Goal: Information Seeking & Learning: Learn about a topic

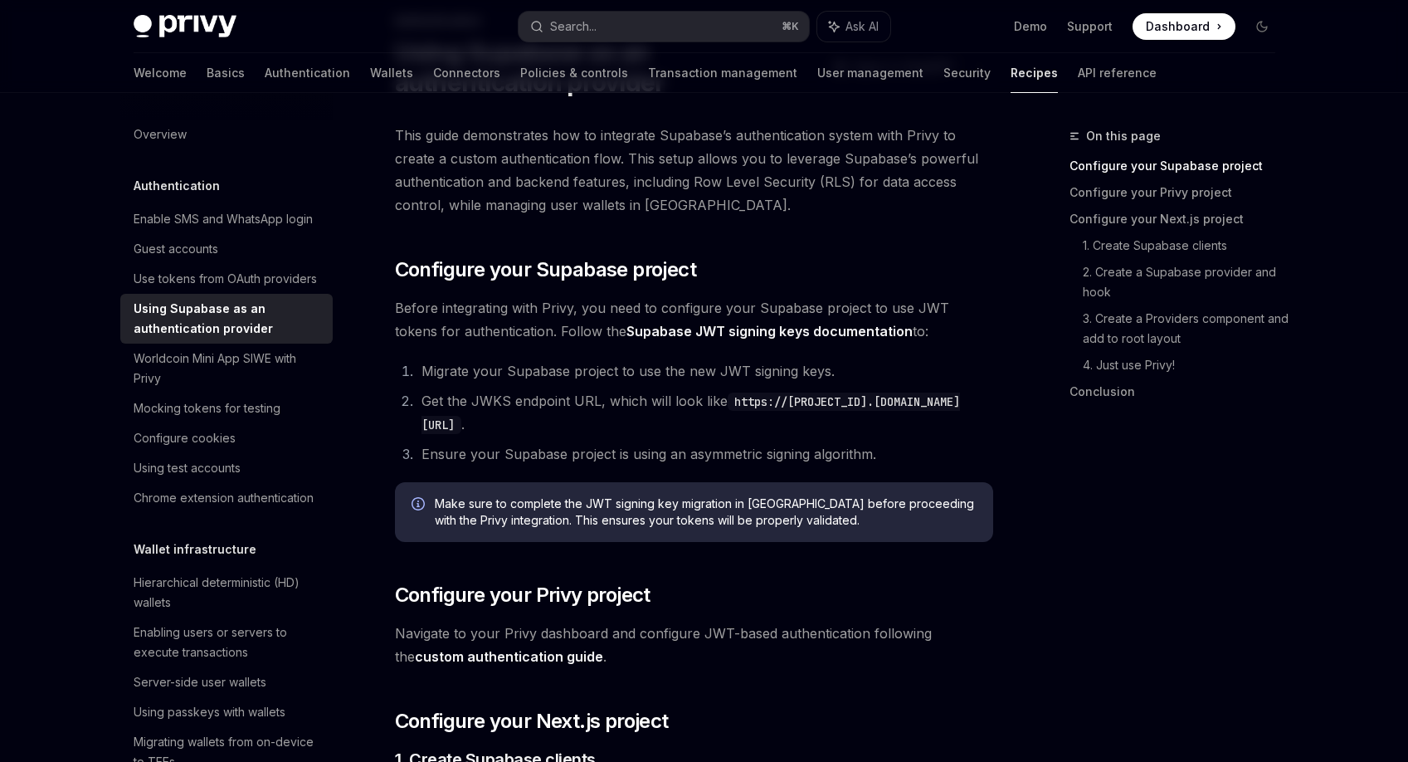
scroll to position [119, 0]
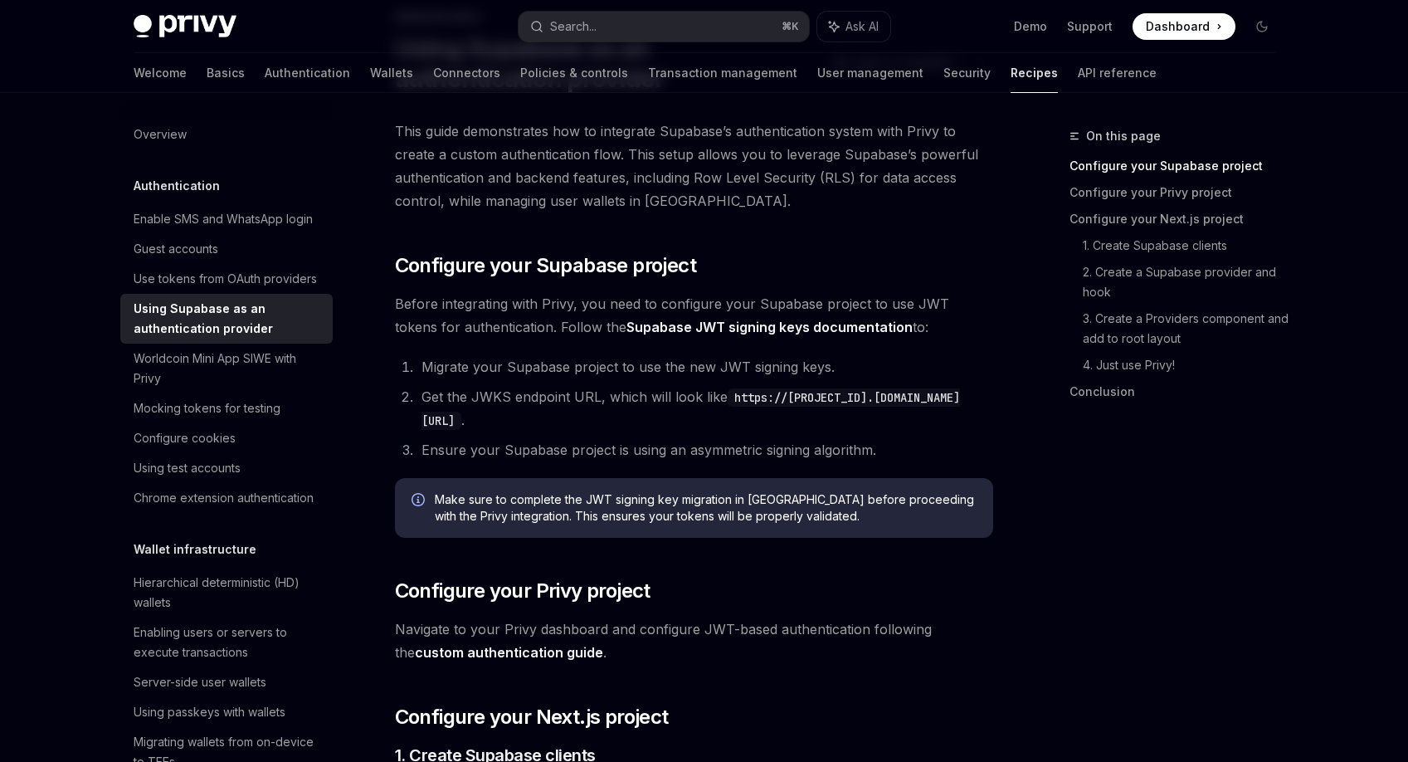
click at [543, 421] on code "https://[PROJECT_ID].supabase.co/auth/v1/.well-known/jwks.json" at bounding box center [690, 408] width 538 height 41
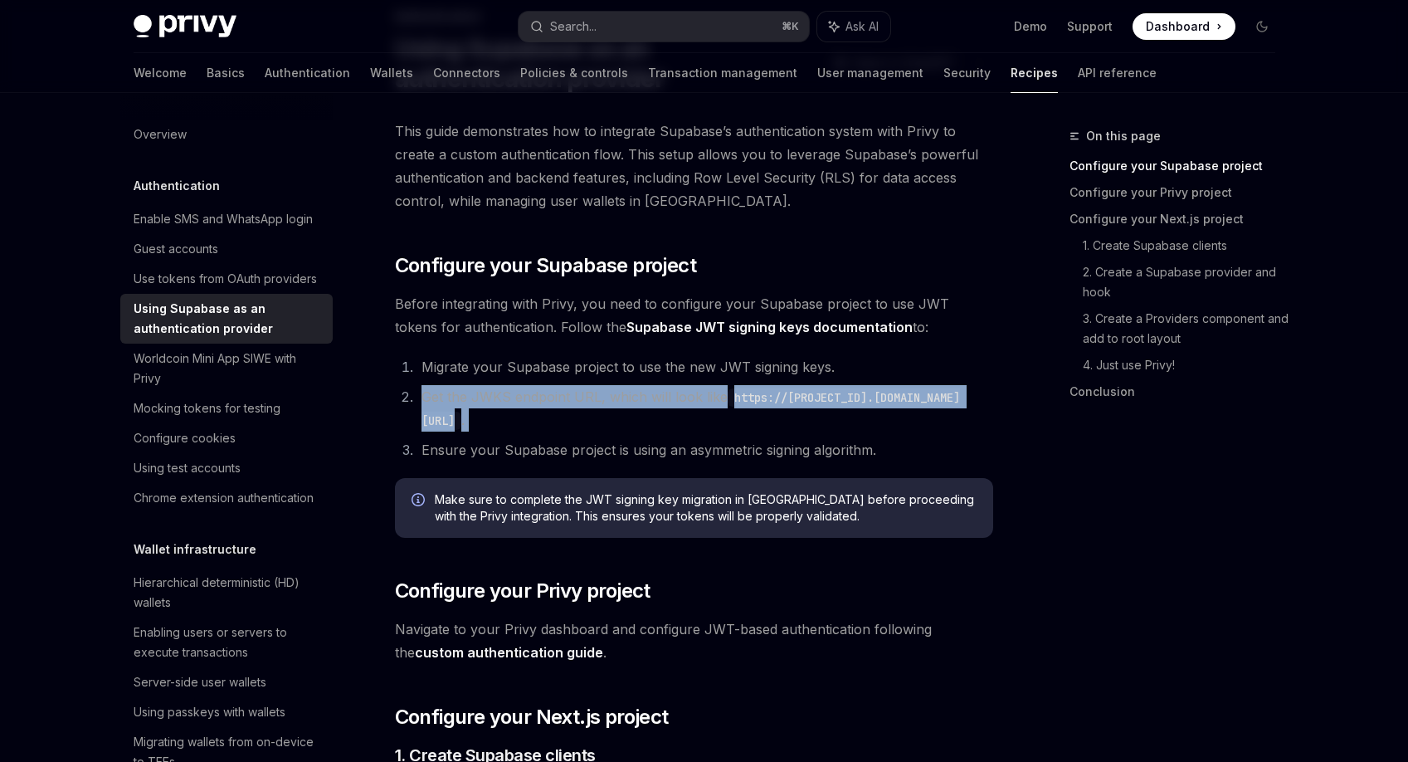
click at [543, 421] on code "https://[PROJECT_ID].supabase.co/auth/v1/.well-known/jwks.json" at bounding box center [690, 408] width 538 height 41
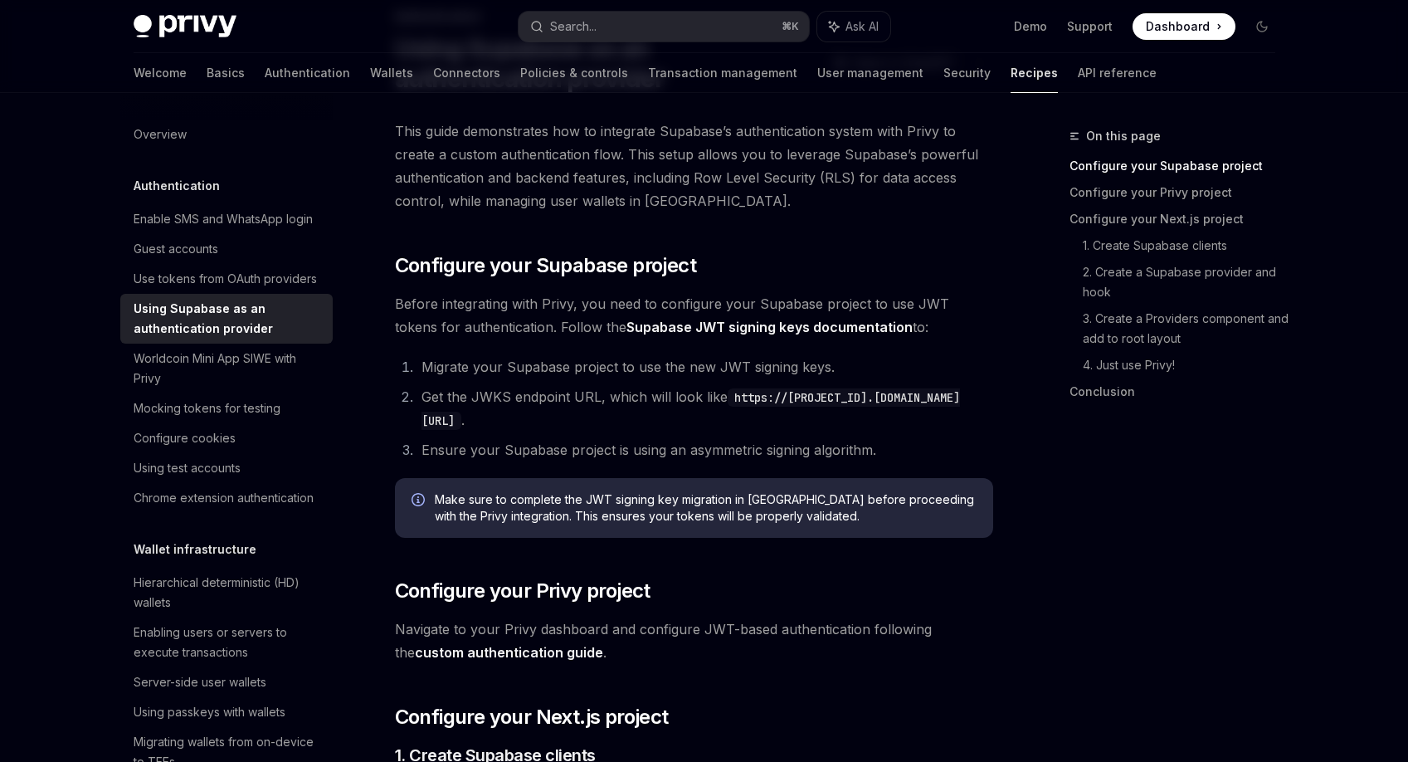
drag, startPoint x: 430, startPoint y: 417, endPoint x: 862, endPoint y: 424, distance: 432.3
click at [862, 424] on code "https://[PROJECT_ID].supabase.co/auth/v1/.well-known/jwks.json" at bounding box center [690, 408] width 538 height 41
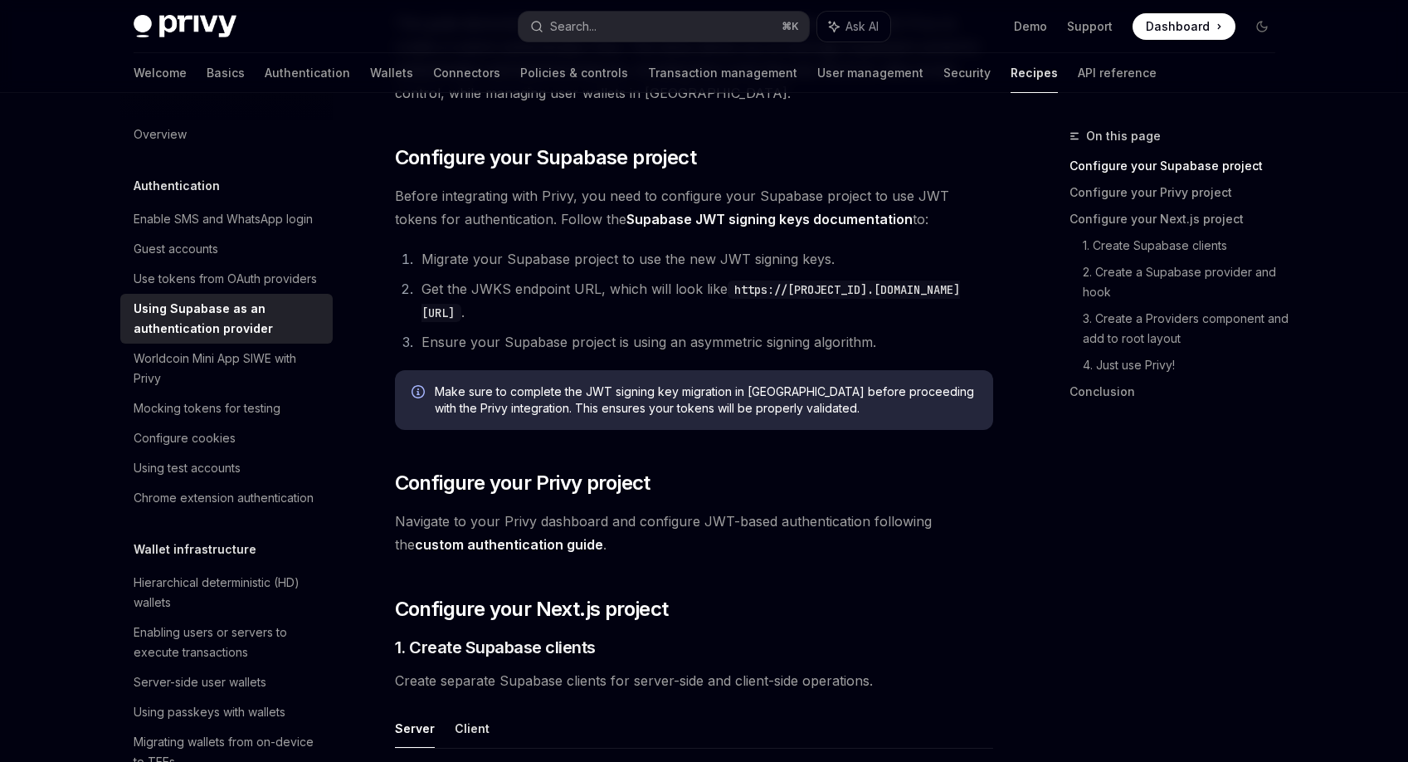
scroll to position [231, 0]
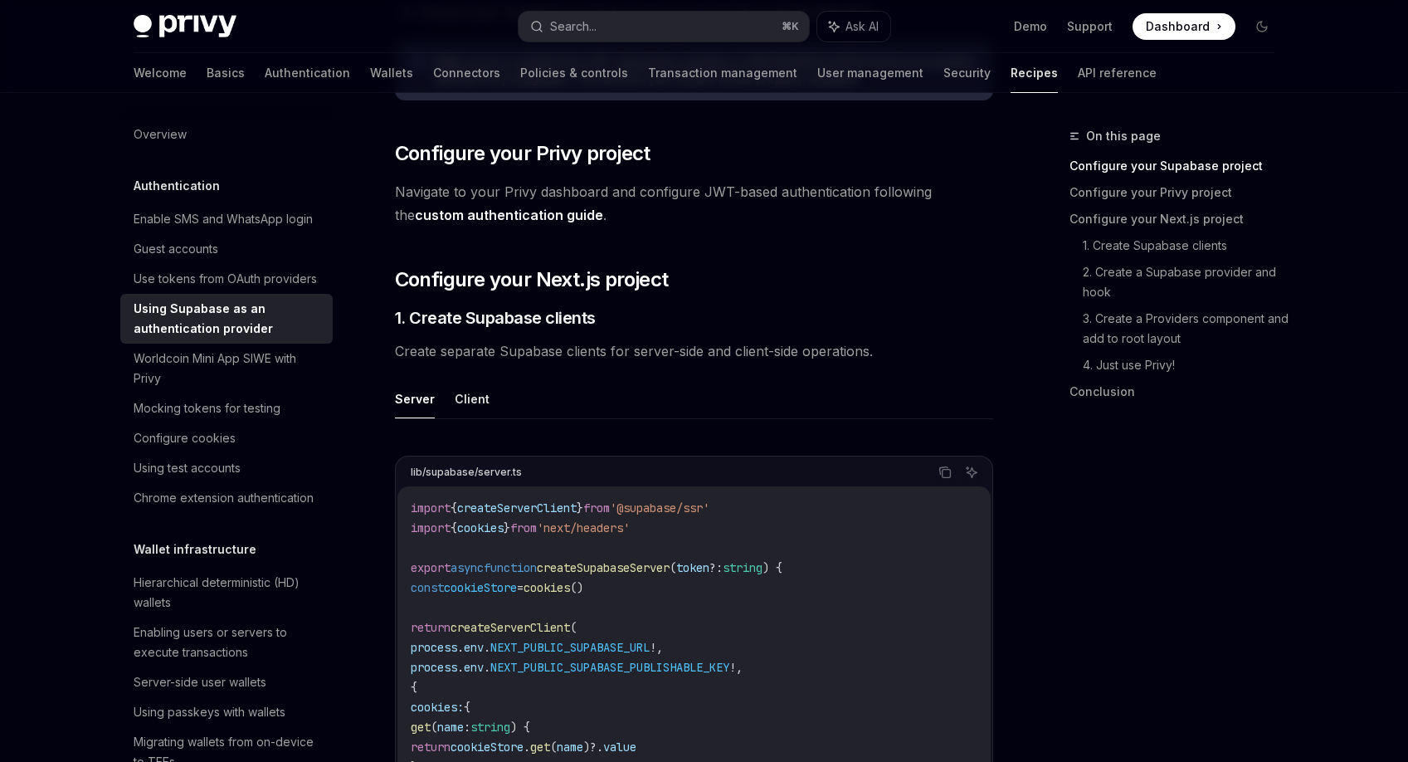
scroll to position [566, 0]
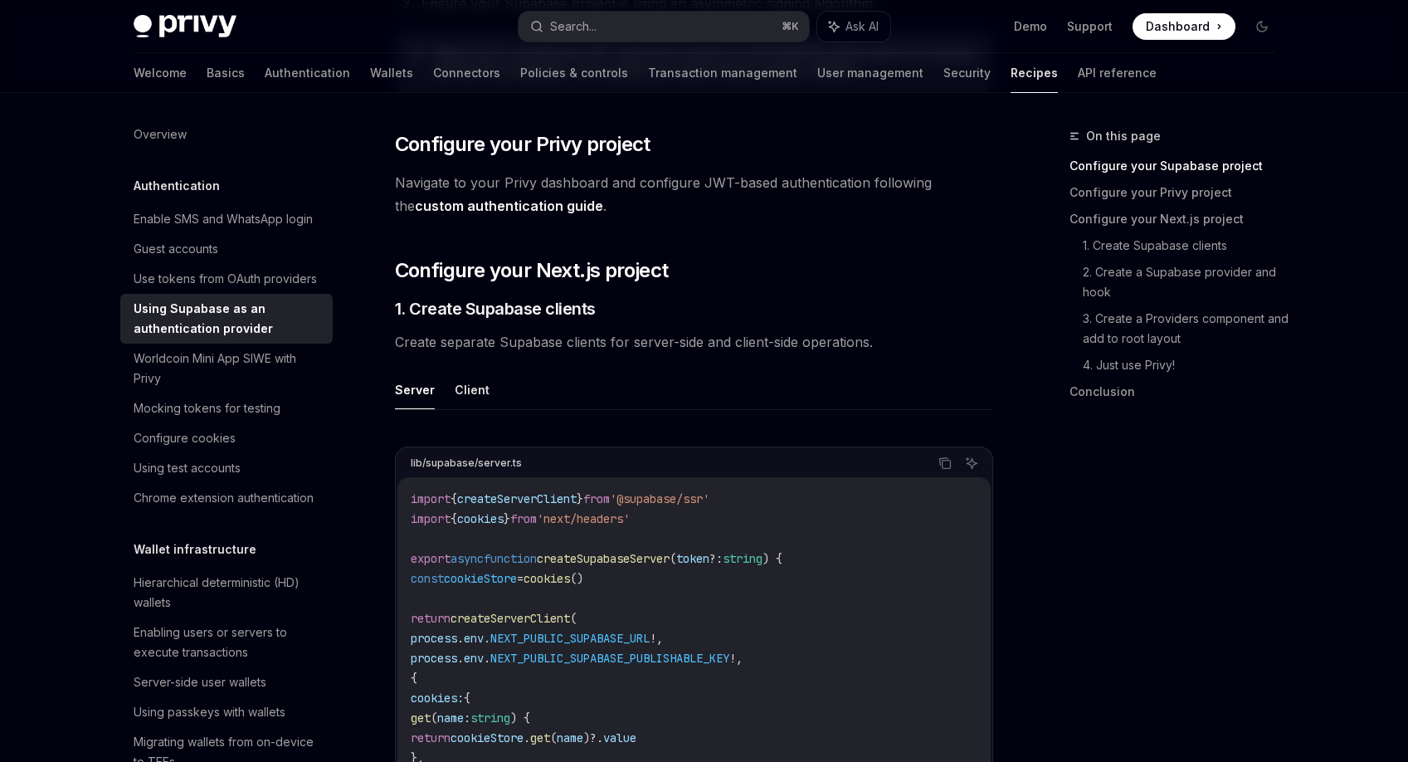
click at [523, 199] on link "custom authentication guide" at bounding box center [509, 205] width 188 height 17
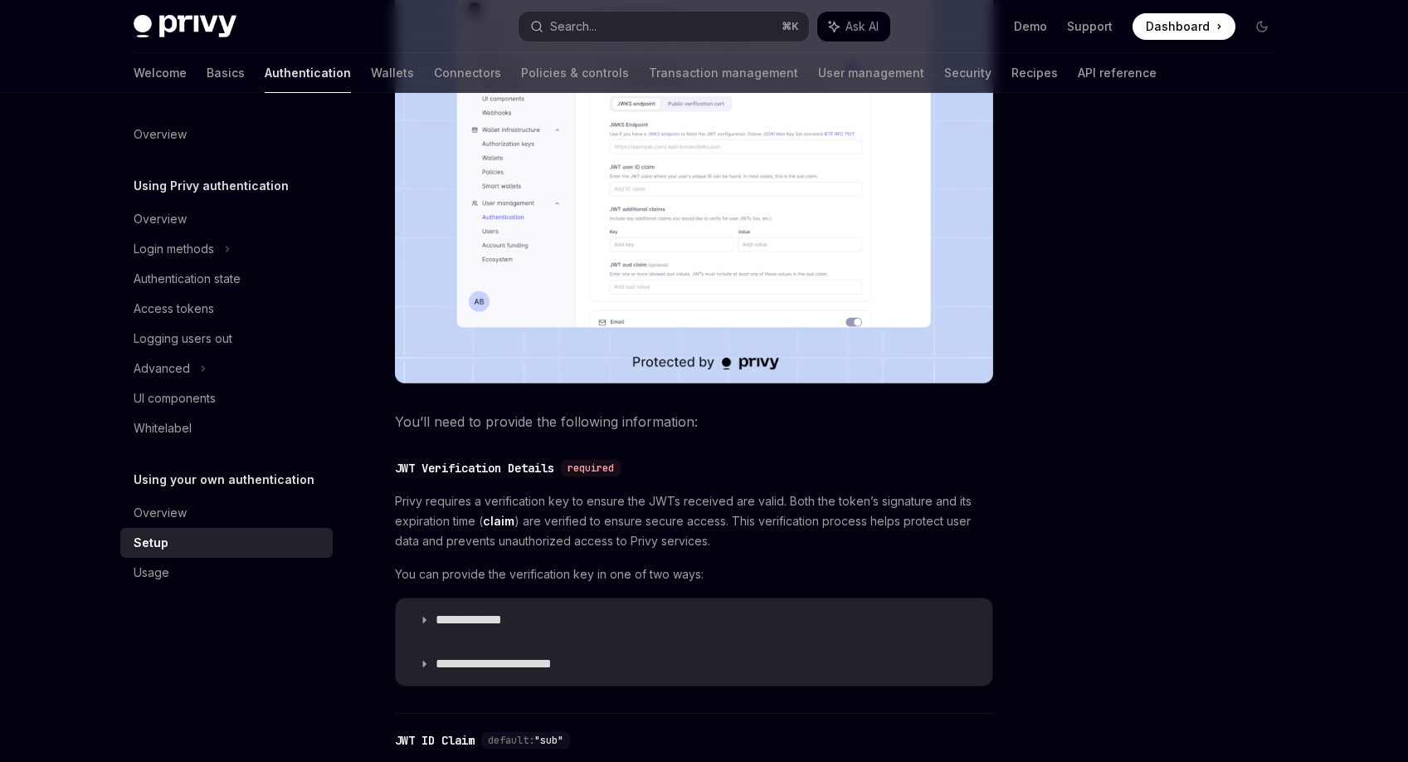
scroll to position [488, 0]
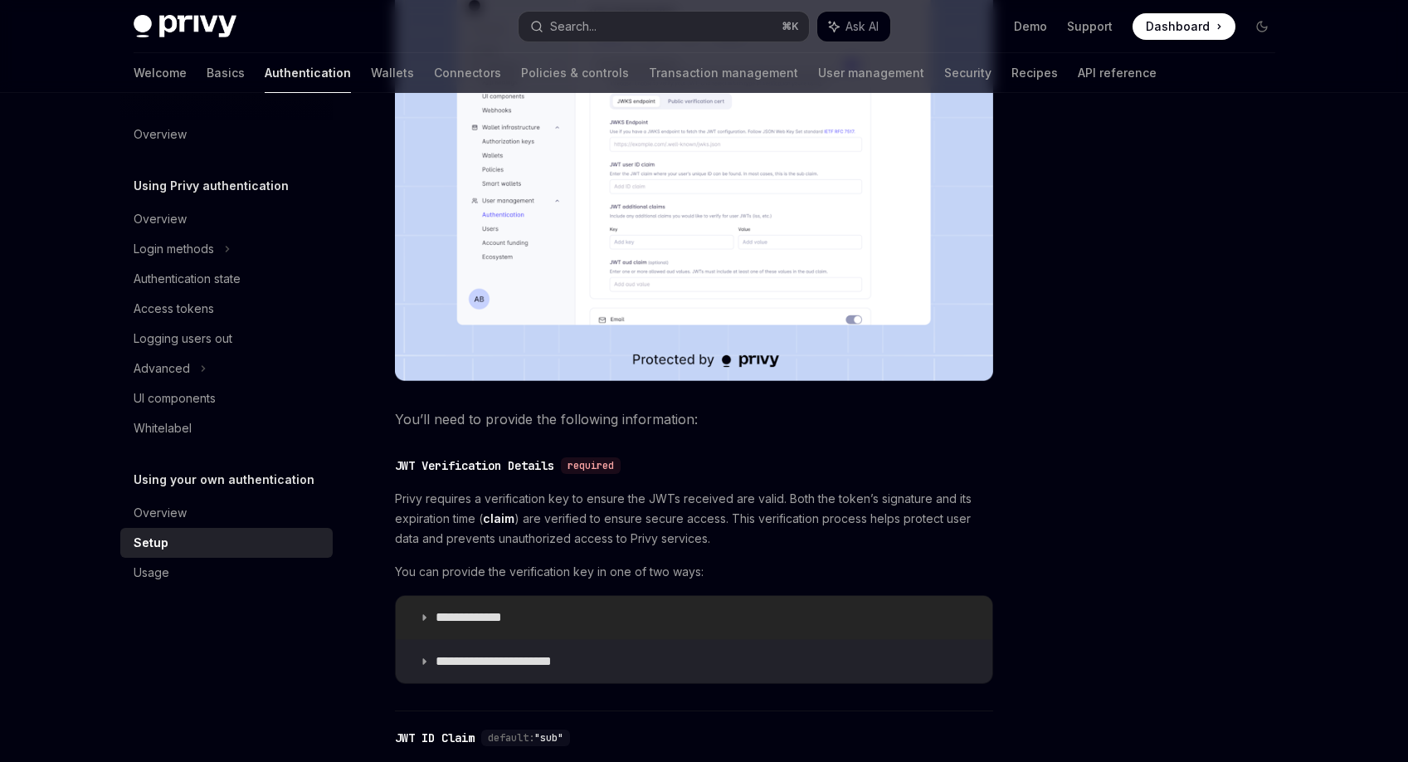
click at [514, 615] on p "**********" at bounding box center [485, 617] width 99 height 17
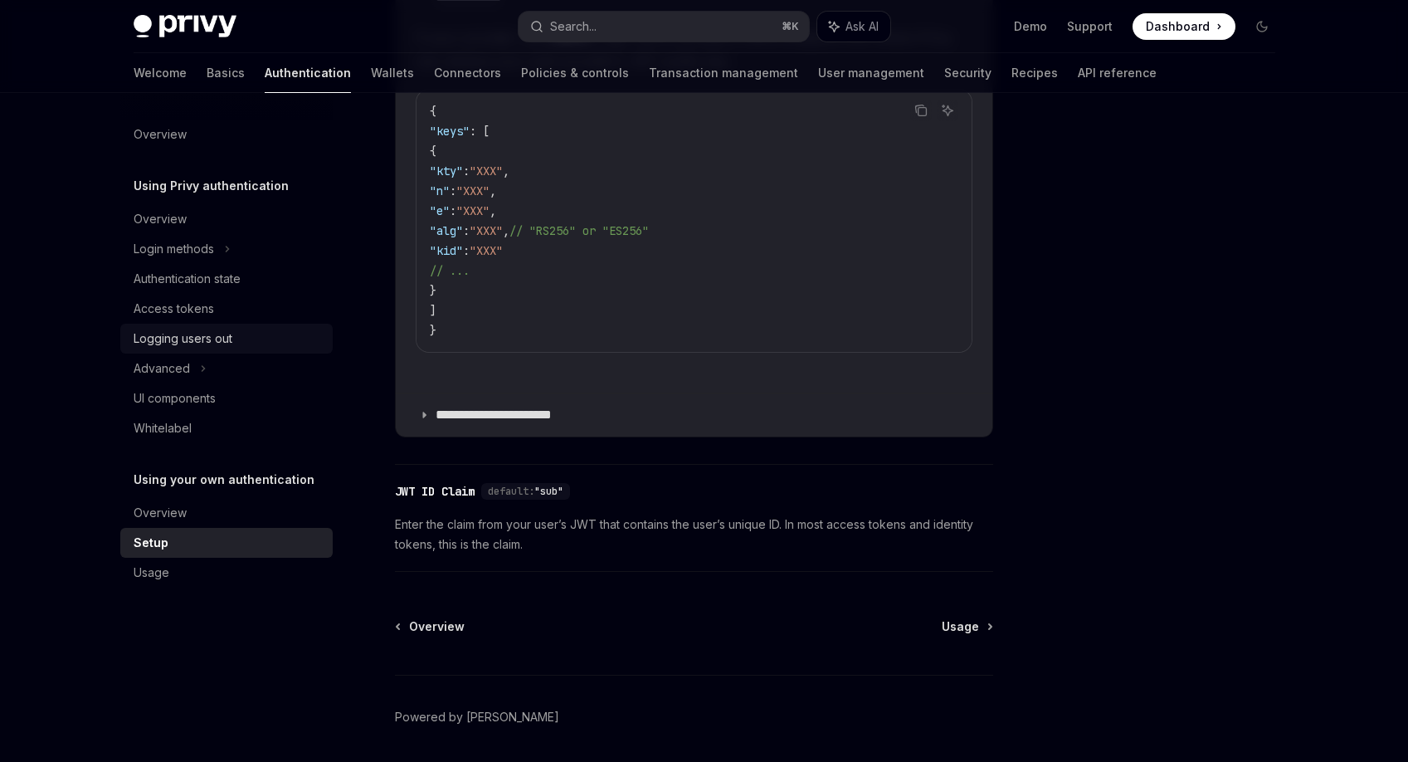
scroll to position [1164, 0]
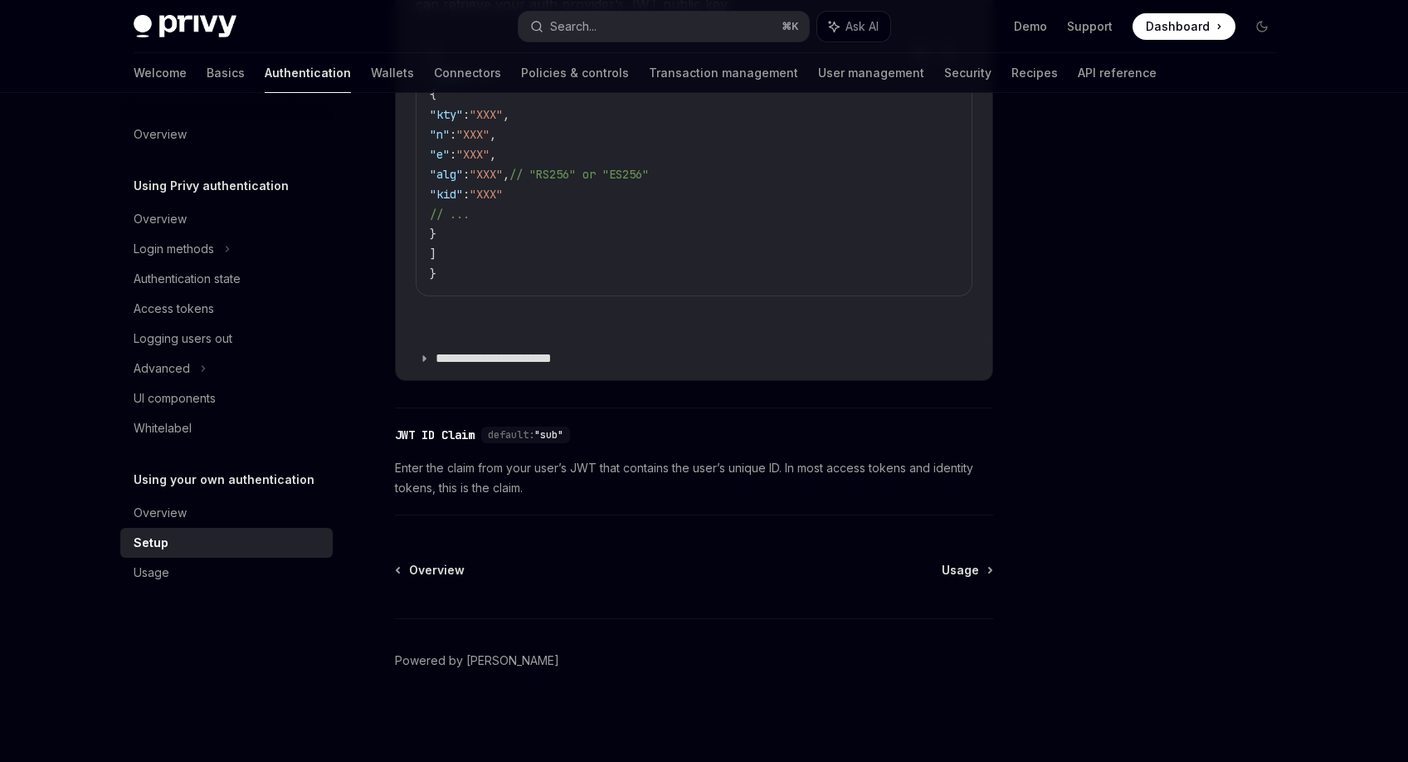
type textarea "*"
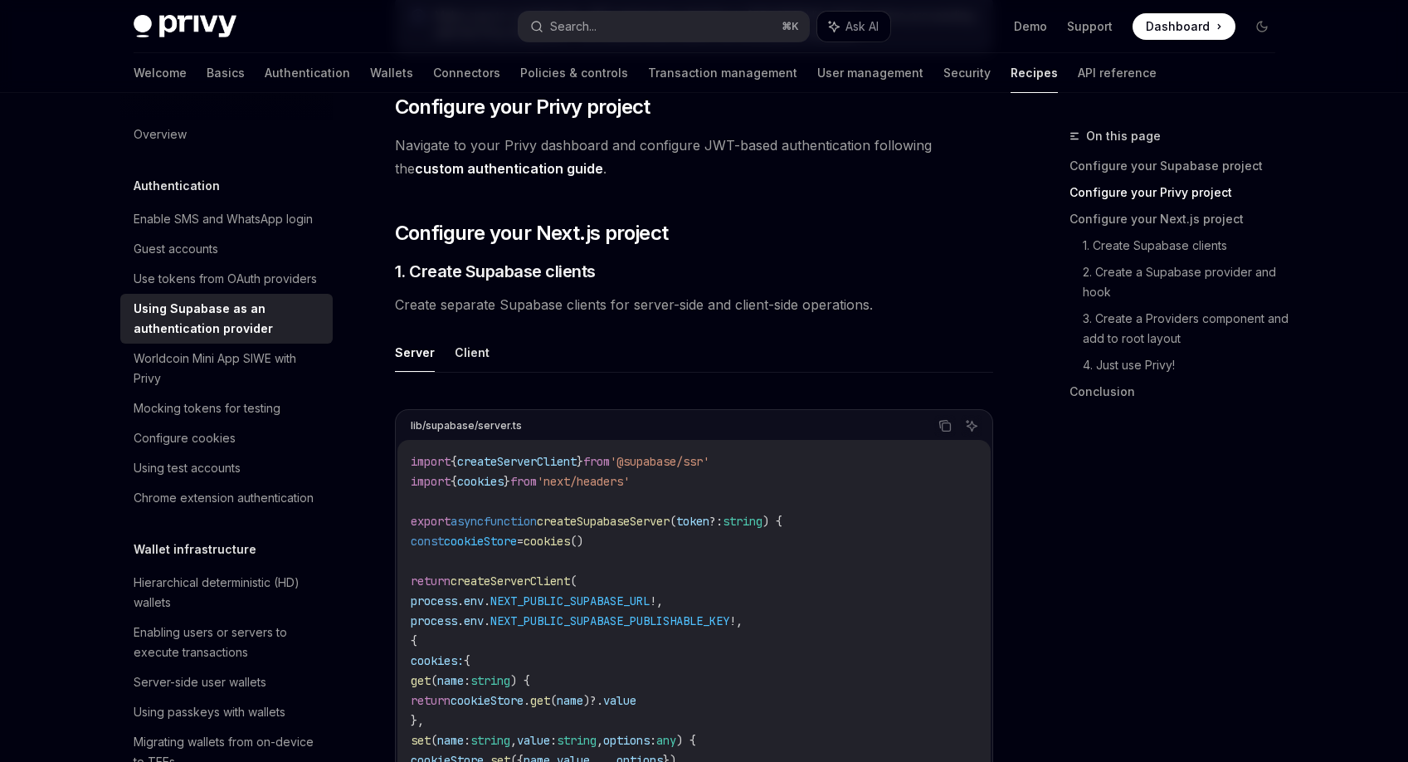
scroll to position [566, 0]
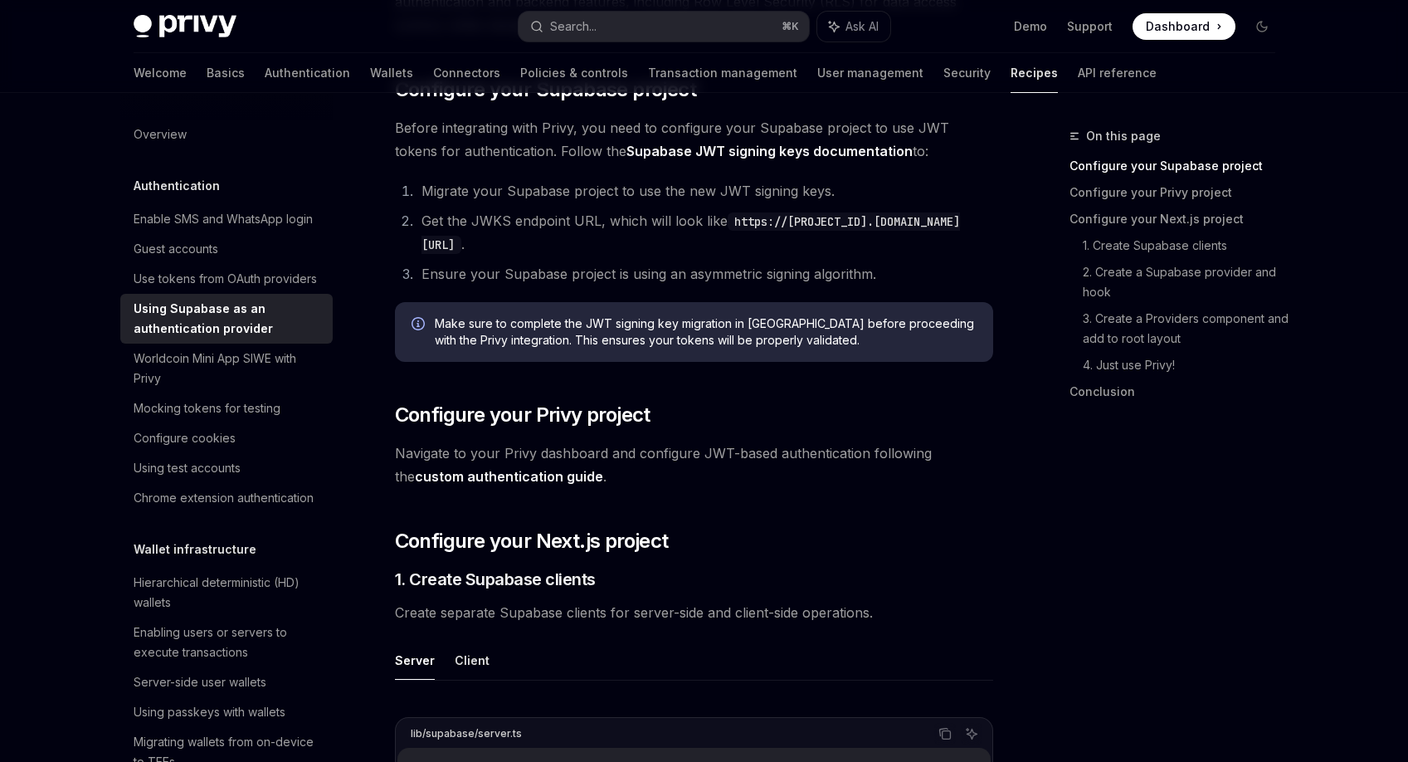
scroll to position [296, 0]
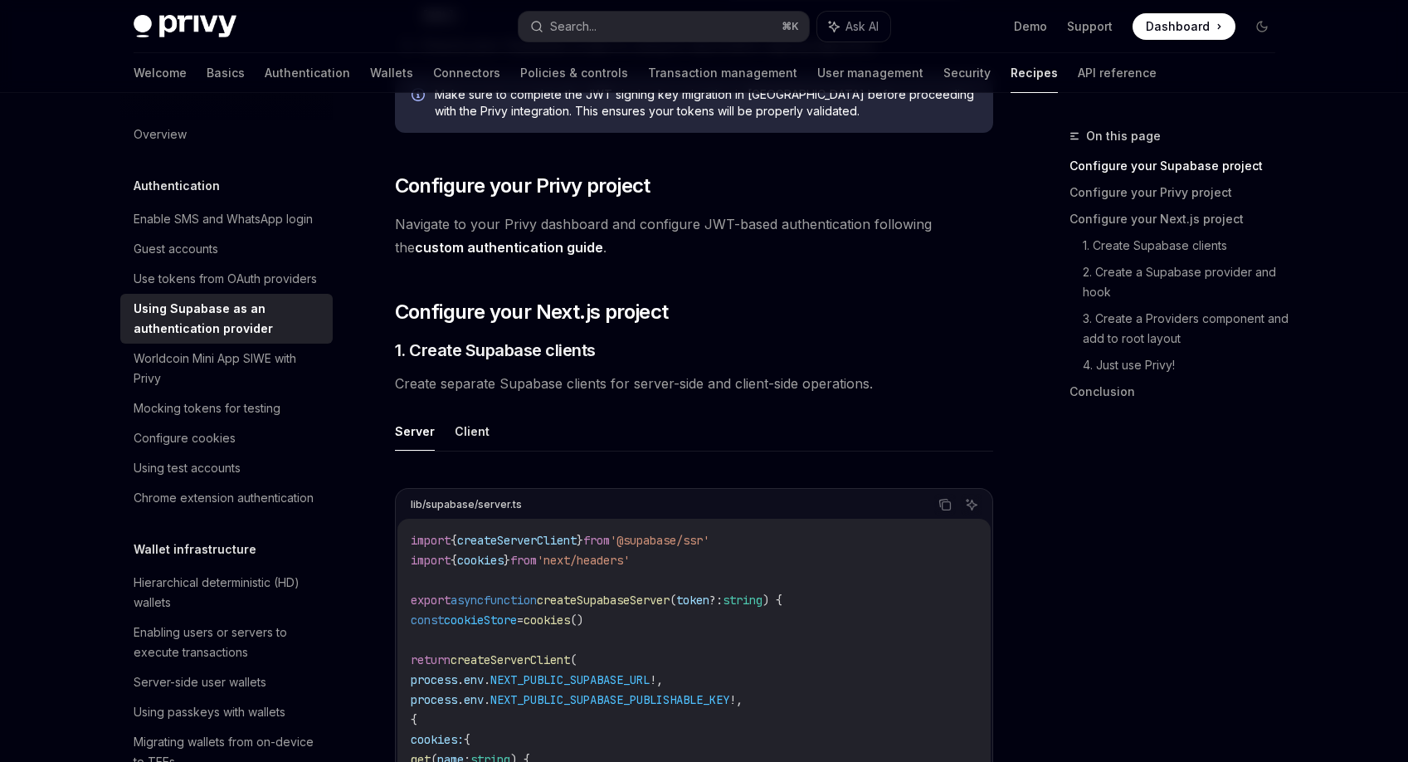
scroll to position [815, 0]
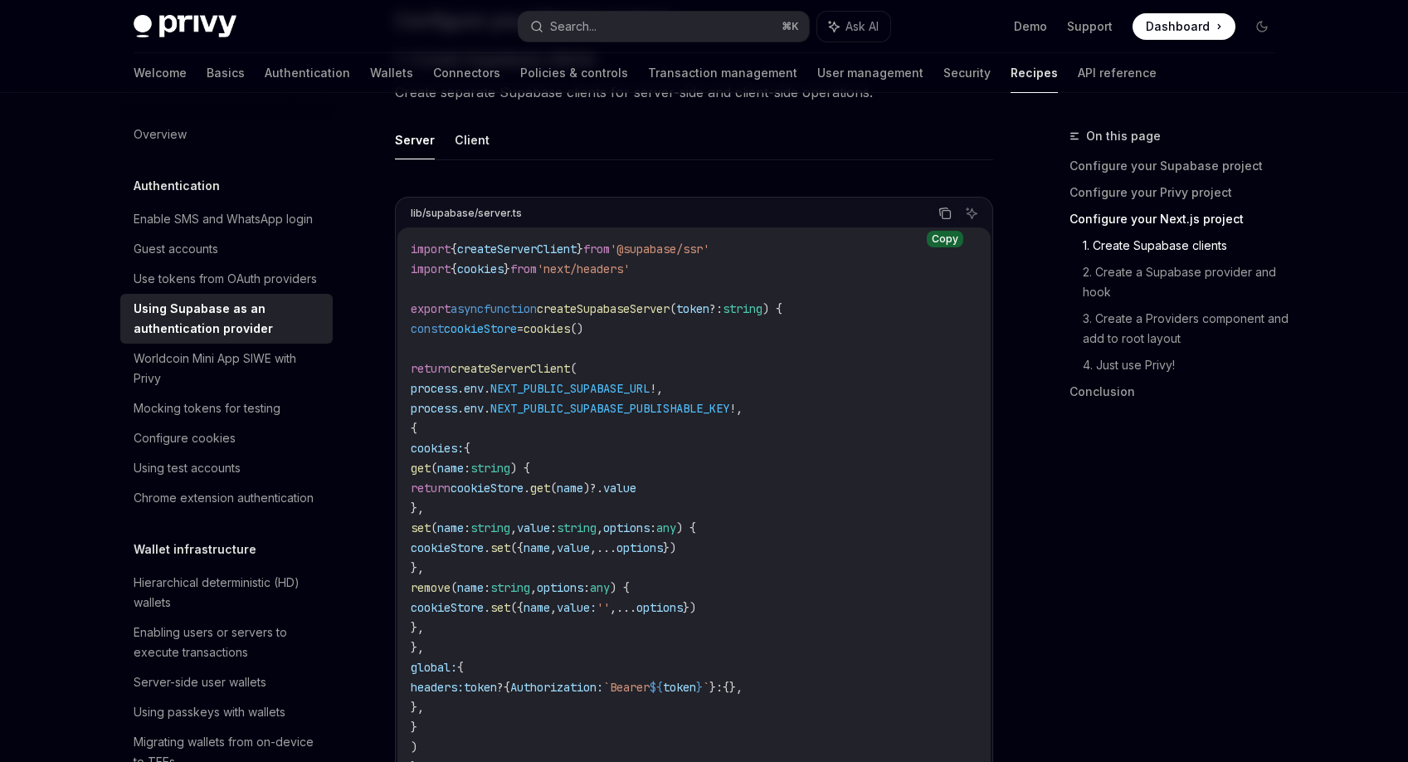
click at [950, 204] on button "Copy the contents from the code block" at bounding box center [945, 213] width 22 height 22
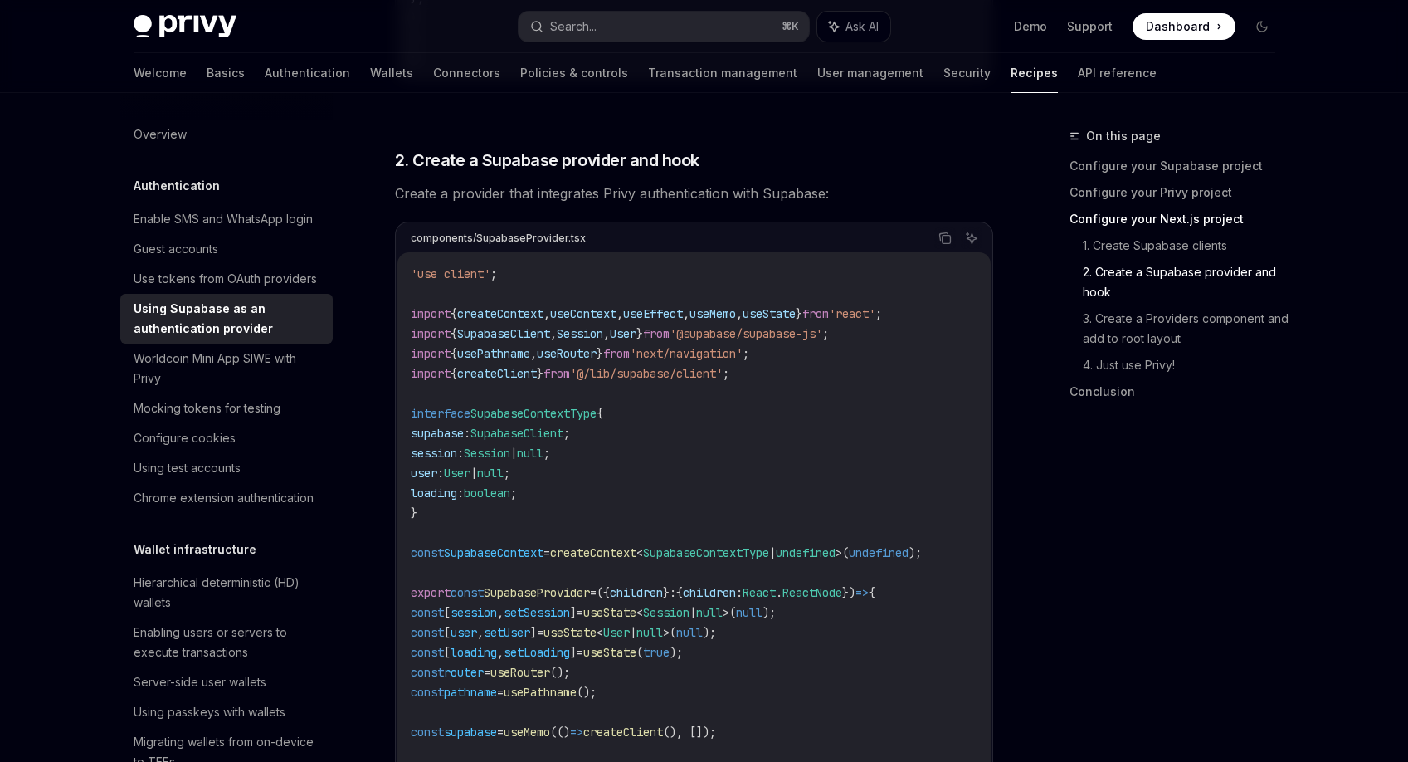
scroll to position [1609, 0]
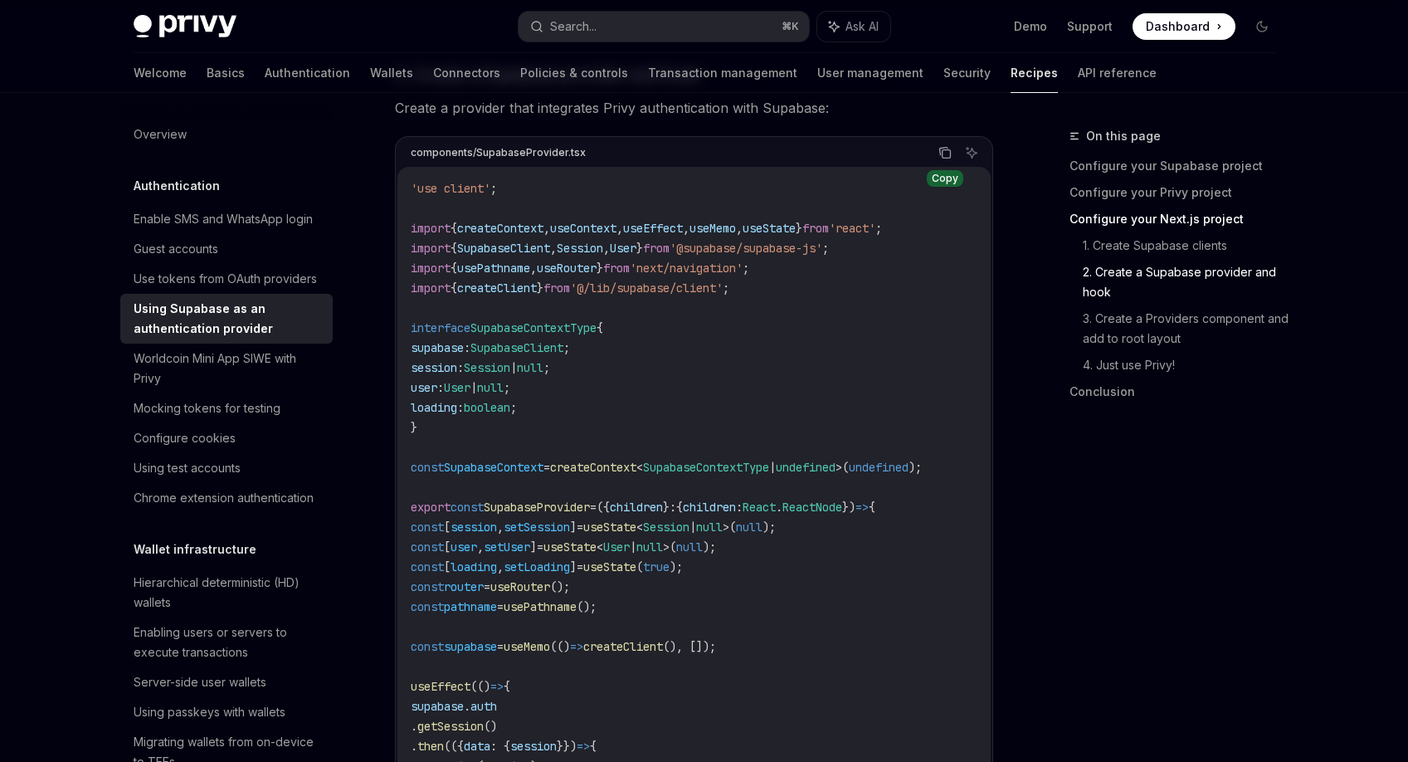
click at [944, 160] on button "Copy the contents from the code block" at bounding box center [945, 153] width 22 height 22
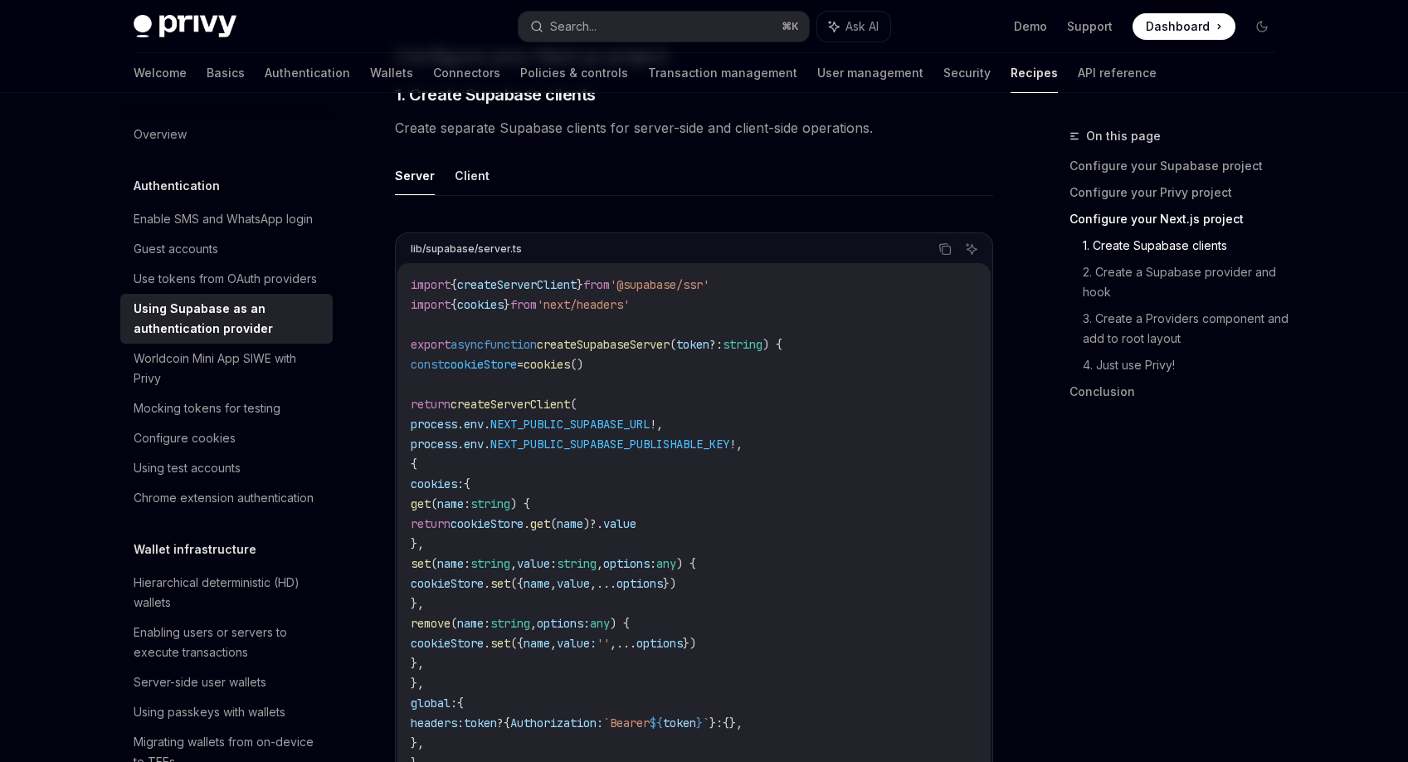
scroll to position [757, 0]
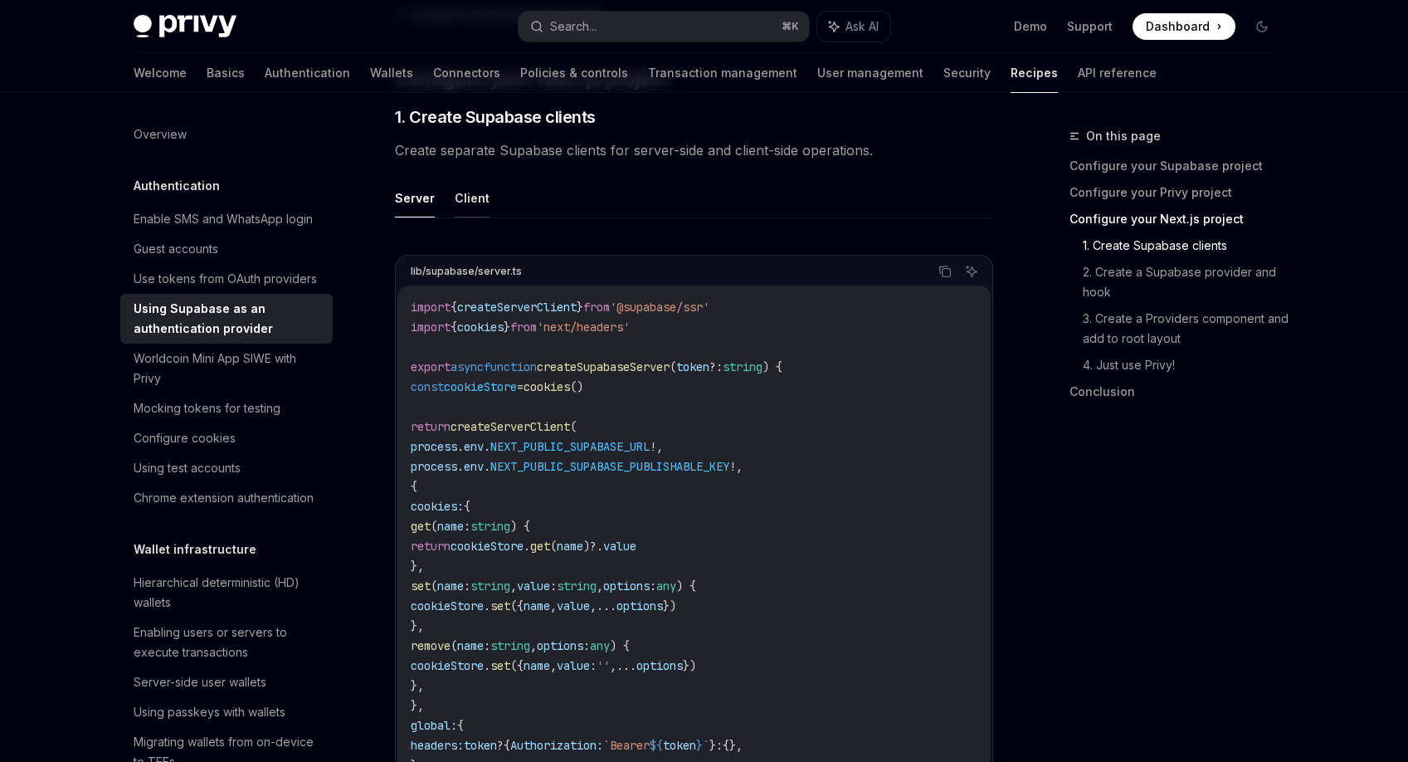
click at [458, 197] on button "Client" at bounding box center [472, 197] width 35 height 39
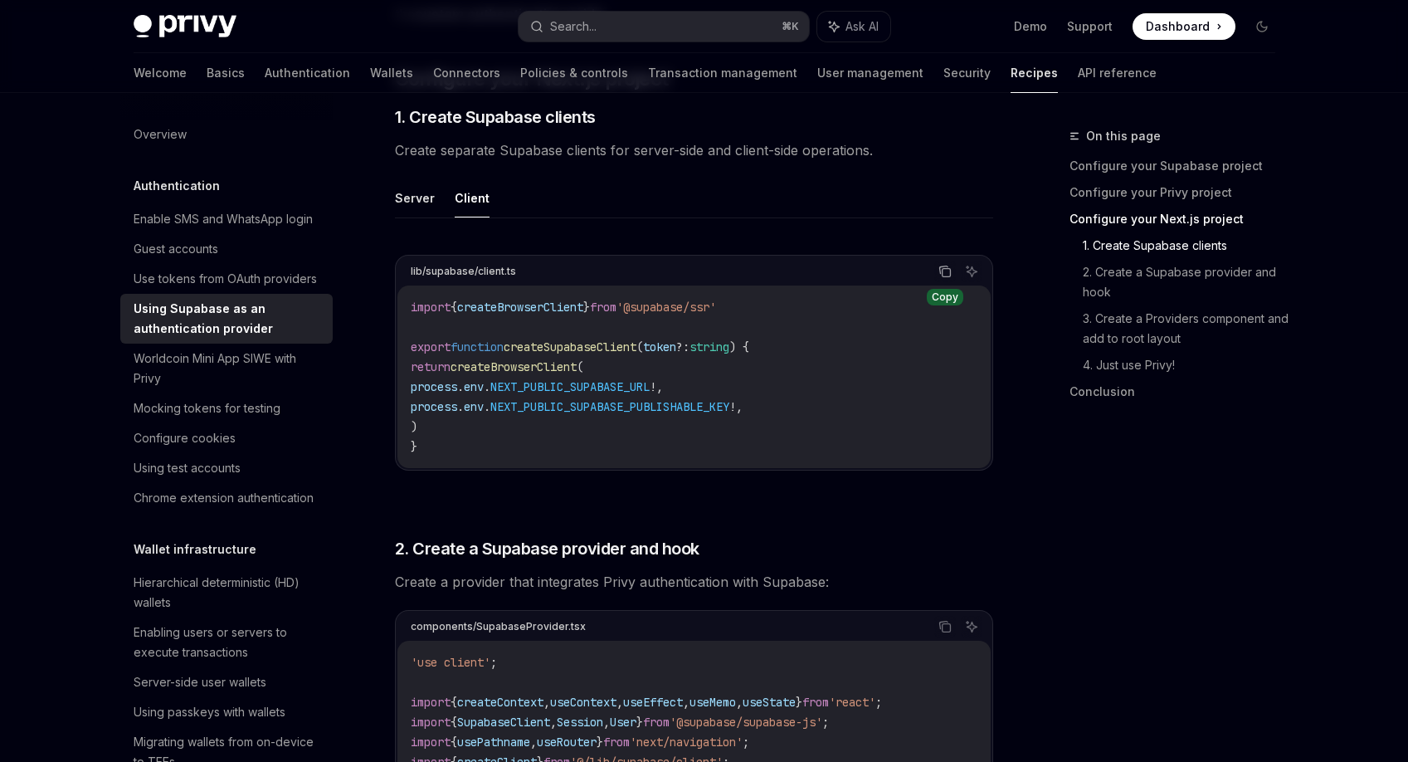
click at [948, 265] on icon "Copy the contents from the code block" at bounding box center [944, 271] width 13 height 13
click at [1142, 557] on div "On this page Configure your Supabase project Configure your Privy project Confi…" at bounding box center [1162, 443] width 252 height 635
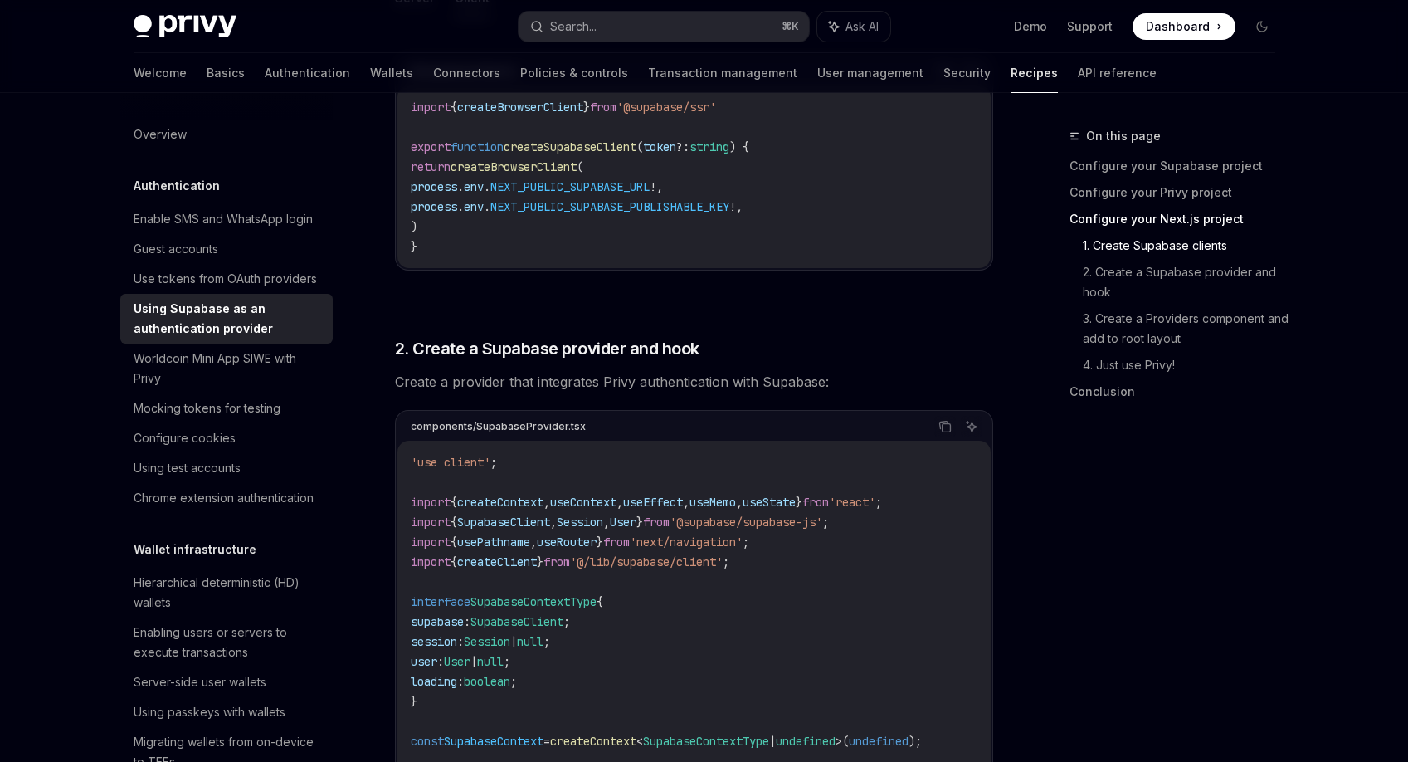
scroll to position [1113, 0]
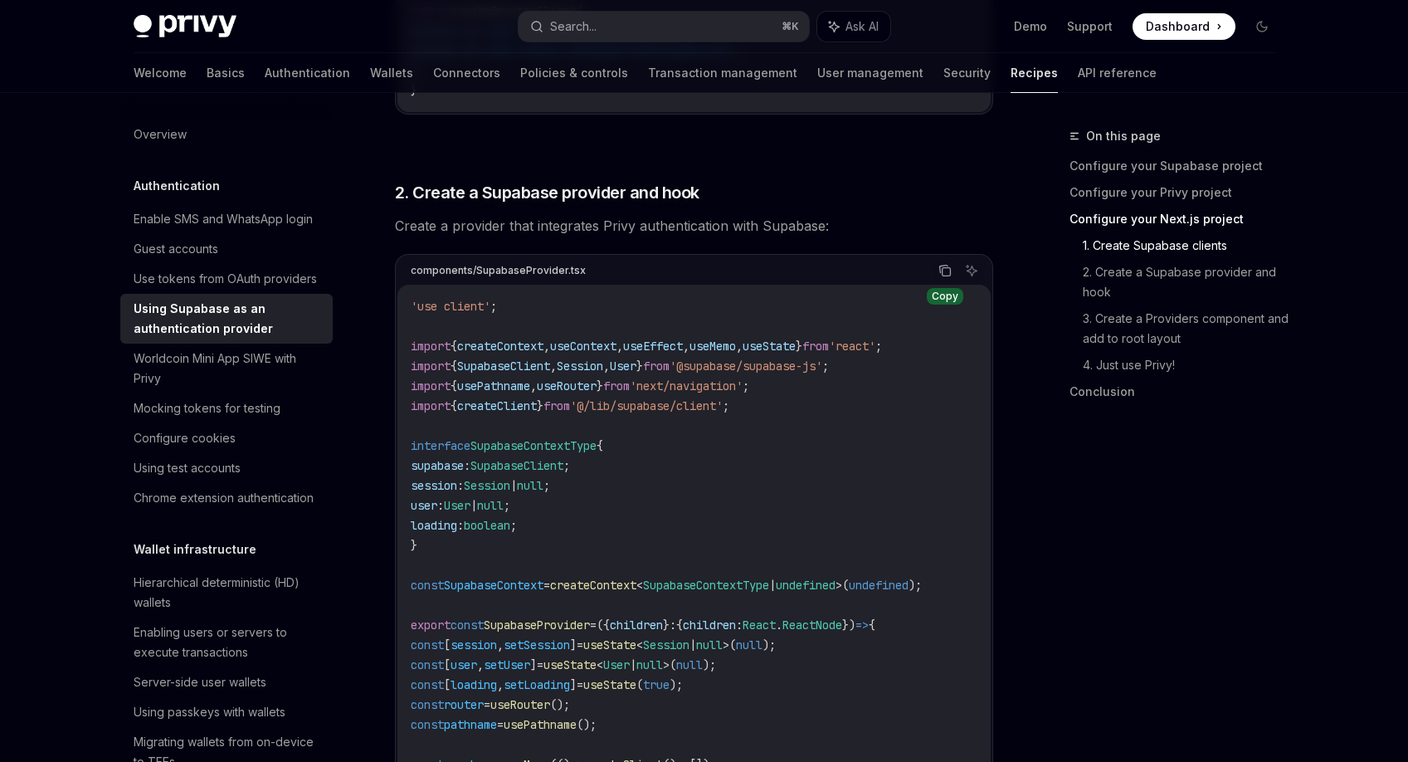
click at [948, 270] on icon "Copy the contents from the code block" at bounding box center [944, 270] width 13 height 13
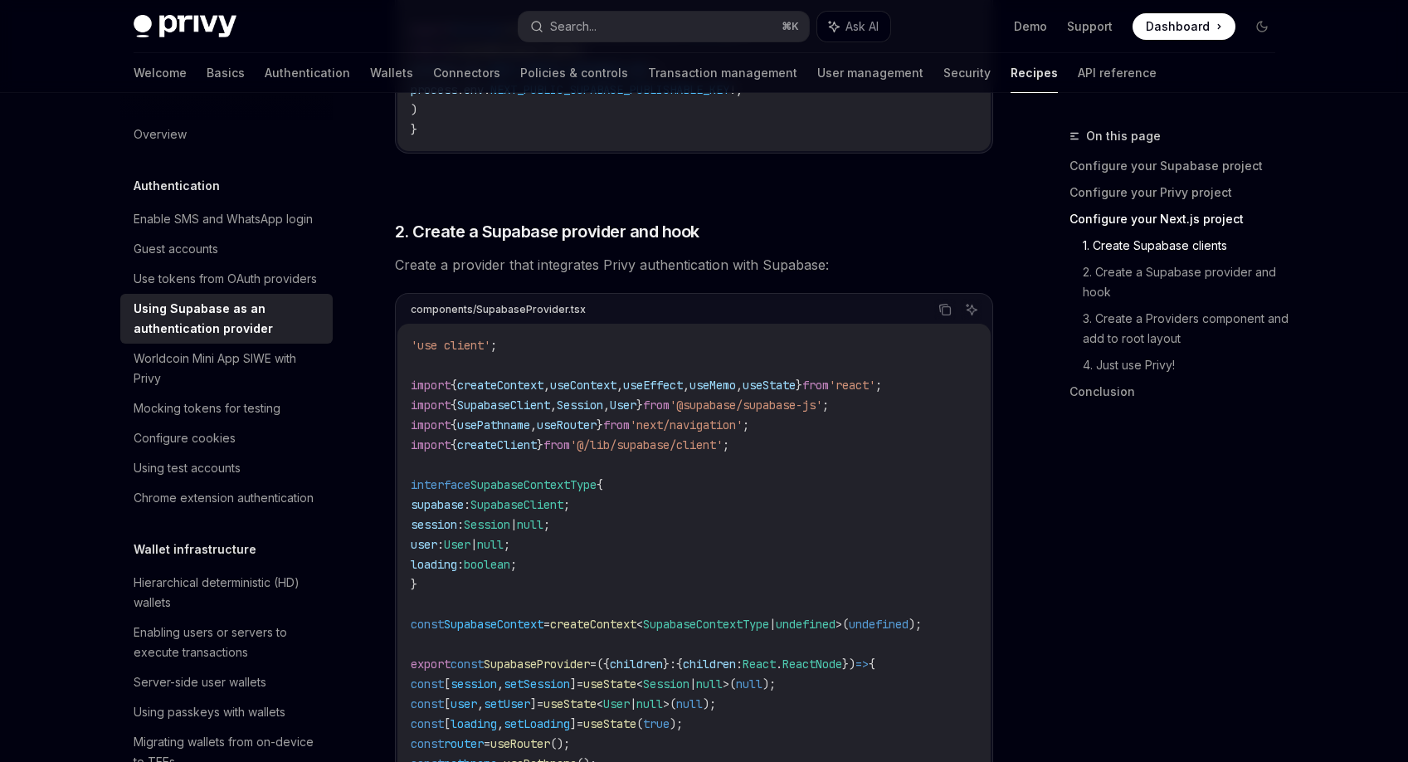
scroll to position [1083, 0]
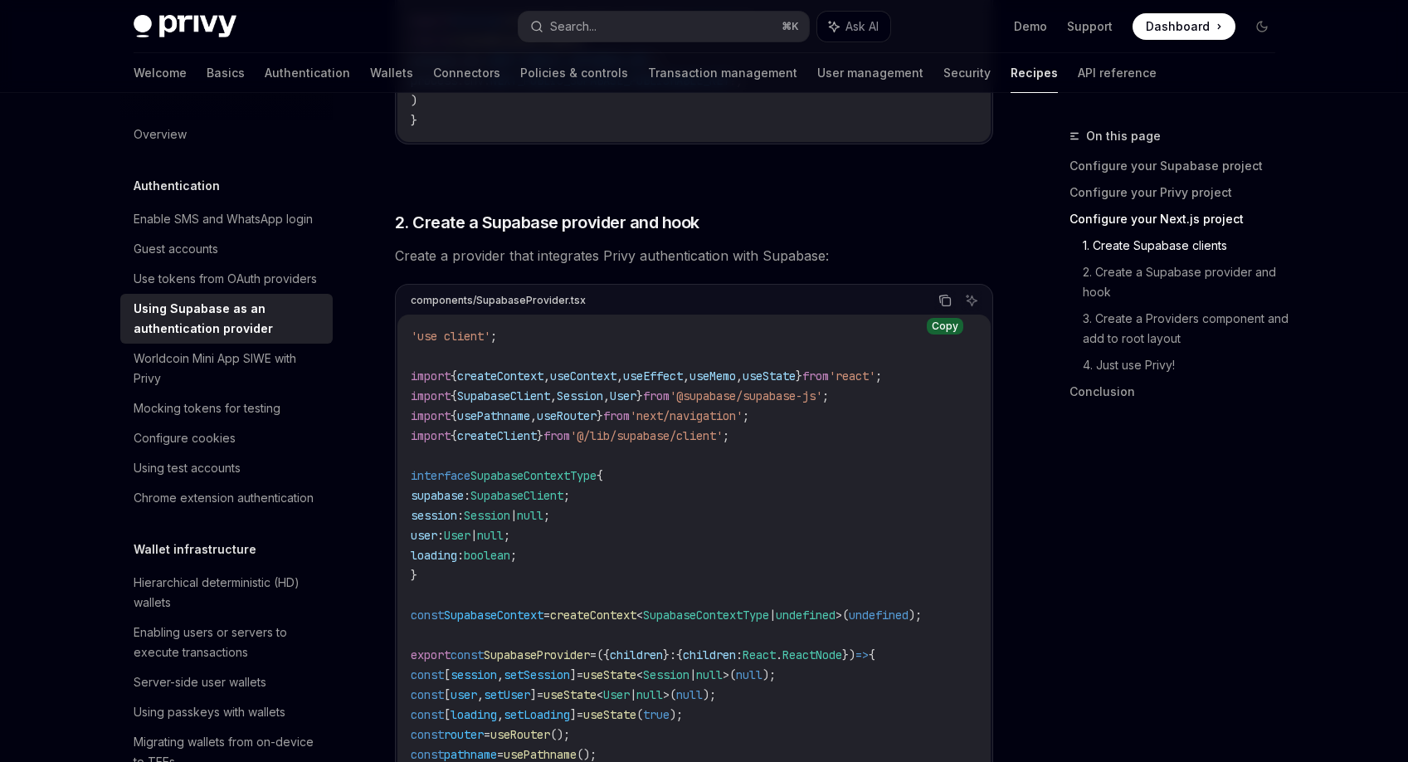
click at [944, 303] on icon "Copy the contents from the code block" at bounding box center [944, 300] width 13 height 13
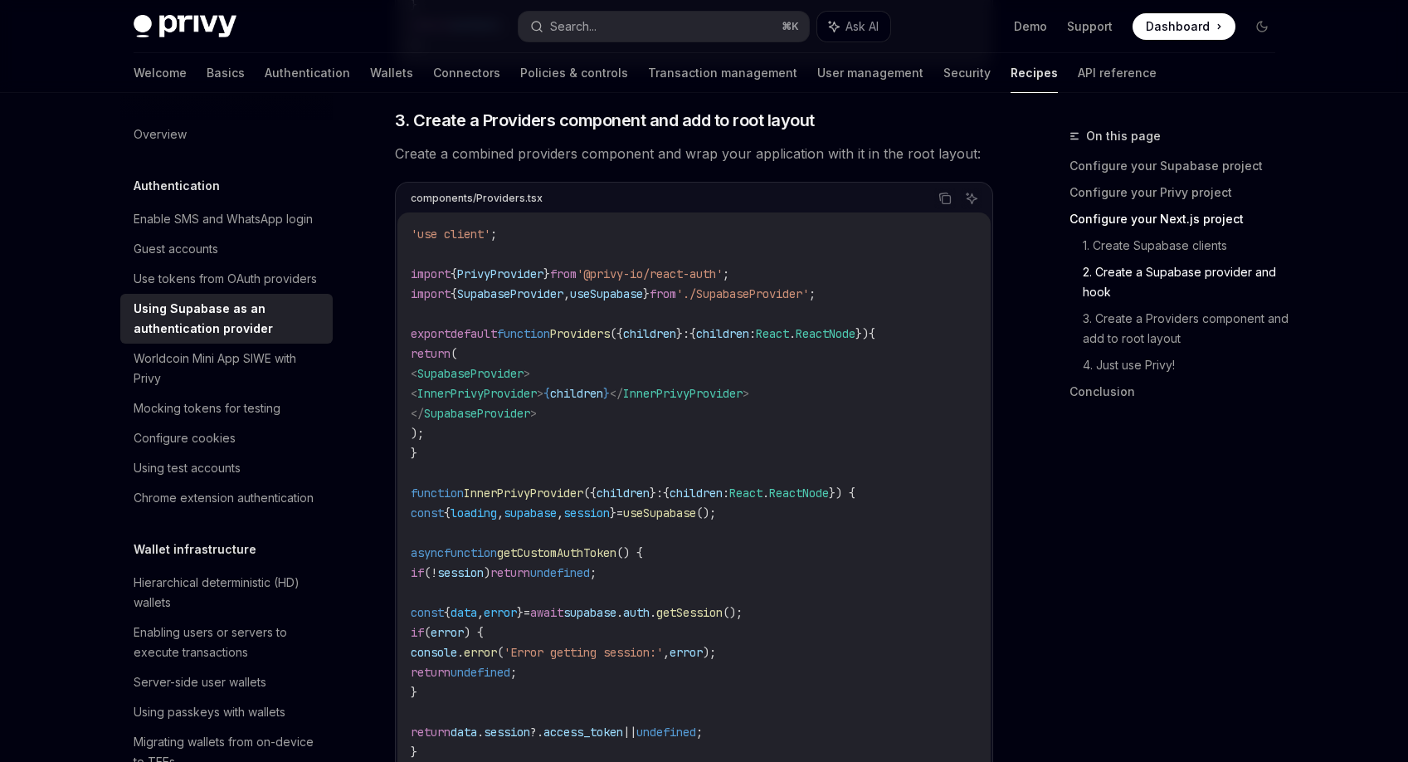
scroll to position [2792, 0]
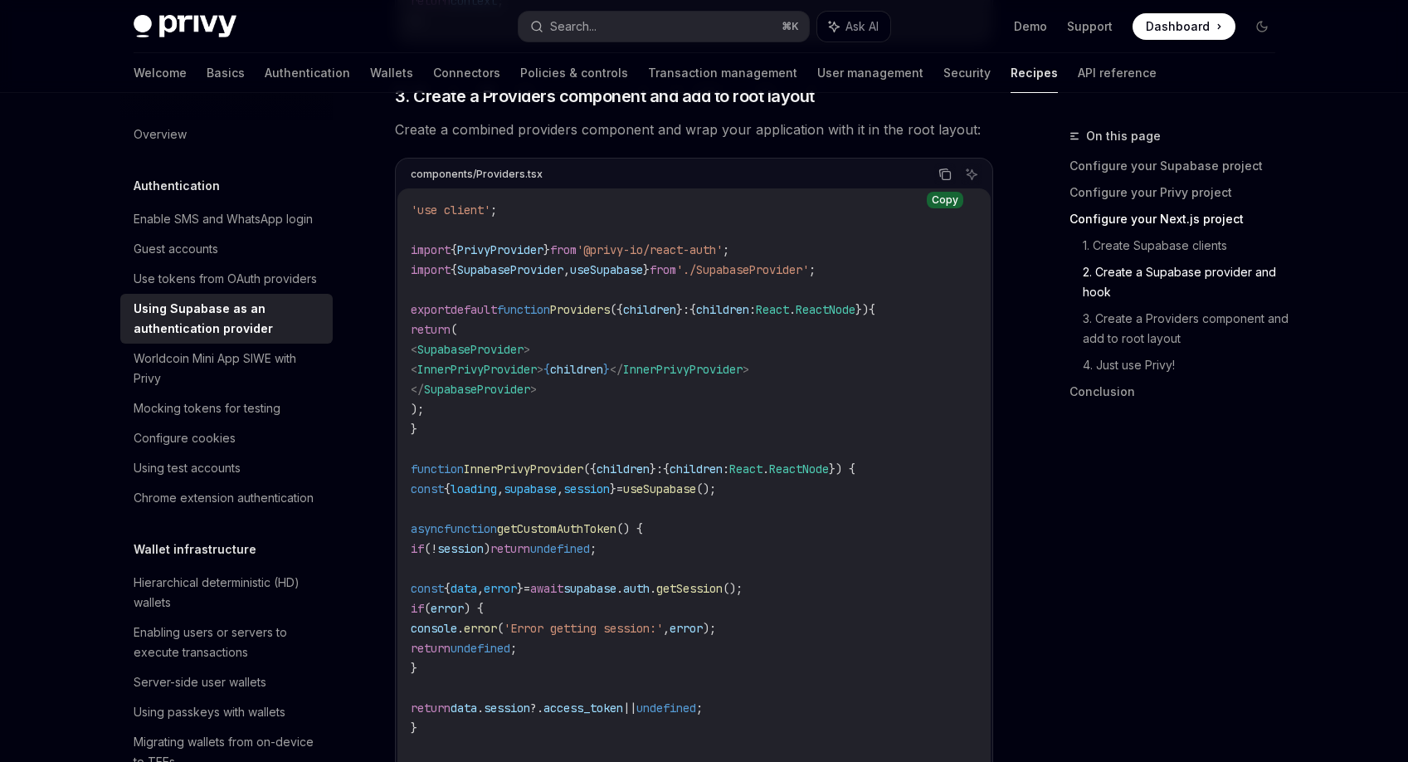
click at [945, 180] on icon "Copy the contents from the code block" at bounding box center [944, 174] width 13 height 13
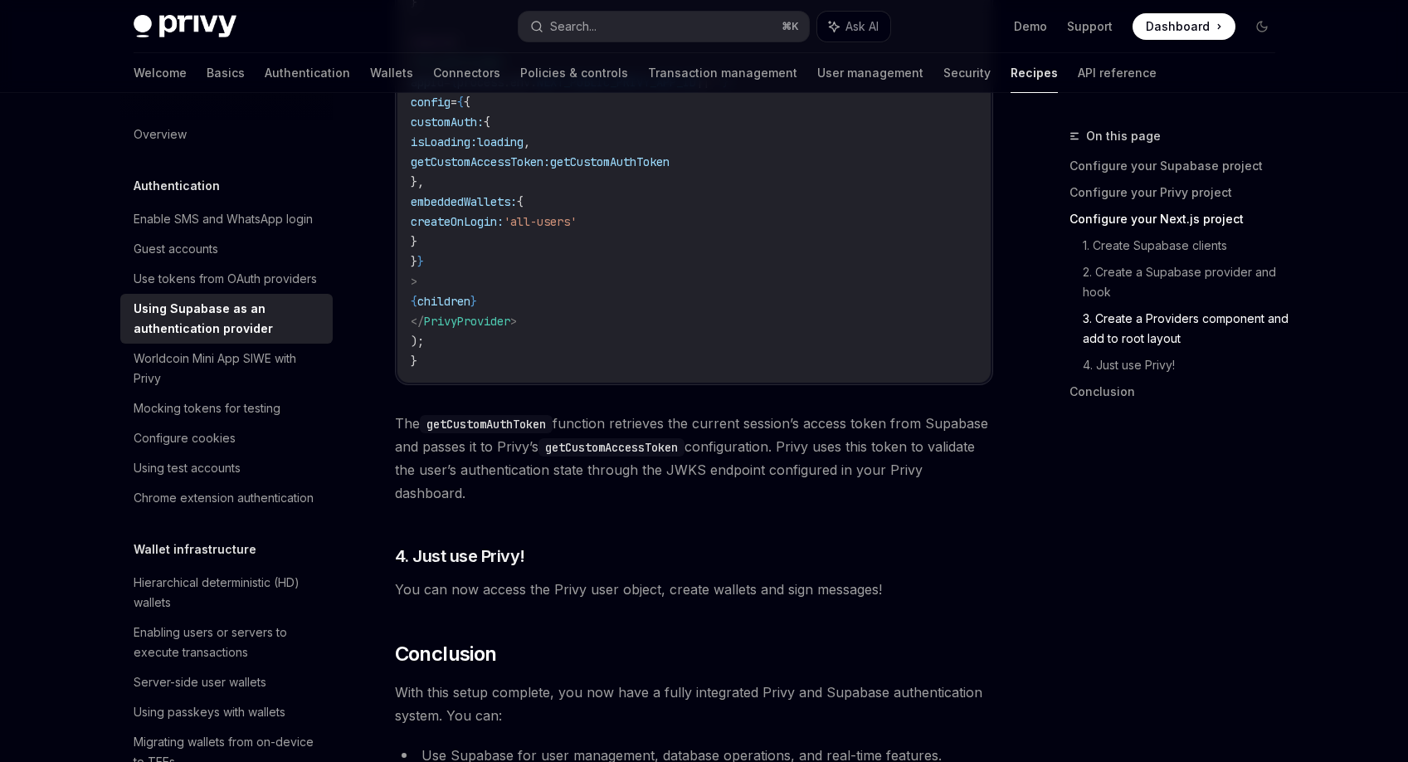
scroll to position [3517, 0]
click at [593, 498] on span "The getCustomAuthToken function retrieves the current session’s access token fr…" at bounding box center [694, 457] width 598 height 93
click at [591, 466] on span "The getCustomAuthToken function retrieves the current session’s access token fr…" at bounding box center [694, 457] width 598 height 93
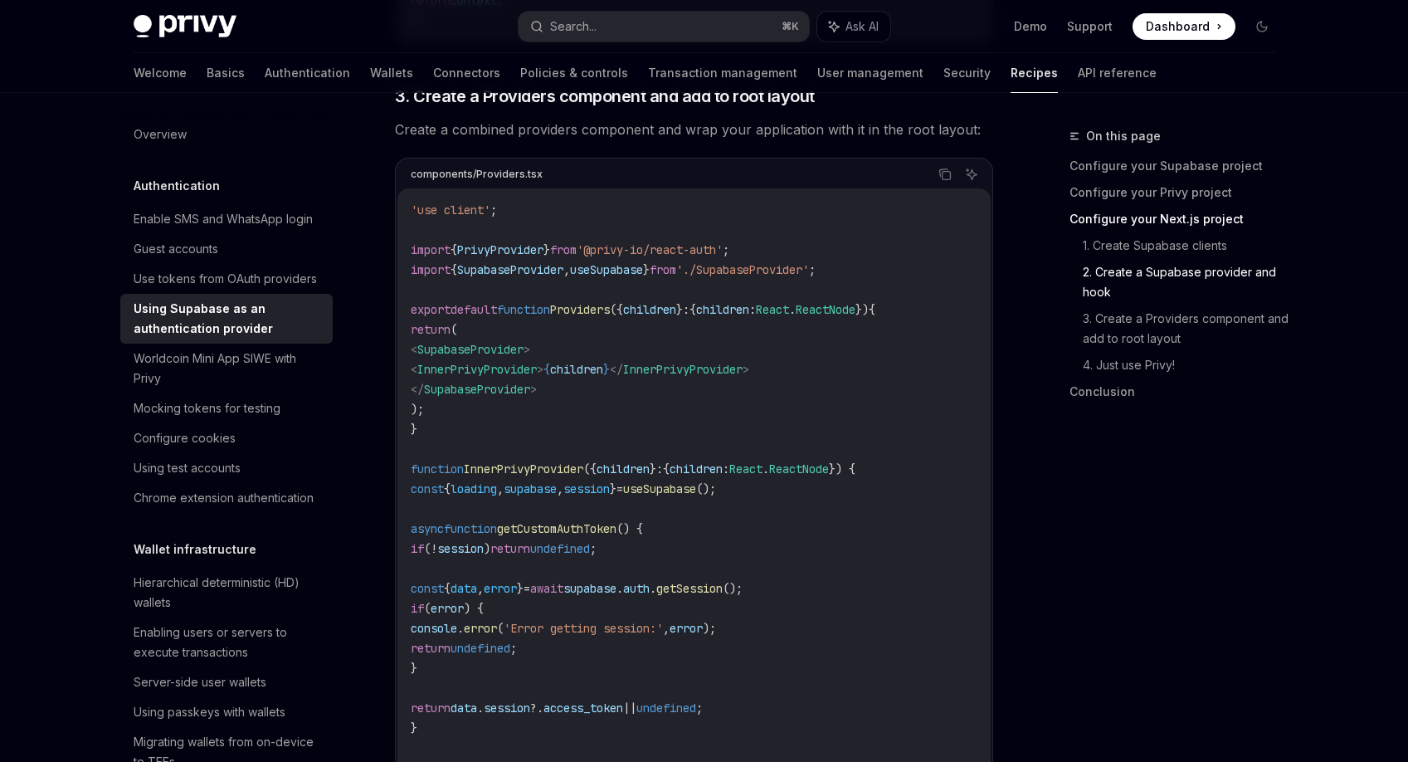
scroll to position [2787, 0]
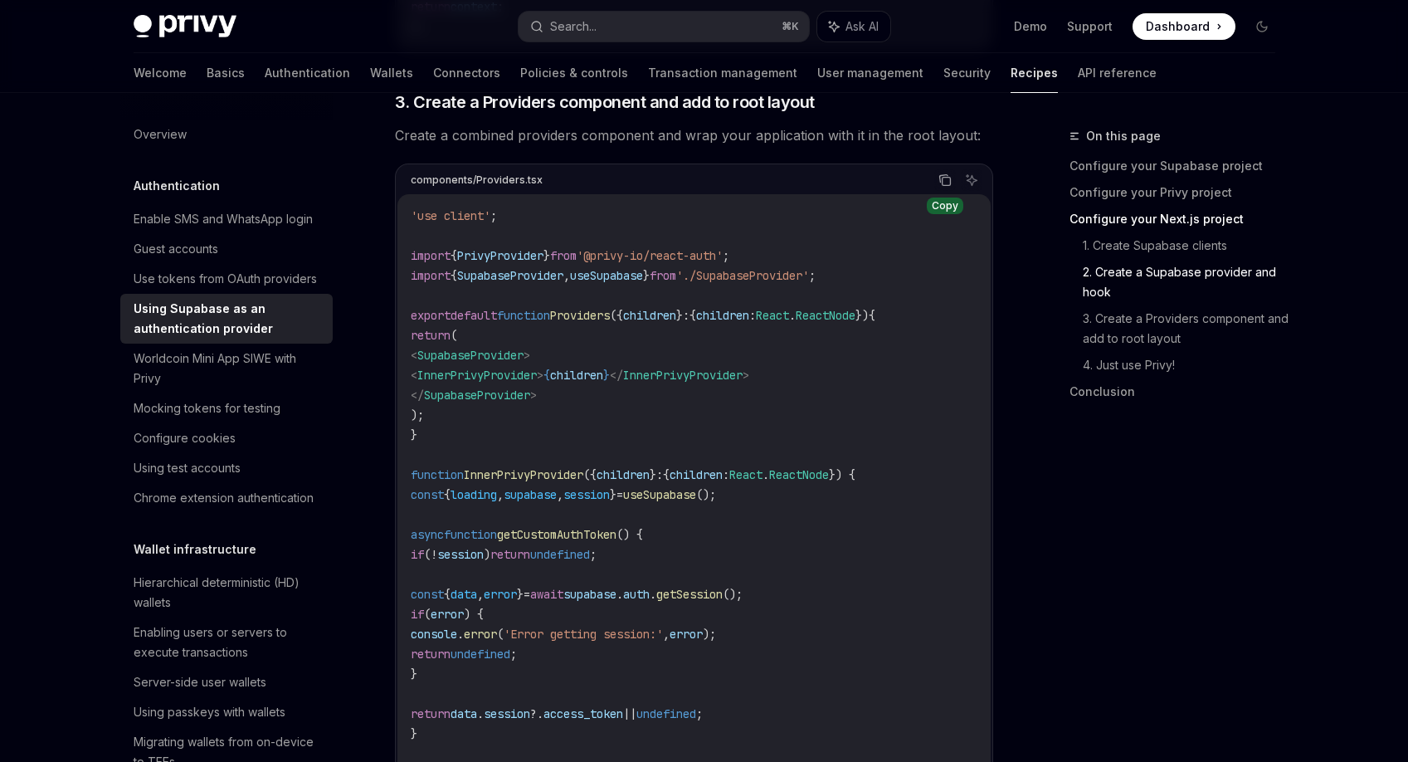
click at [942, 179] on icon "Copy the contents from the code block" at bounding box center [944, 179] width 13 height 13
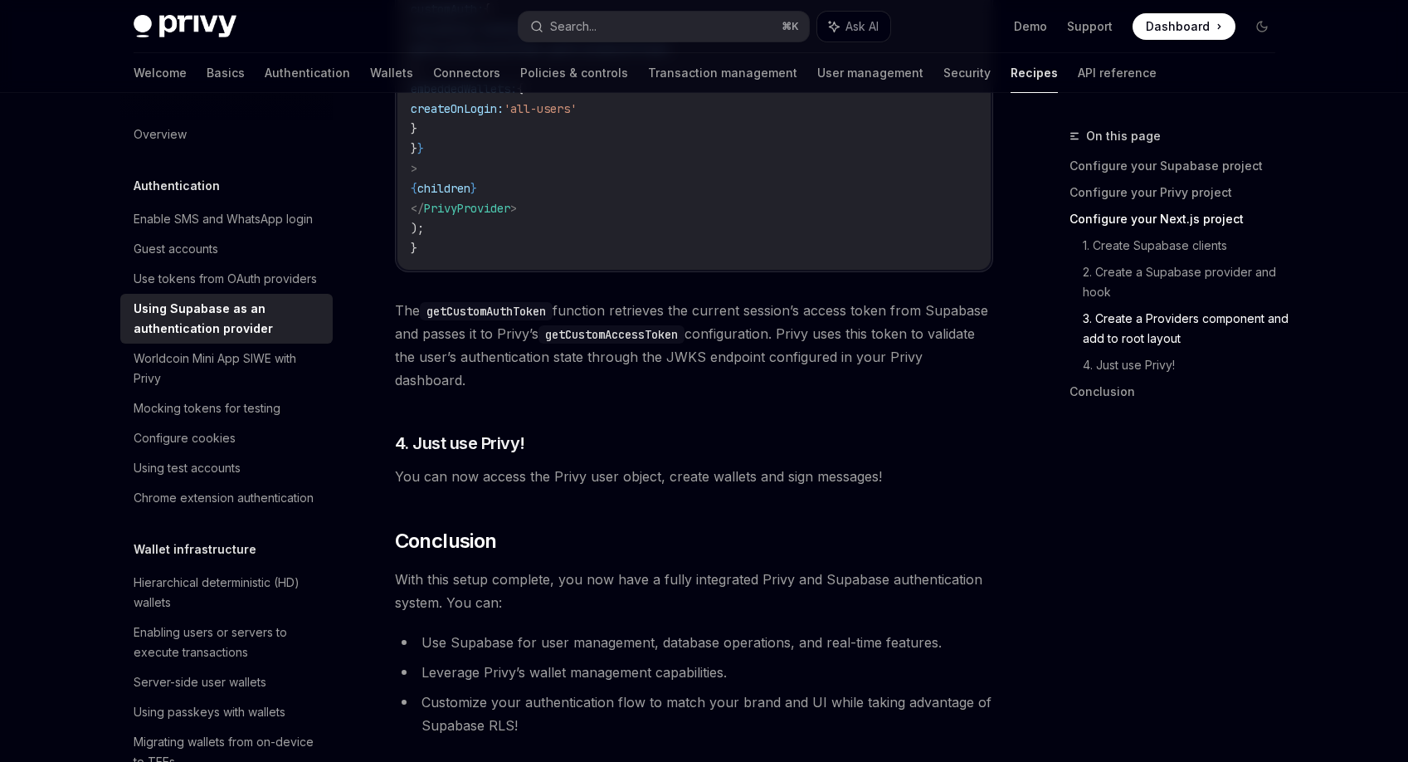
scroll to position [3628, 0]
drag, startPoint x: 983, startPoint y: 413, endPoint x: 983, endPoint y: 393, distance: 19.9
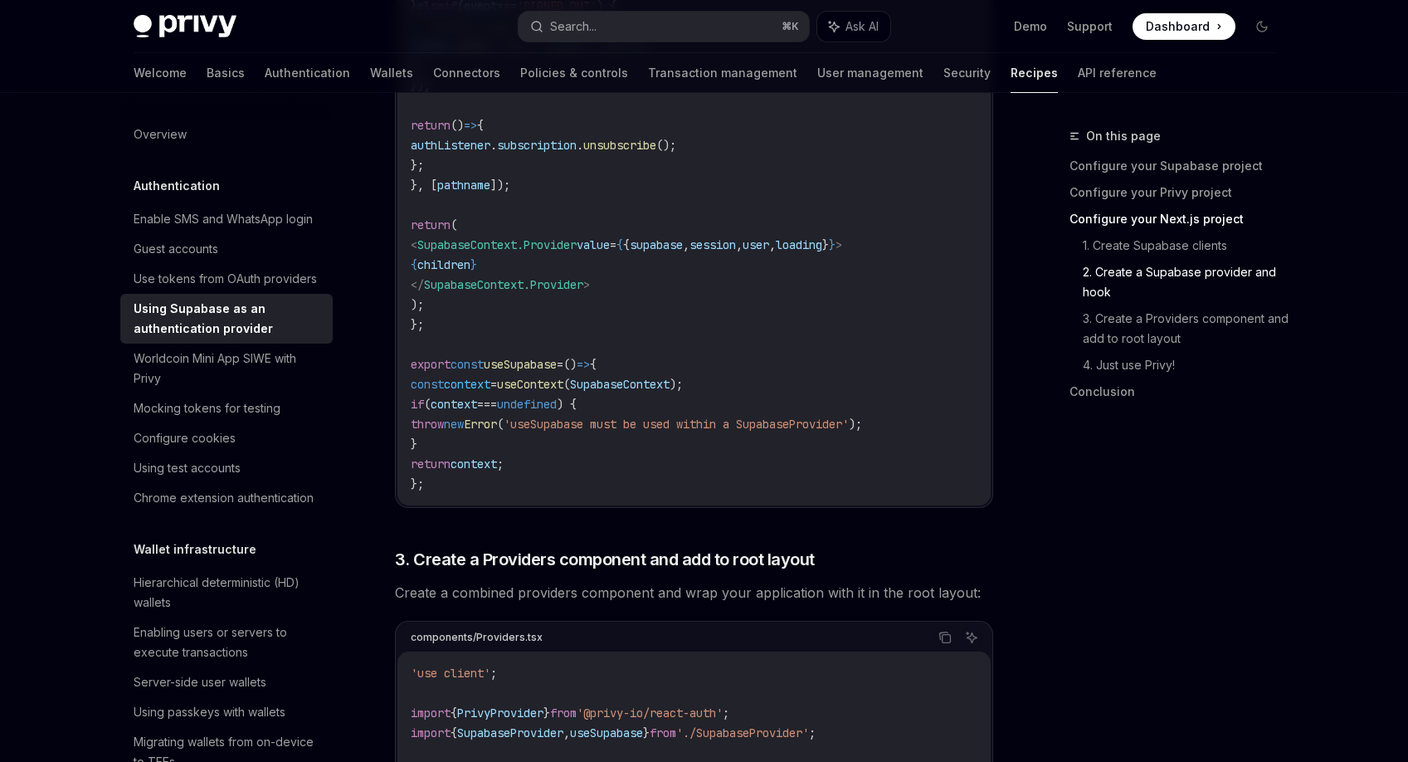
scroll to position [2329, 0]
click at [553, 366] on span "useSupabase" at bounding box center [520, 365] width 73 height 15
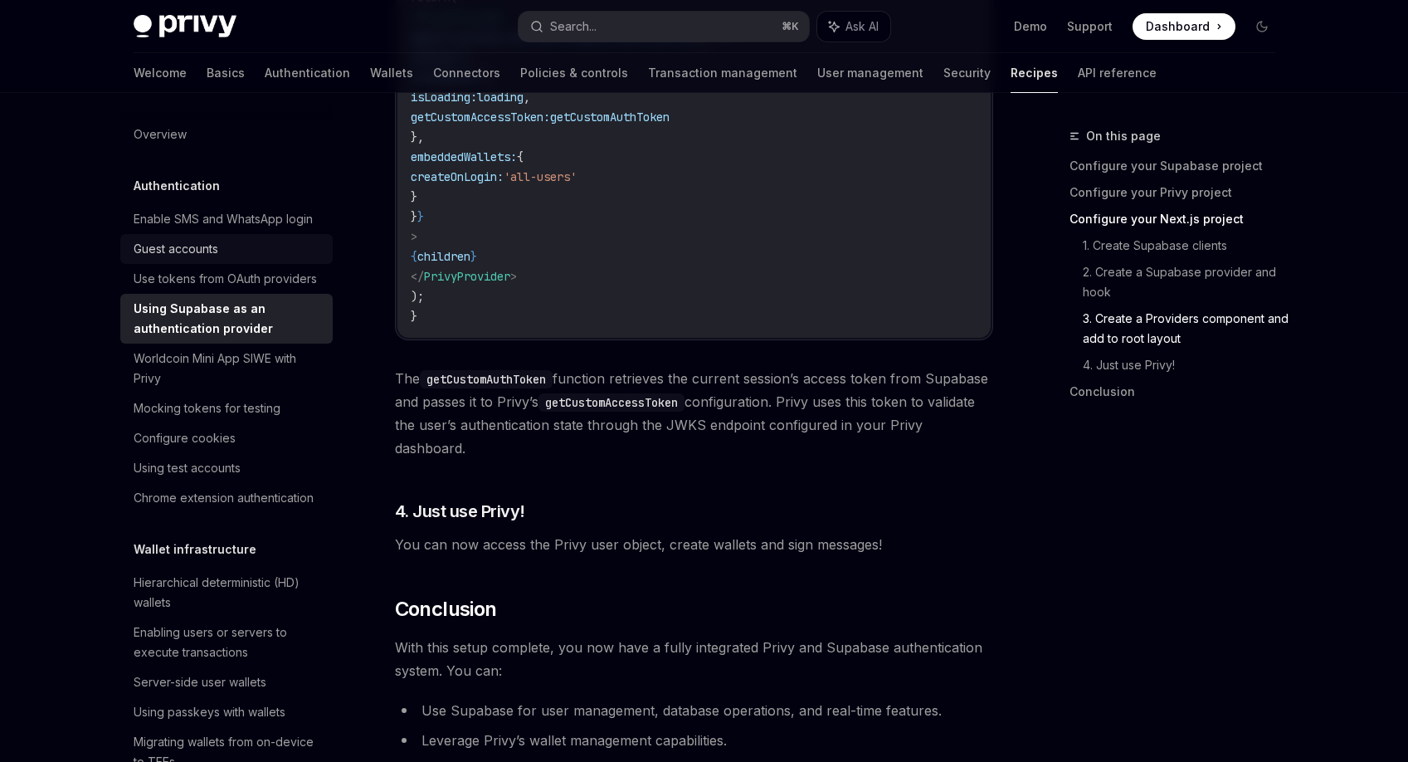
scroll to position [3543, 0]
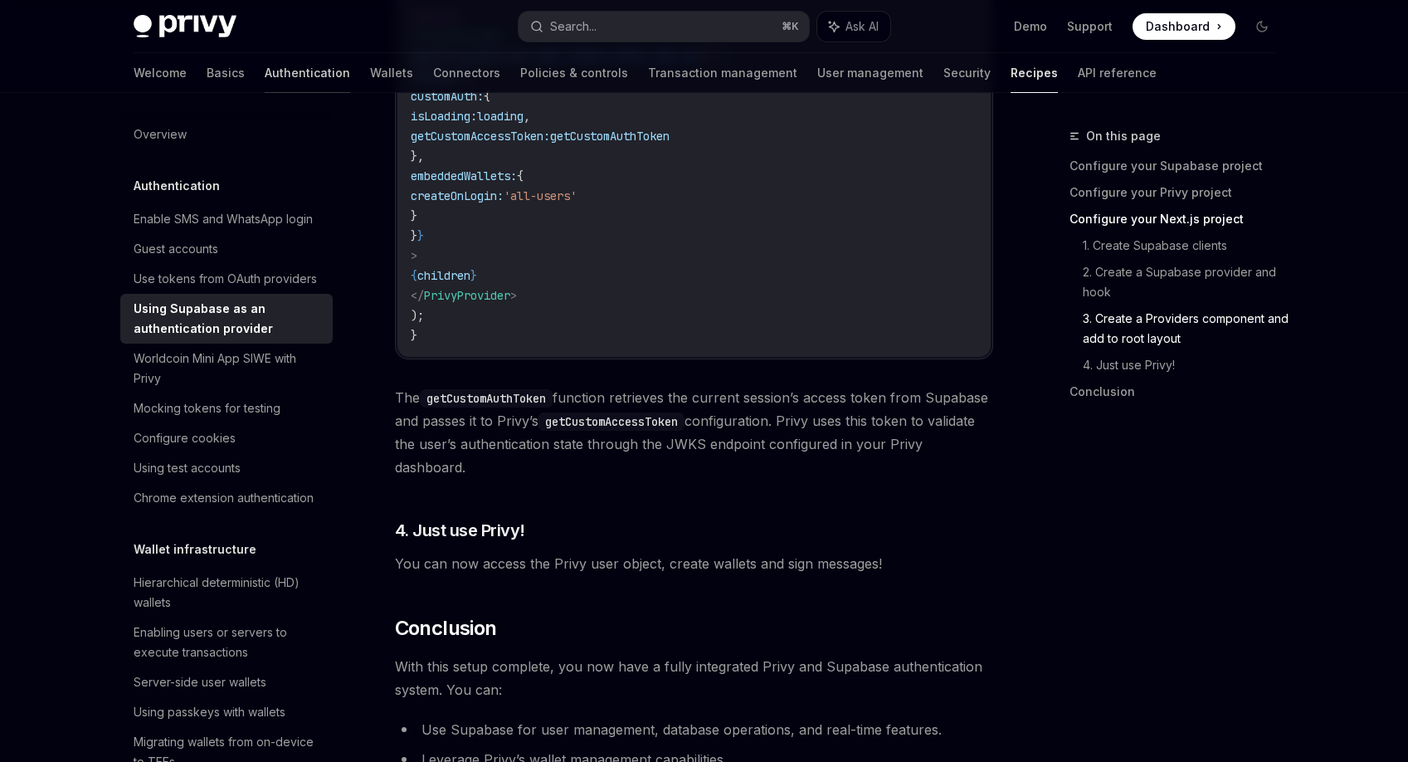
click at [265, 73] on link "Authentication" at bounding box center [307, 73] width 85 height 40
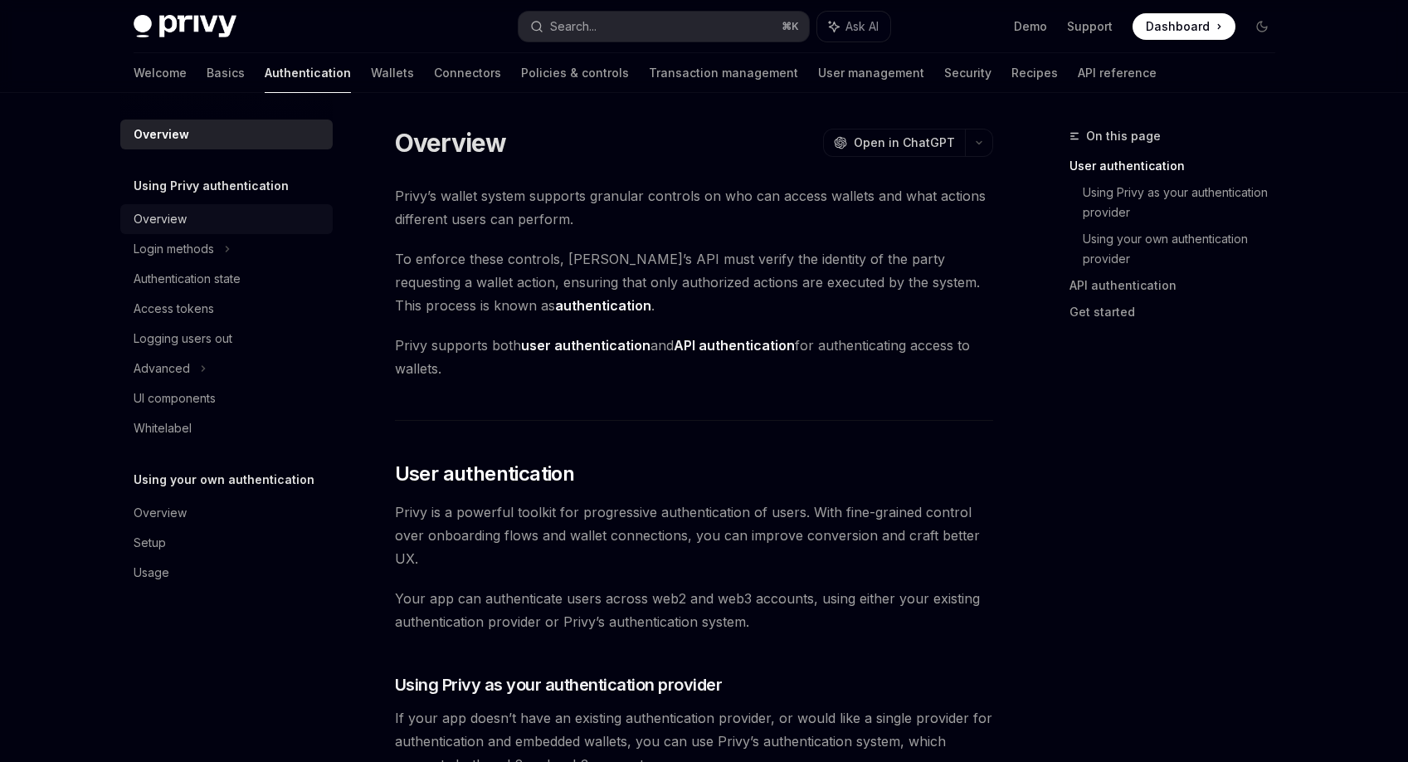
click at [229, 213] on div "Overview" at bounding box center [228, 219] width 189 height 20
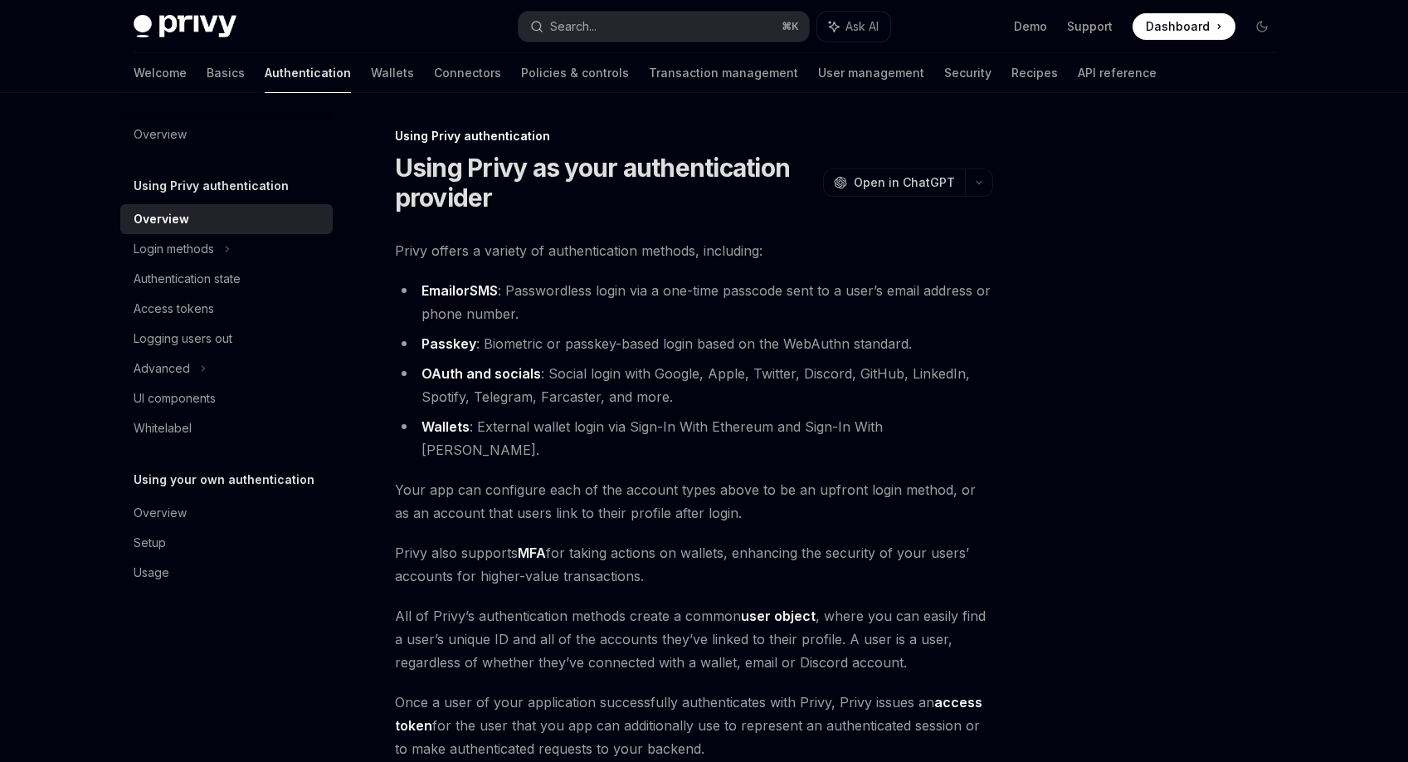
scroll to position [221, 0]
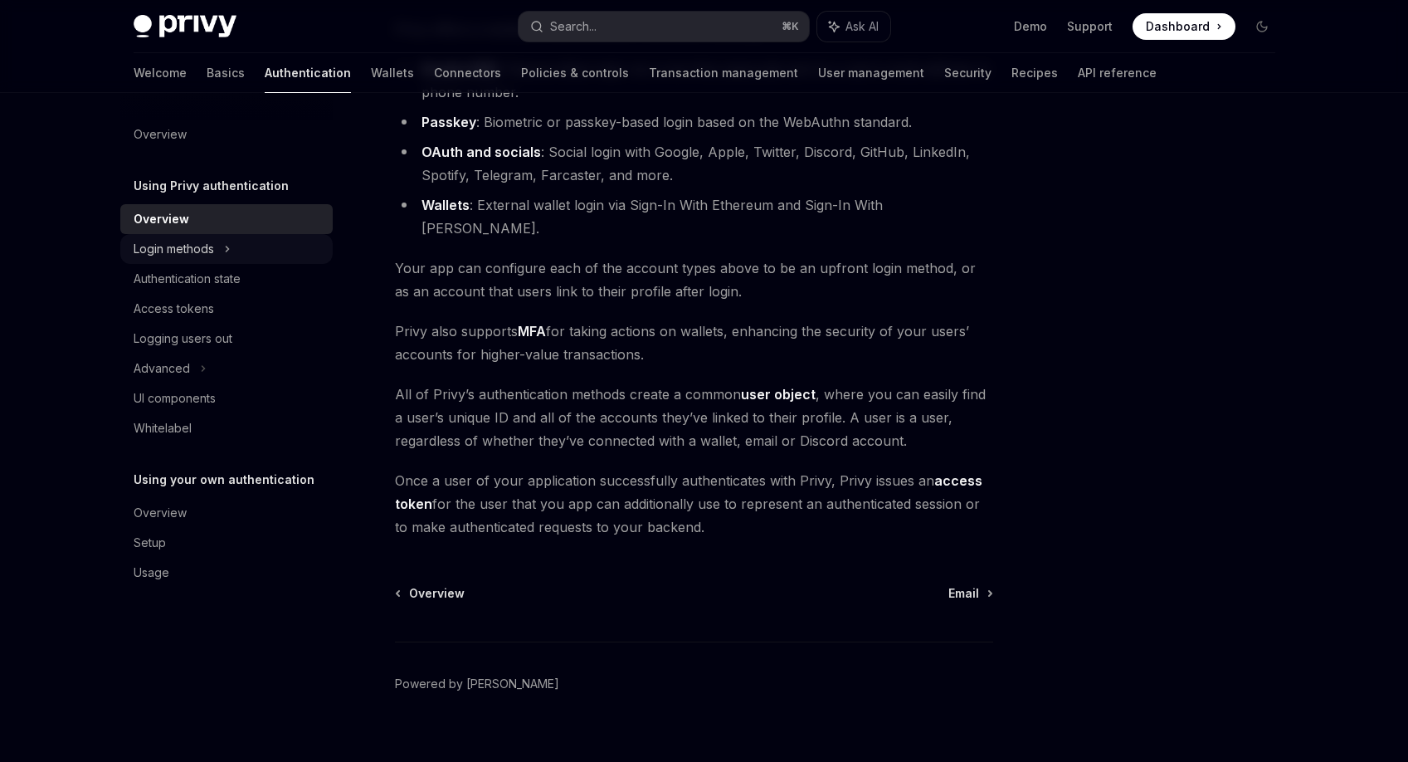
click at [214, 246] on div "Login methods" at bounding box center [174, 249] width 80 height 20
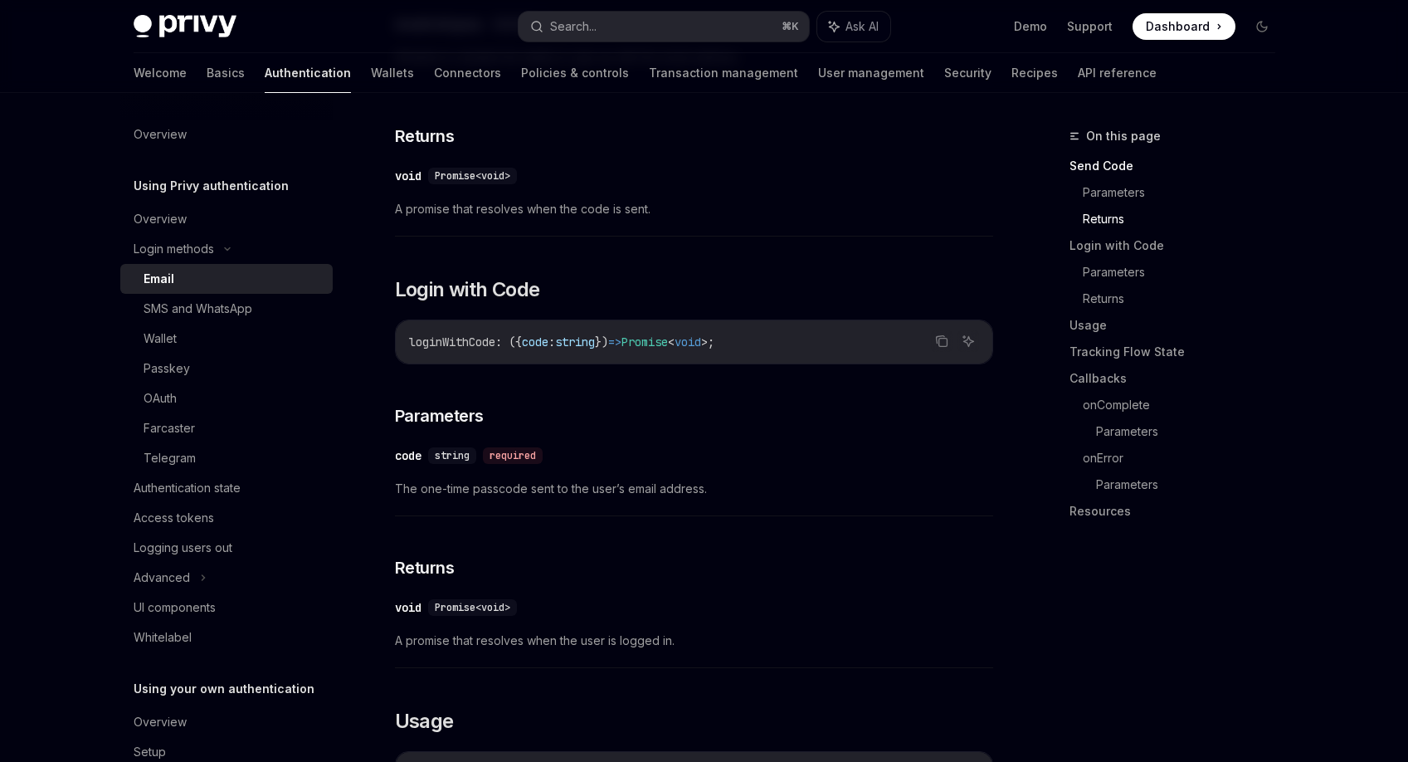
scroll to position [835, 0]
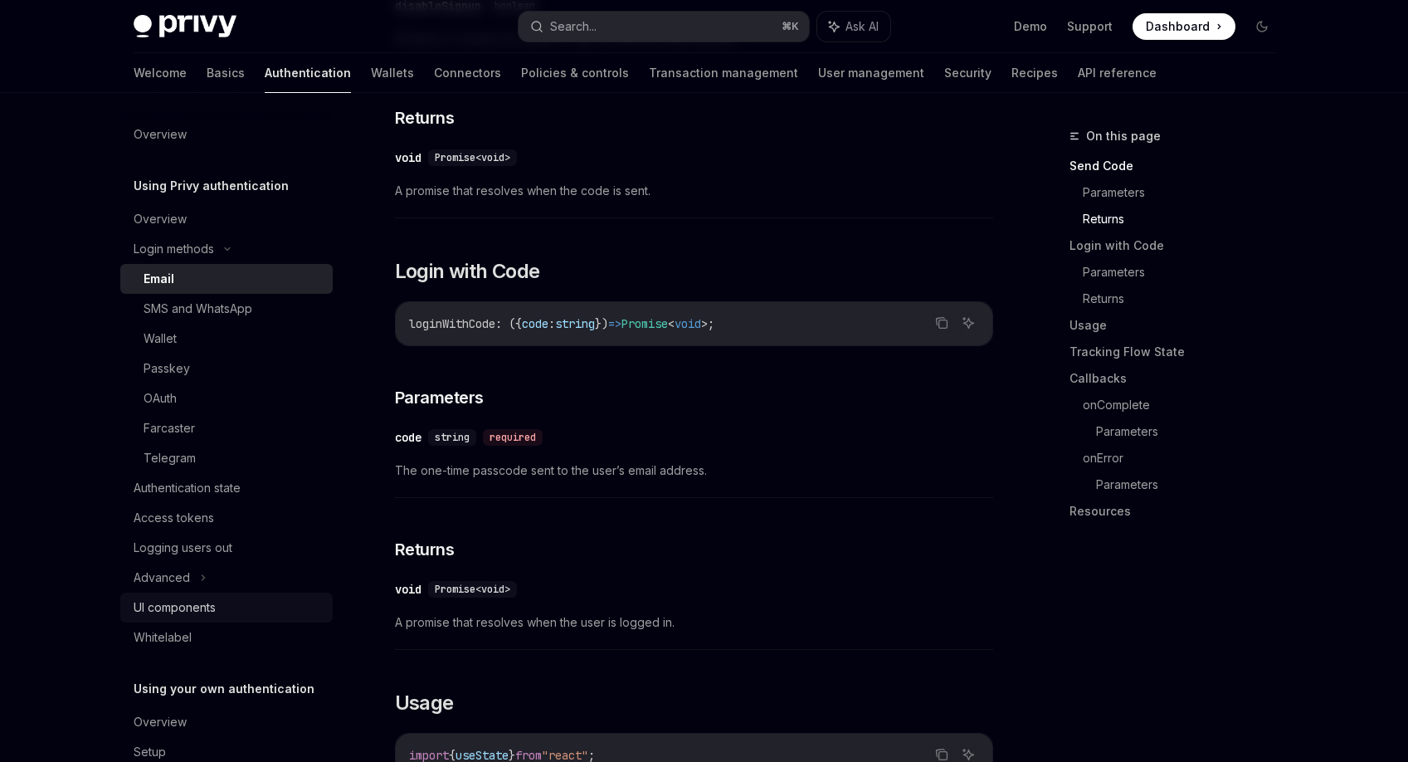
click at [193, 614] on div "UI components" at bounding box center [175, 607] width 82 height 20
type textarea "*"
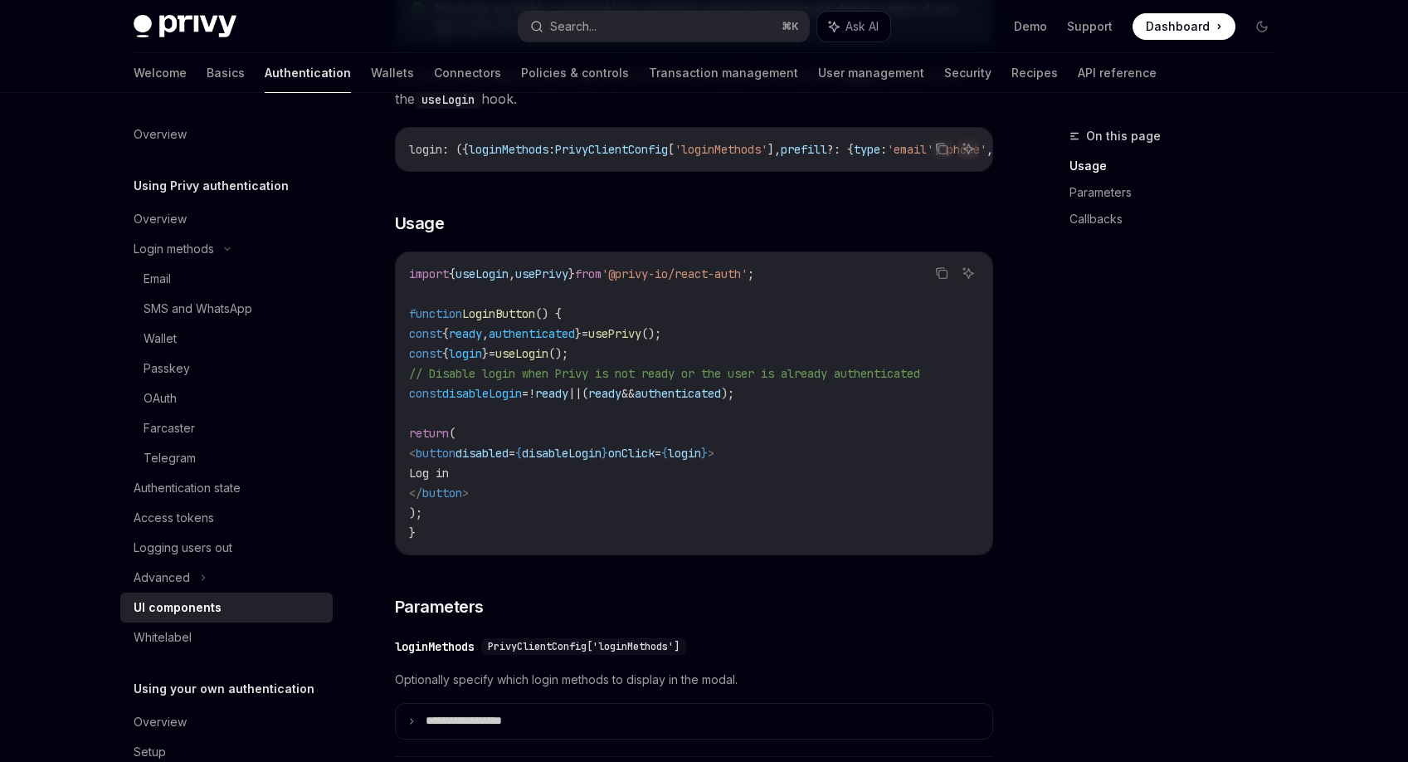
scroll to position [1014, 0]
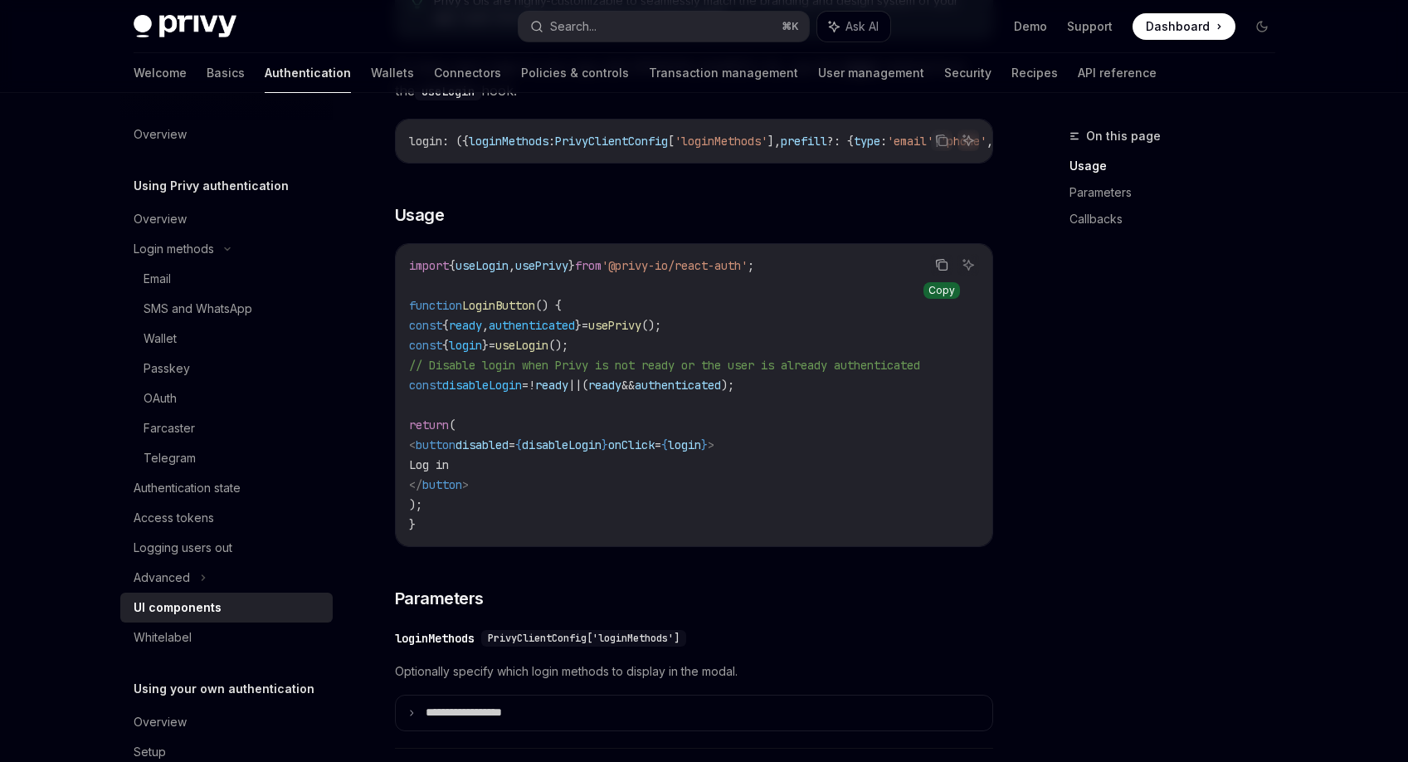
click at [933, 269] on button "Copy the contents from the code block" at bounding box center [942, 265] width 22 height 22
click at [647, 273] on span "'@privy-io/react-auth'" at bounding box center [674, 265] width 146 height 15
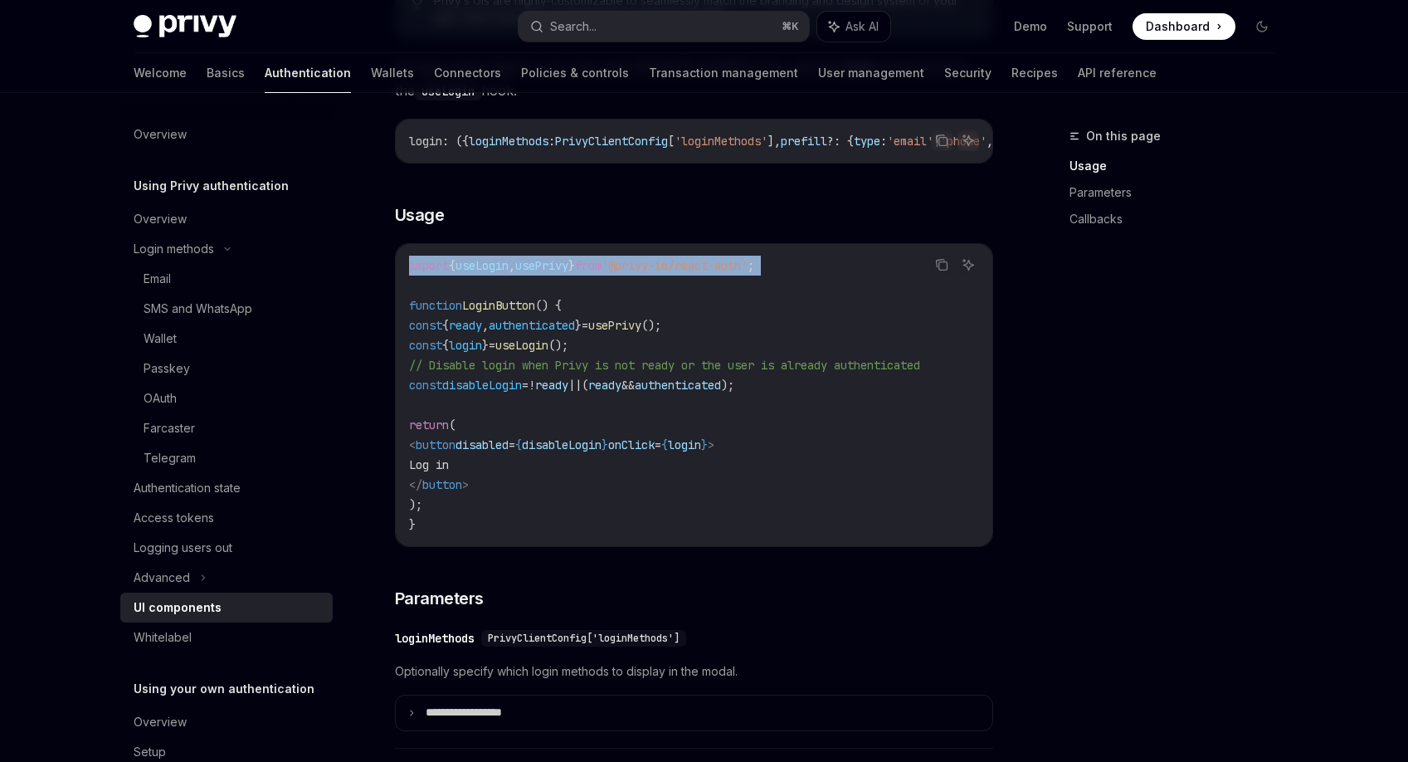
click at [647, 273] on span "'@privy-io/react-auth'" at bounding box center [674, 265] width 146 height 15
copy code "import { useLogin , usePrivy } from '@privy-io/react-auth' ;"
click at [943, 267] on icon "Copy the contents from the code block" at bounding box center [941, 264] width 13 height 13
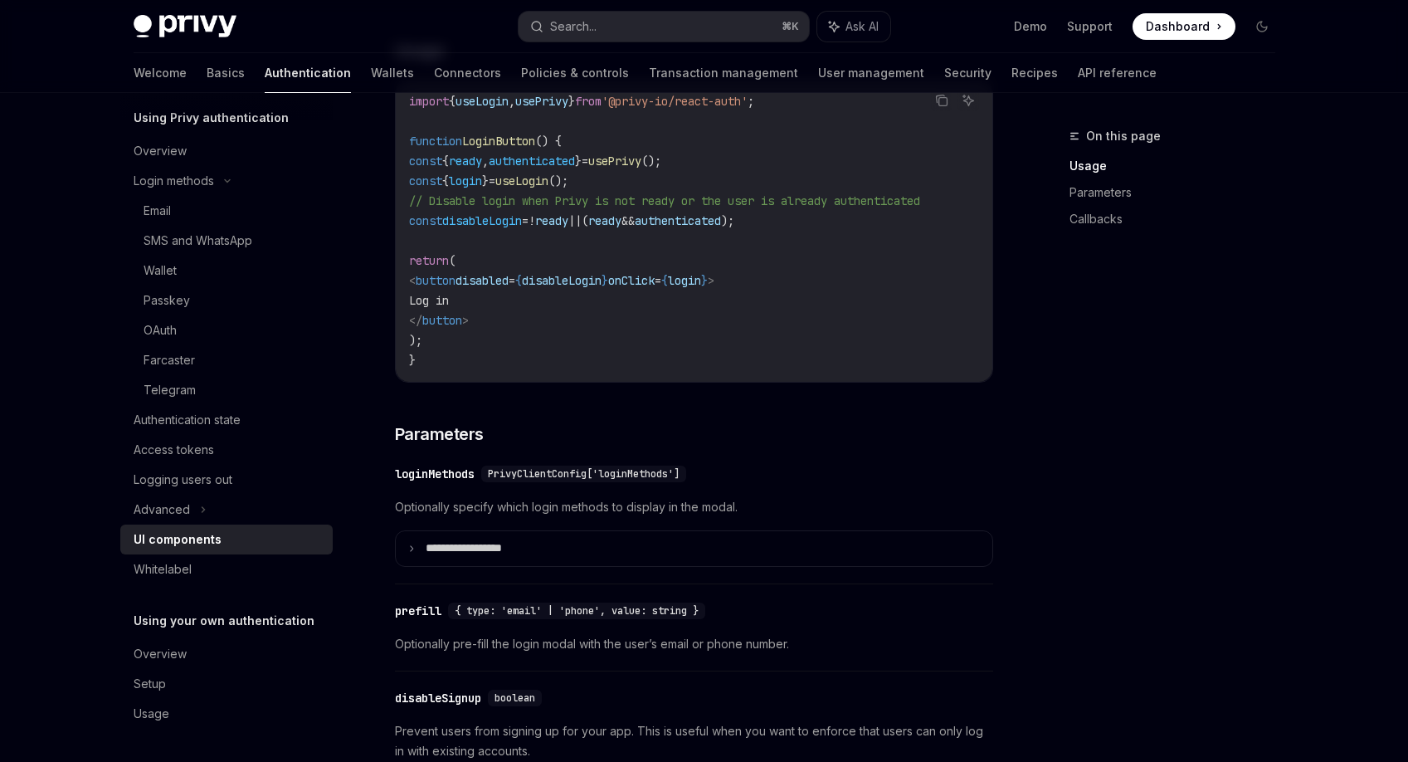
scroll to position [1180, 0]
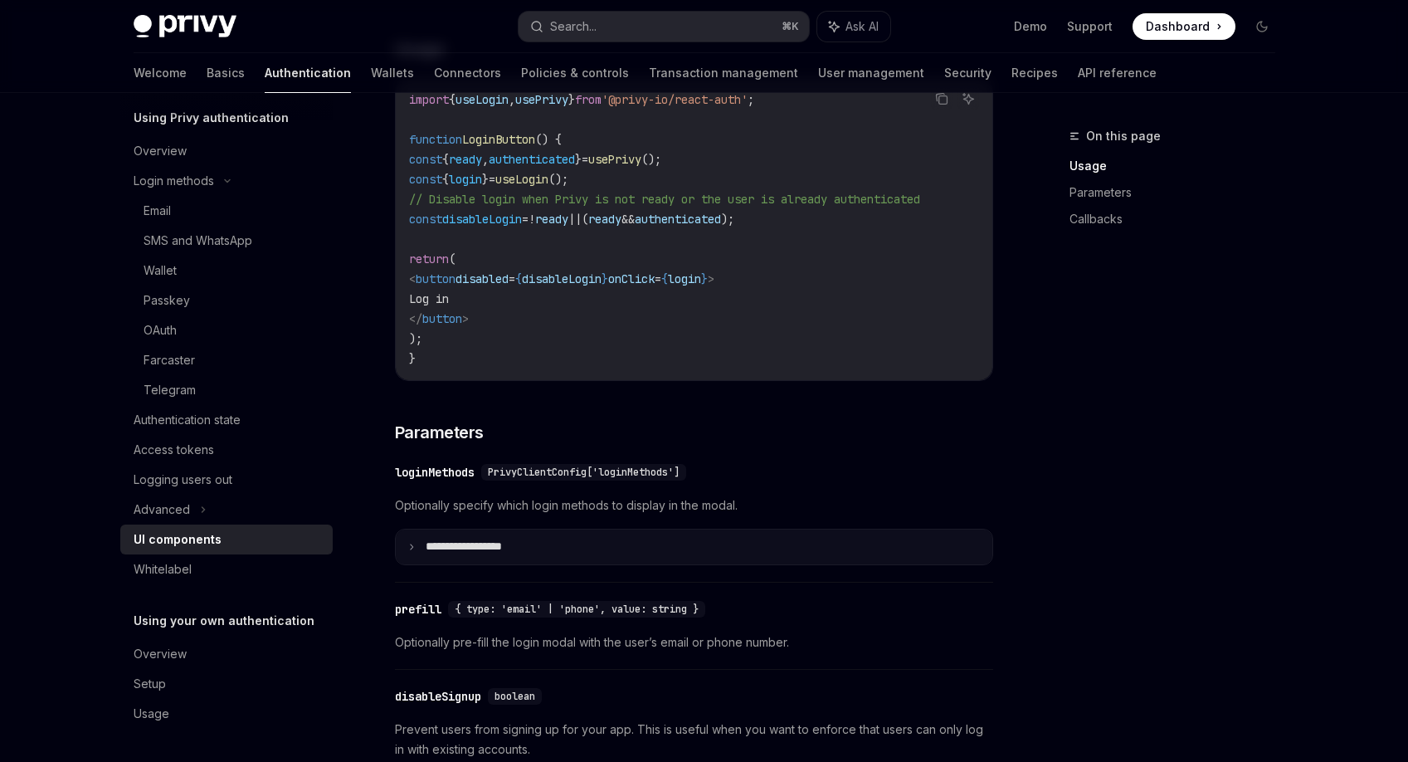
click at [416, 564] on summary "**********" at bounding box center [694, 546] width 596 height 35
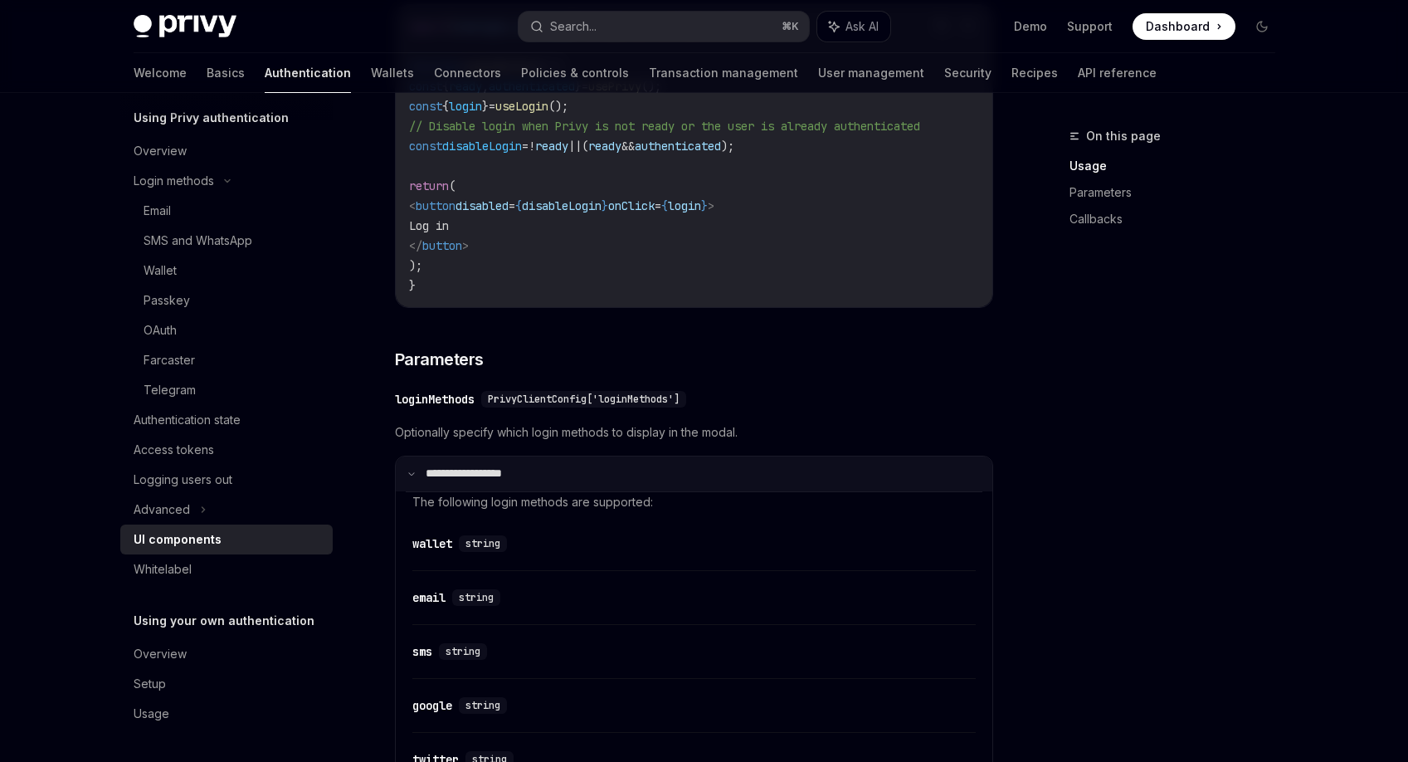
scroll to position [1251, 0]
click at [408, 480] on icon at bounding box center [411, 475] width 8 height 8
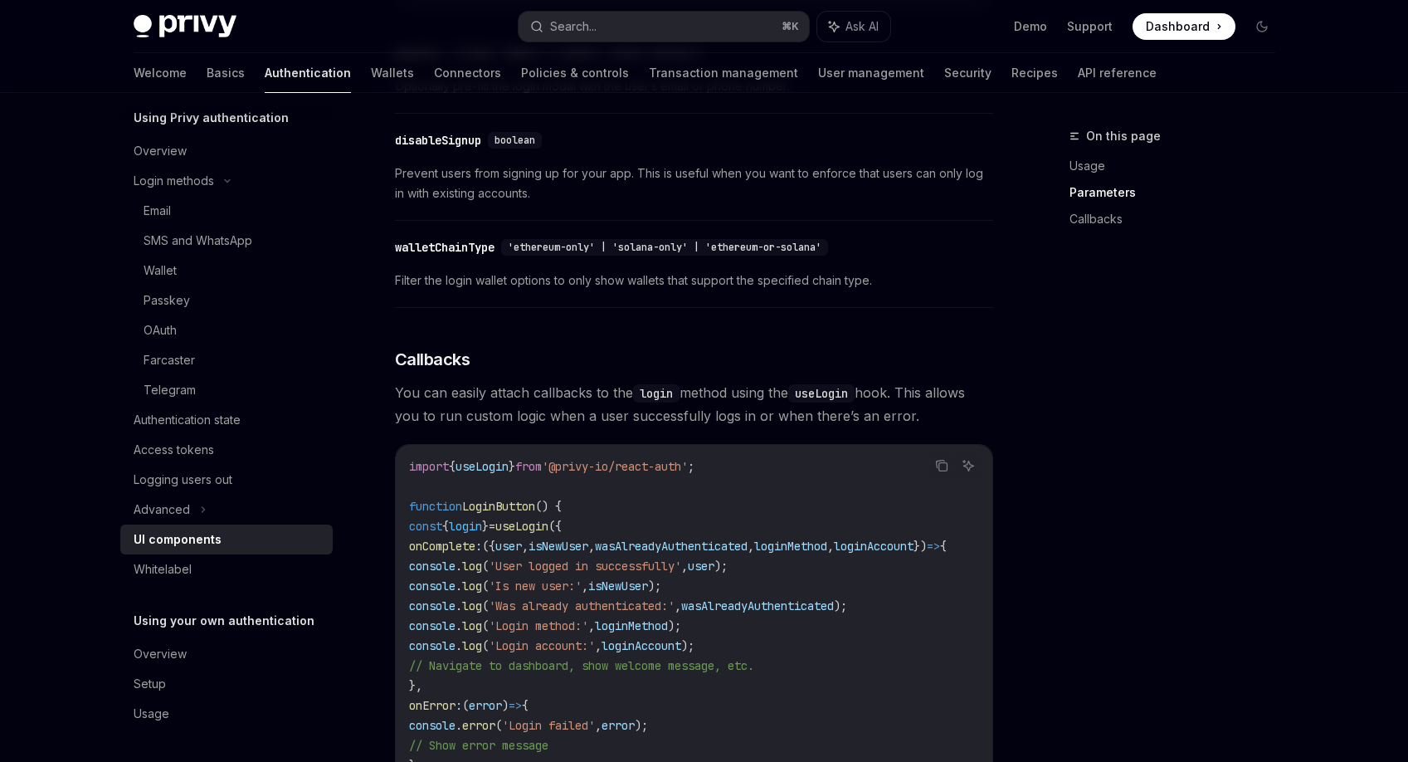
scroll to position [1721, 0]
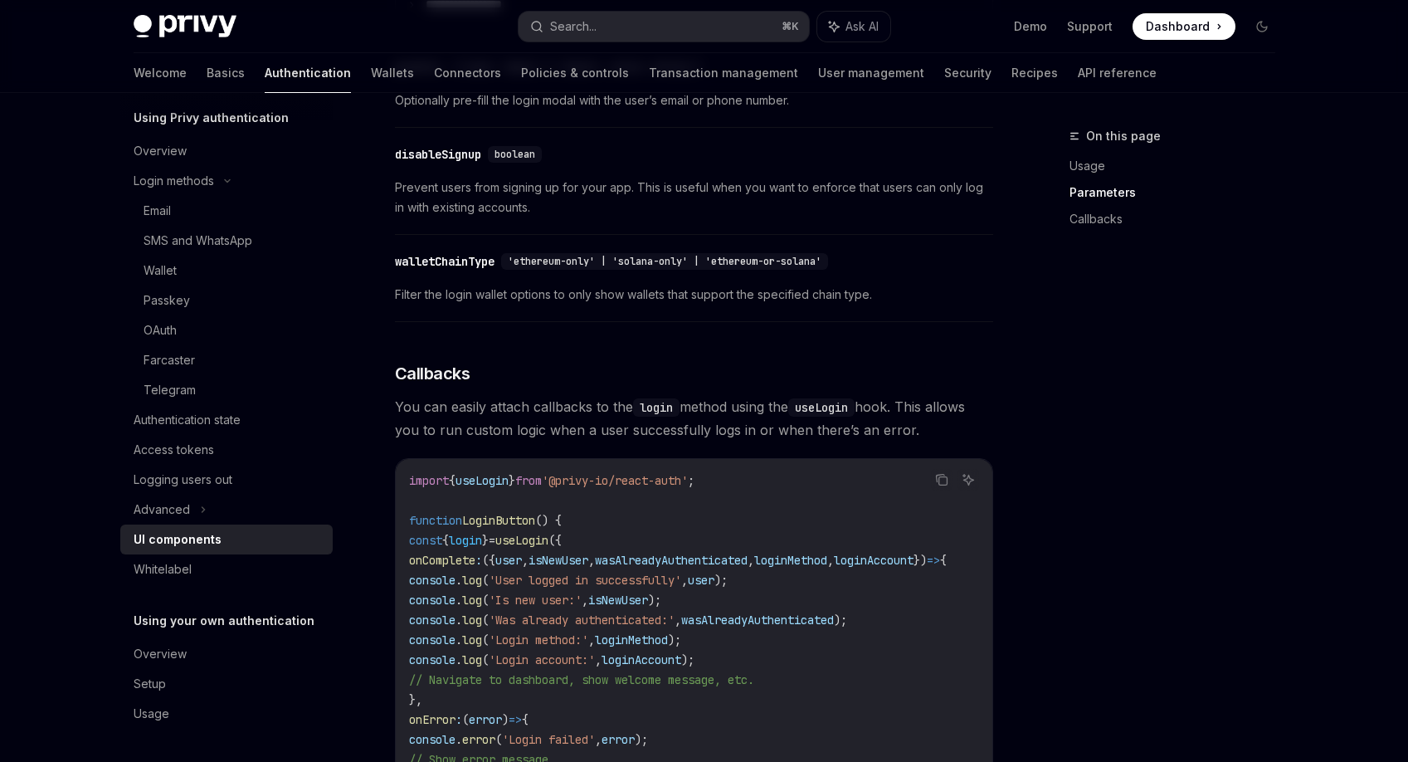
click at [465, 270] on div "walletChainType" at bounding box center [445, 261] width 100 height 17
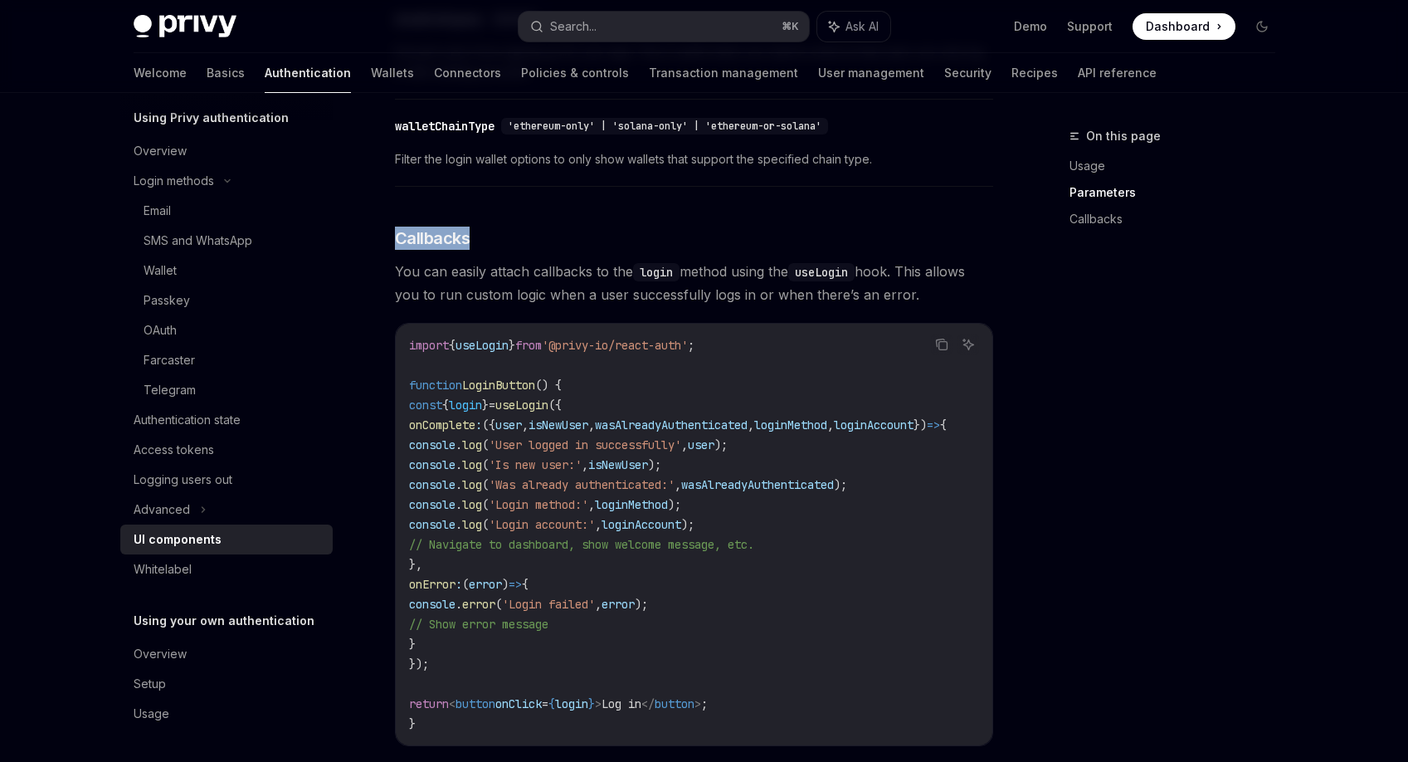
click at [465, 270] on div "Privy’s UIs are highly-customizable to seamlessly match the branding and design…" at bounding box center [694, 69] width 598 height 1892
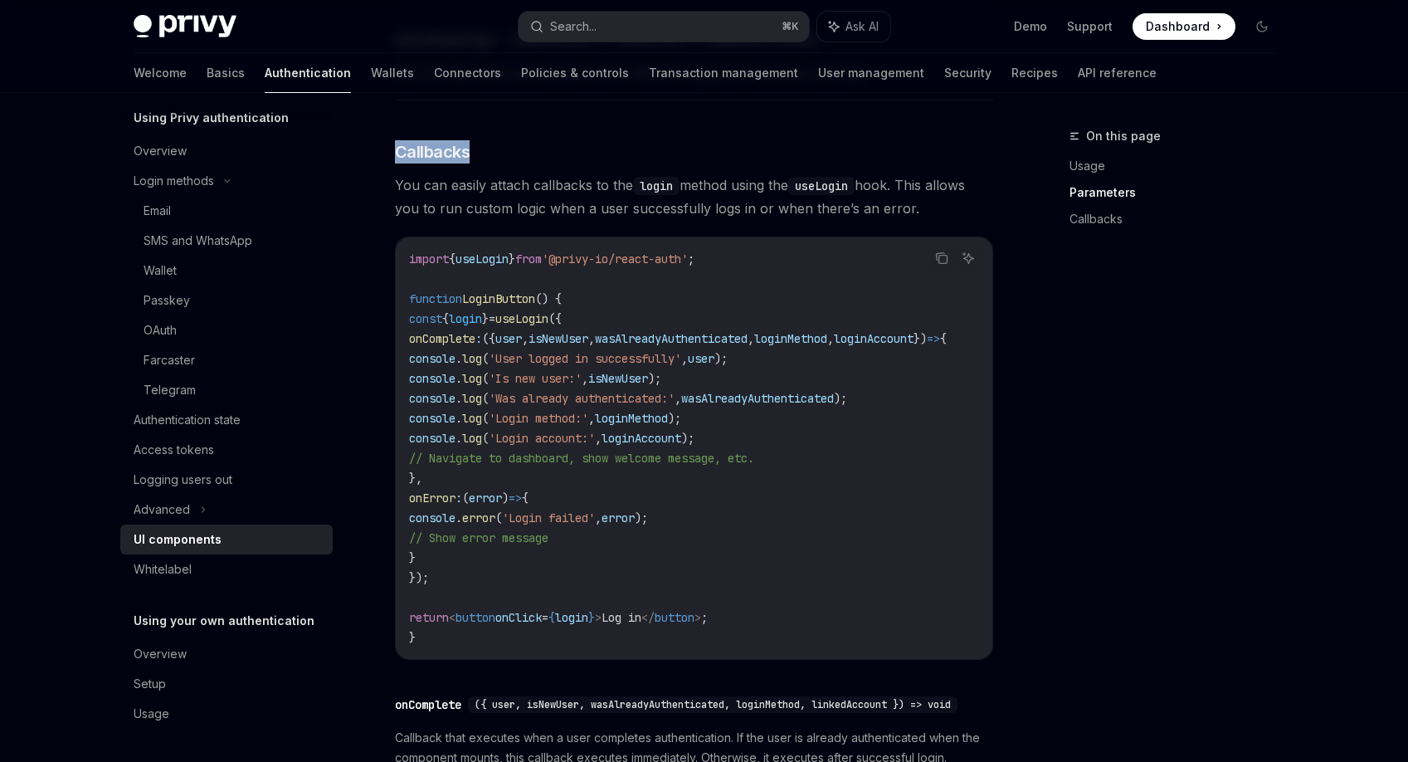
scroll to position [1930, 0]
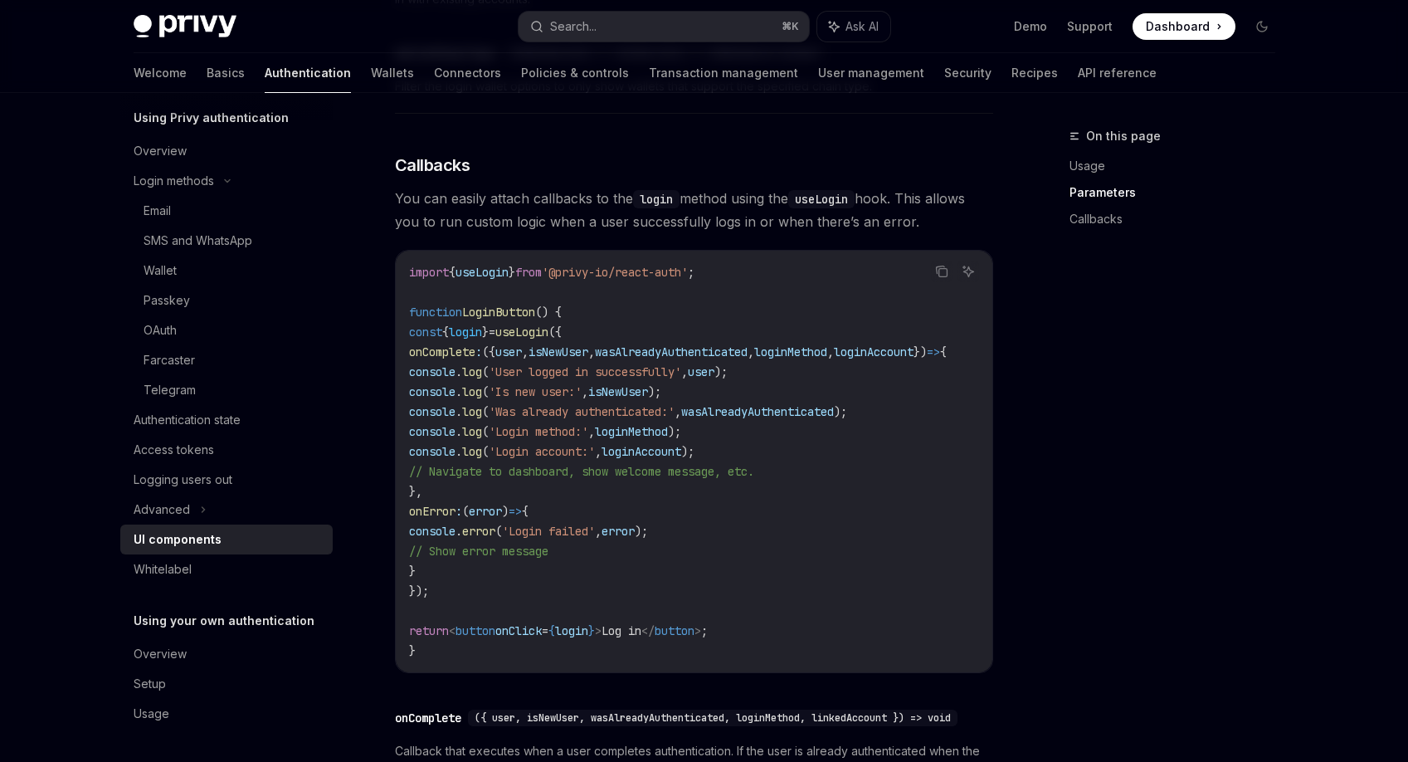
click at [671, 320] on code "import { useLogin } from '@privy-io/react-auth' ; function LoginButton () { con…" at bounding box center [697, 461] width 577 height 398
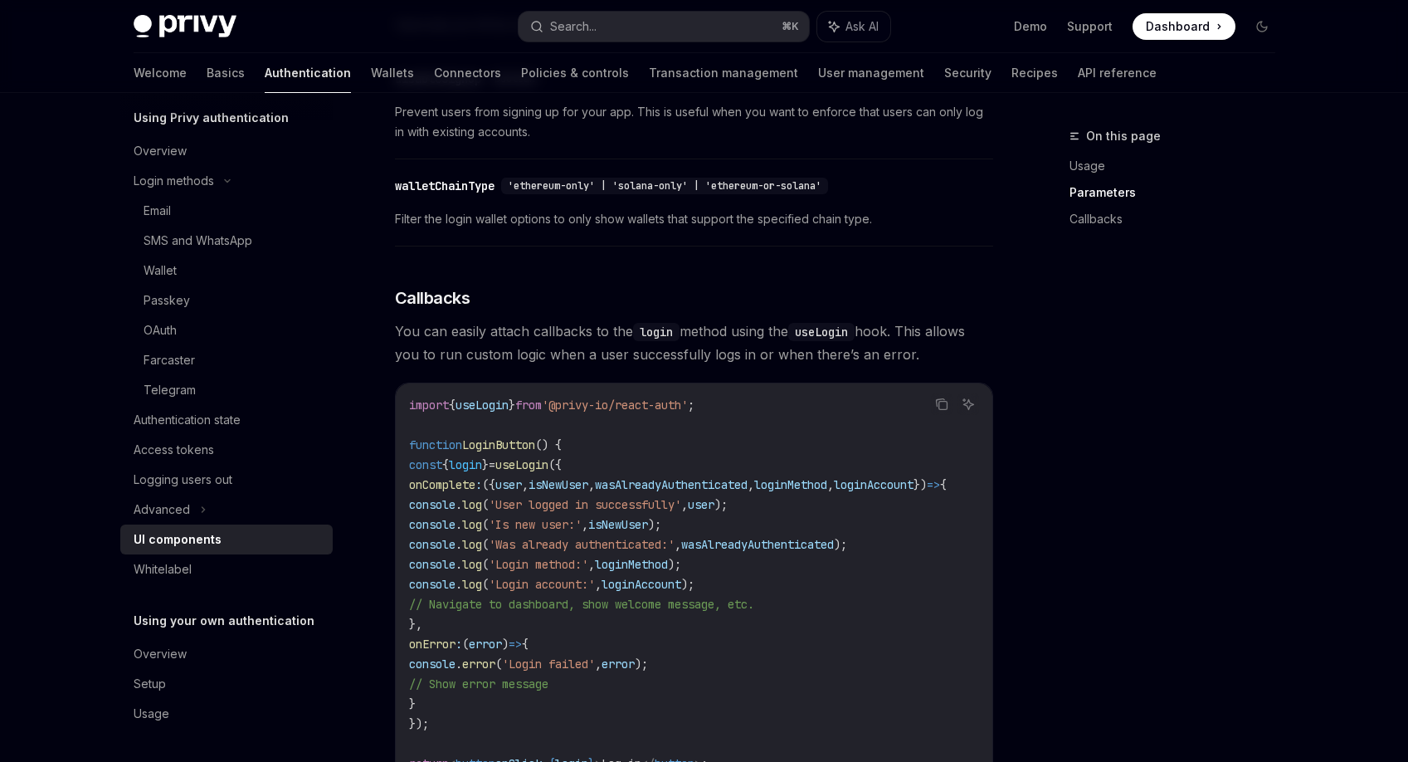
scroll to position [1765, 0]
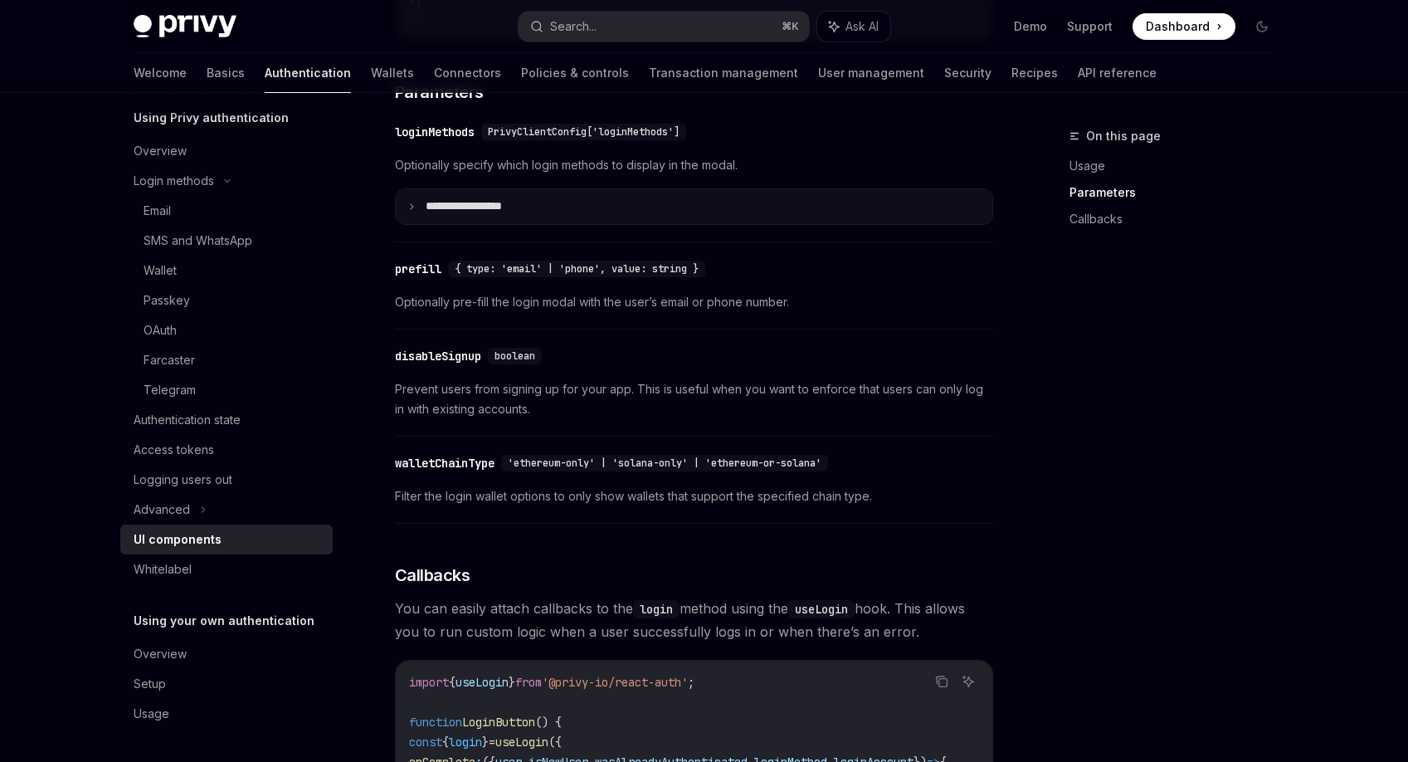
click at [614, 207] on summary "**********" at bounding box center [694, 206] width 596 height 35
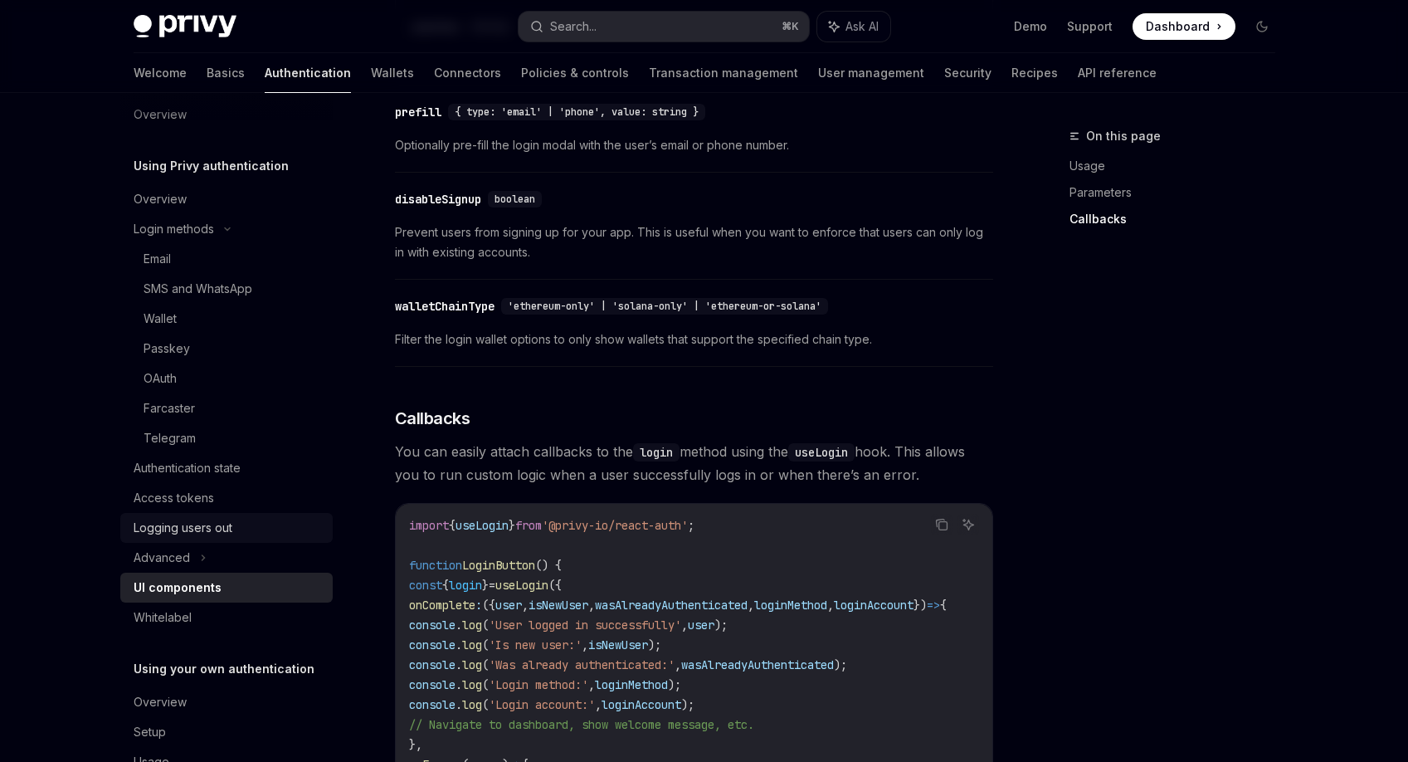
scroll to position [15, 0]
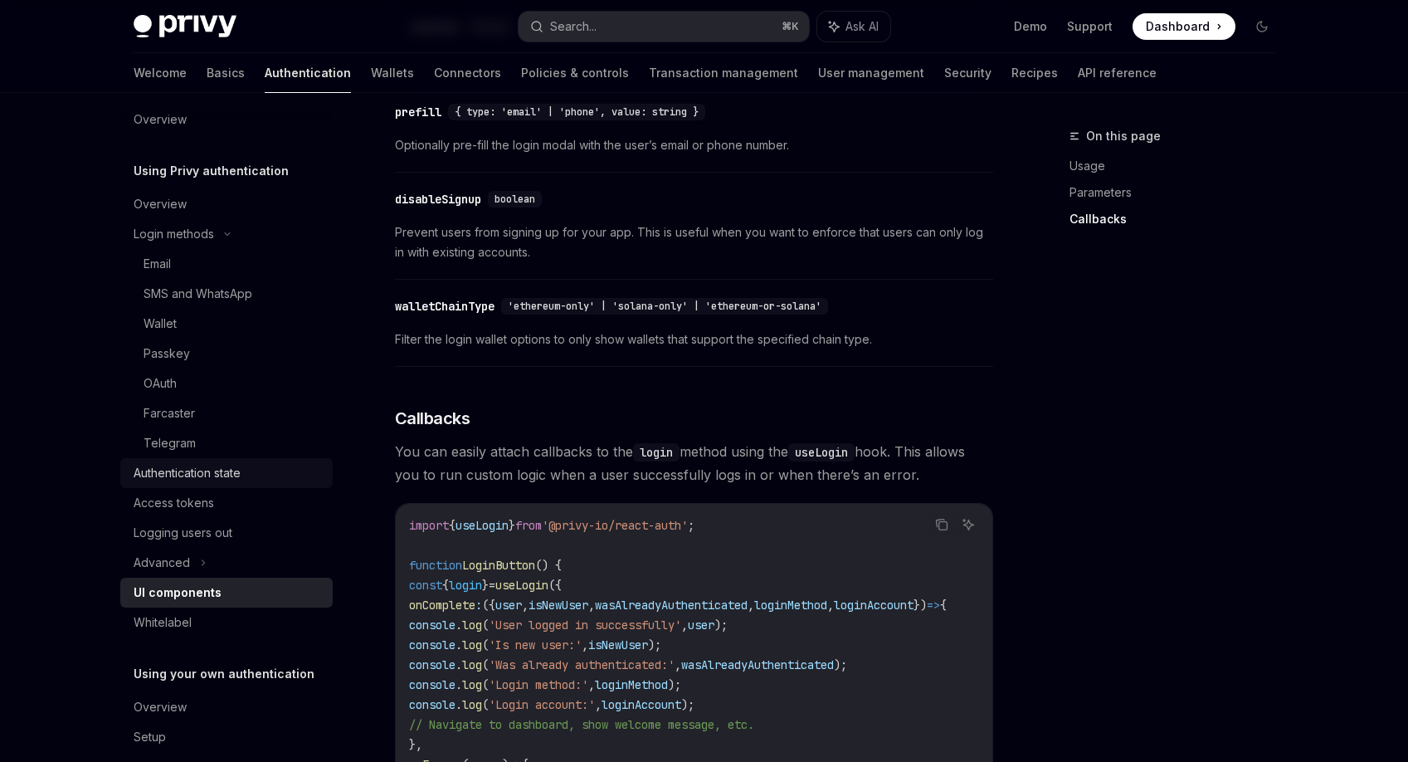
click at [206, 475] on div "Authentication state" at bounding box center [187, 473] width 107 height 20
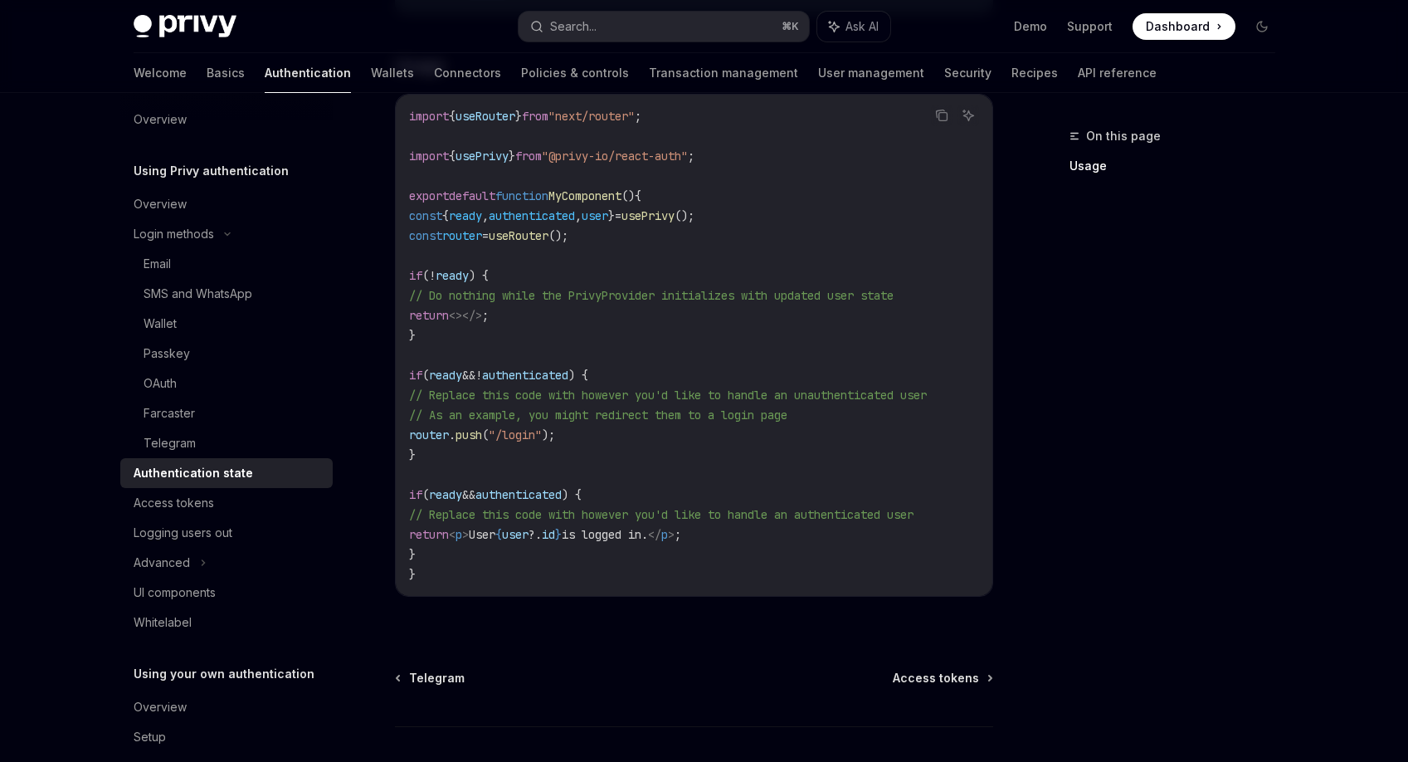
scroll to position [535, 0]
click at [238, 232] on div "Login methods" at bounding box center [226, 234] width 212 height 30
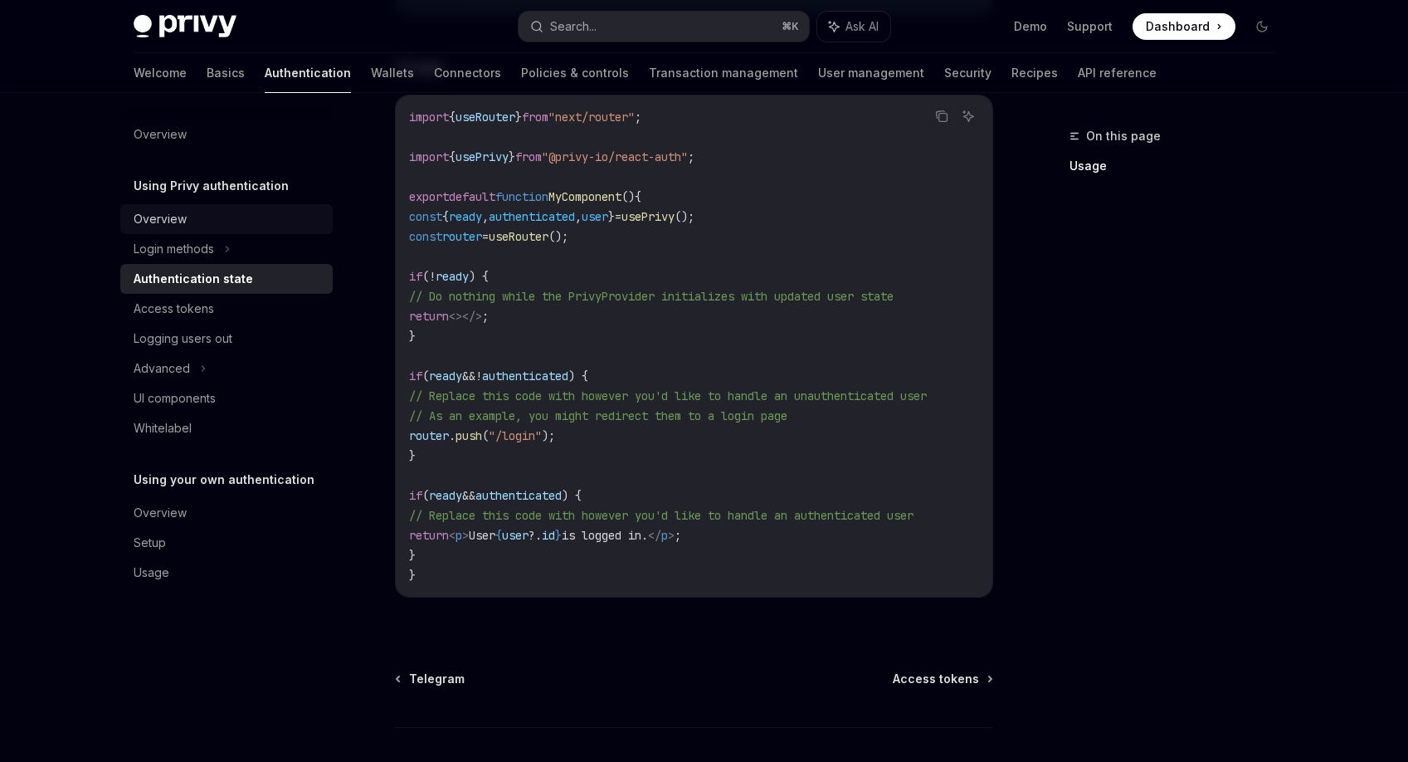
click at [199, 225] on div "Overview" at bounding box center [228, 219] width 189 height 20
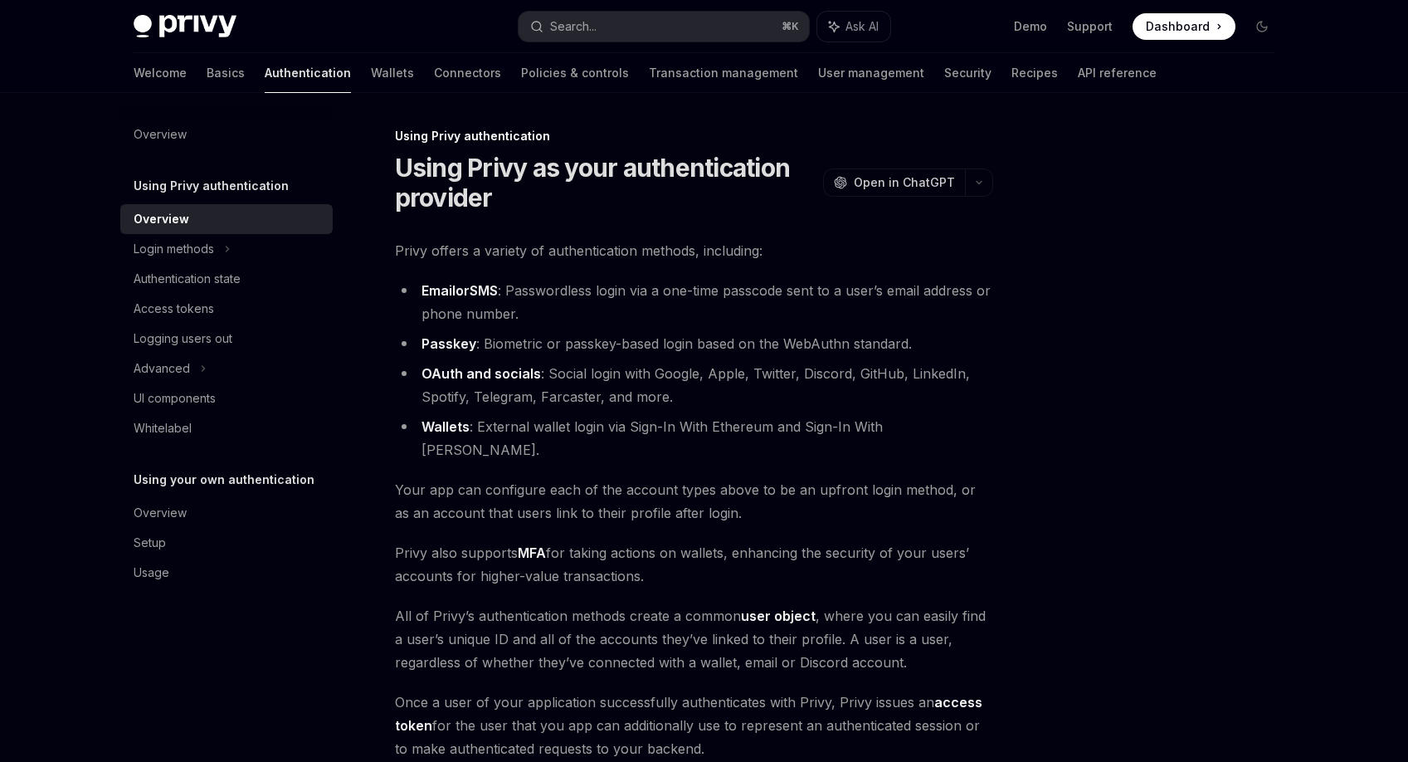
scroll to position [221, 0]
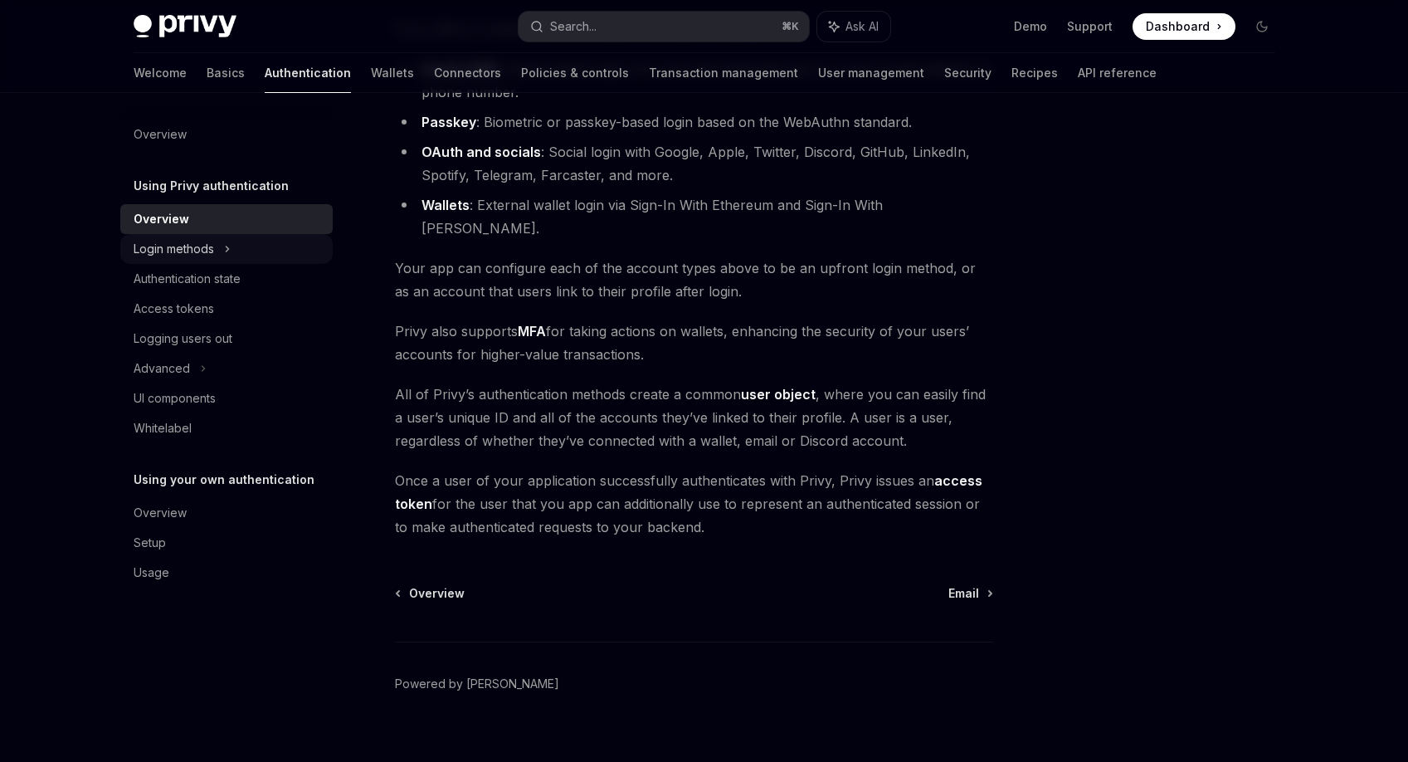
click at [288, 241] on div "Login methods" at bounding box center [226, 249] width 212 height 30
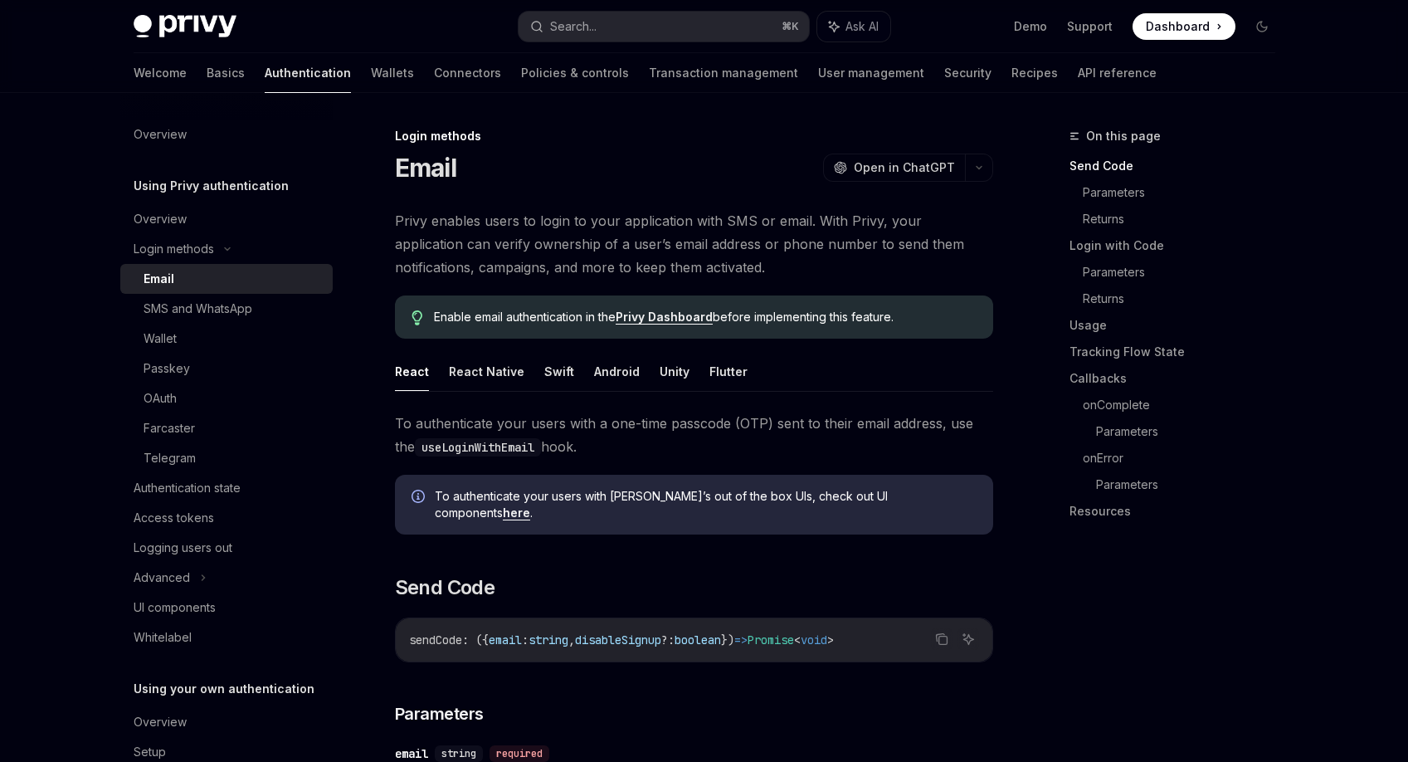
click at [278, 280] on div "Email" at bounding box center [233, 279] width 179 height 20
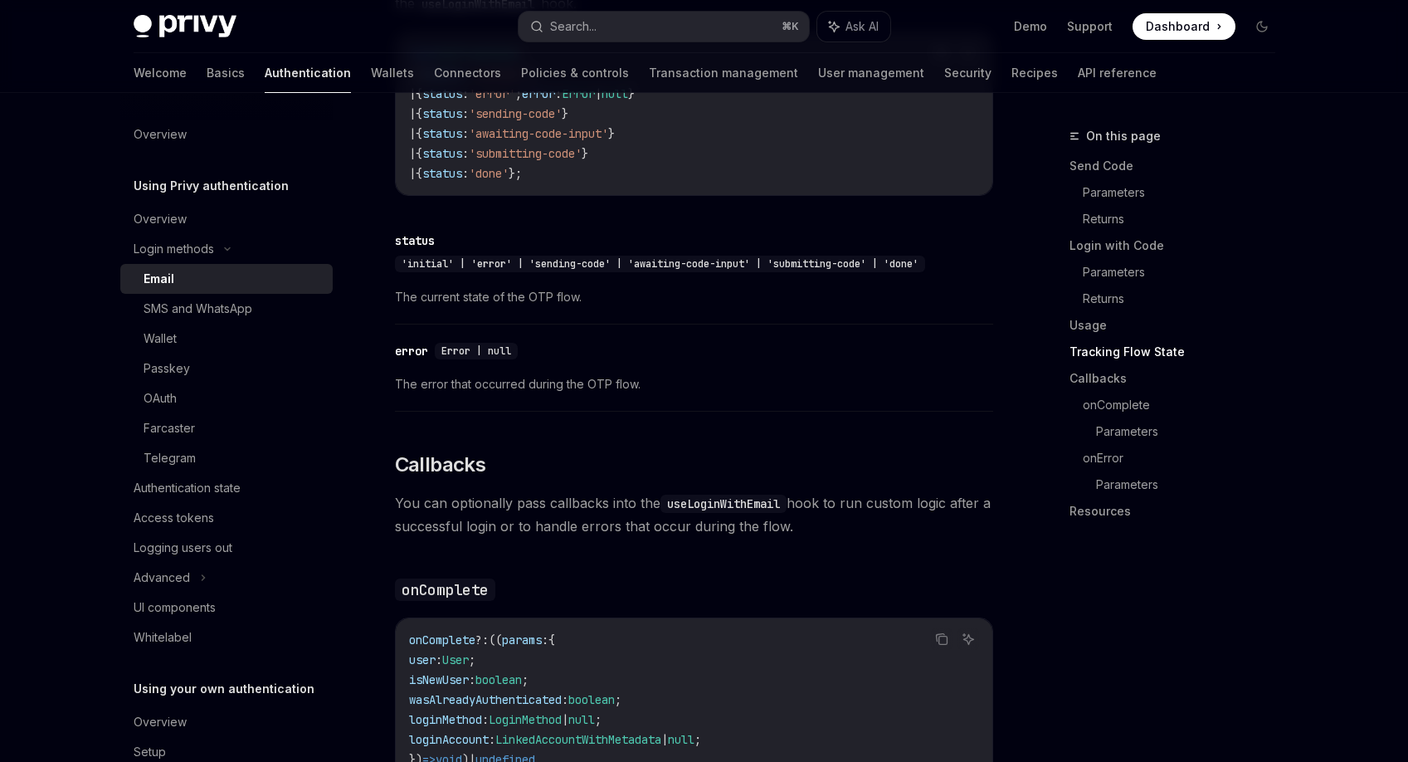
scroll to position [2047, 0]
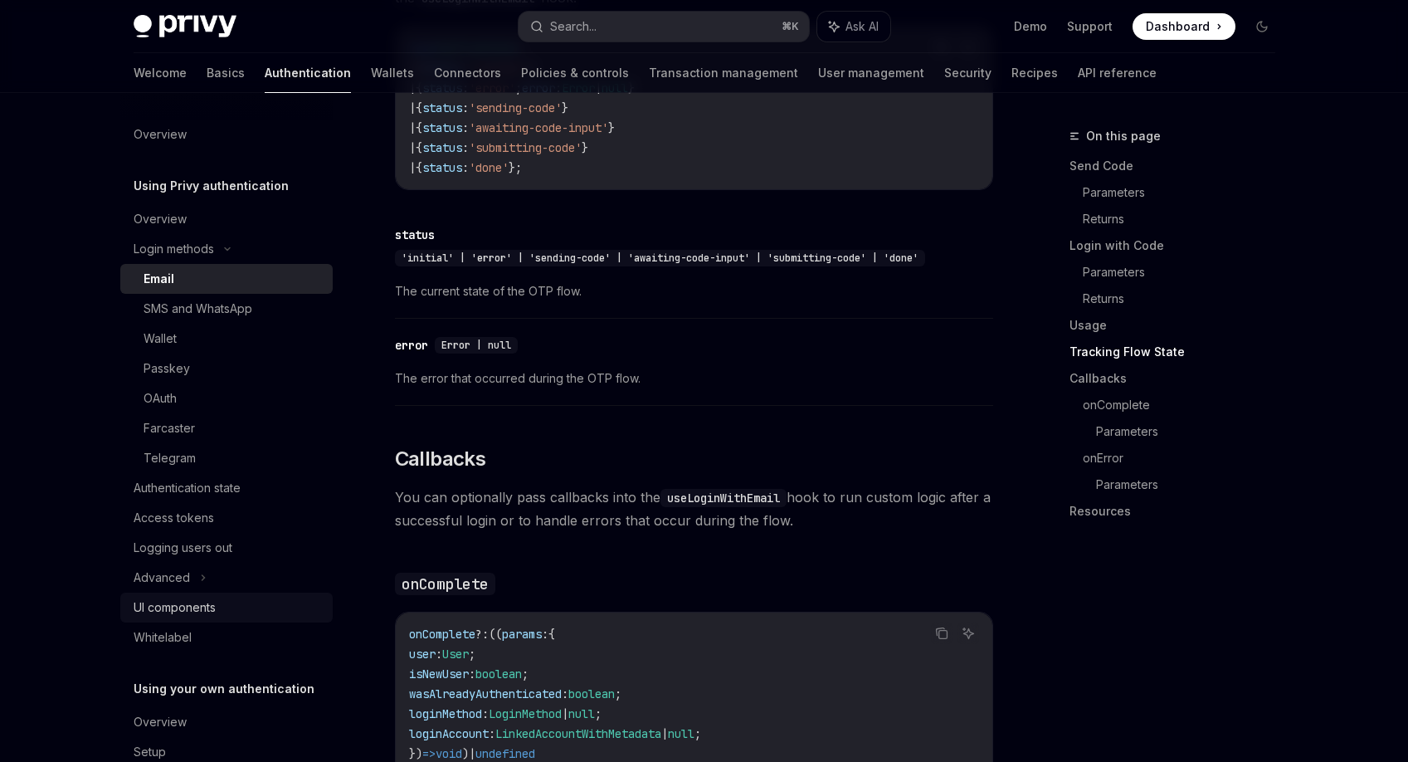
click at [229, 602] on div "UI components" at bounding box center [228, 607] width 189 height 20
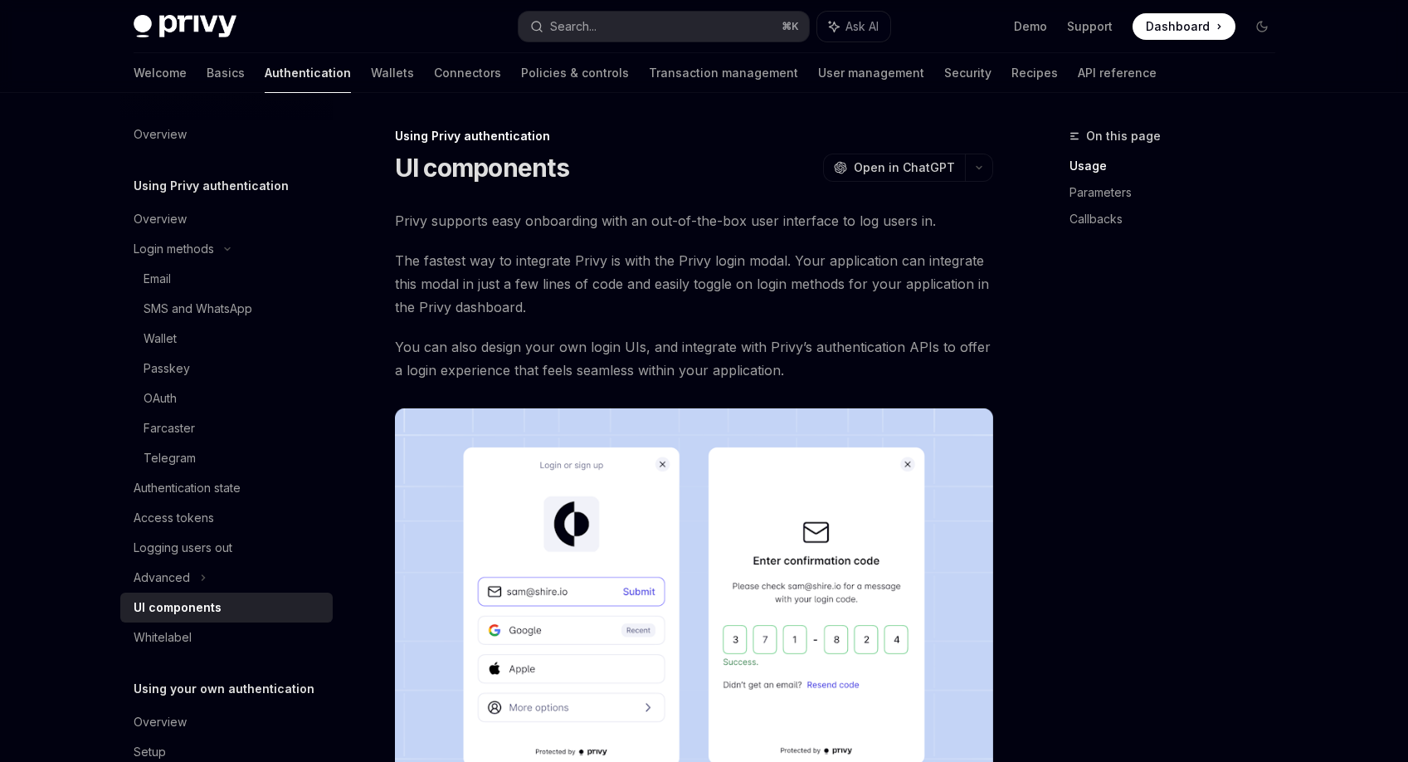
click at [697, 275] on span "The fastest way to integrate Privy is with the Privy login modal. Your applicat…" at bounding box center [694, 284] width 598 height 70
click at [696, 280] on span "The fastest way to integrate Privy is with the Privy login modal. Your applicat…" at bounding box center [694, 284] width 598 height 70
click at [701, 290] on span "The fastest way to integrate Privy is with the Privy login modal. Your applicat…" at bounding box center [694, 284] width 598 height 70
click at [717, 292] on span "The fastest way to integrate Privy is with the Privy login modal. Your applicat…" at bounding box center [694, 284] width 598 height 70
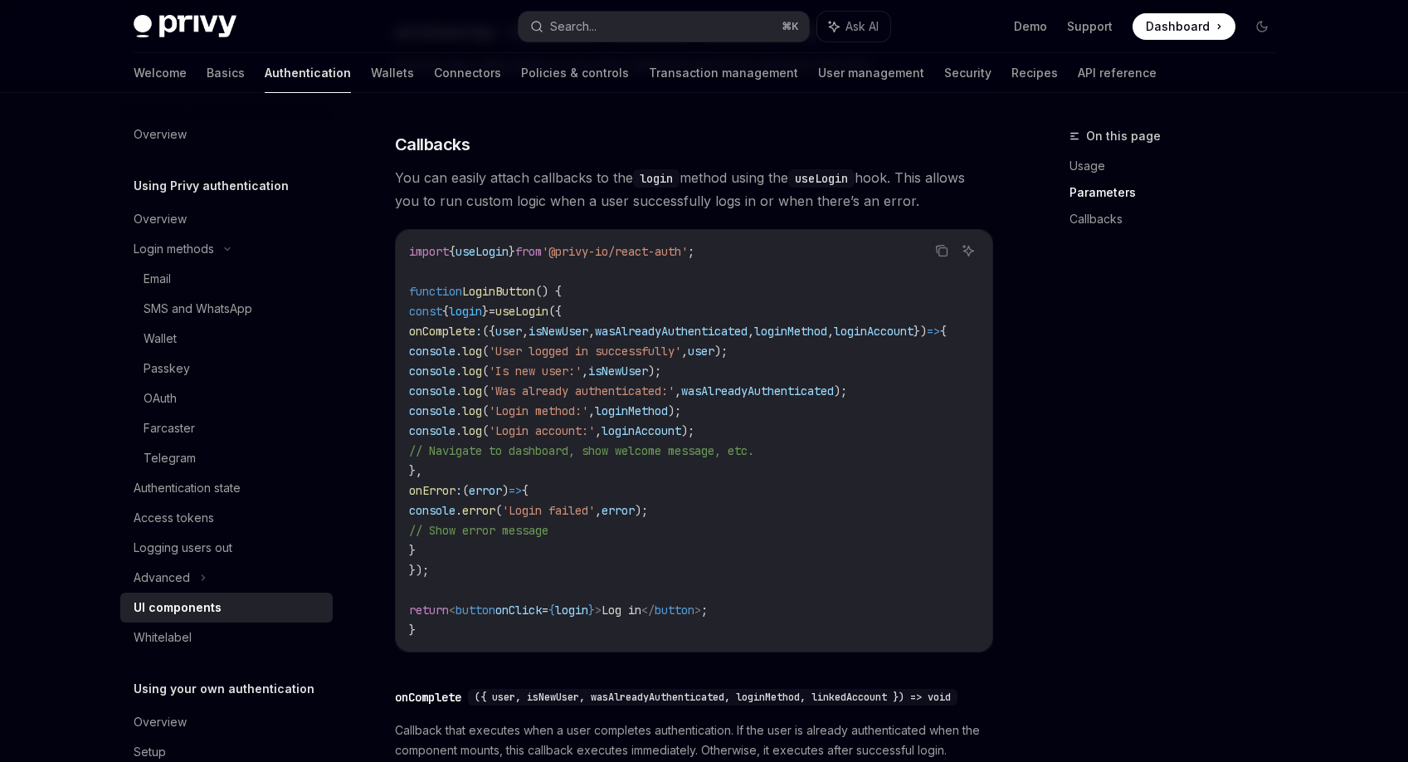
scroll to position [1949, 0]
click at [475, 337] on span "onComplete" at bounding box center [442, 332] width 66 height 15
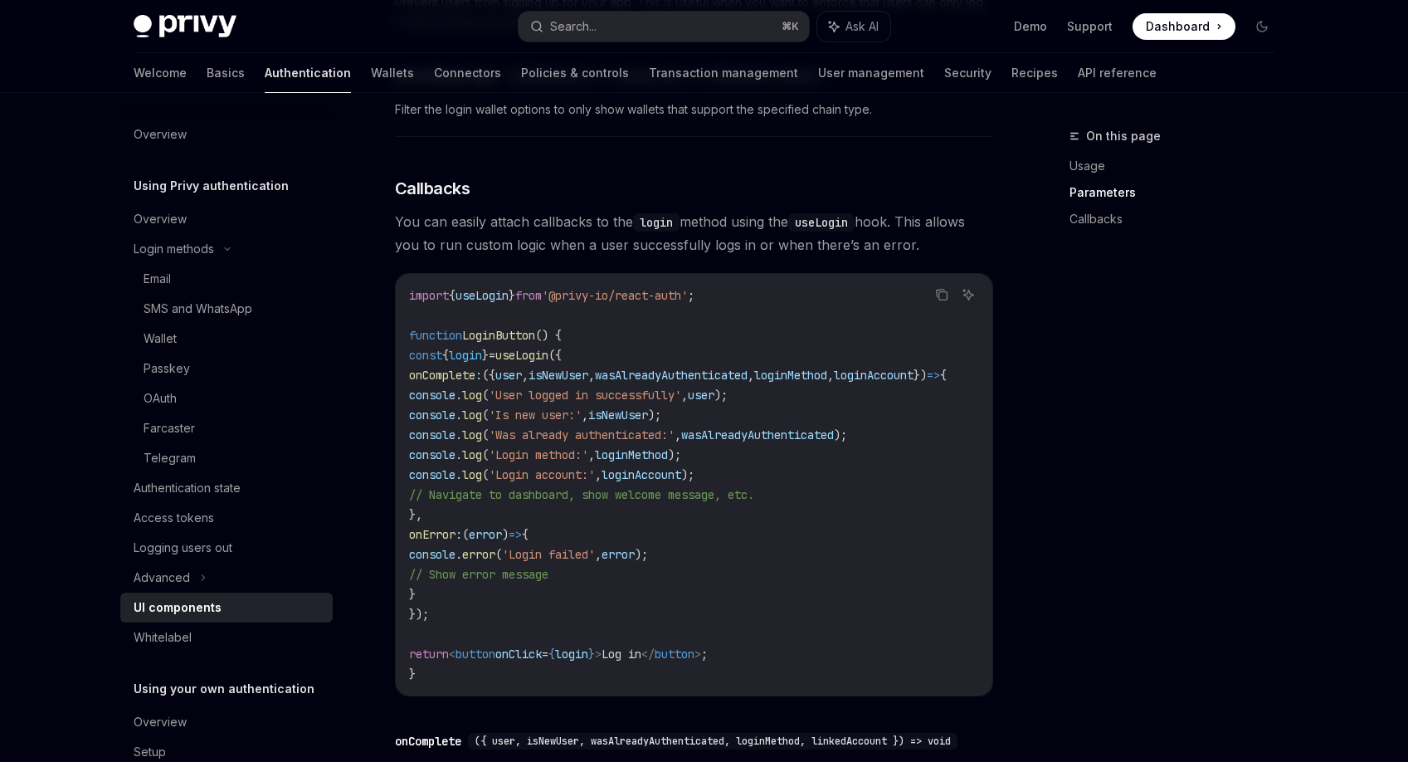
scroll to position [1926, 0]
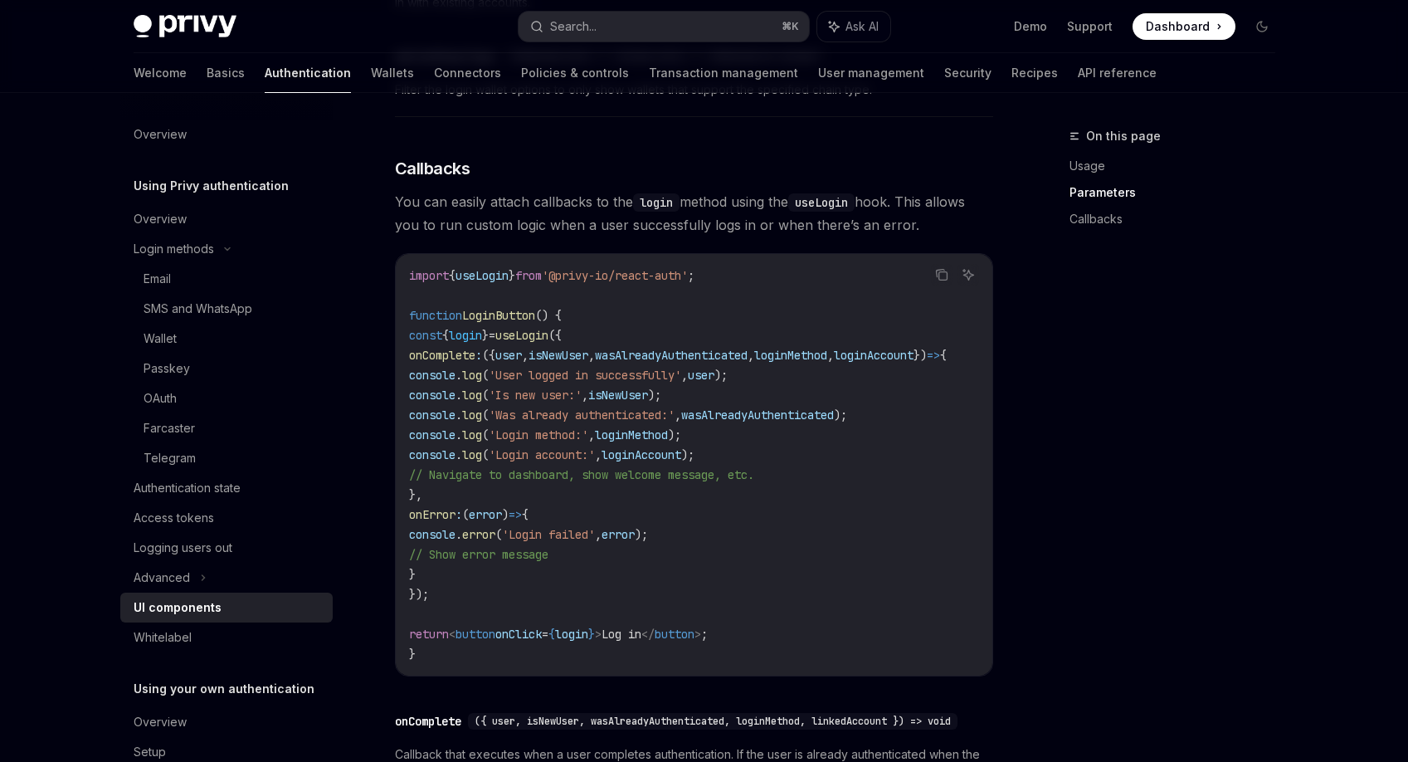
drag, startPoint x: 436, startPoint y: 348, endPoint x: 496, endPoint y: 601, distance: 260.2
click at [496, 601] on code "import { useLogin } from '@privy-io/react-auth' ; function LoginButton () { con…" at bounding box center [697, 464] width 577 height 398
copy code "const { login } = useLogin ({ onComplete : ({ user , isNewUser , wasAlreadyAuth…"
click at [181, 561] on link "Logging users out" at bounding box center [226, 548] width 212 height 30
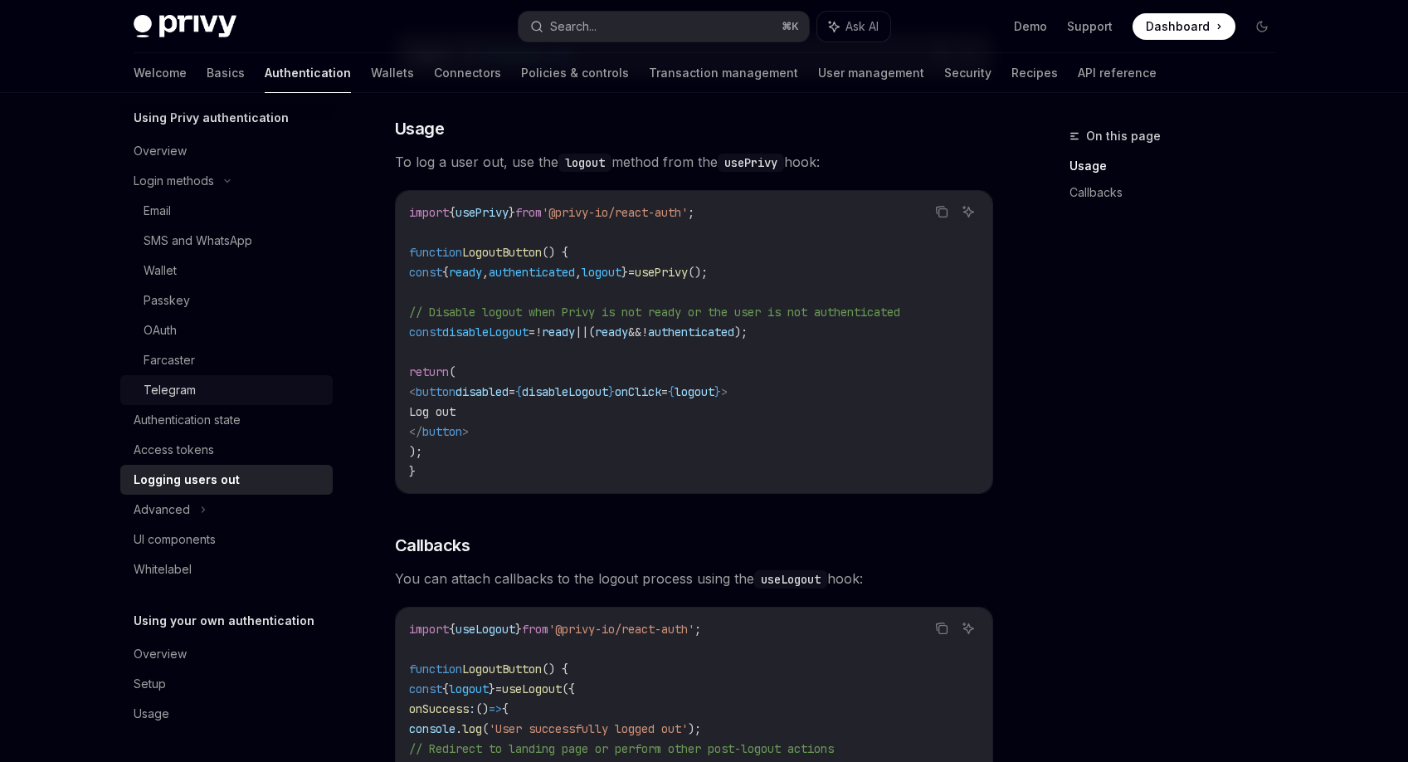
scroll to position [329, 0]
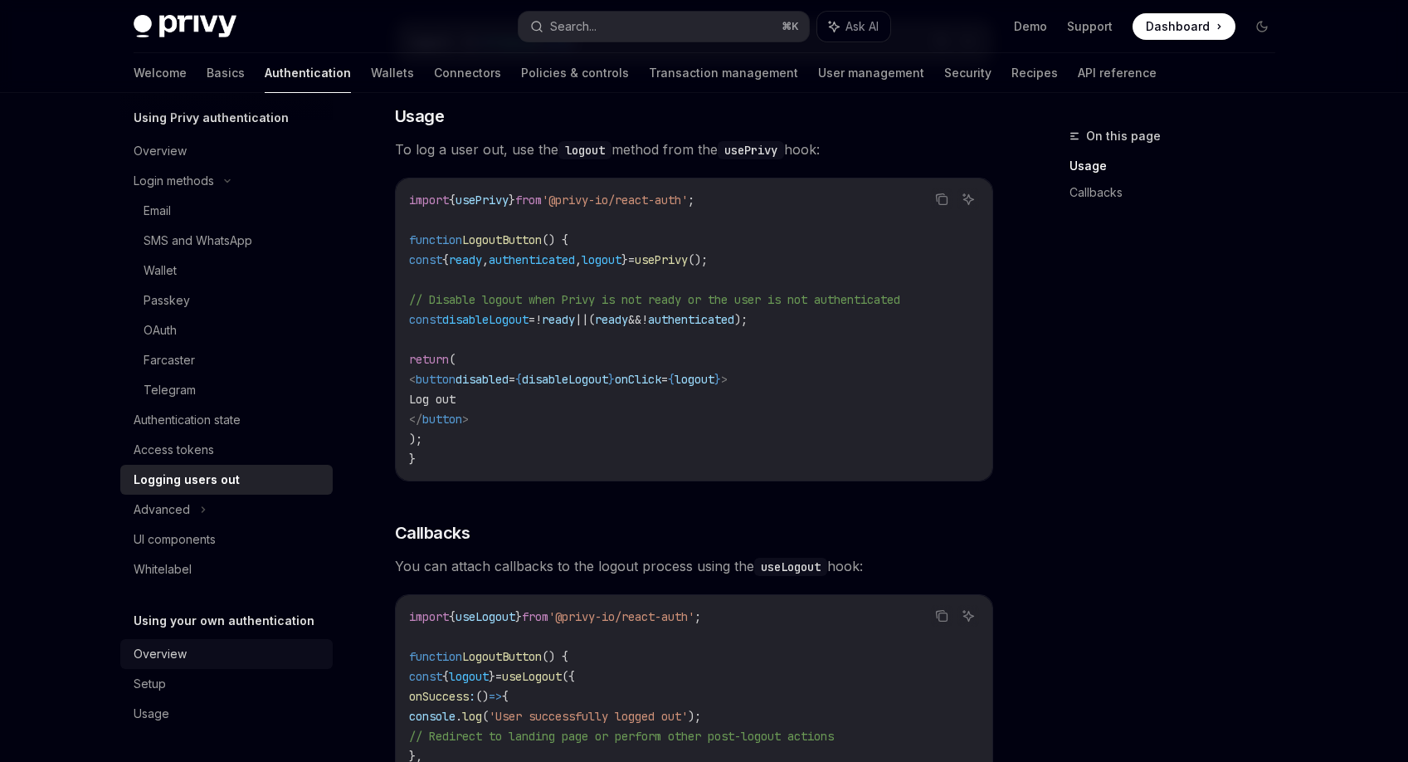
click at [209, 665] on link "Overview" at bounding box center [226, 654] width 212 height 30
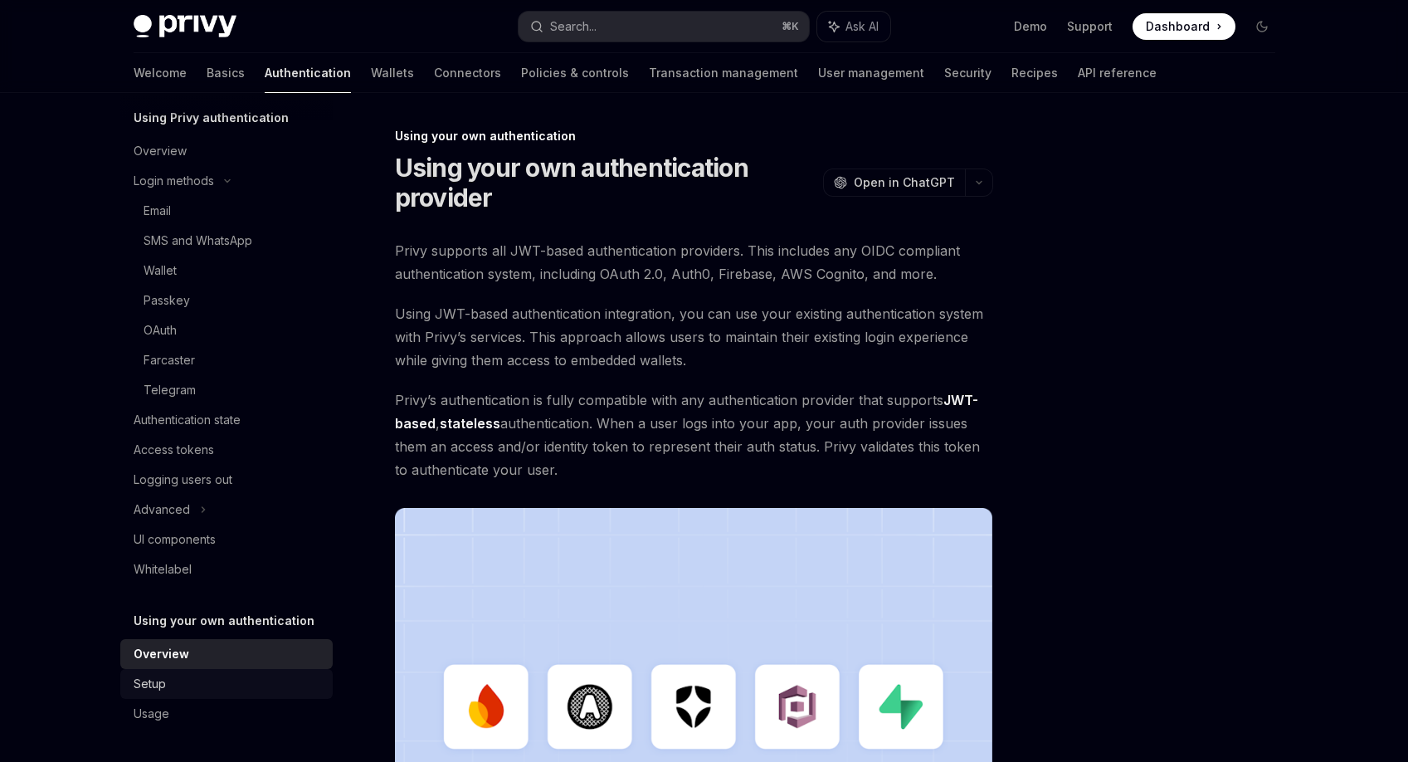
click at [205, 675] on div "Setup" at bounding box center [228, 684] width 189 height 20
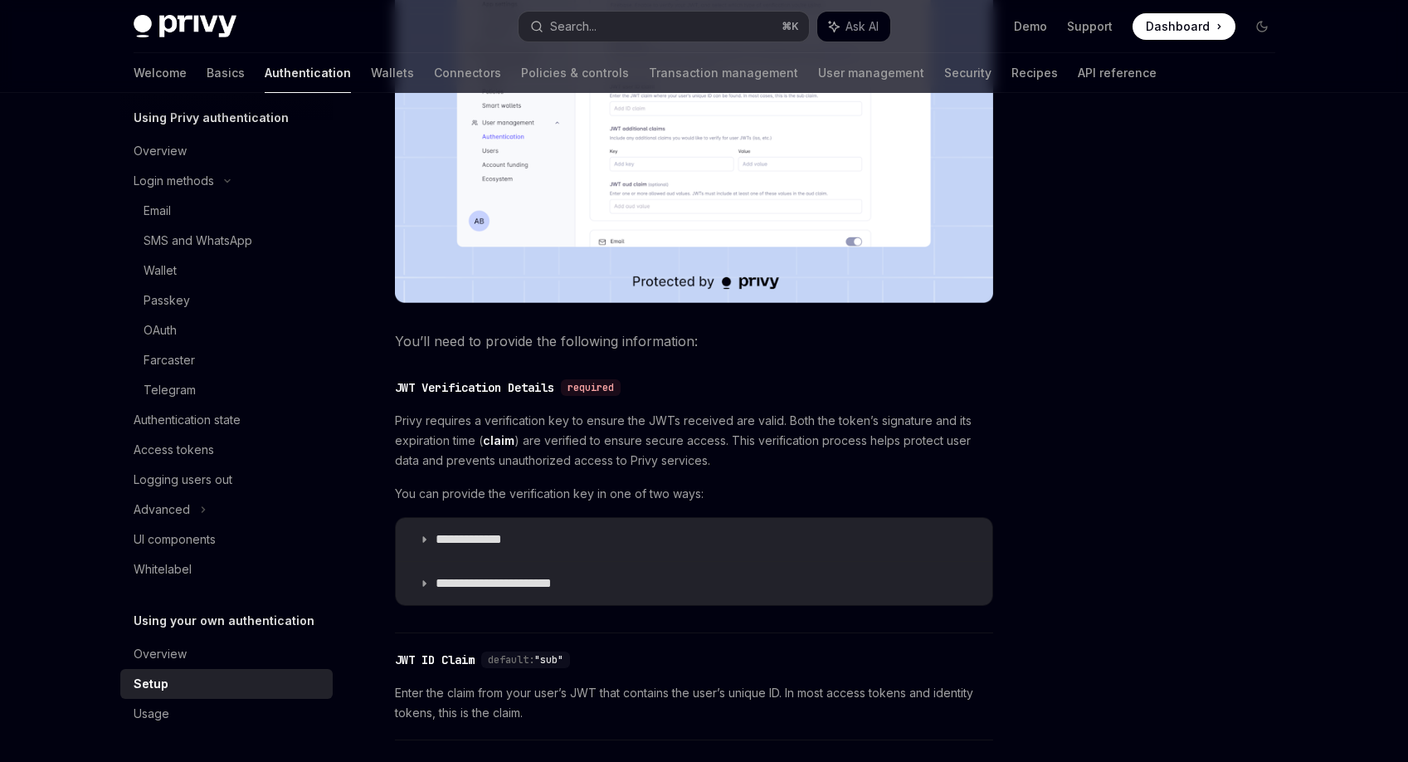
scroll to position [791, 0]
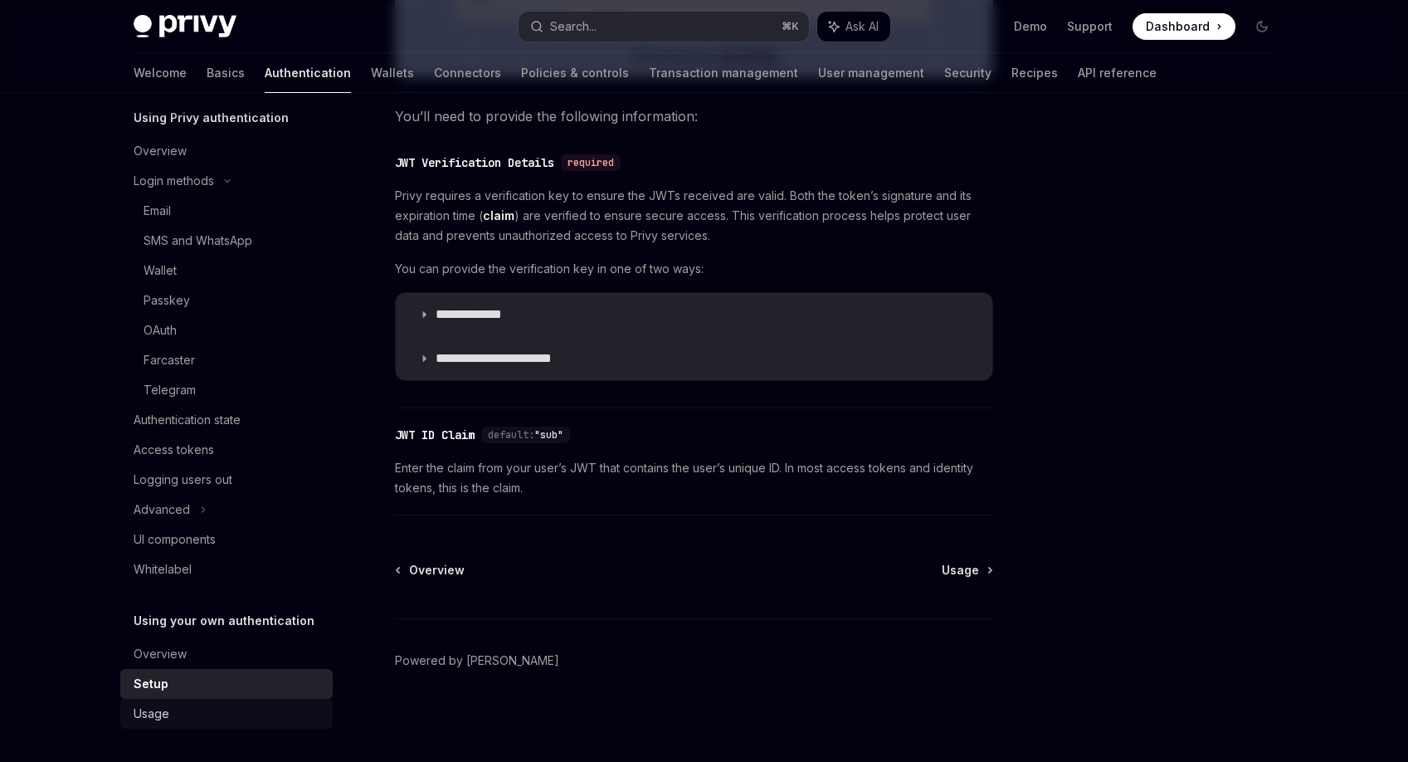
click at [258, 712] on div "Usage" at bounding box center [228, 713] width 189 height 20
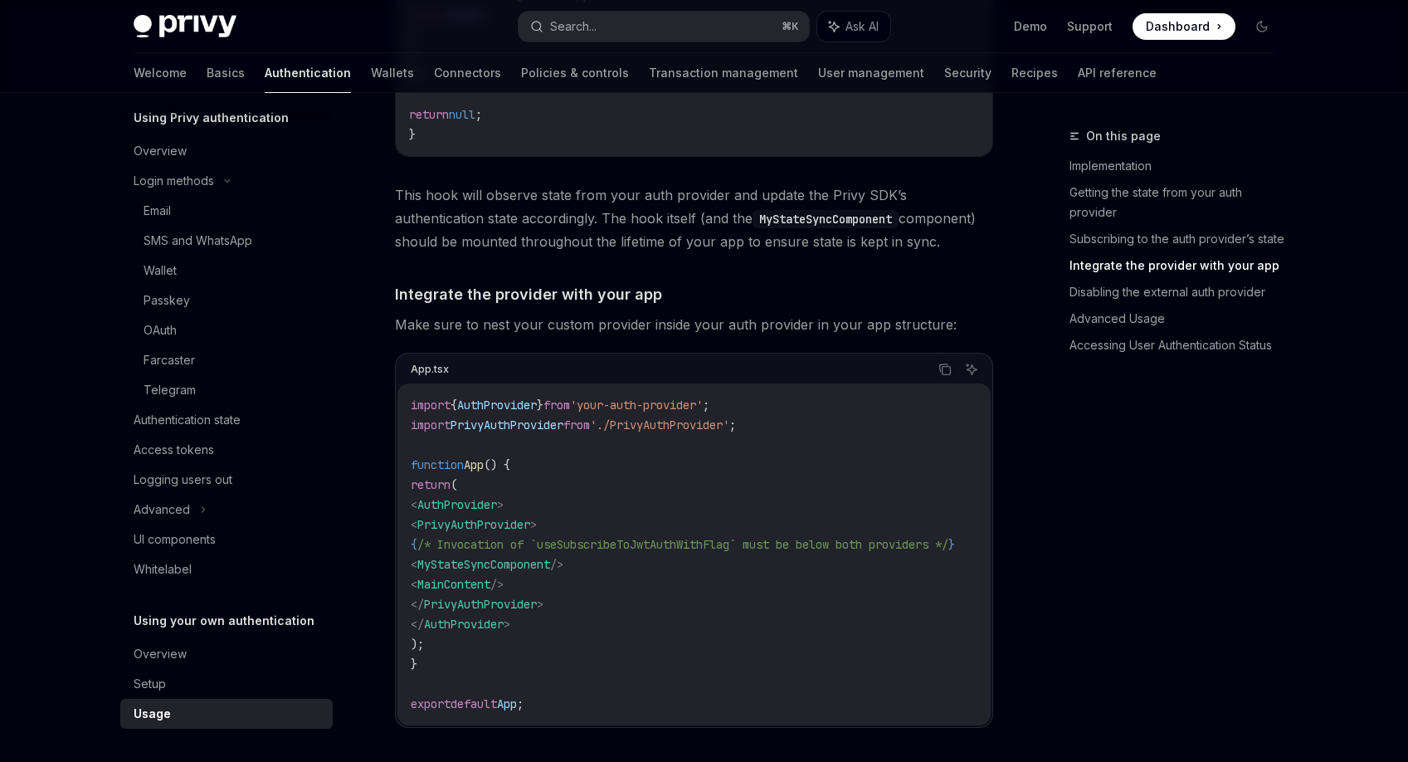
scroll to position [830, 0]
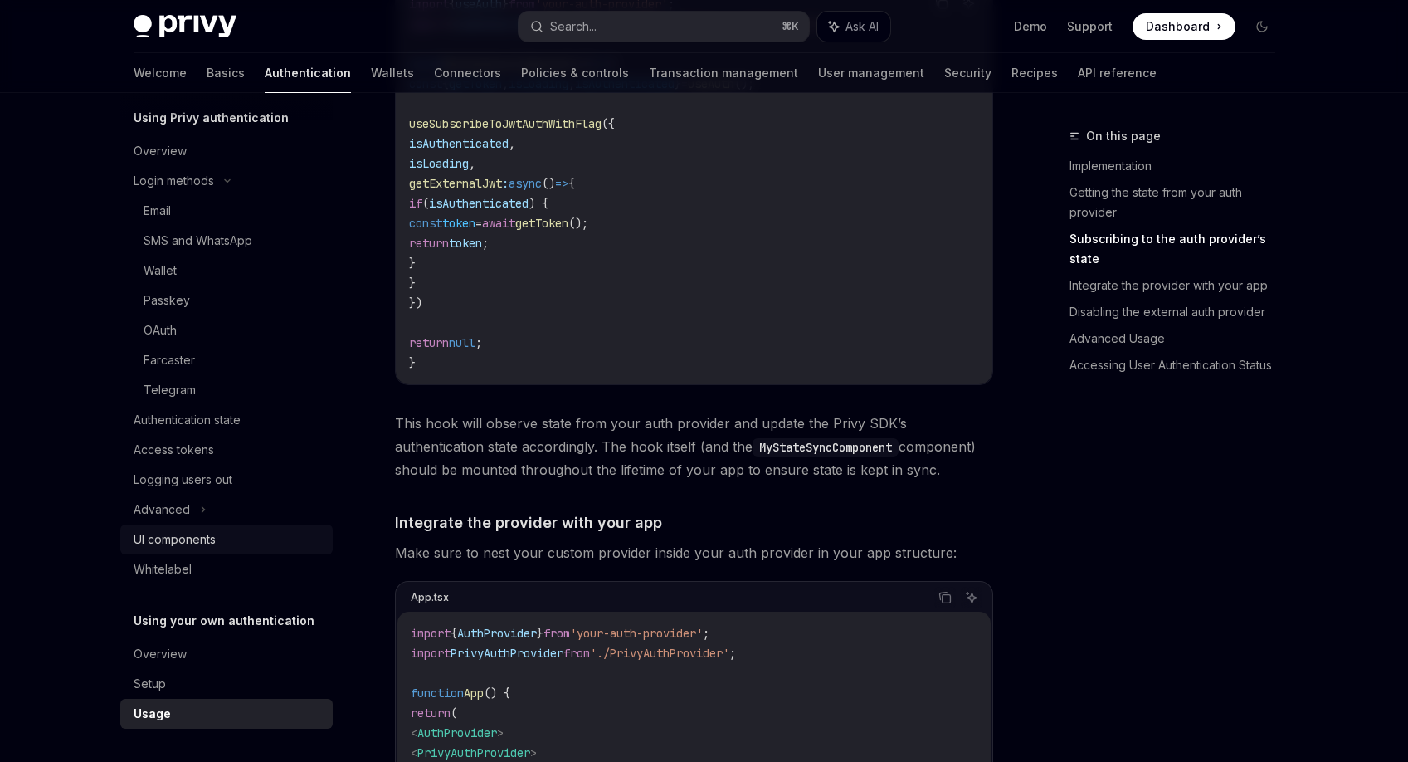
click at [184, 541] on div "UI components" at bounding box center [175, 539] width 82 height 20
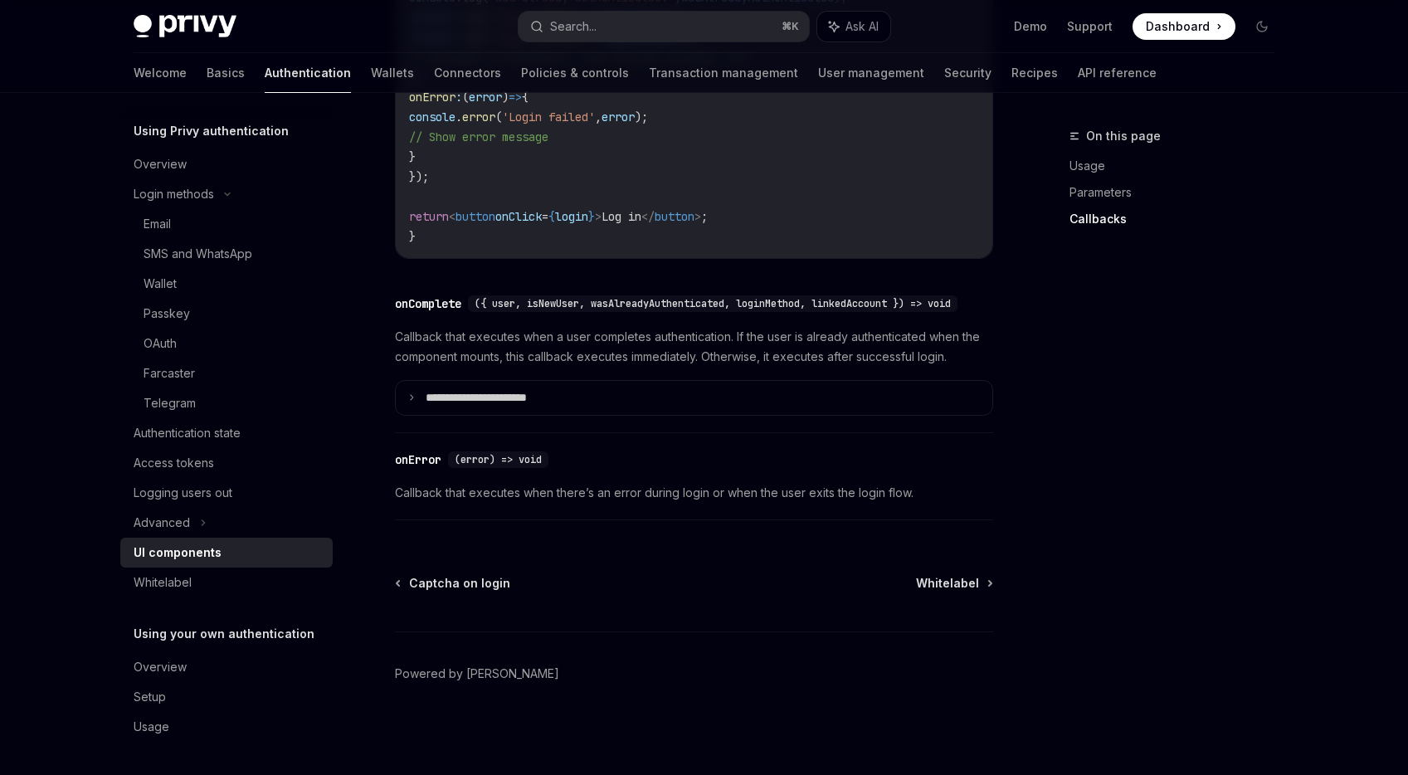
scroll to position [55, 0]
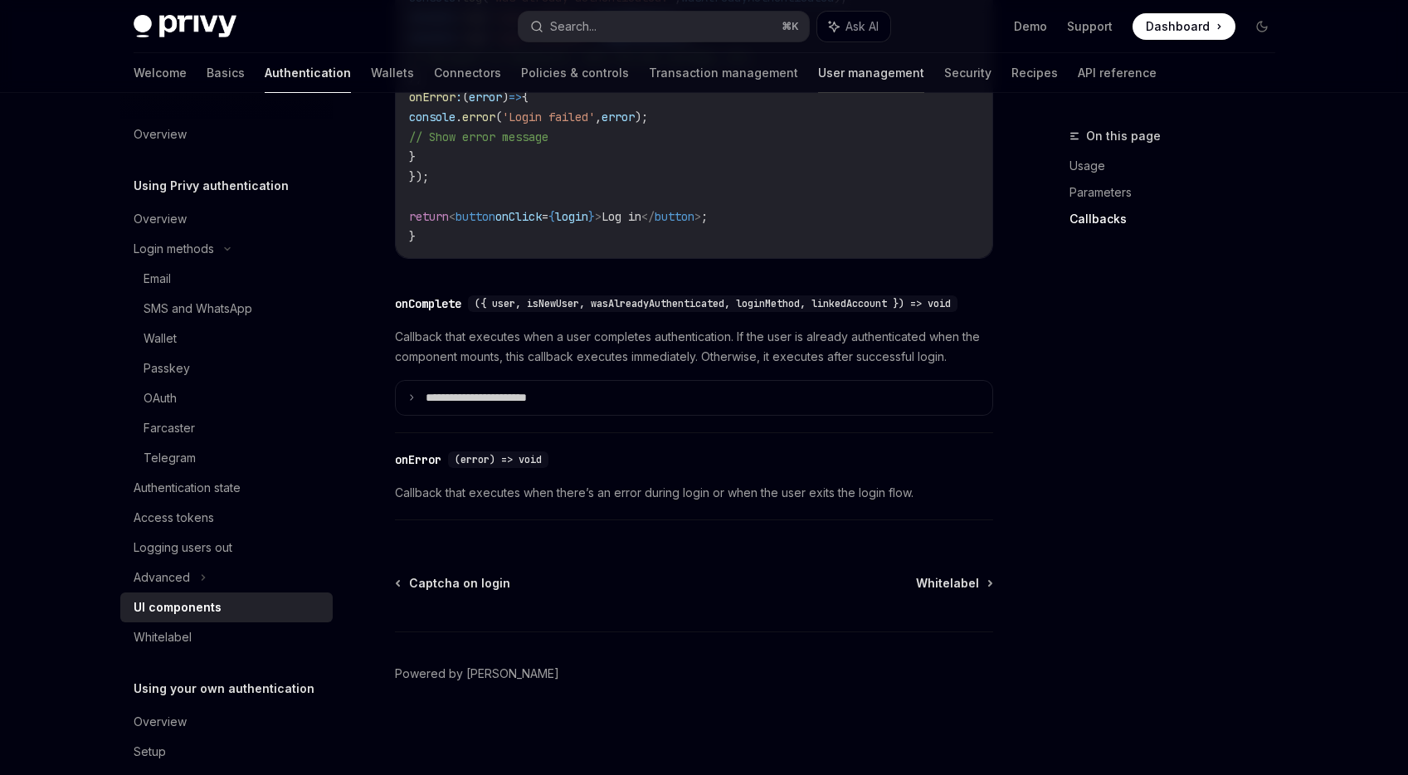
click at [818, 73] on link "User management" at bounding box center [871, 73] width 106 height 40
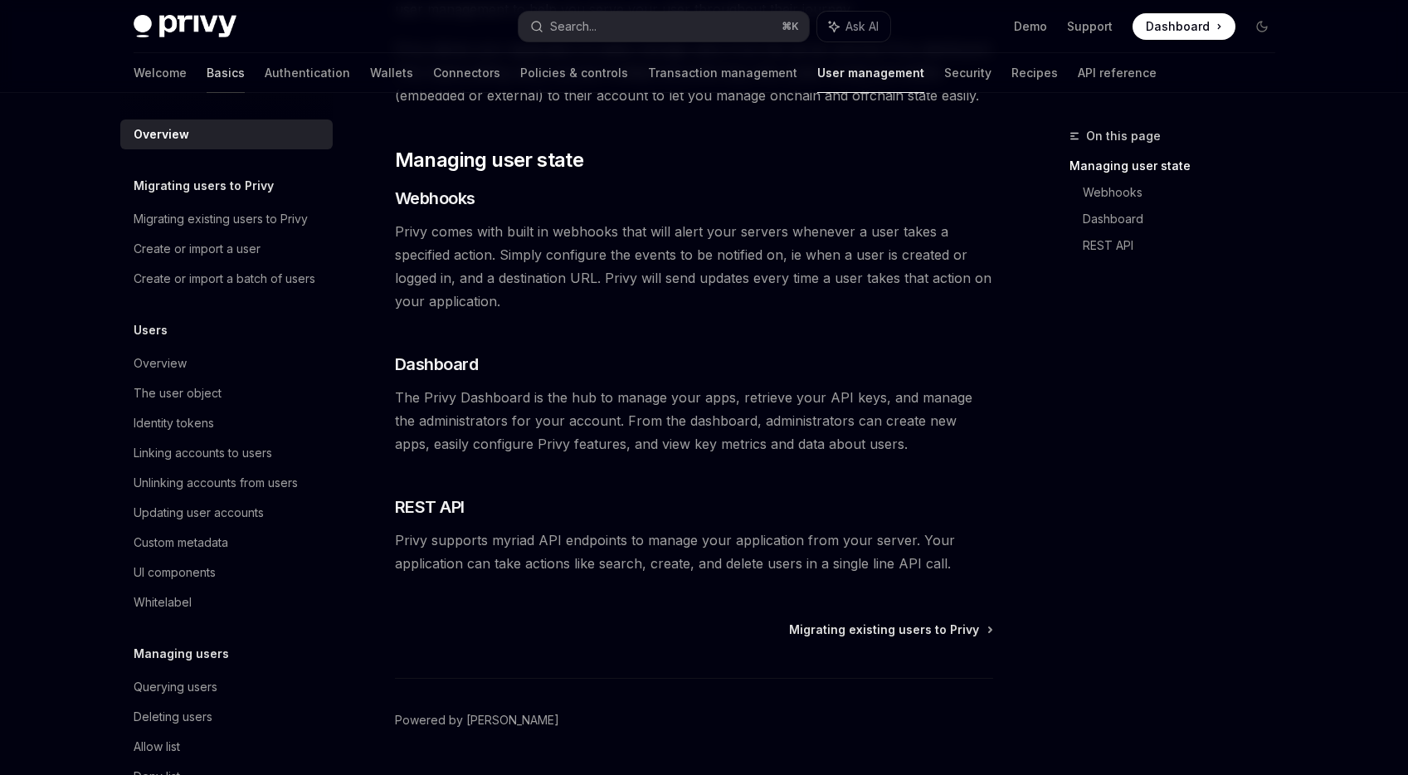
click at [207, 72] on link "Basics" at bounding box center [226, 73] width 38 height 40
type textarea "*"
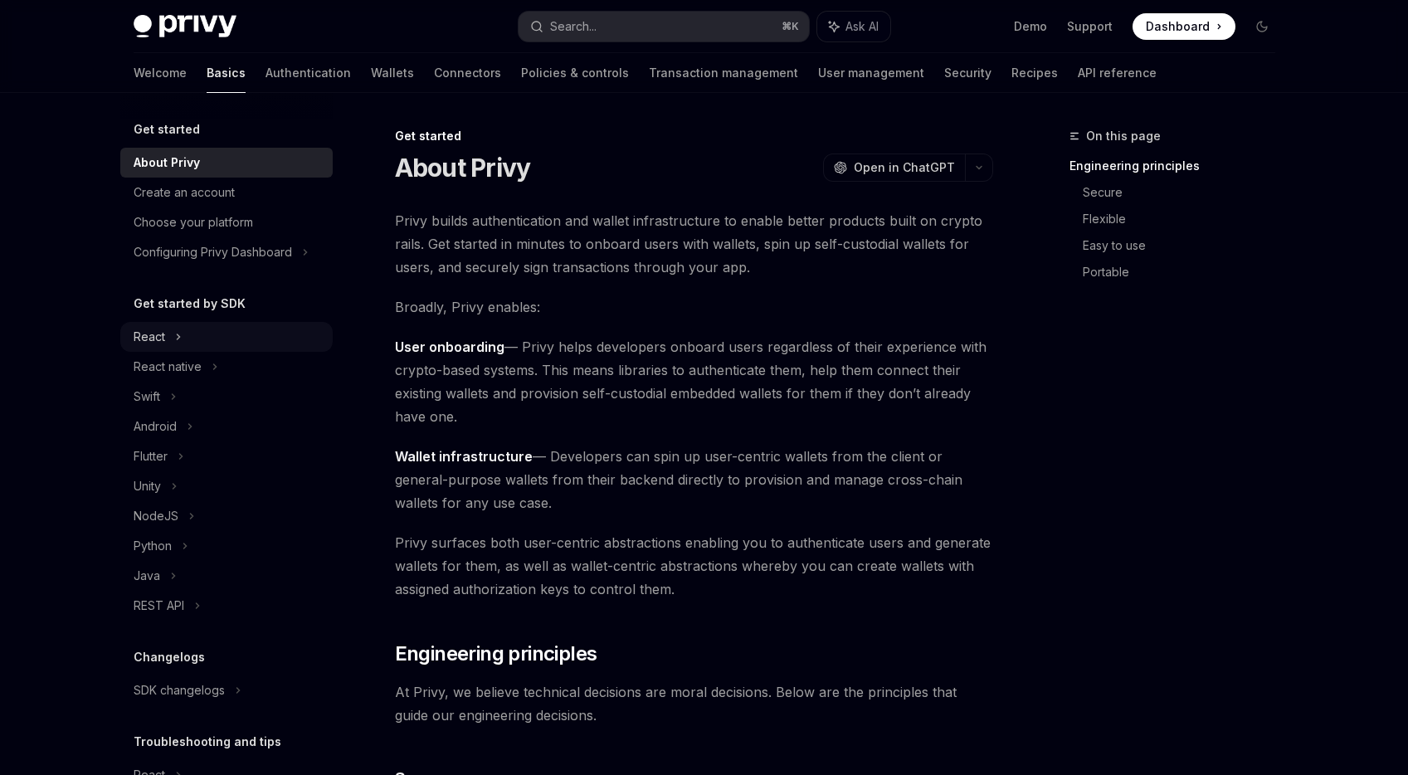
click at [167, 338] on div "React" at bounding box center [226, 337] width 212 height 30
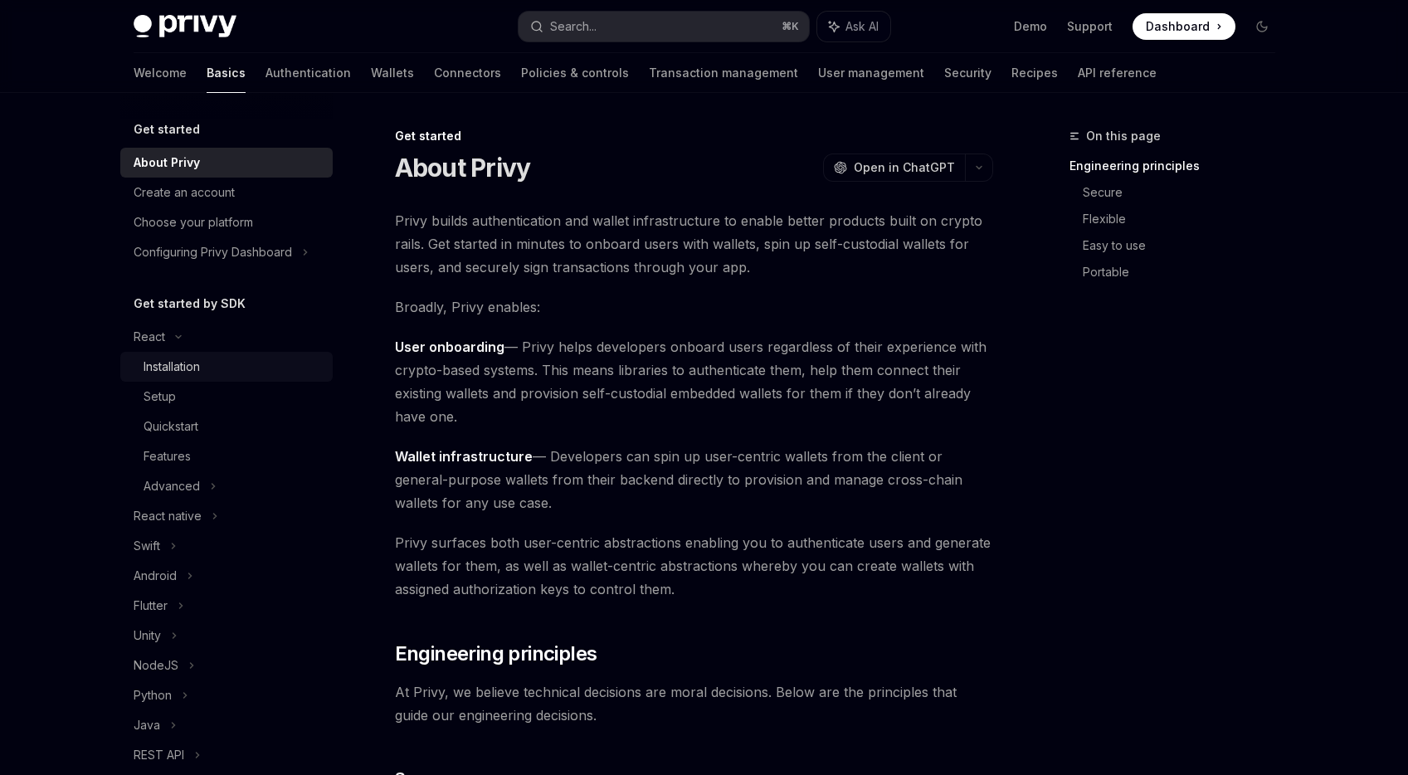
click at [206, 375] on div "Installation" at bounding box center [233, 367] width 179 height 20
click at [551, 349] on span "User onboarding — Privy helps developers onboard users regardless of their expe…" at bounding box center [694, 381] width 598 height 93
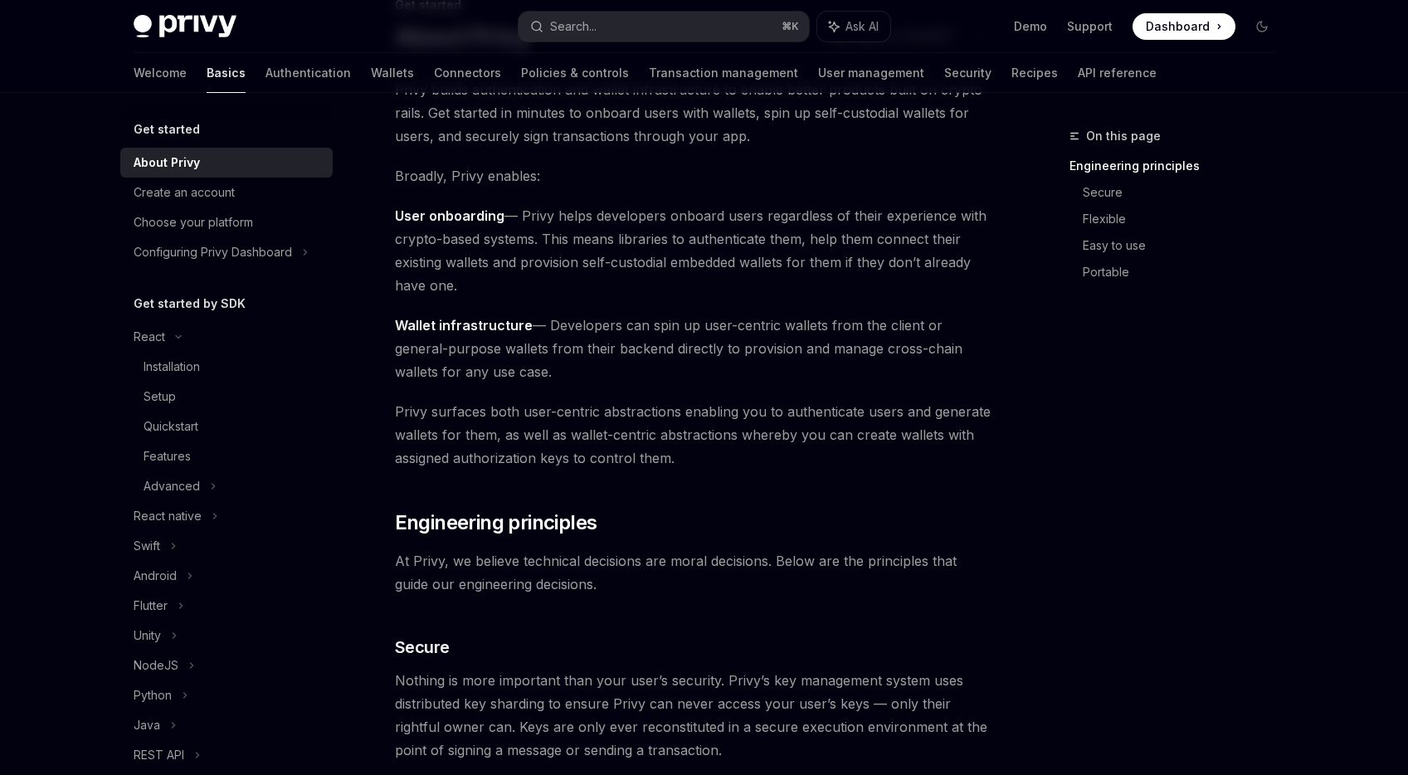
scroll to position [135, 0]
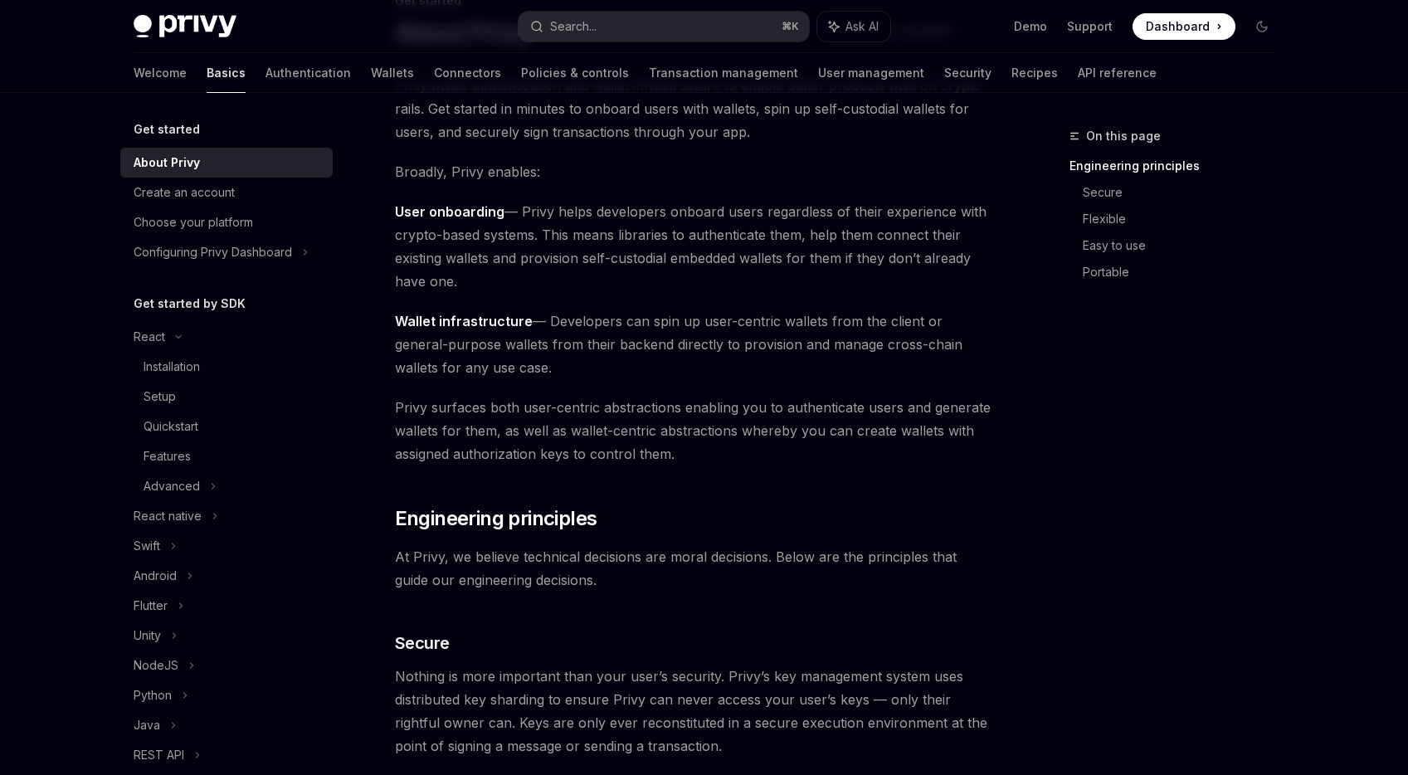
click at [551, 349] on span "Wallet infrastructure — Developers can spin up user-centric wallets from the cl…" at bounding box center [694, 344] width 598 height 70
click at [556, 396] on span "Privy surfaces both user-centric abstractions enabling you to authenticate user…" at bounding box center [694, 431] width 598 height 70
click at [568, 406] on span "Privy surfaces both user-centric abstractions enabling you to authenticate user…" at bounding box center [694, 431] width 598 height 70
click at [566, 405] on span "Privy surfaces both user-centric abstractions enabling you to authenticate user…" at bounding box center [694, 431] width 598 height 70
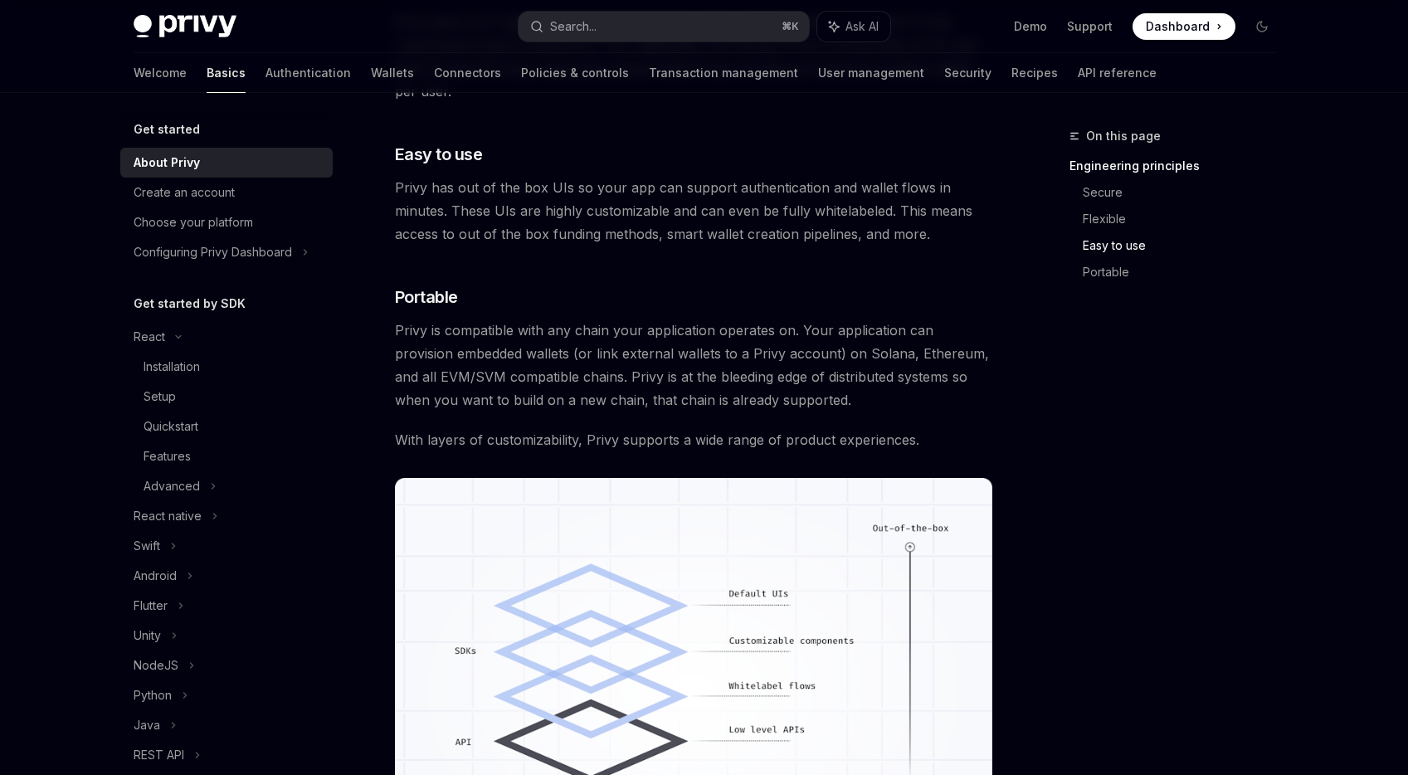
scroll to position [1395, 0]
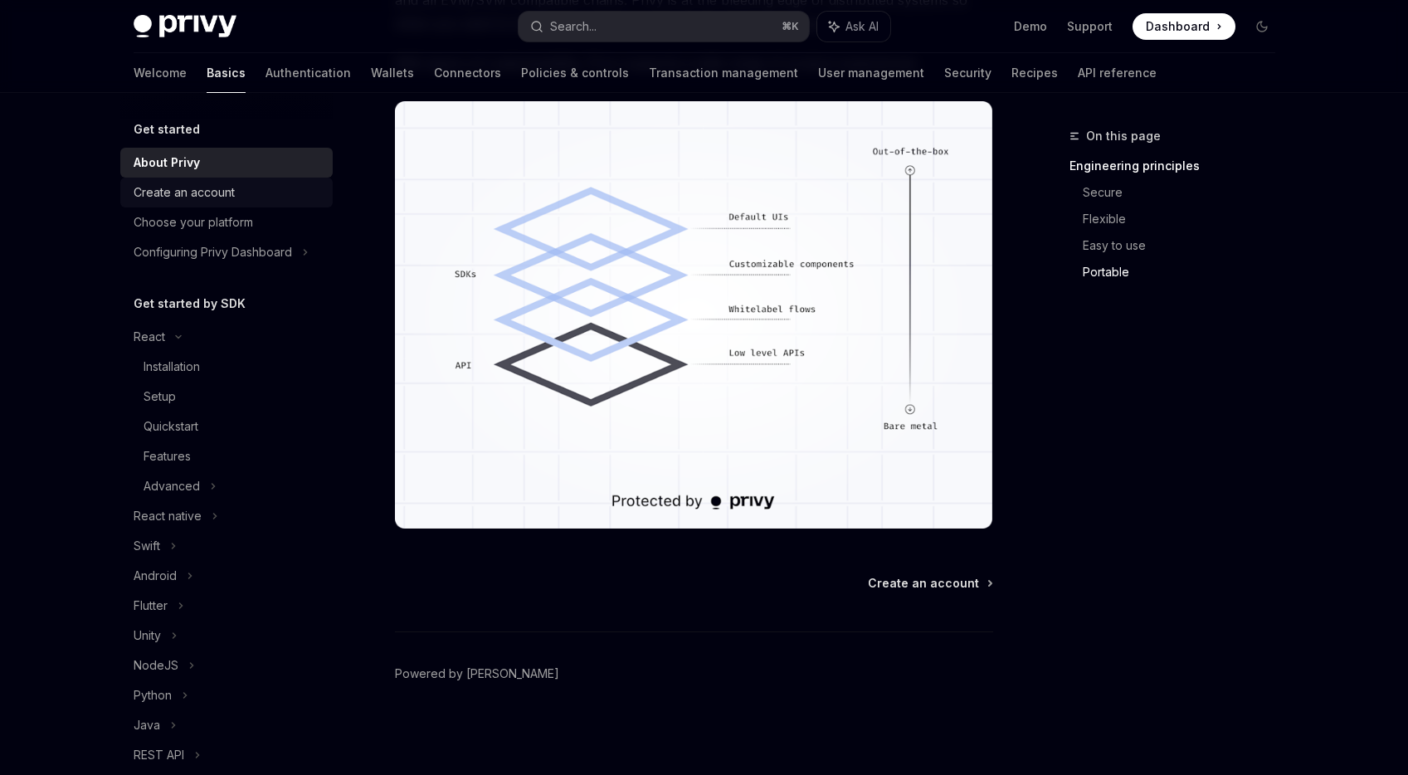
click at [219, 191] on div "Create an account" at bounding box center [184, 193] width 101 height 20
click at [212, 198] on div "Create an account" at bounding box center [184, 193] width 101 height 20
click at [177, 370] on div "Installation" at bounding box center [172, 367] width 56 height 20
click at [186, 418] on div "Quickstart" at bounding box center [171, 426] width 55 height 20
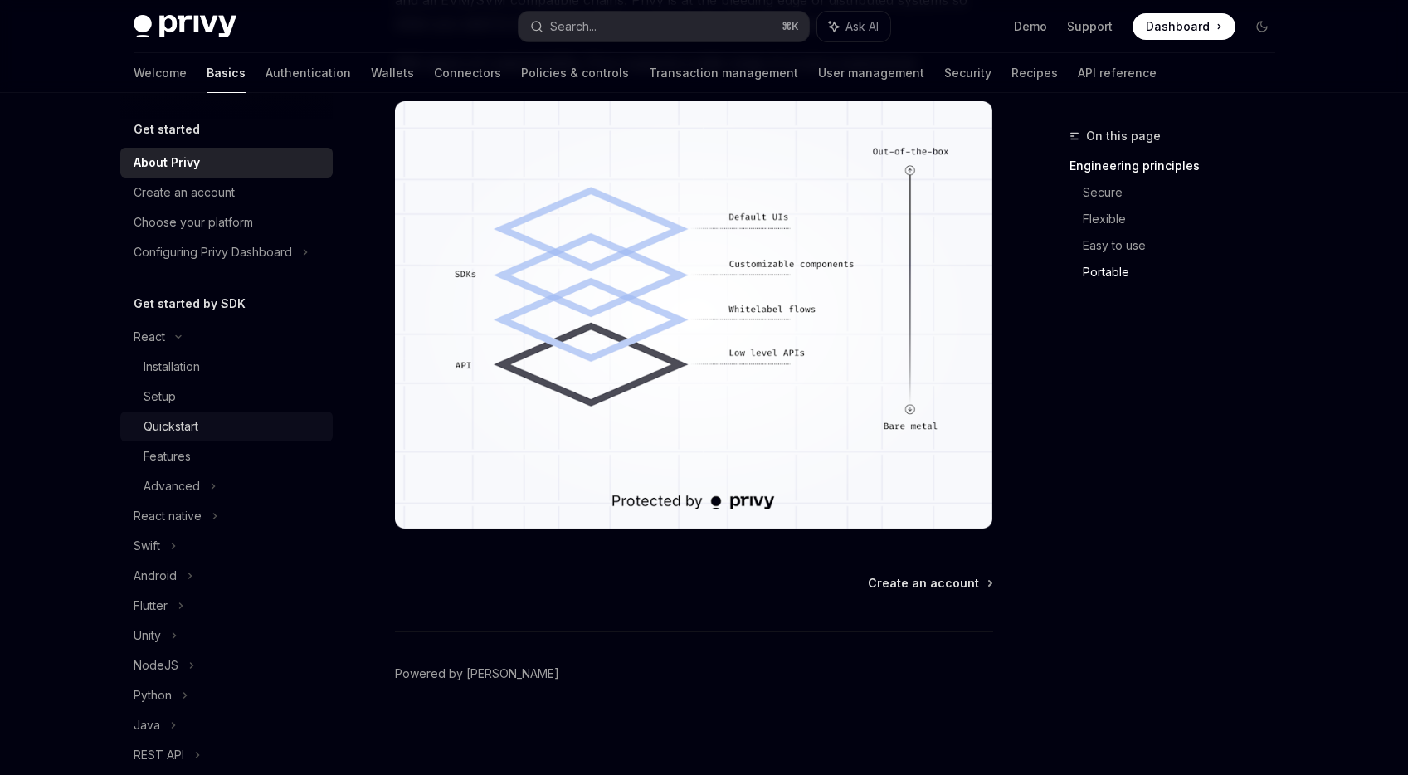
click at [186, 418] on div "Quickstart" at bounding box center [171, 426] width 55 height 20
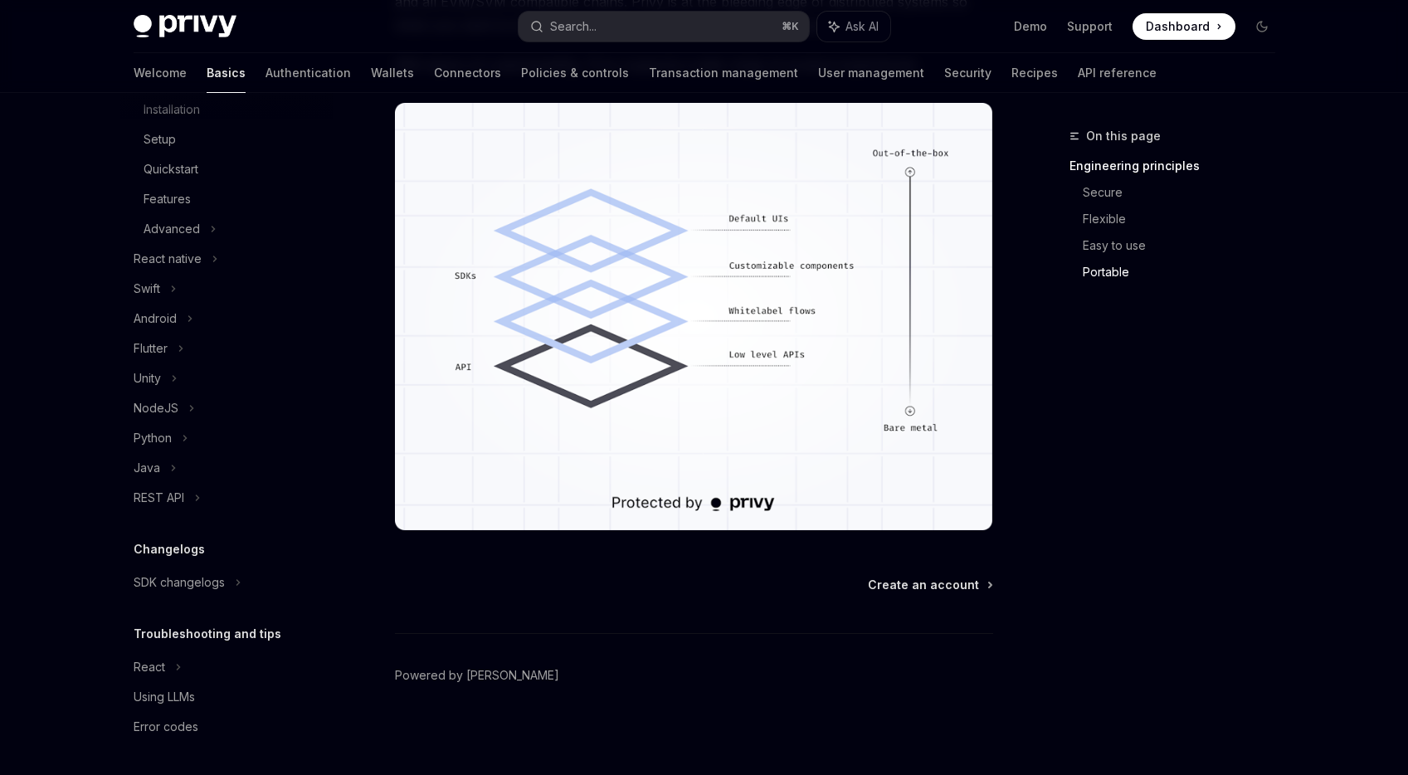
scroll to position [0, 0]
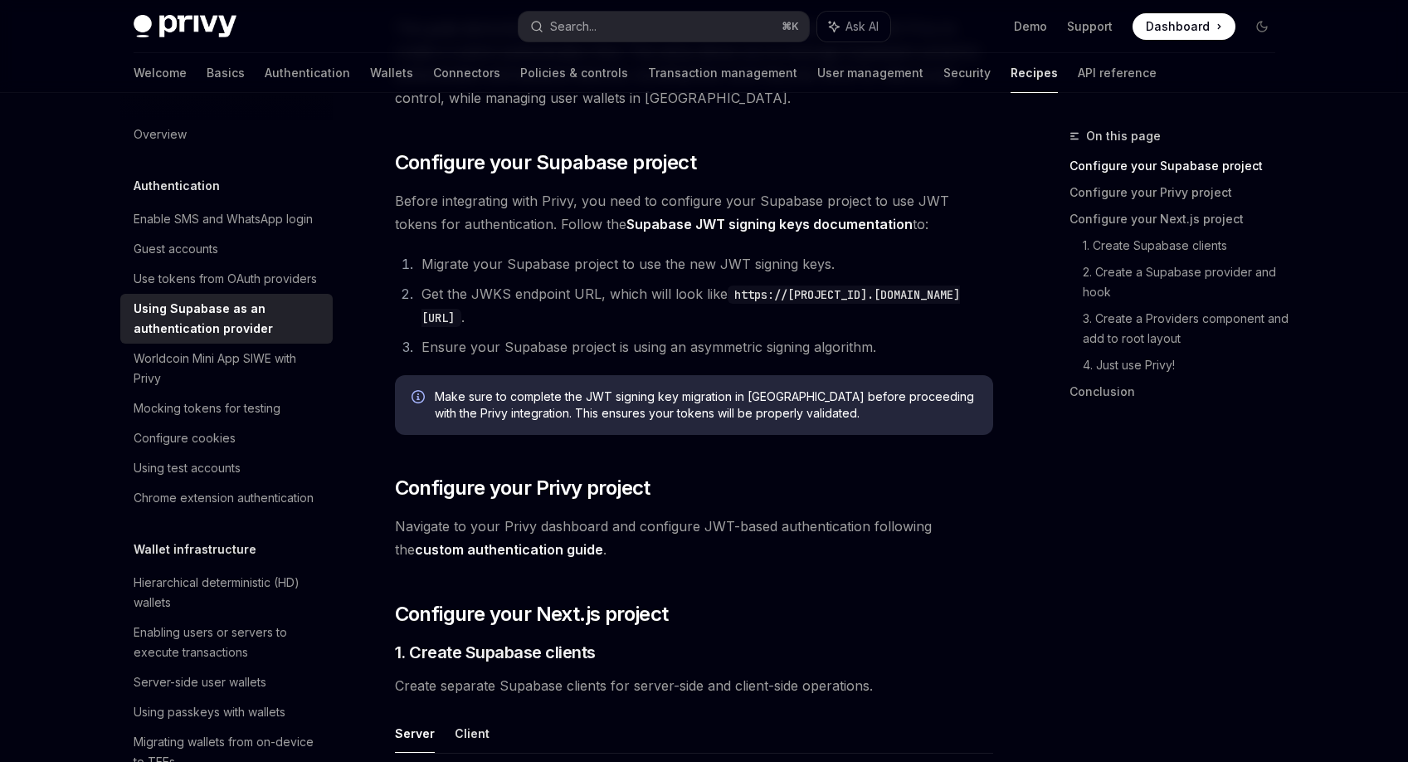
scroll to position [223, 0]
click at [504, 547] on link "custom authentication guide" at bounding box center [509, 548] width 188 height 17
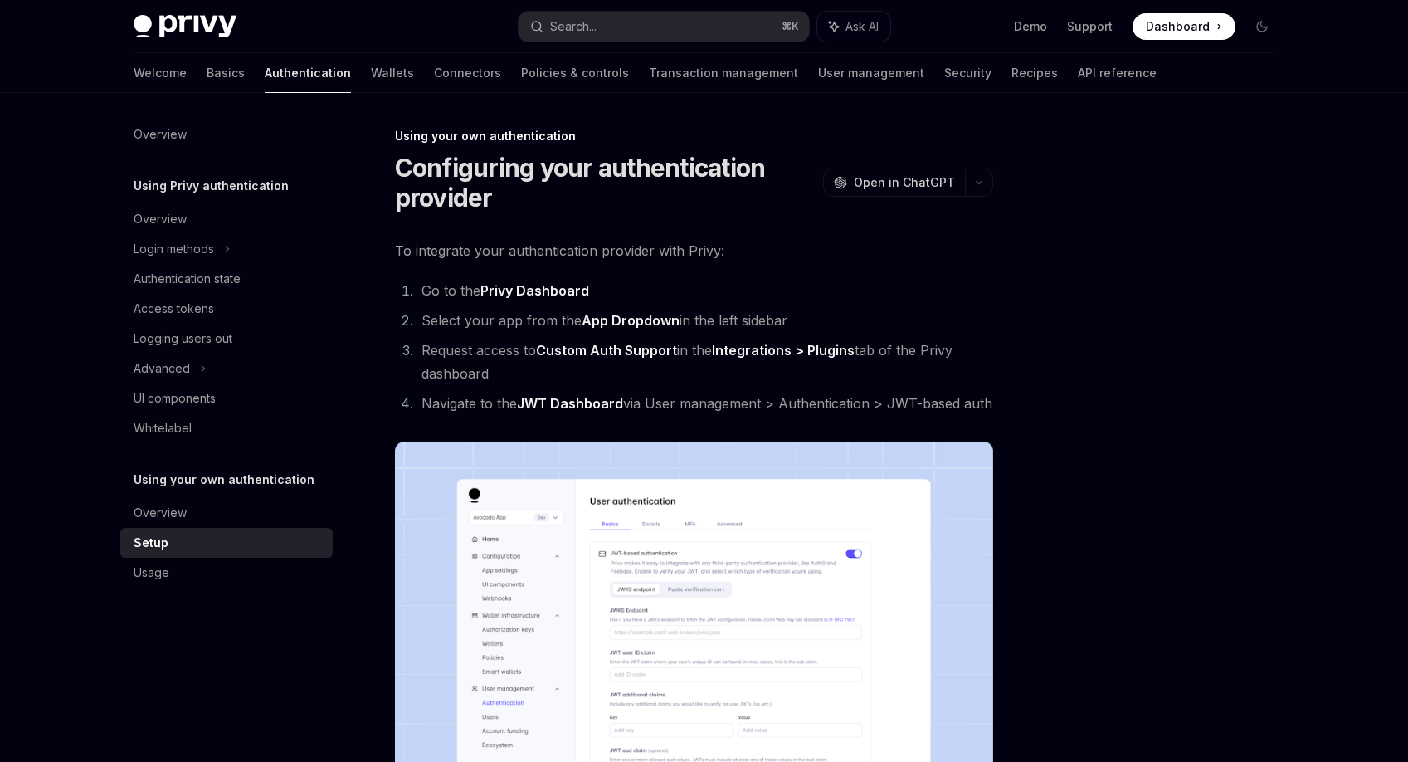
type textarea "*"
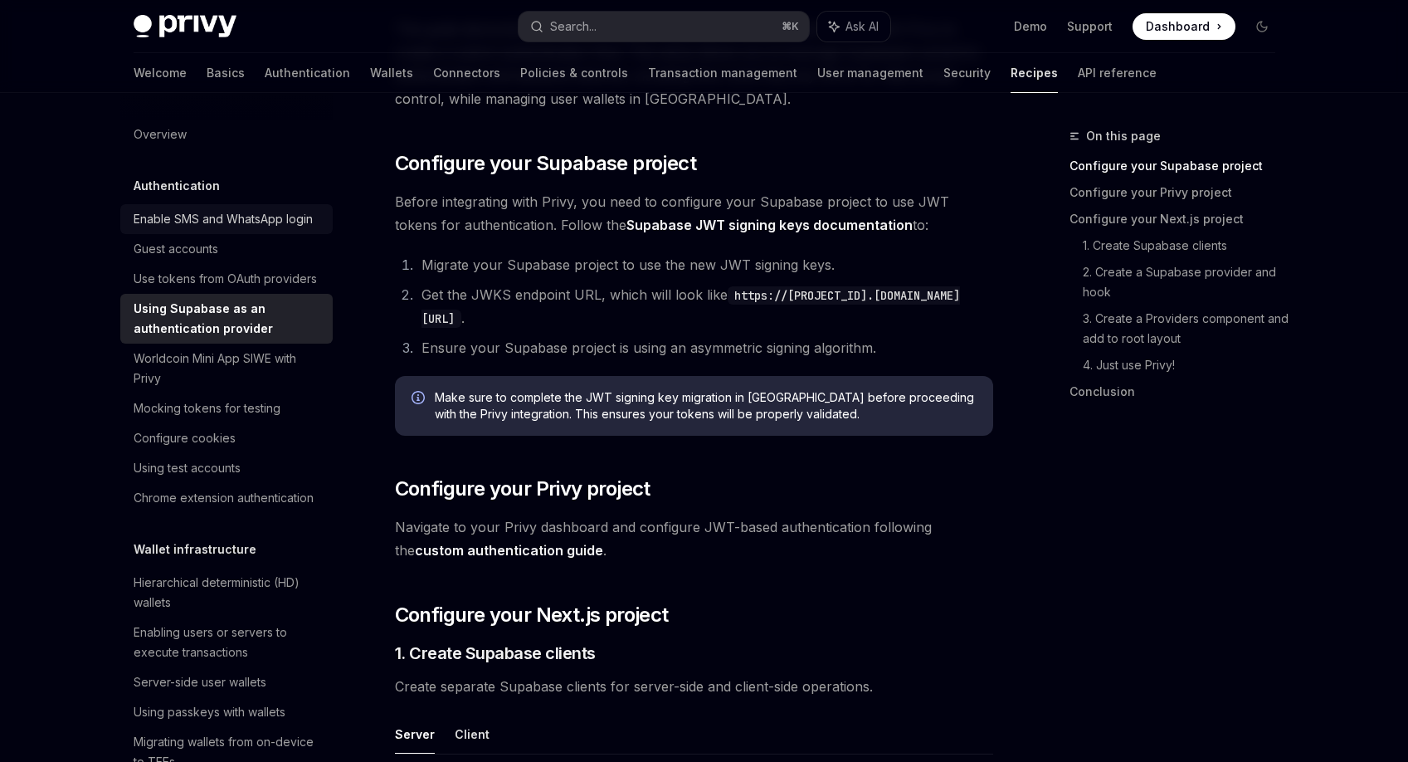
scroll to position [223, 0]
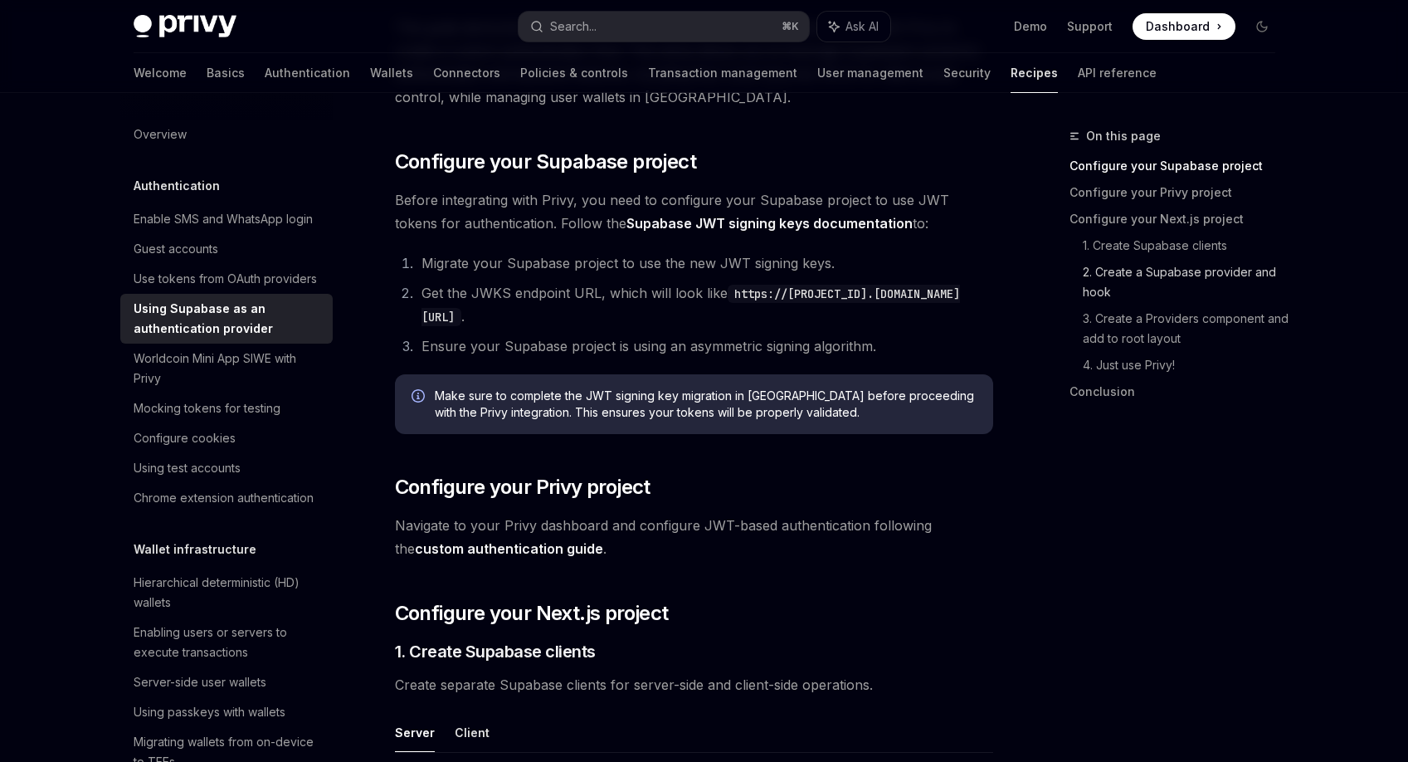
click at [1258, 269] on link "2. Create a Supabase provider and hook" at bounding box center [1186, 282] width 206 height 46
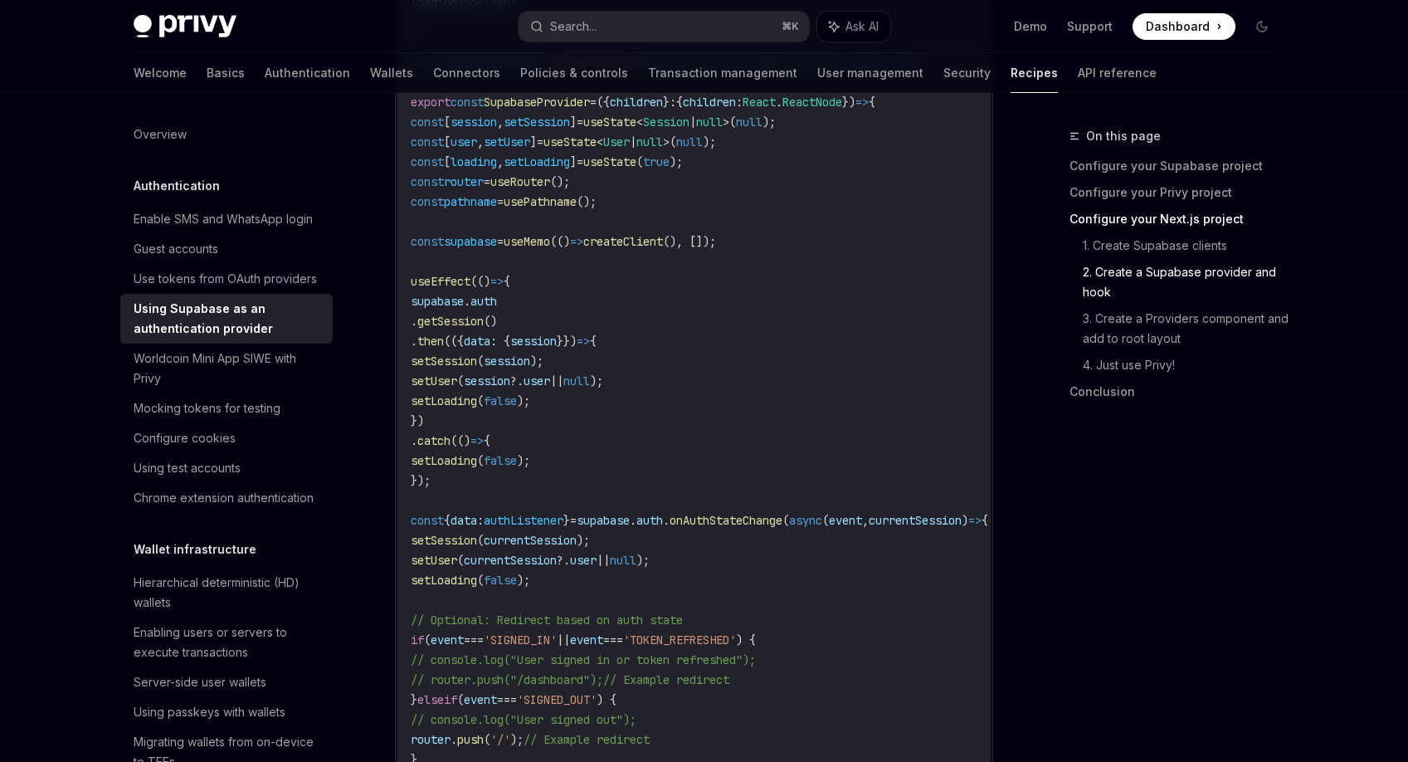
scroll to position [2013, 0]
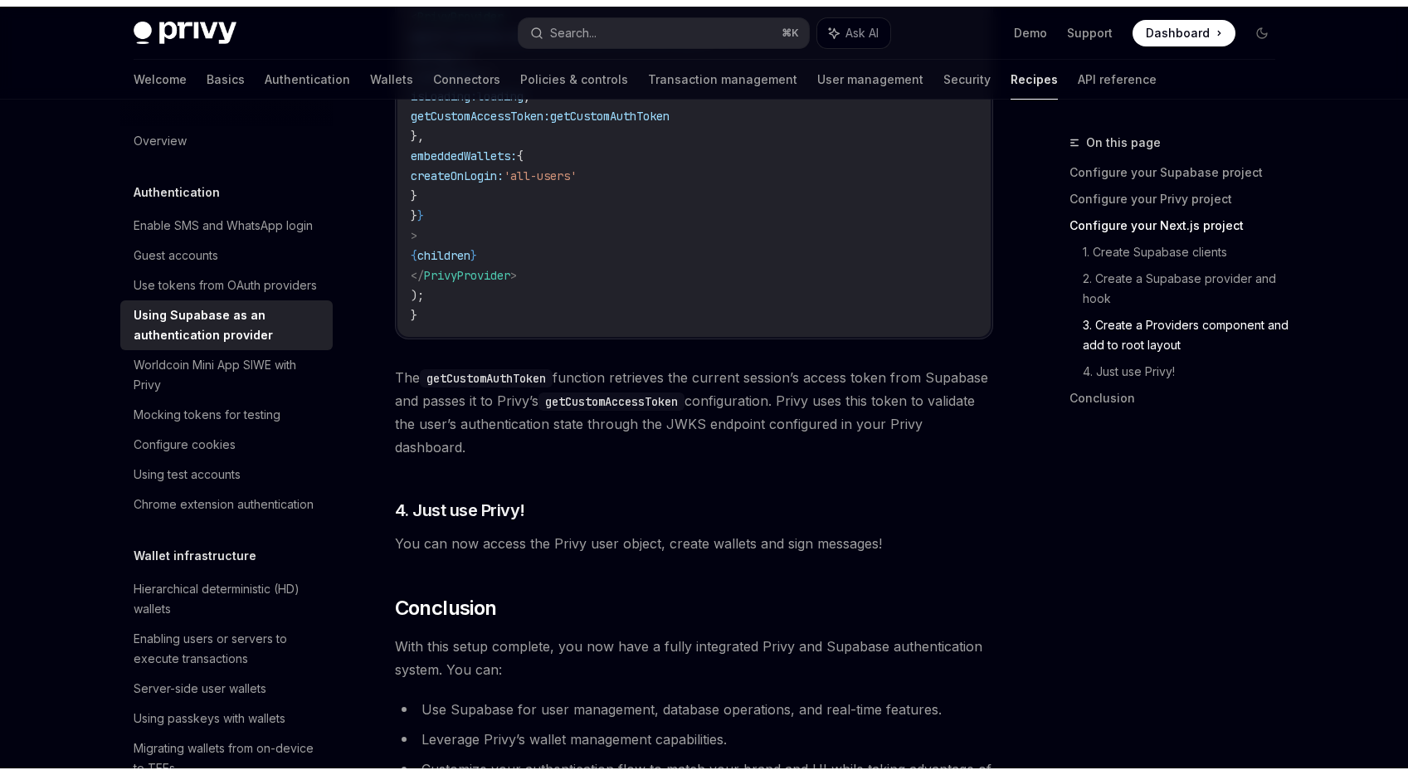
scroll to position [3945, 0]
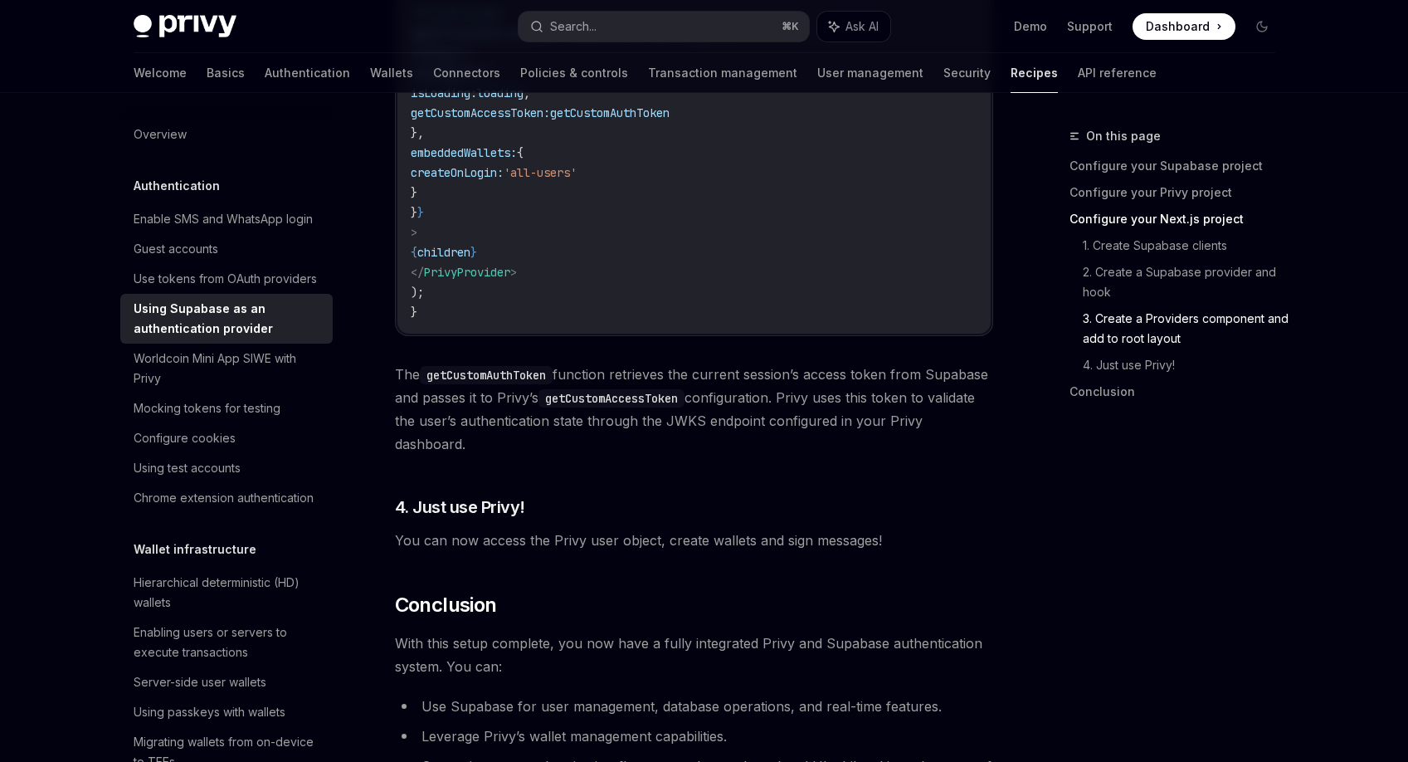
click at [643, 423] on span "The getCustomAuthToken function retrieves the current session’s access token fr…" at bounding box center [694, 409] width 598 height 93
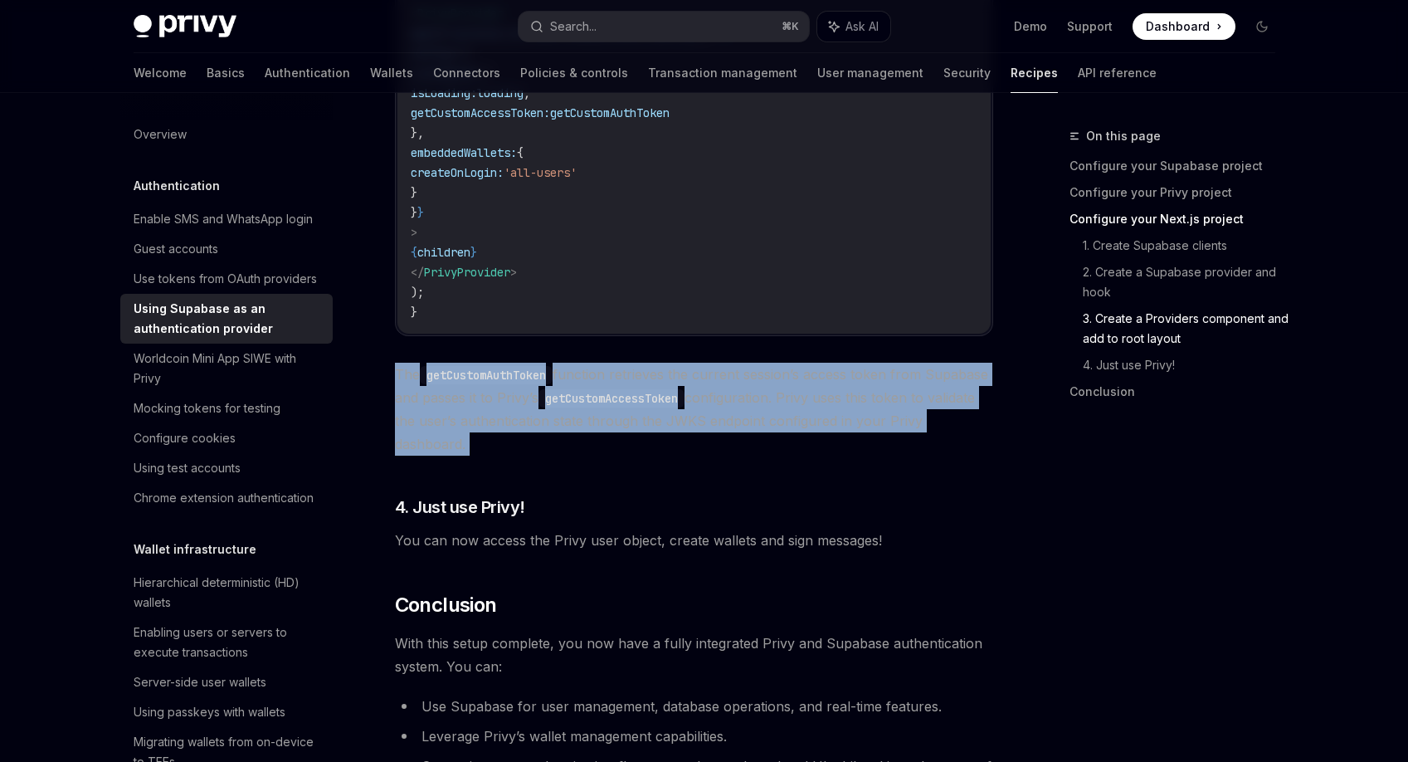
click at [643, 423] on span "The getCustomAuthToken function retrieves the current session’s access token fr…" at bounding box center [694, 409] width 598 height 93
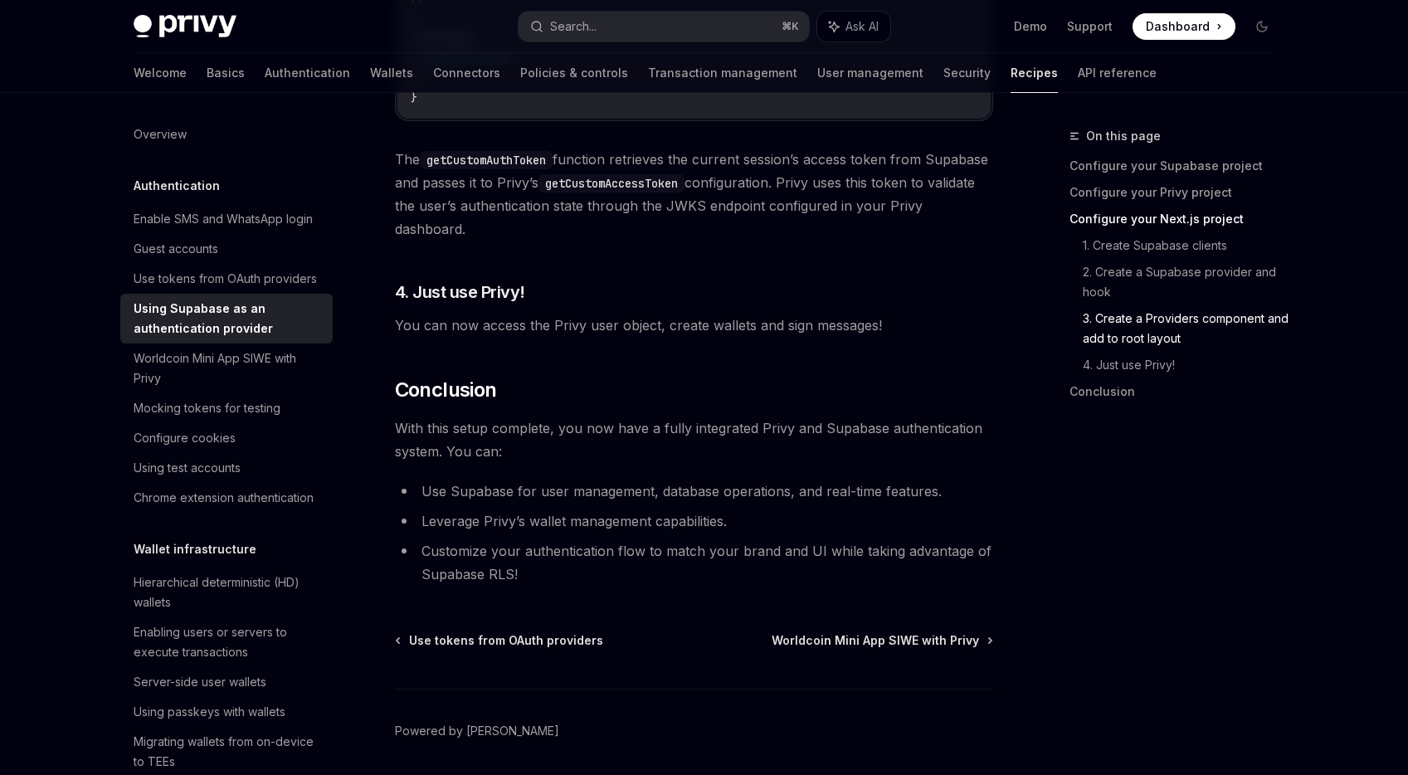
scroll to position [4157, 0]
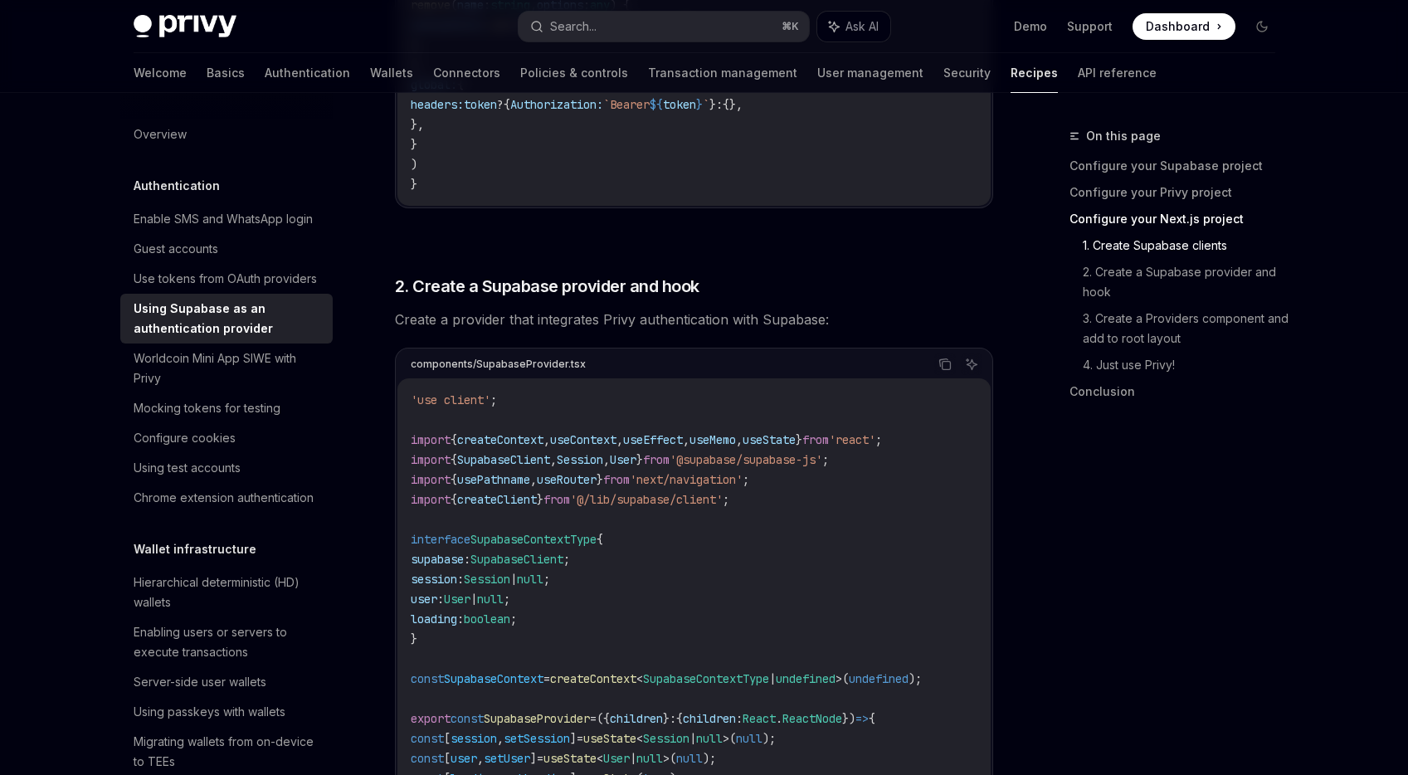
scroll to position [1395, 0]
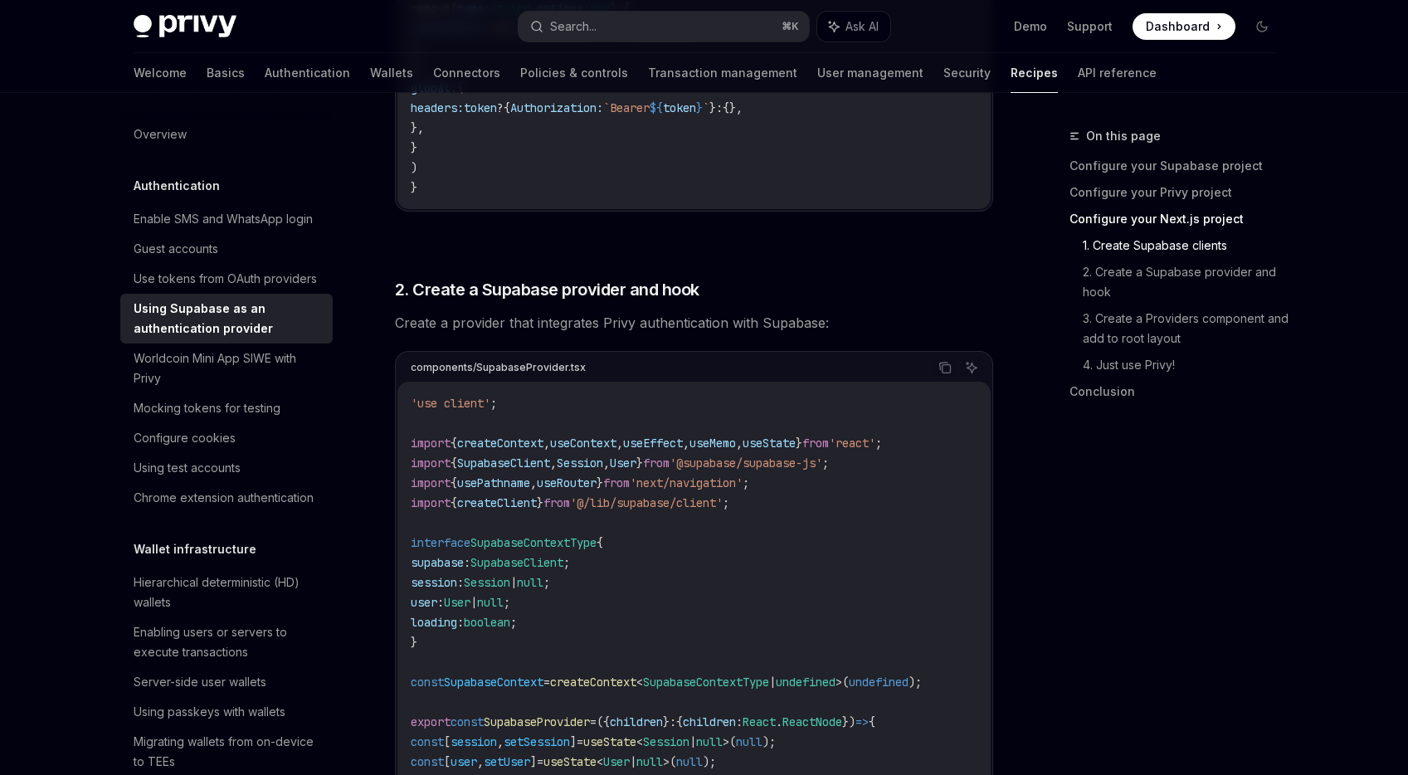
click at [274, 77] on div "Welcome Basics Authentication Wallets Connectors Policies & controls Transactio…" at bounding box center [645, 73] width 1023 height 40
click at [265, 76] on link "Authentication" at bounding box center [307, 73] width 85 height 40
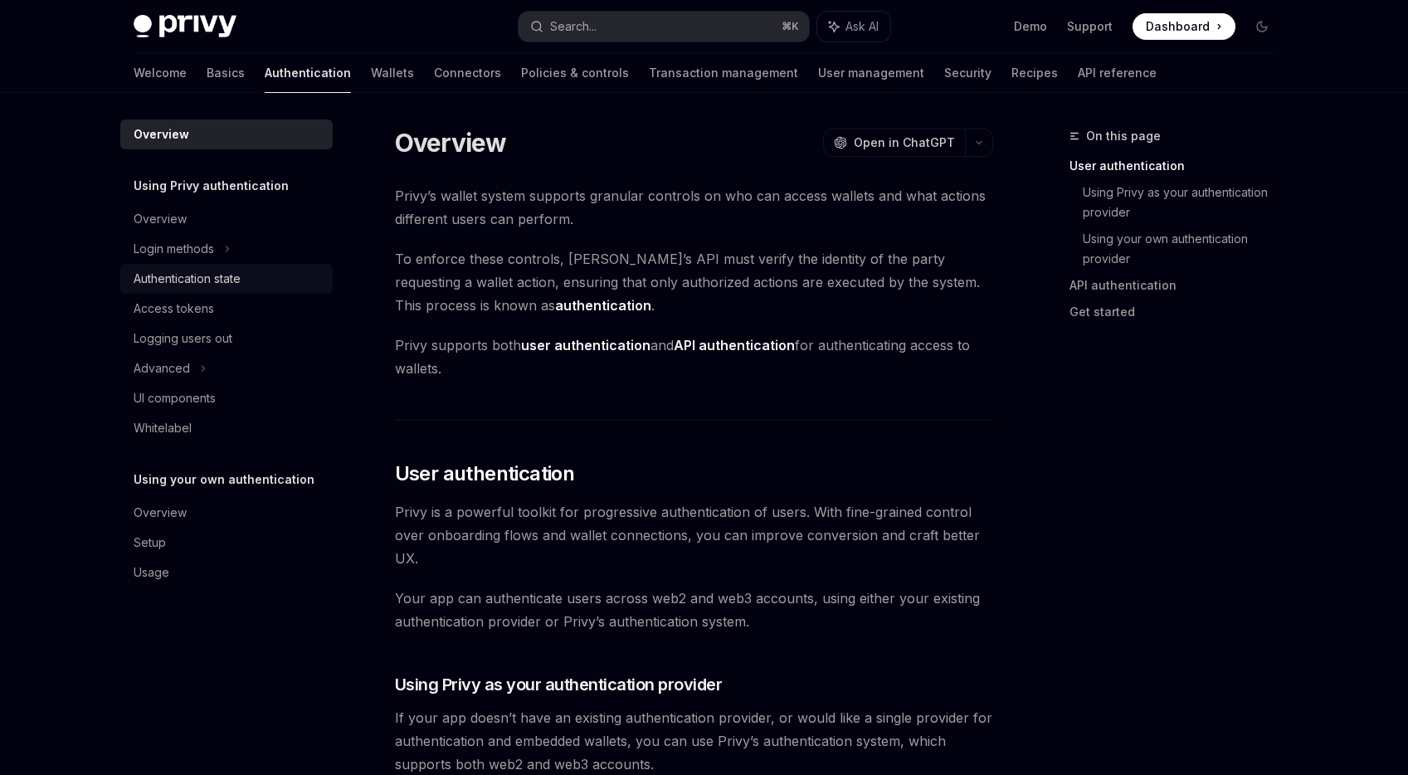
click at [246, 283] on div "Authentication state" at bounding box center [228, 279] width 189 height 20
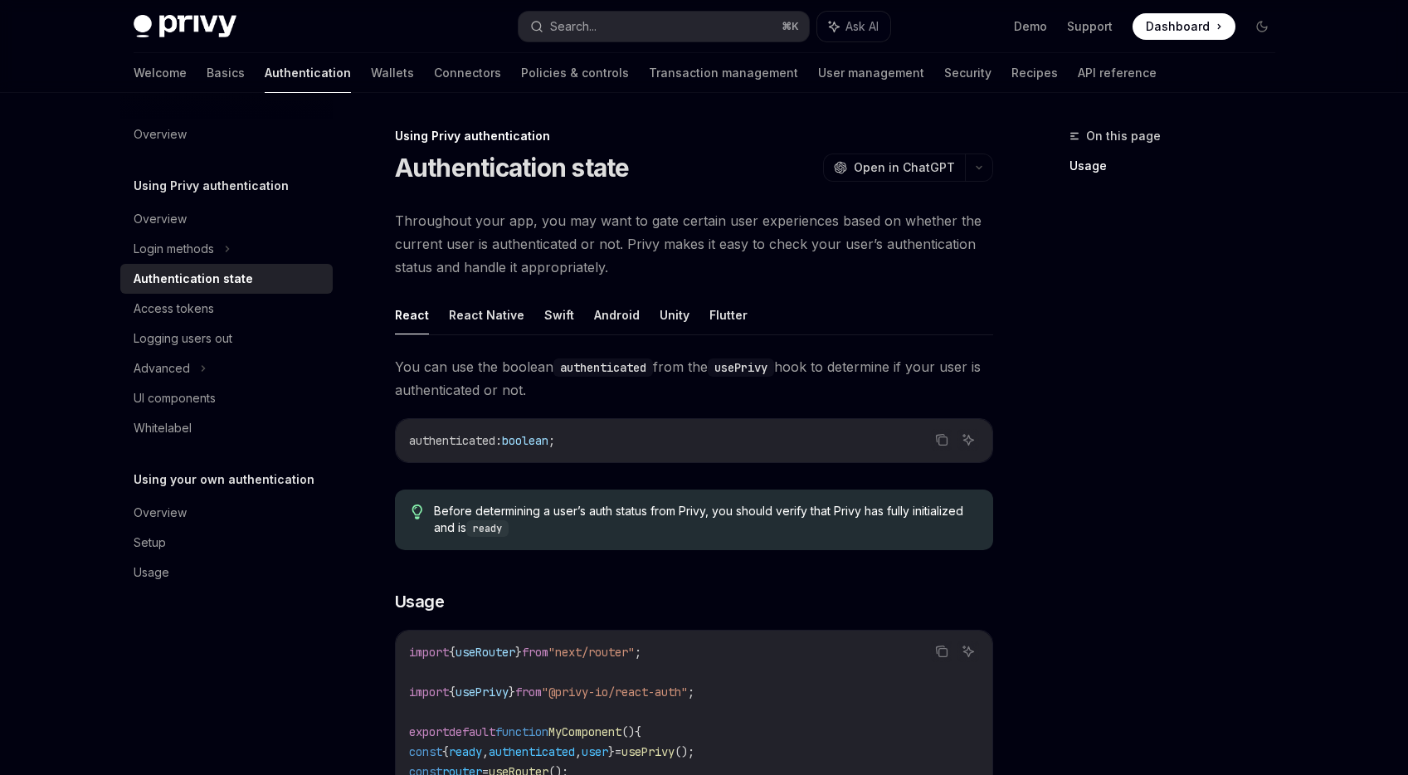
click at [484, 256] on span "Throughout your app, you may want to gate certain user experiences based on whe…" at bounding box center [694, 244] width 598 height 70
click at [222, 374] on div "Advanced" at bounding box center [226, 368] width 212 height 30
click at [818, 64] on link "User management" at bounding box center [871, 73] width 106 height 40
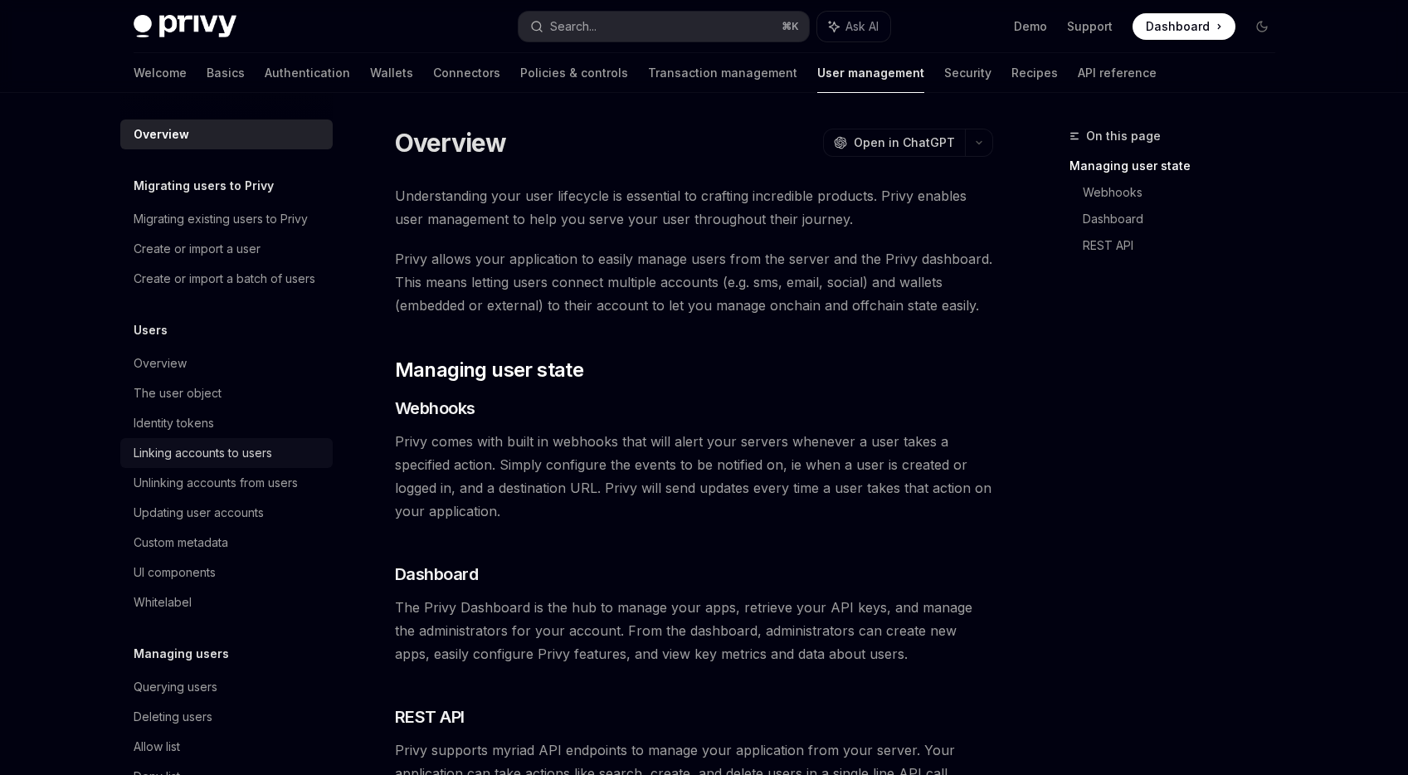
click at [260, 463] on div "Linking accounts to users" at bounding box center [203, 453] width 139 height 20
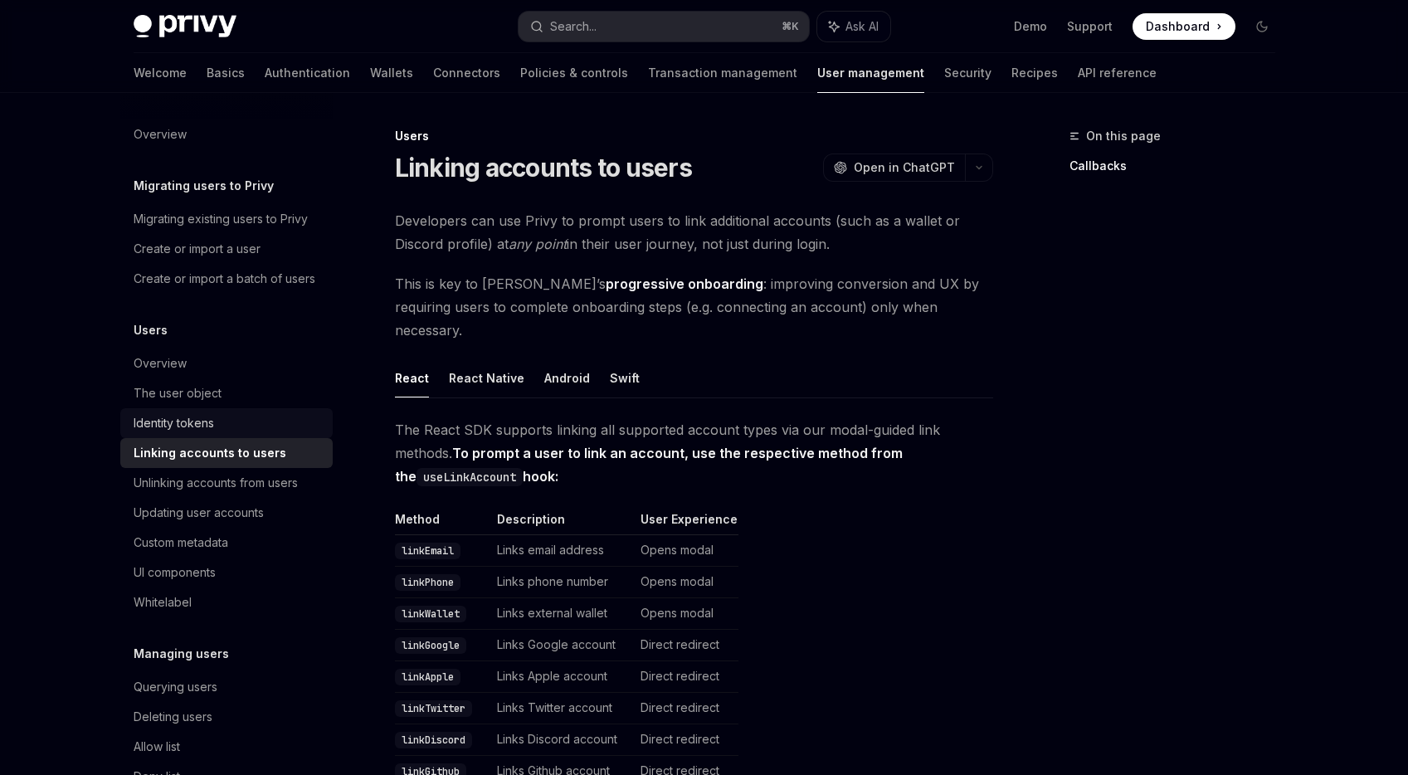
click at [209, 433] on div "Identity tokens" at bounding box center [174, 423] width 80 height 20
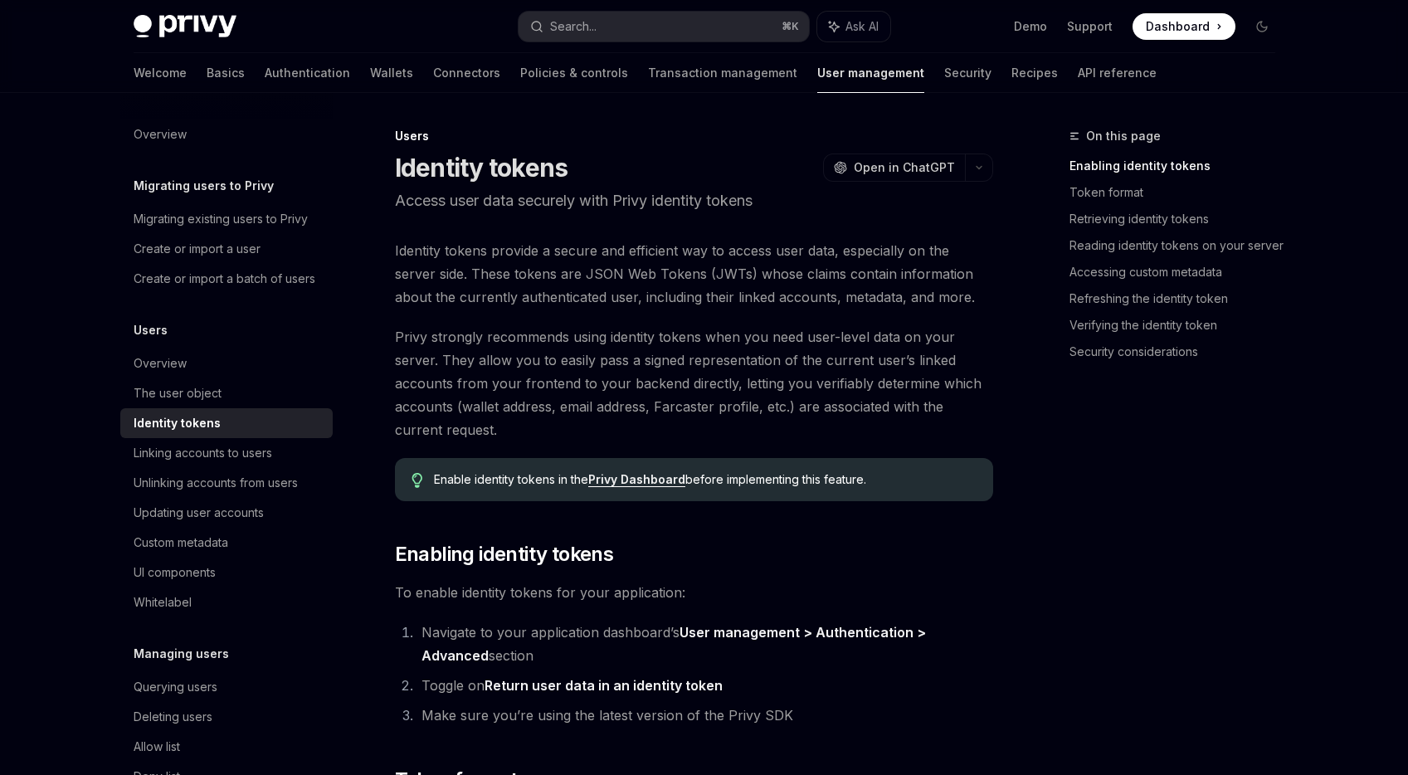
click at [323, 406] on div "Overview Migrating users to Privy Migrating existing users to Privy Create or i…" at bounding box center [239, 434] width 239 height 682
click at [309, 408] on link "The user object" at bounding box center [226, 393] width 212 height 30
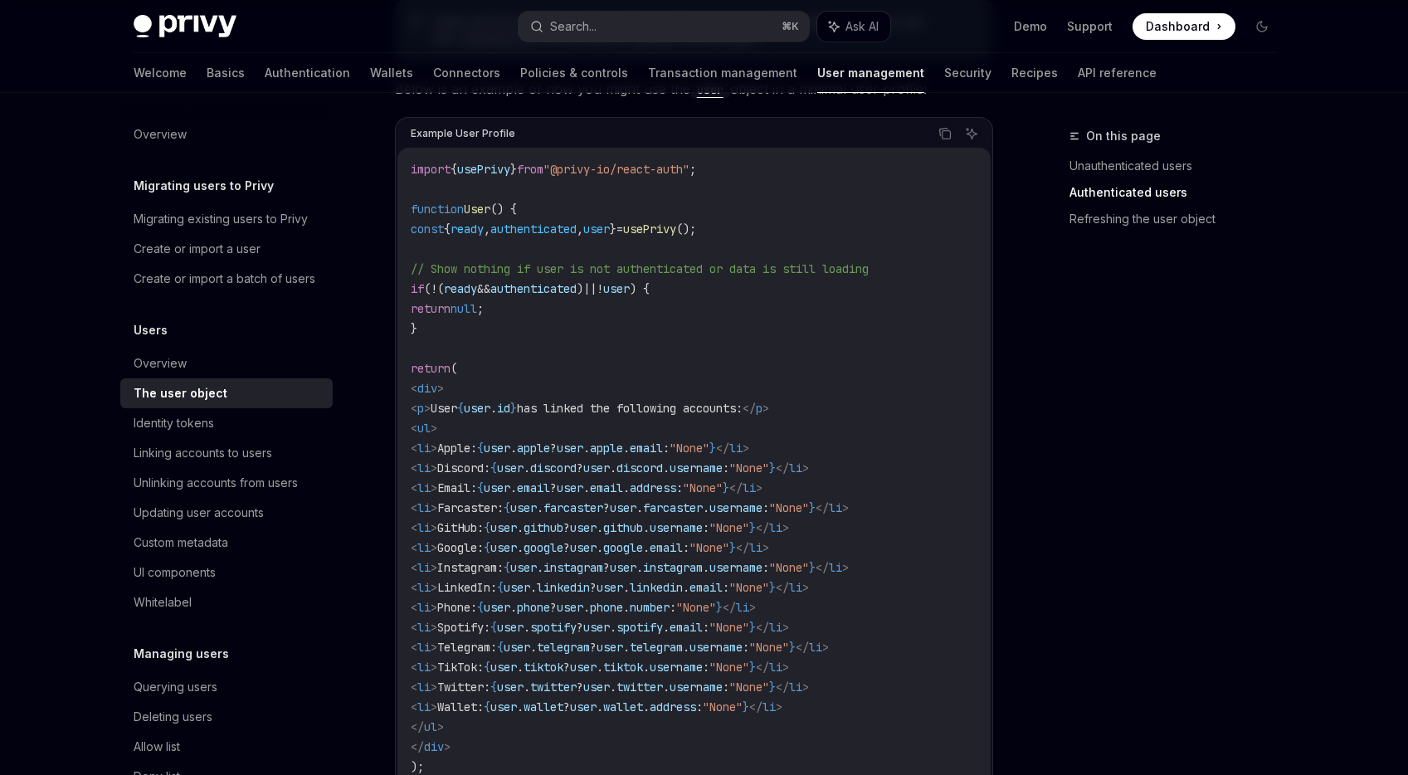
scroll to position [1475, 0]
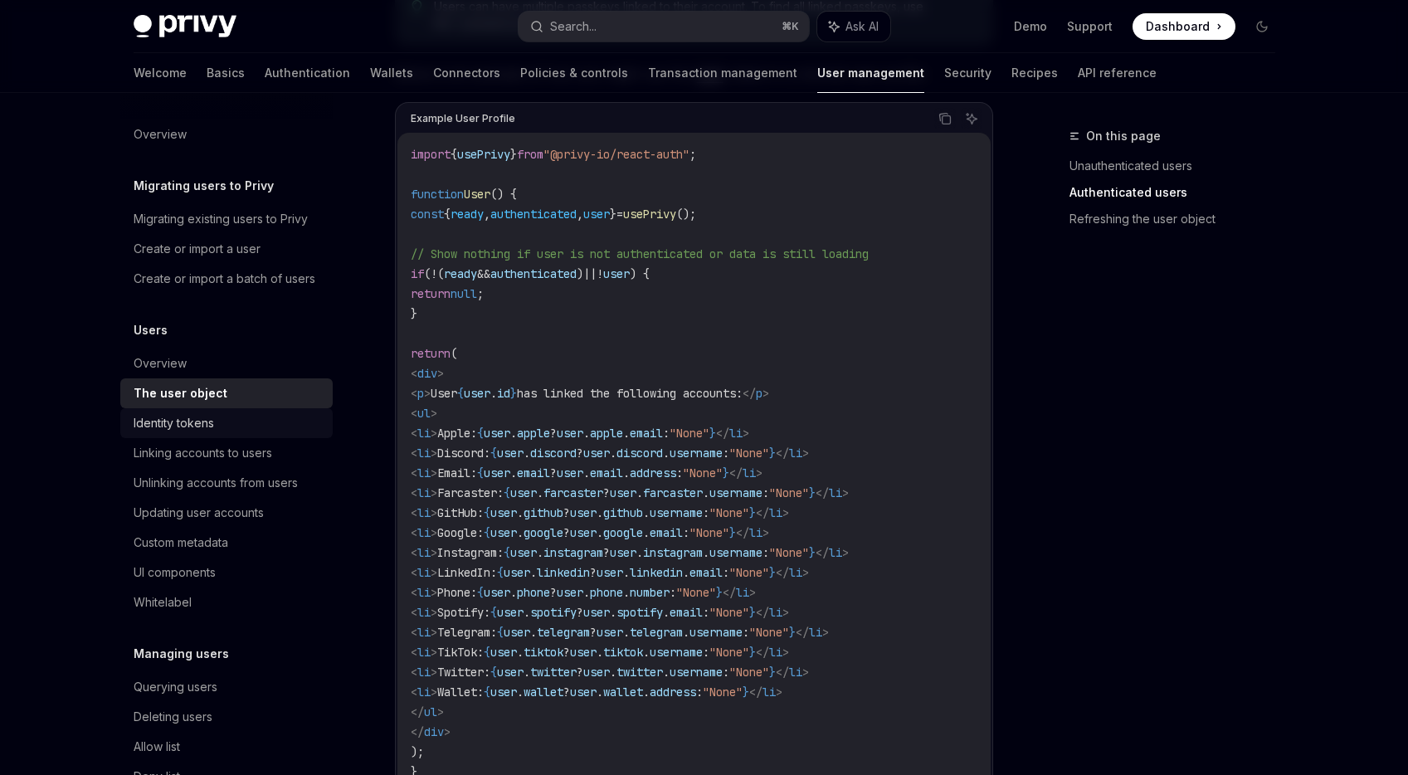
click at [229, 433] on div "Identity tokens" at bounding box center [228, 423] width 189 height 20
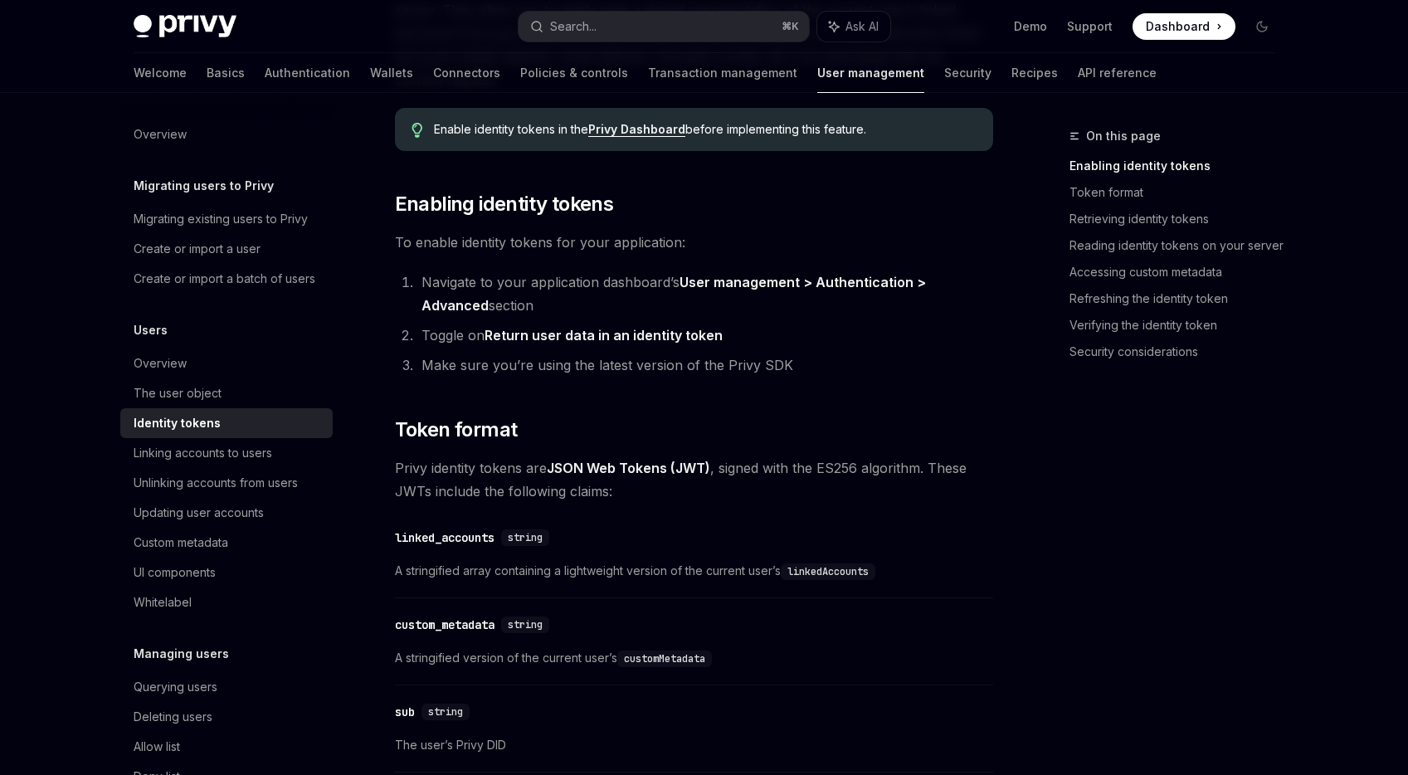
scroll to position [349, 0]
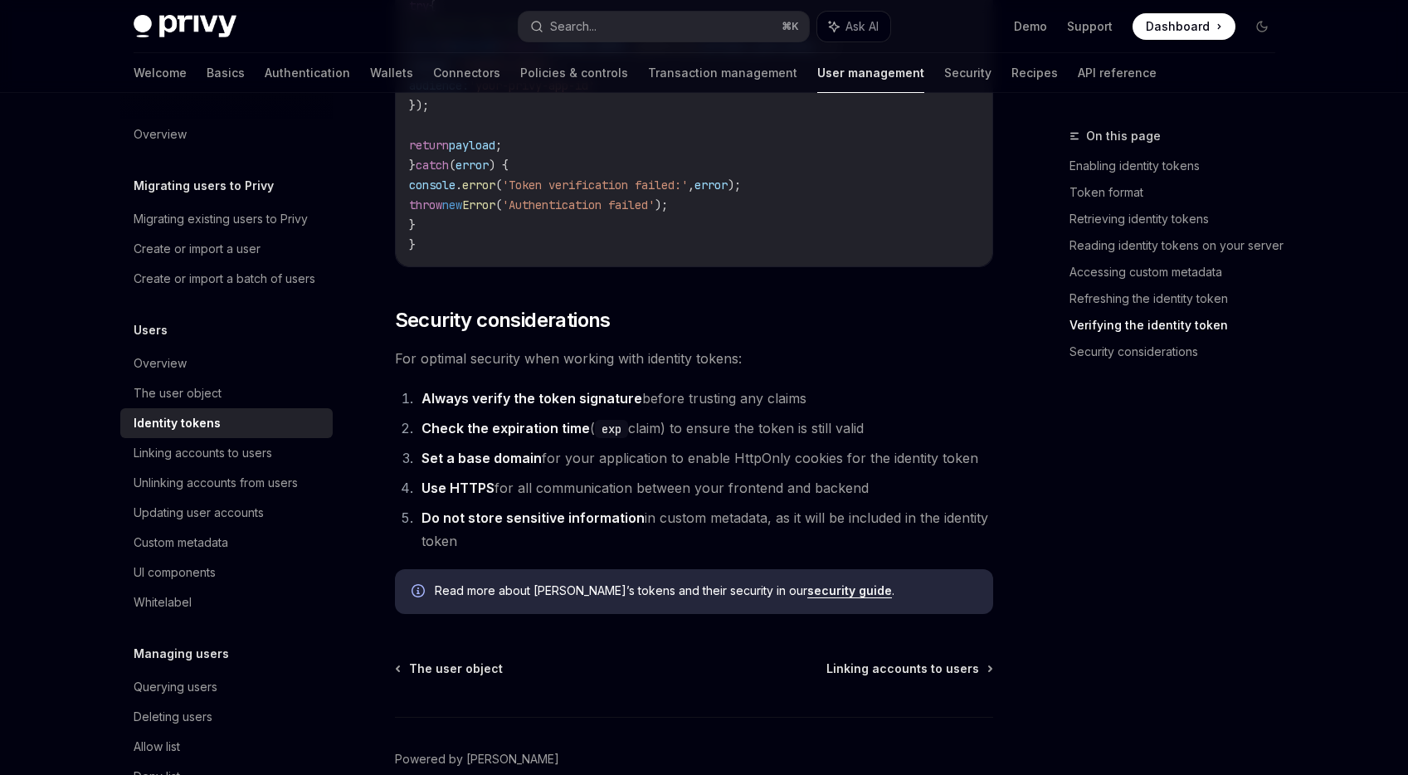
scroll to position [5241, 0]
click at [669, 333] on h2 "​ Security considerations" at bounding box center [694, 319] width 598 height 27
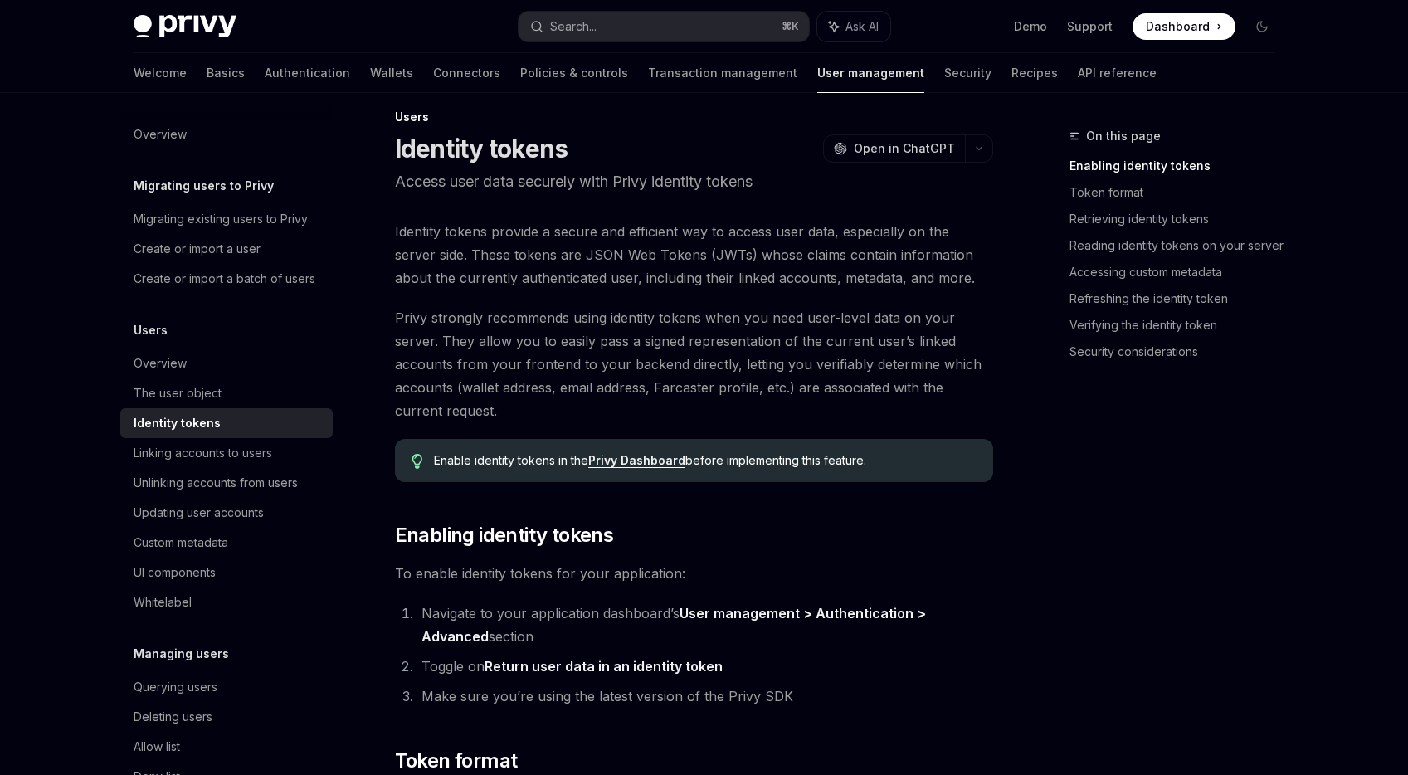
scroll to position [12, 0]
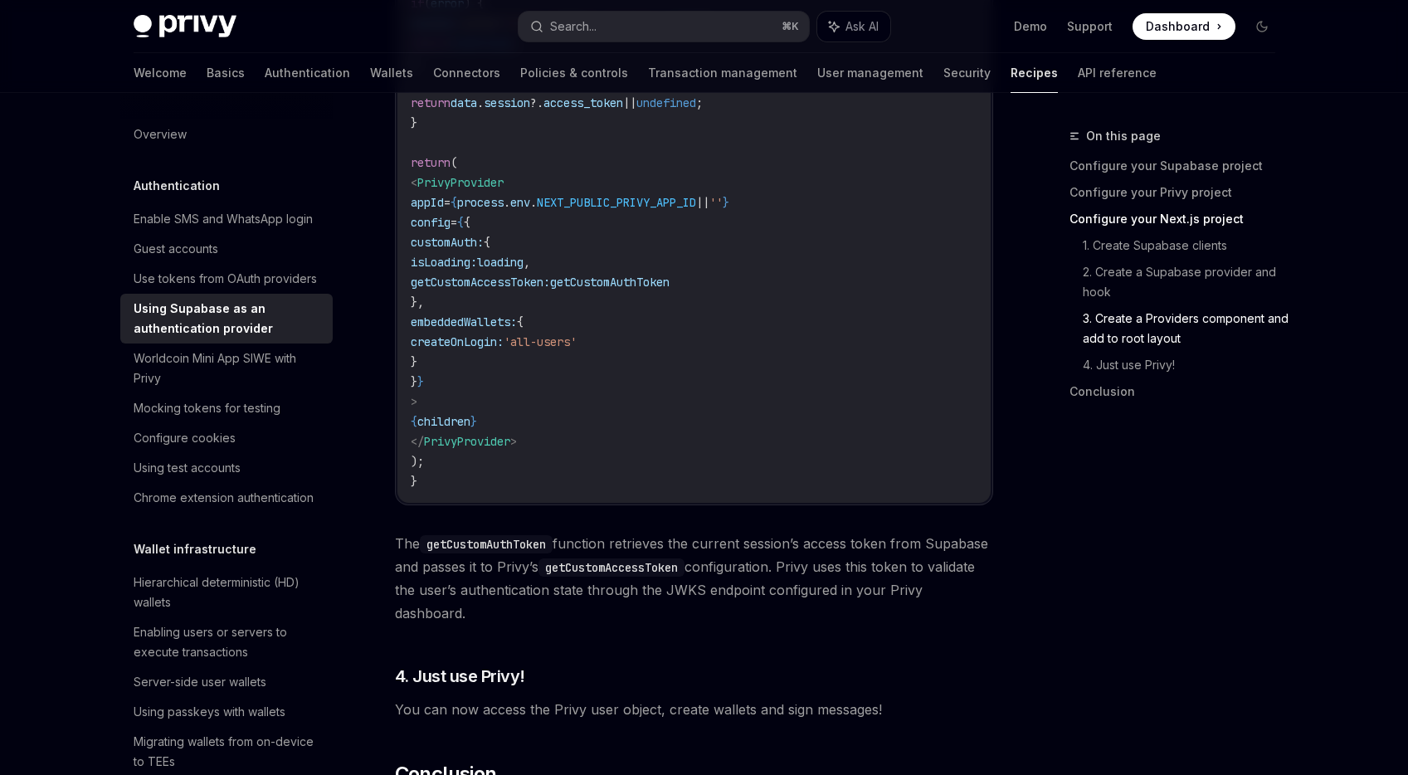
scroll to position [4033, 0]
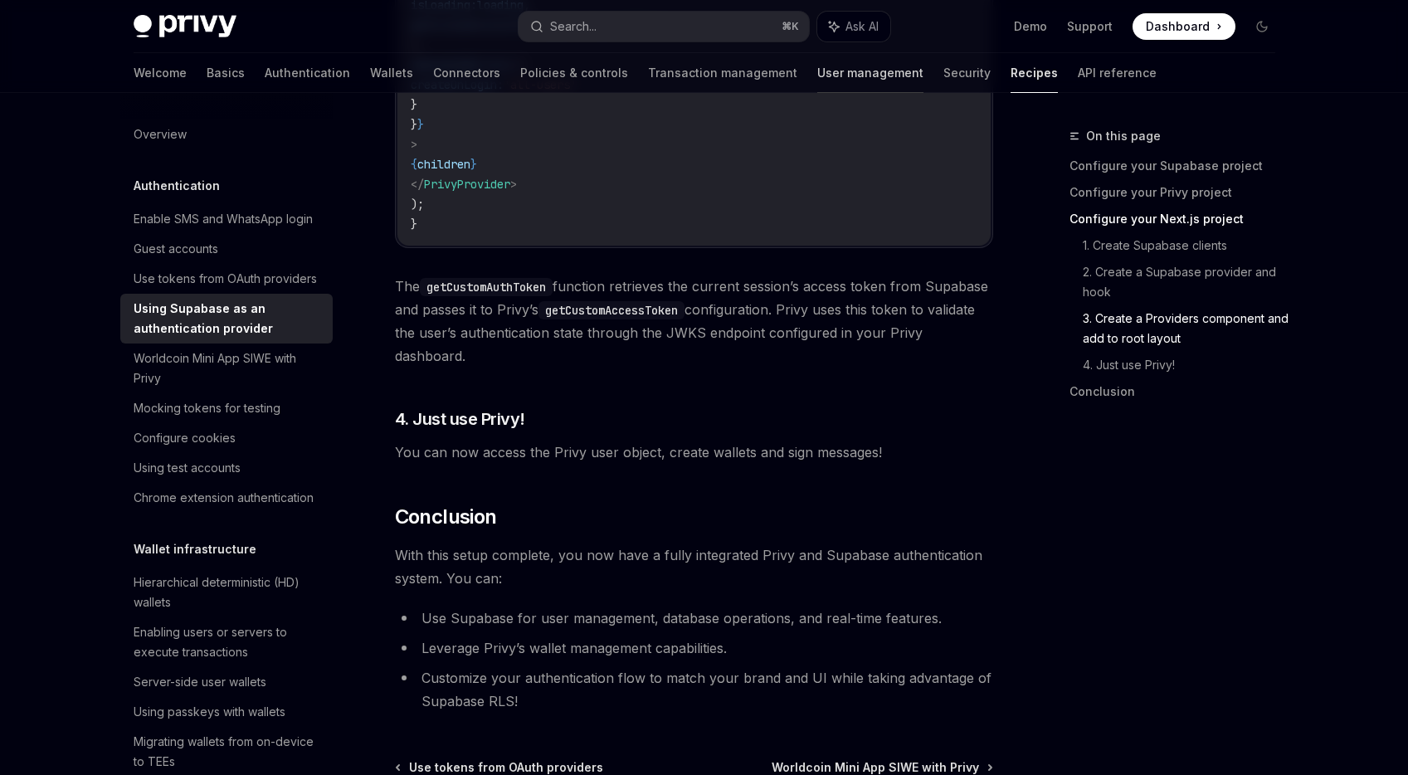
click at [817, 75] on link "User management" at bounding box center [870, 73] width 106 height 40
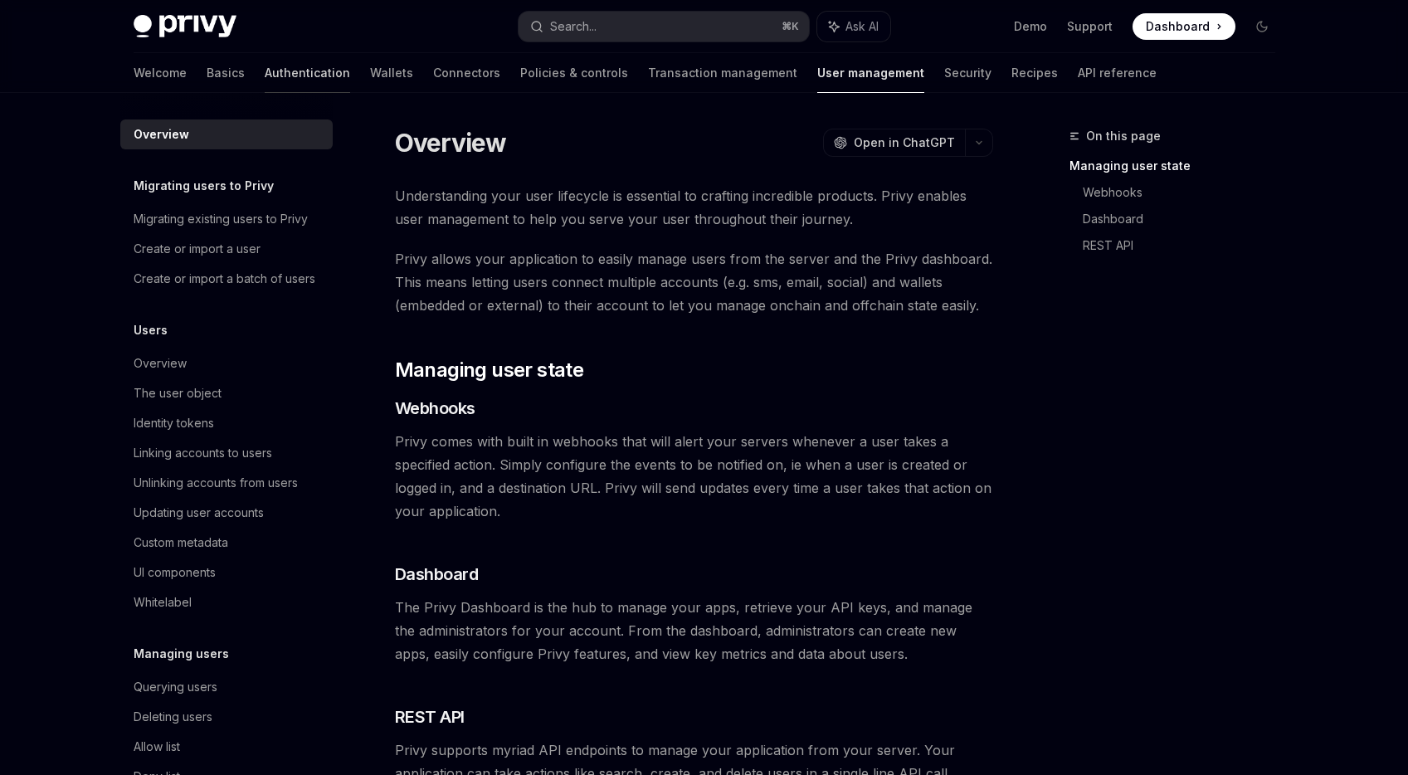
click at [265, 84] on link "Authentication" at bounding box center [307, 73] width 85 height 40
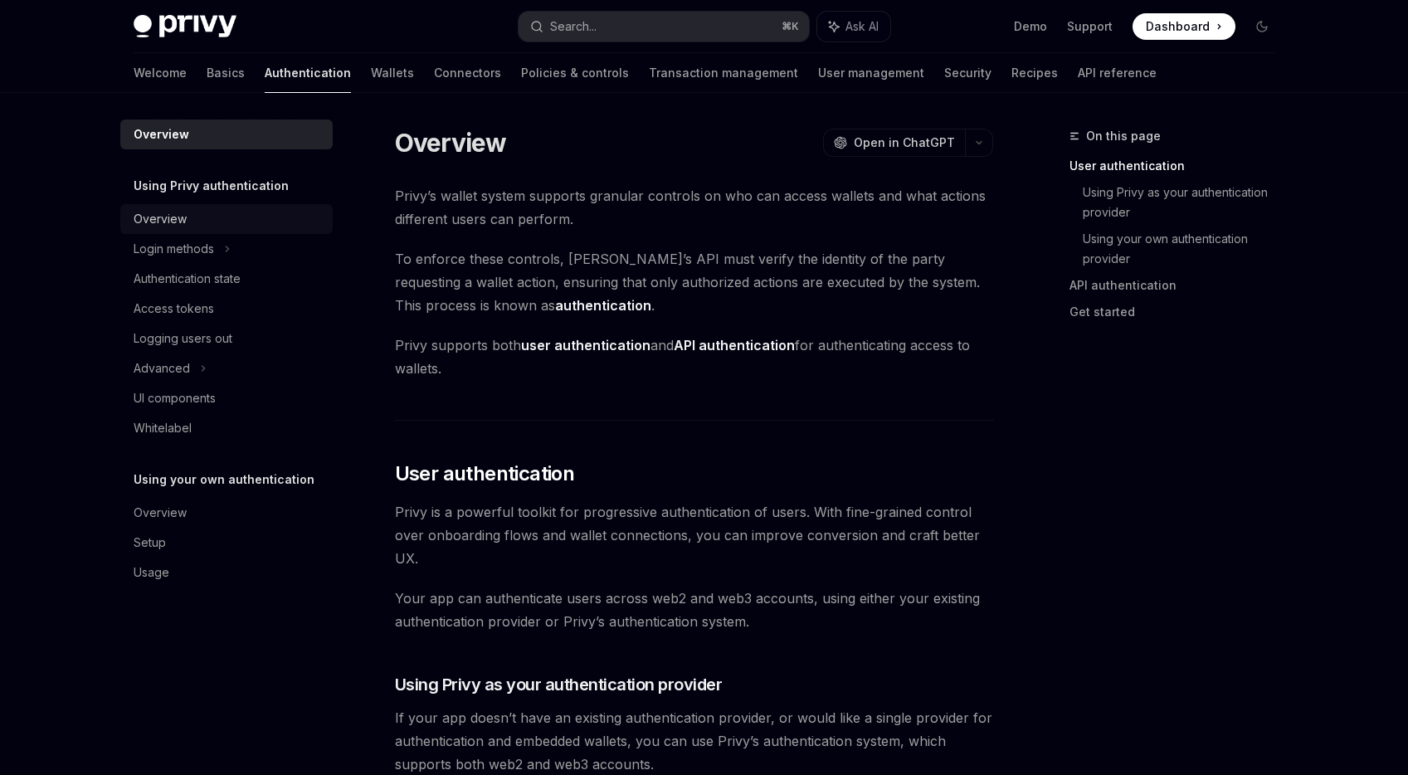
click at [181, 232] on link "Overview" at bounding box center [226, 219] width 212 height 30
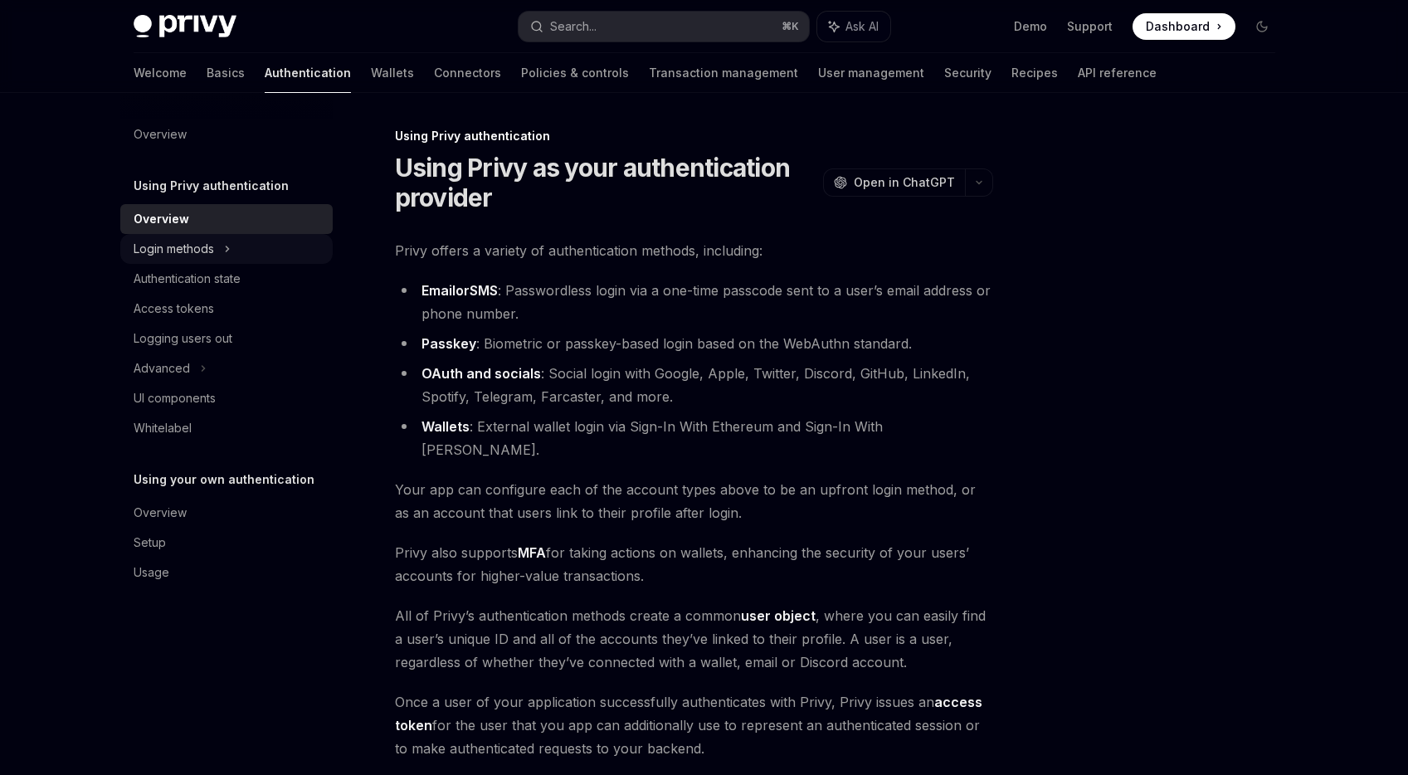
click at [222, 251] on div "Login methods" at bounding box center [226, 249] width 212 height 30
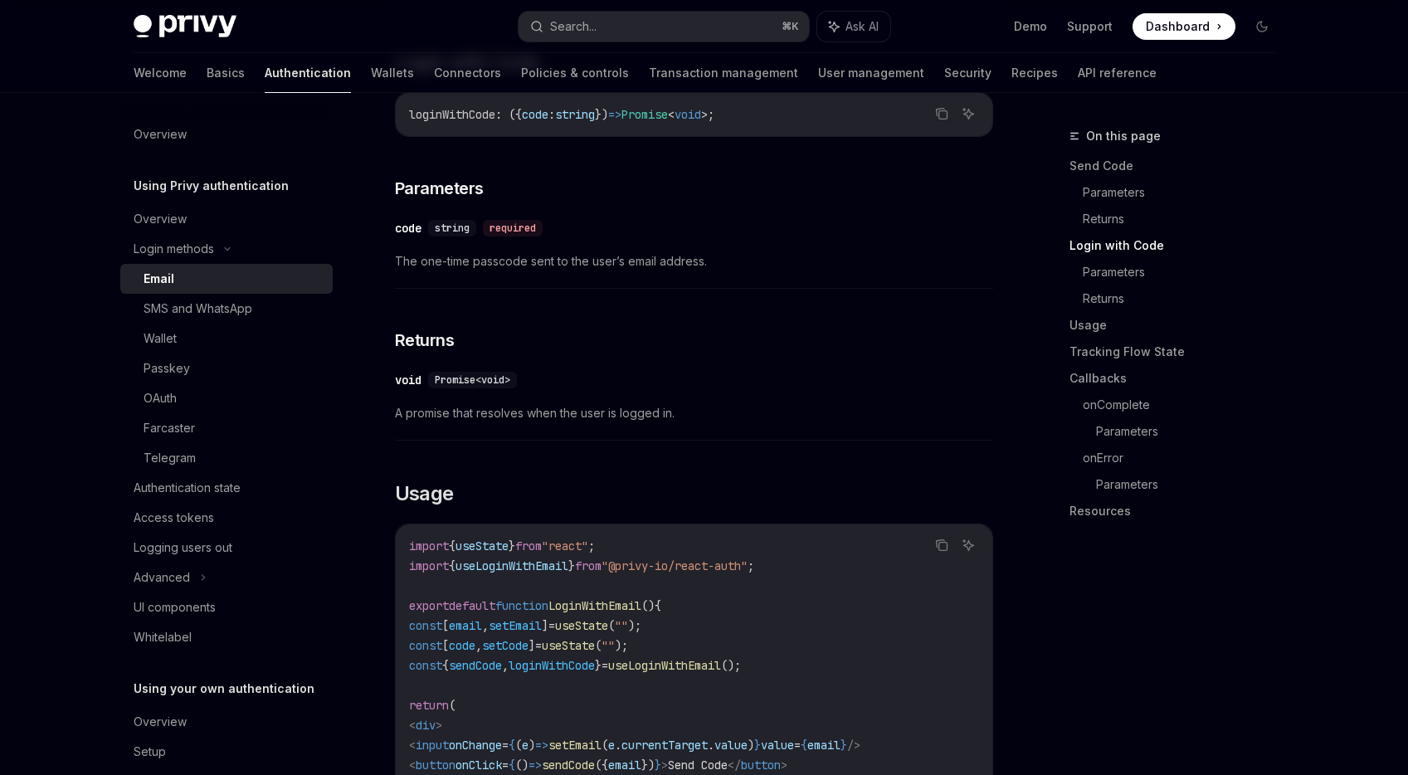
scroll to position [1042, 0]
click at [208, 553] on div "Logging users out" at bounding box center [183, 548] width 99 height 20
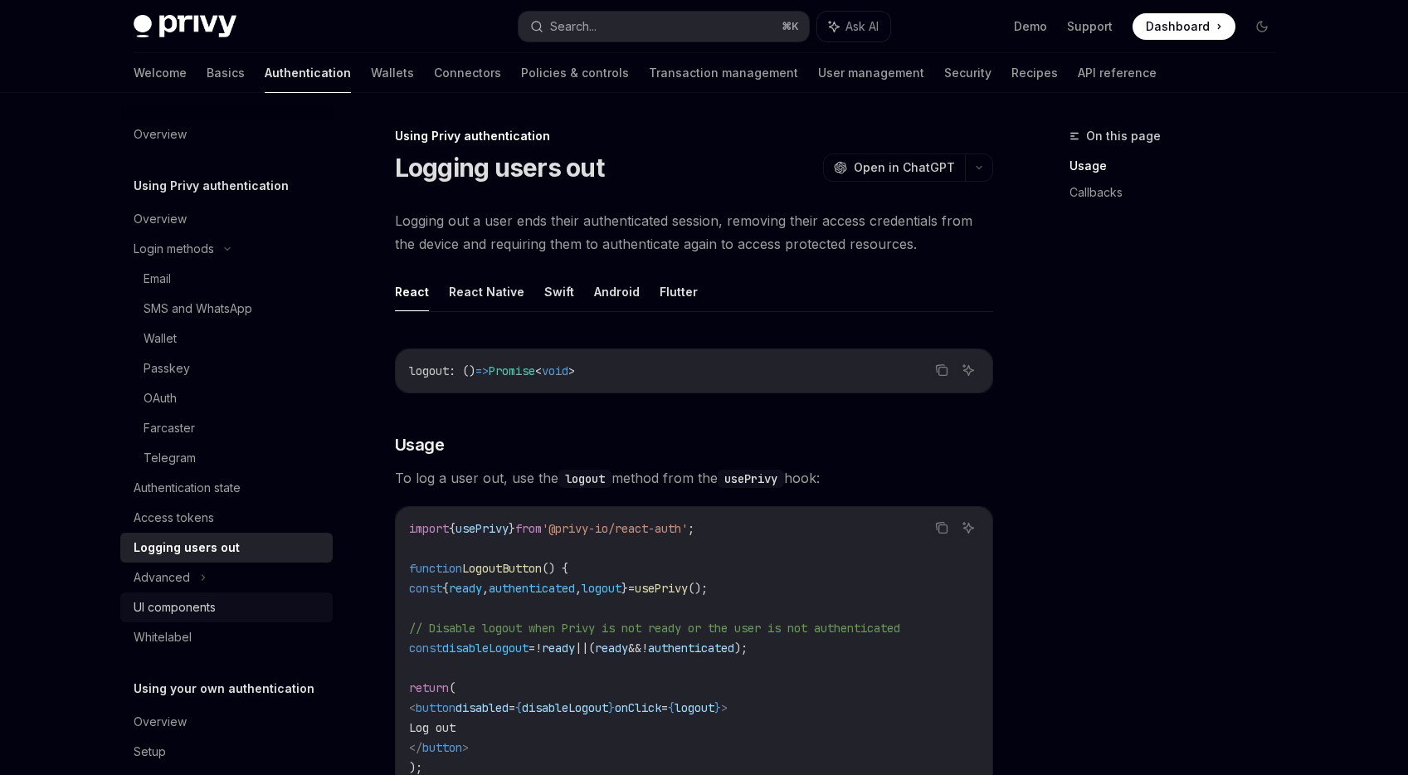
click at [197, 601] on div "UI components" at bounding box center [175, 607] width 82 height 20
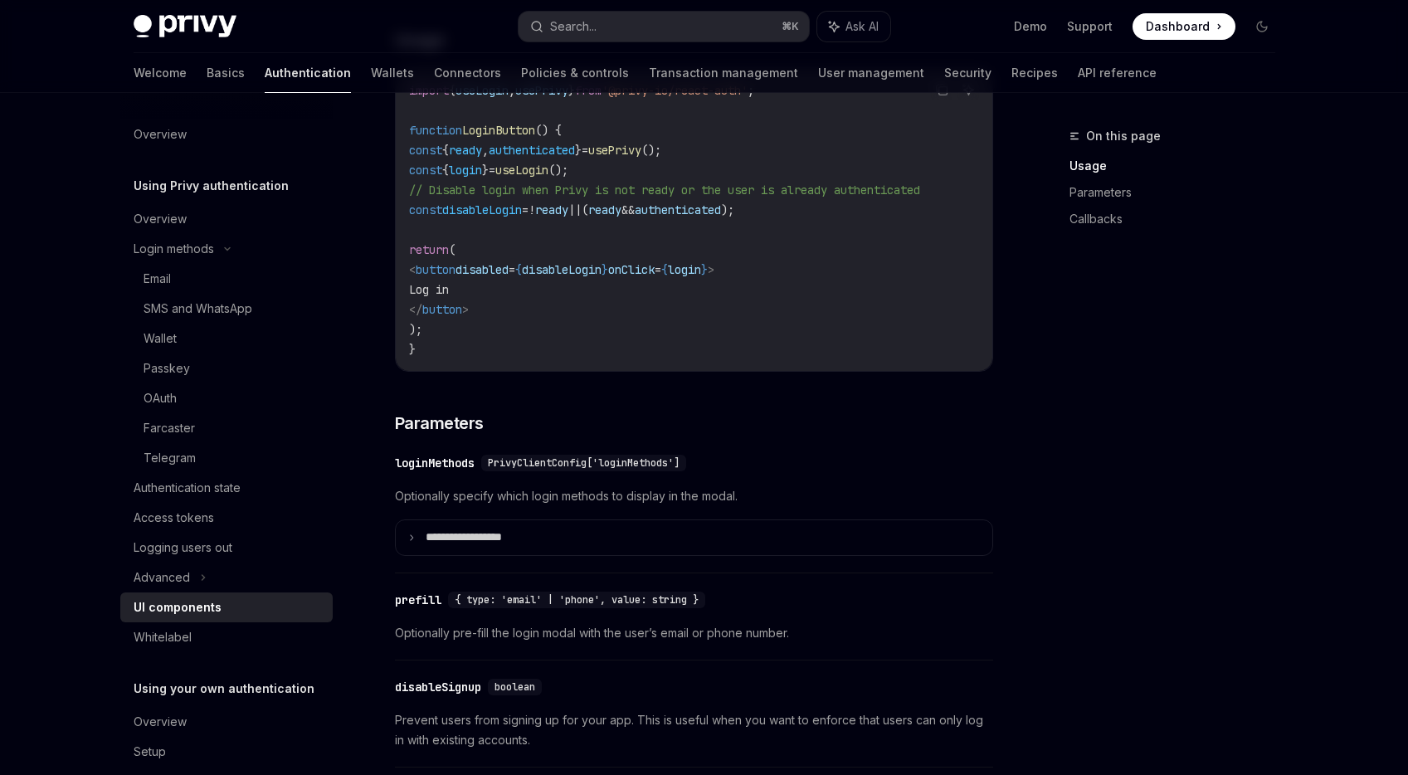
scroll to position [1131, 0]
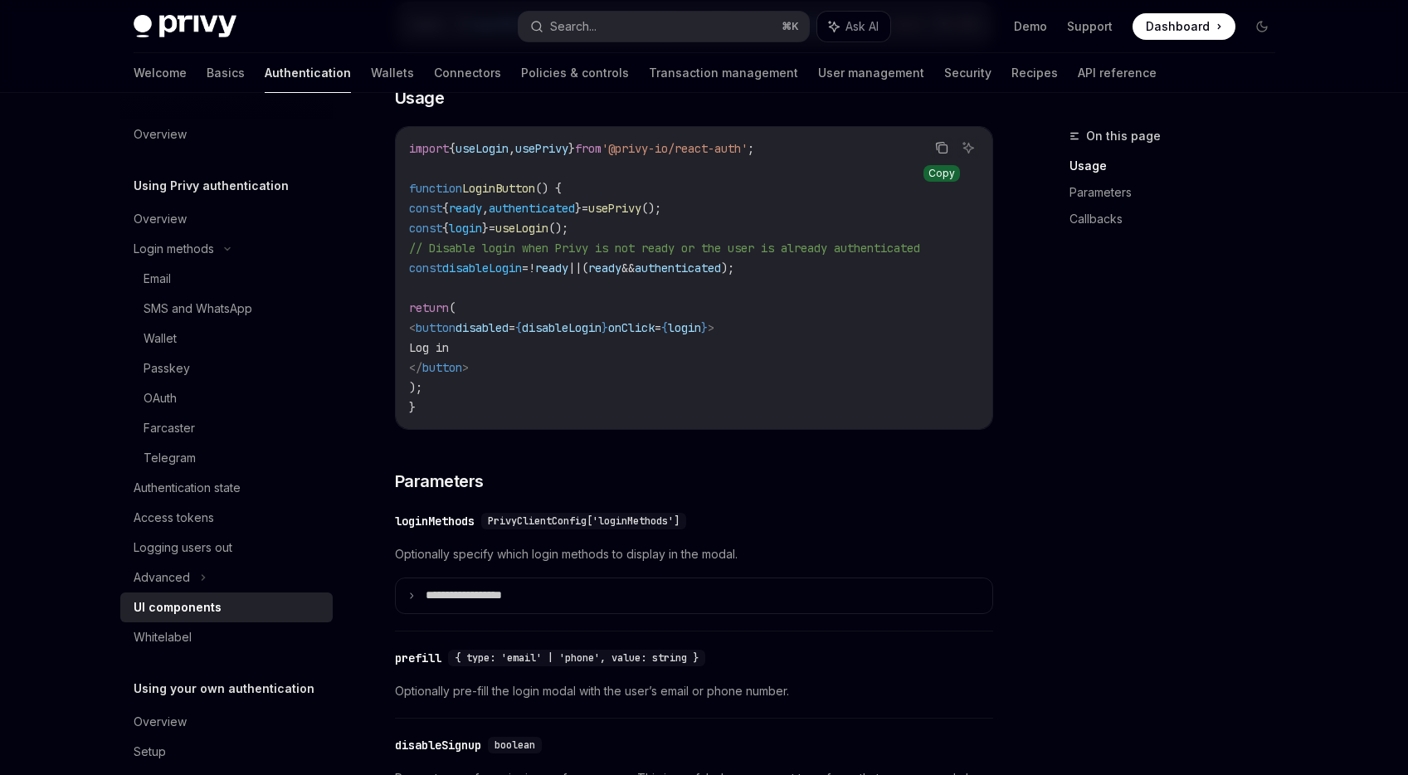
click at [936, 150] on icon "Copy the contents from the code block" at bounding box center [940, 146] width 8 height 7
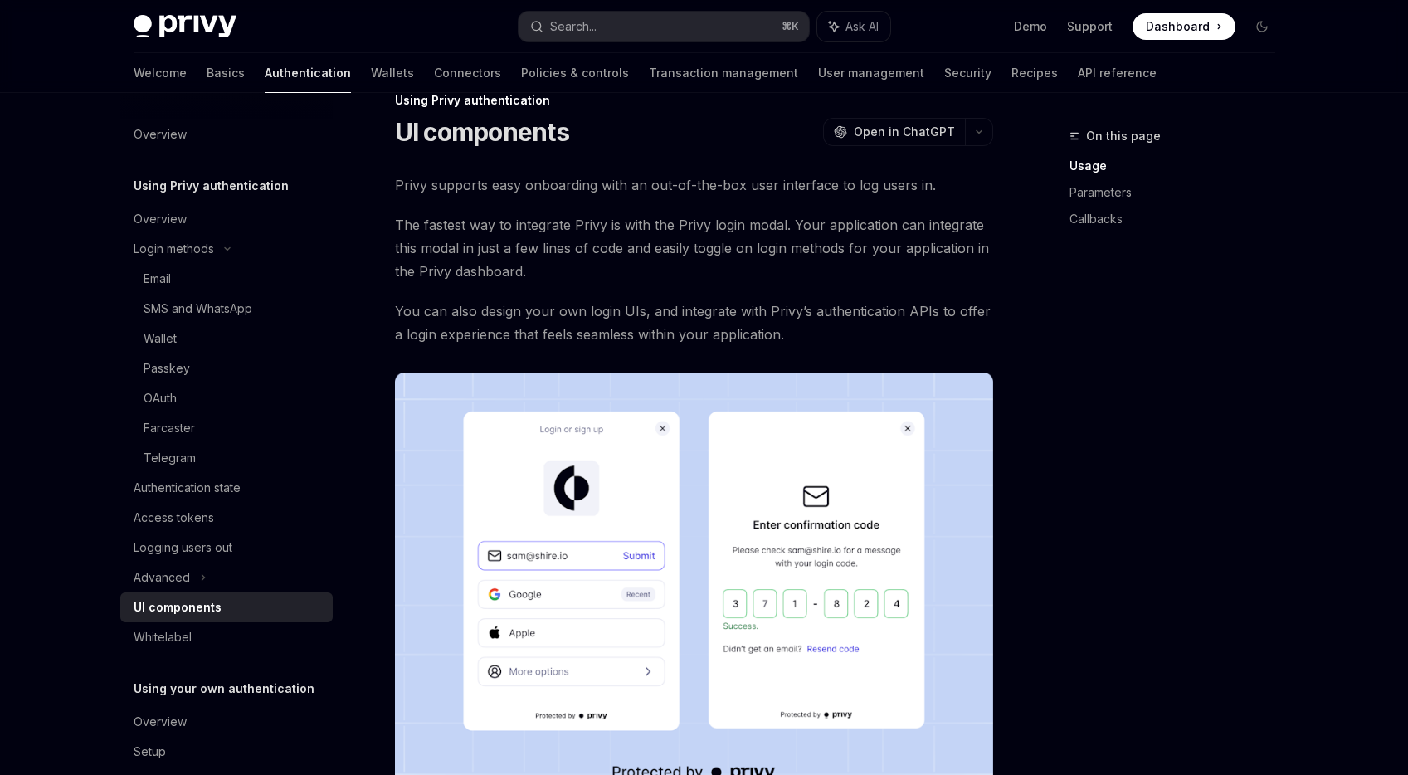
scroll to position [0, 0]
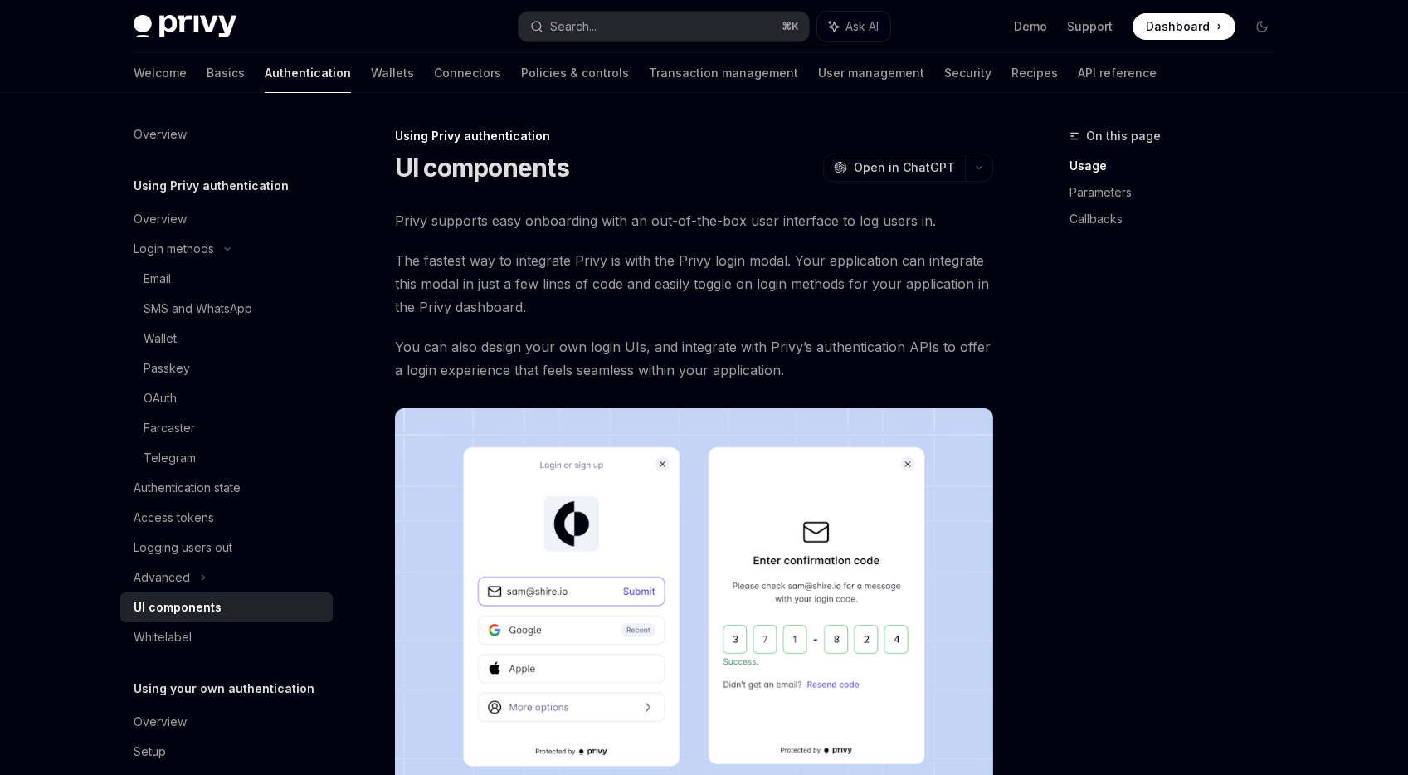
click at [740, 225] on span "Privy supports easy onboarding with an out-of-the-box user interface to log use…" at bounding box center [694, 220] width 598 height 23
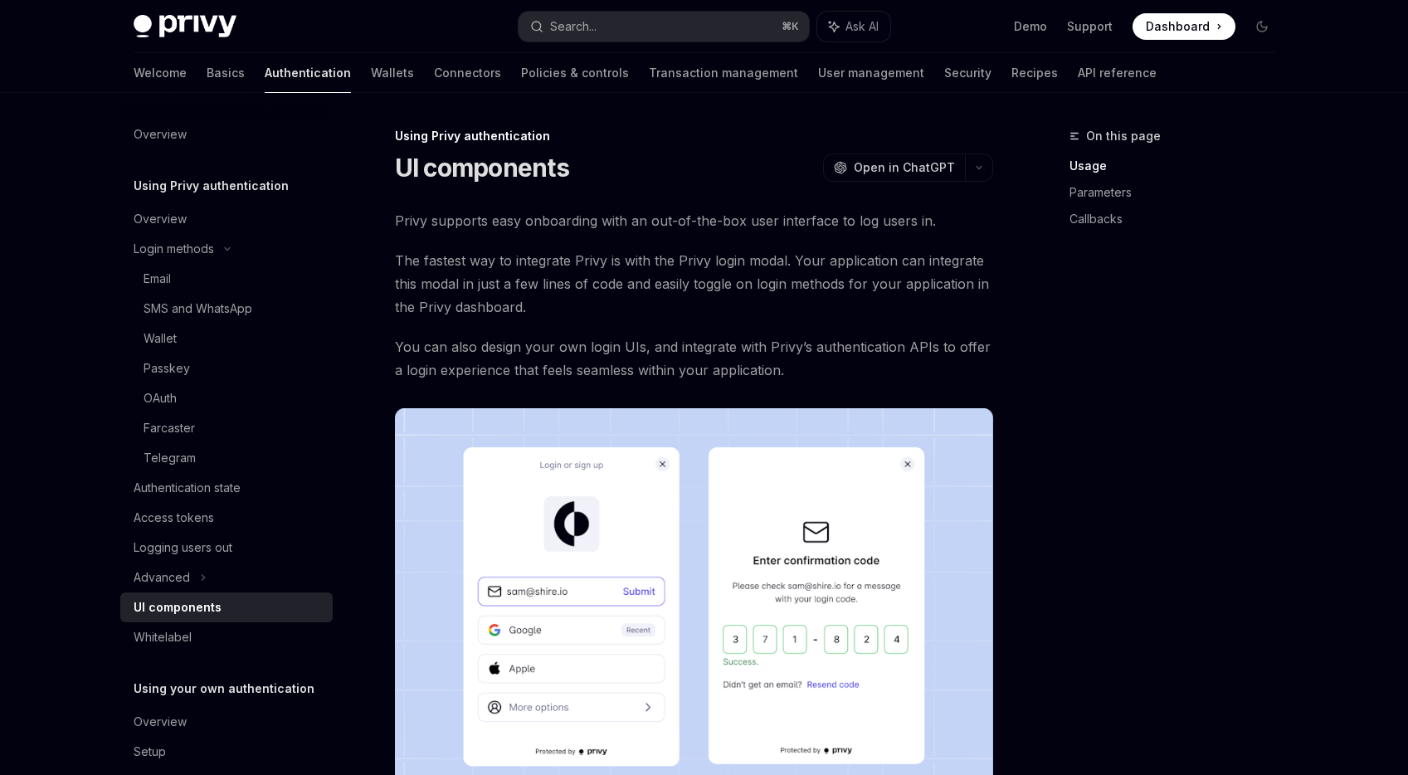
click at [223, 492] on div "Authentication state" at bounding box center [187, 488] width 107 height 20
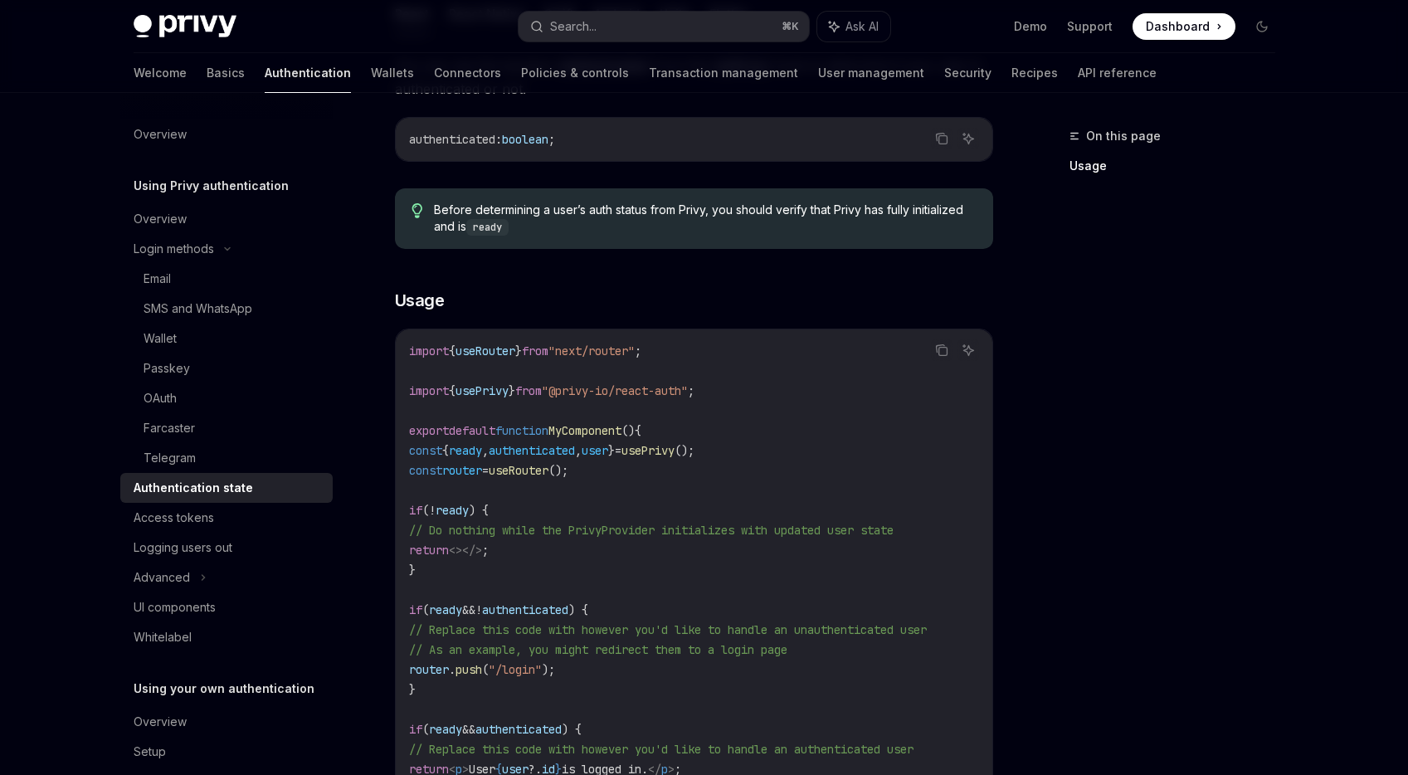
scroll to position [275, 0]
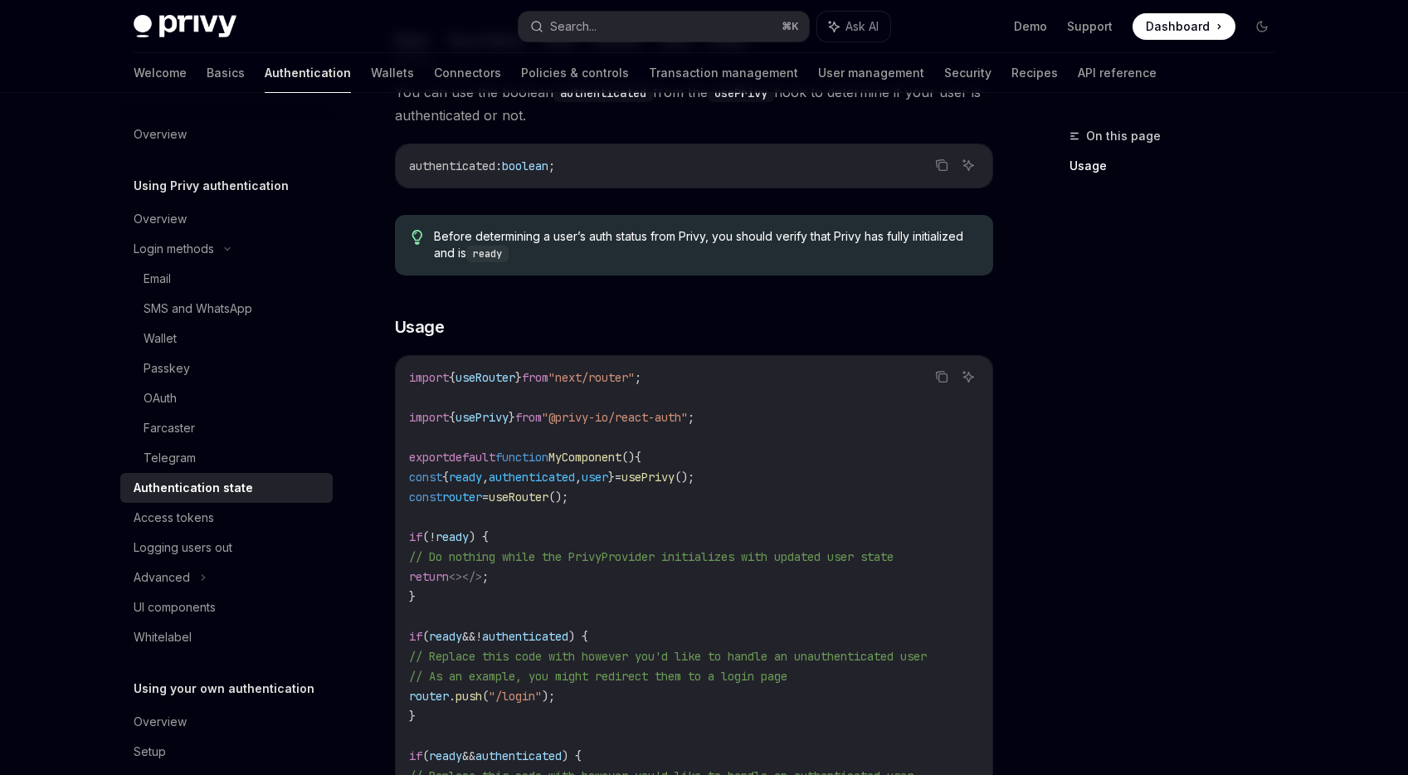
click at [334, 78] on div "Welcome Basics Authentication Wallets Connectors Policies & controls Transactio…" at bounding box center [645, 73] width 1023 height 40
click at [371, 79] on link "Wallets" at bounding box center [392, 73] width 43 height 40
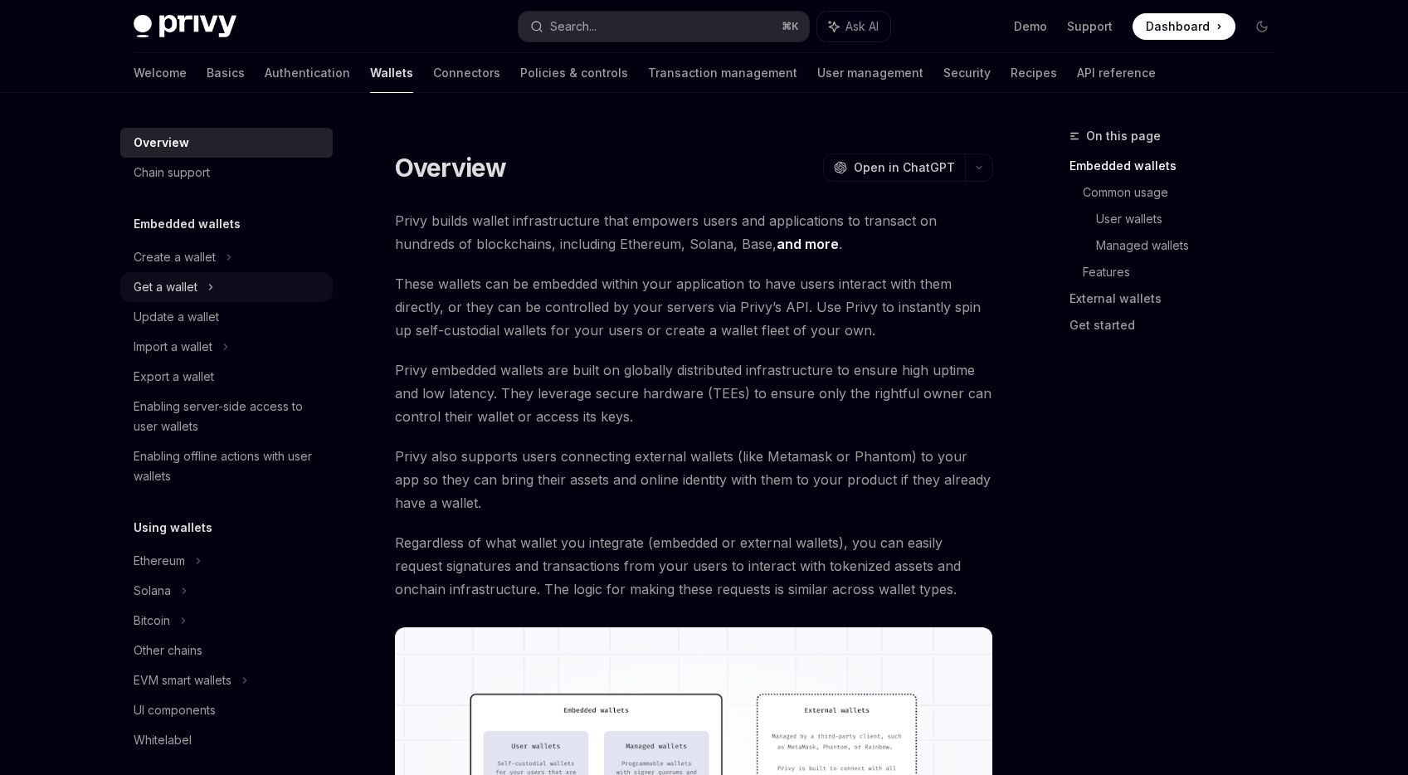
click at [235, 291] on div "Get a wallet" at bounding box center [226, 287] width 212 height 30
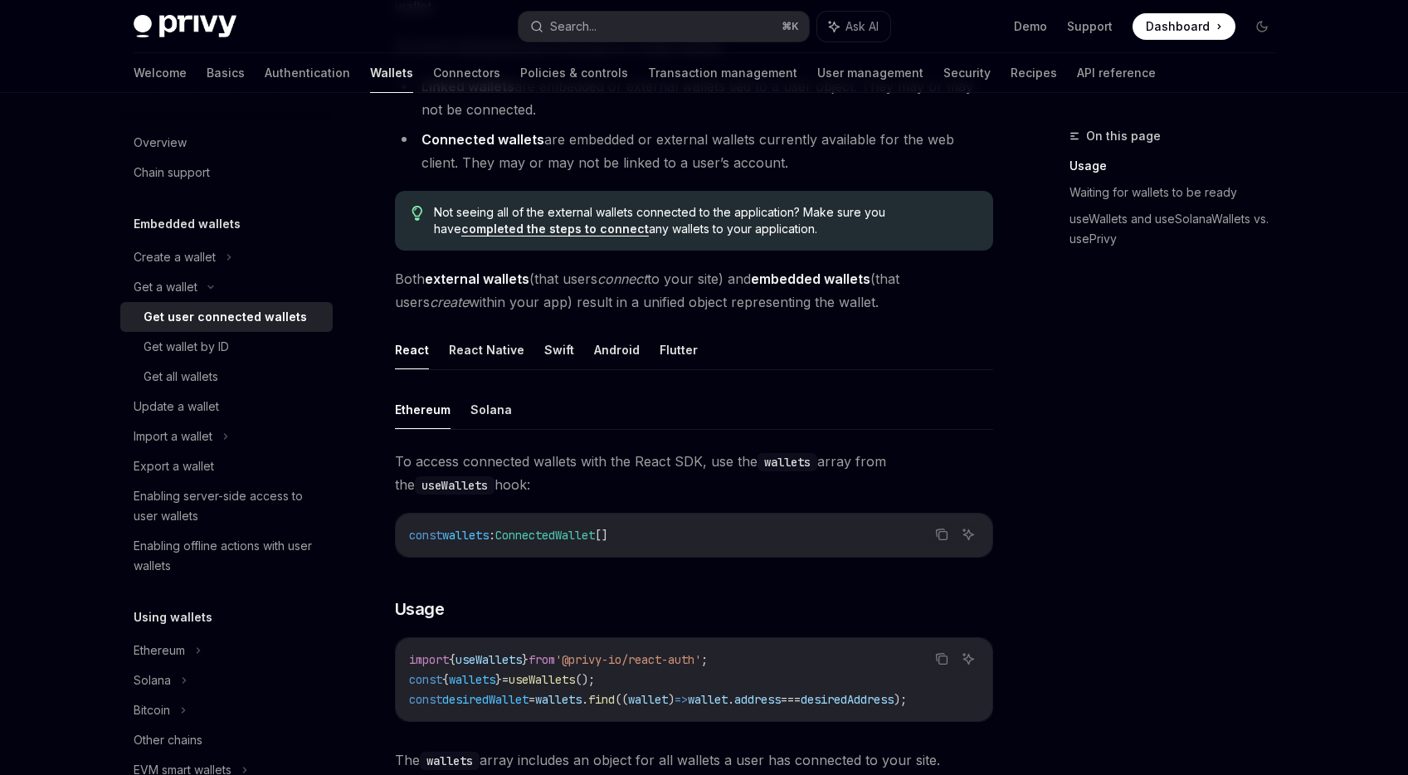
scroll to position [299, 0]
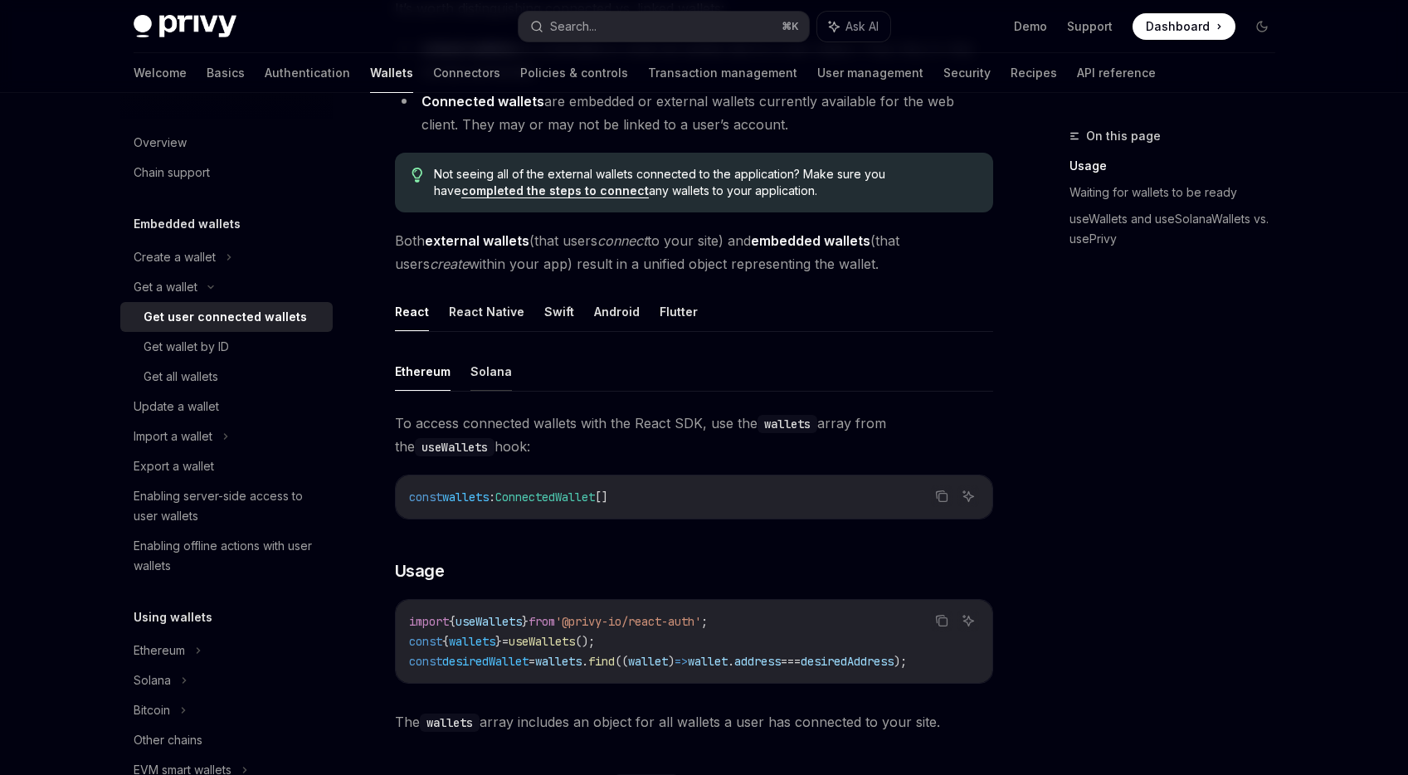
click at [491, 357] on button "Solana" at bounding box center [490, 371] width 41 height 39
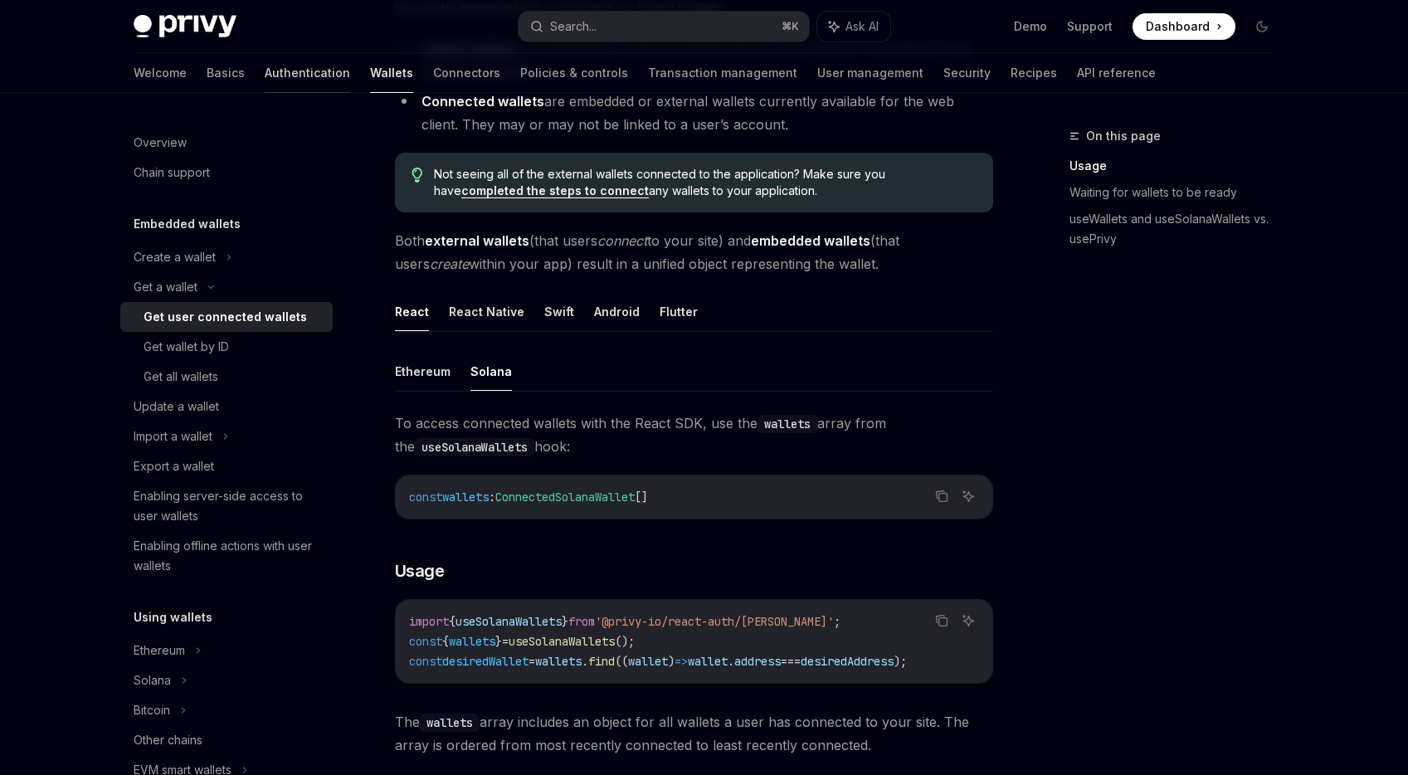
click at [265, 80] on link "Authentication" at bounding box center [307, 73] width 85 height 40
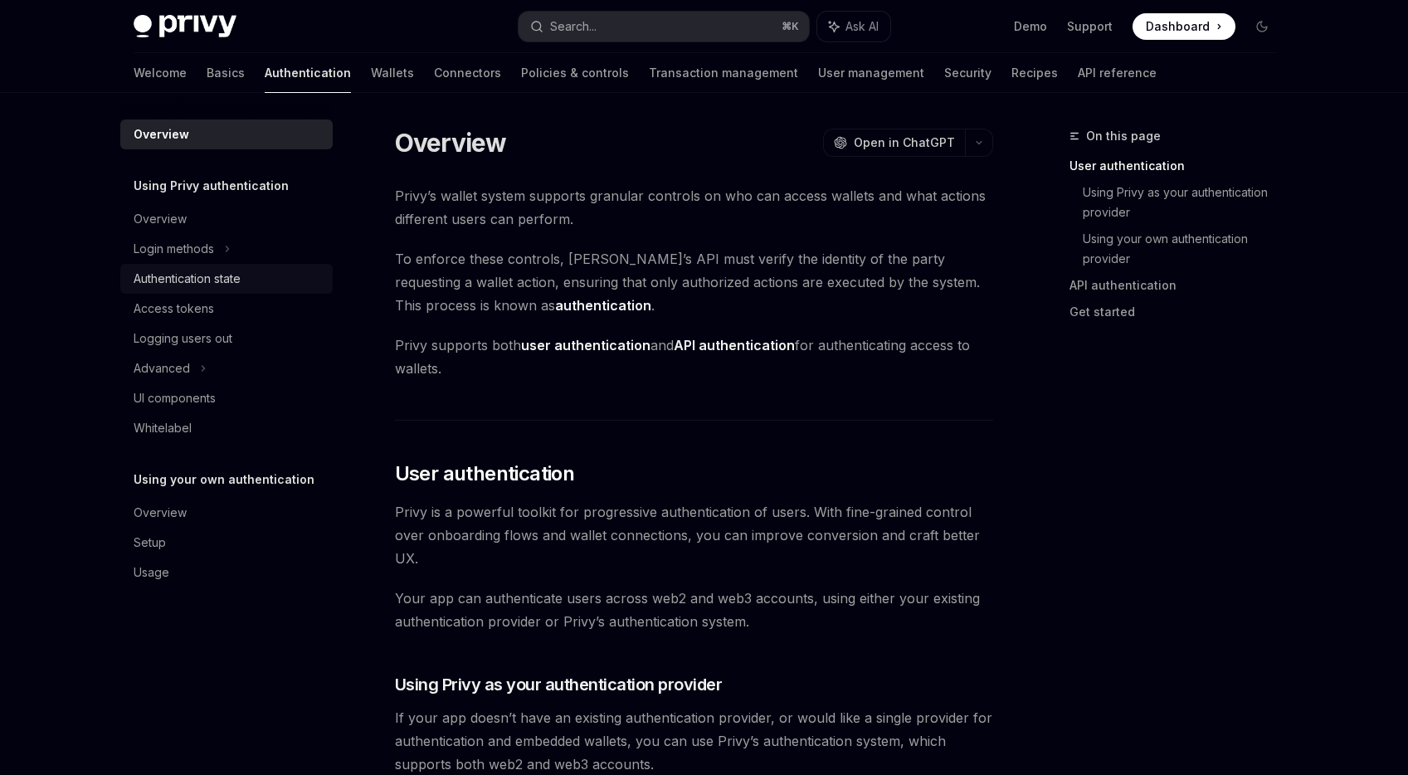
click at [192, 275] on div "Authentication state" at bounding box center [187, 279] width 107 height 20
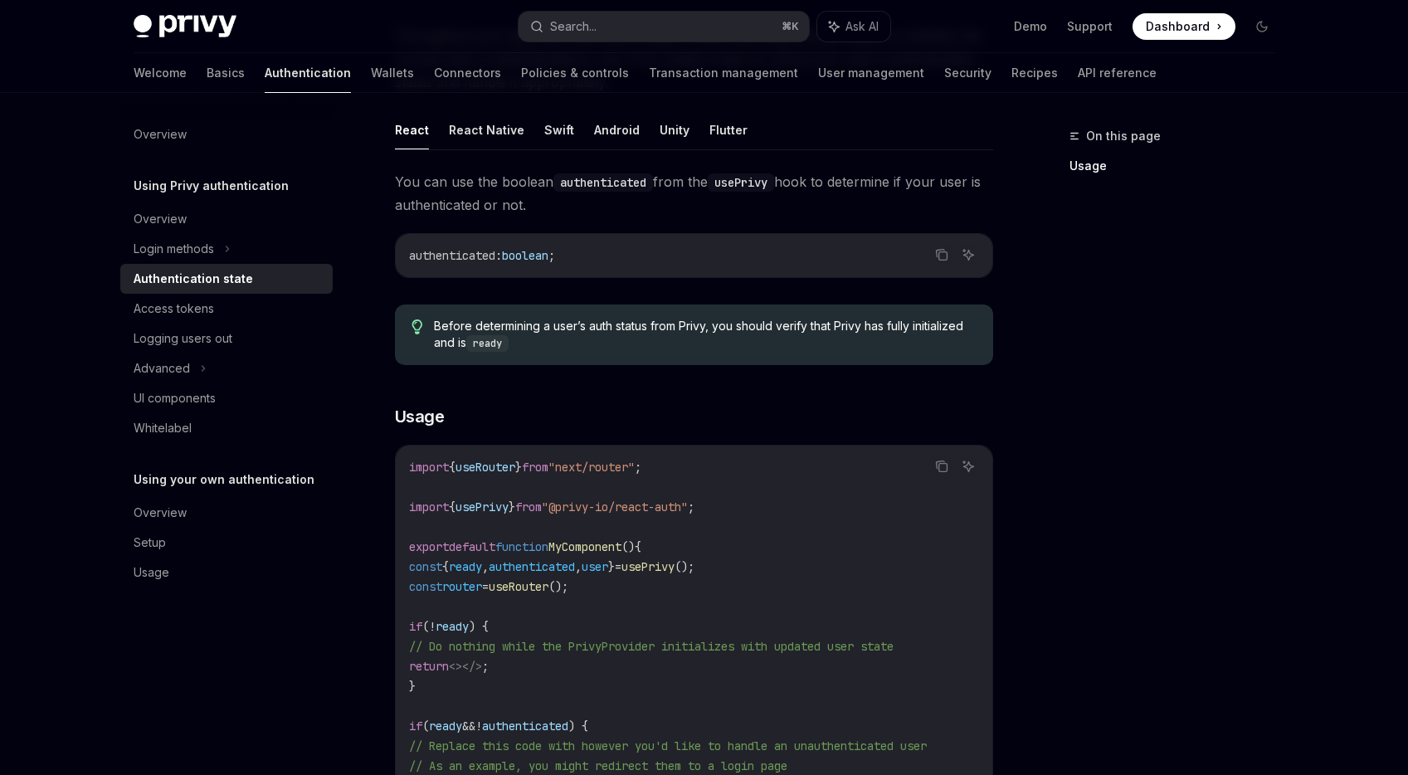
scroll to position [188, 0]
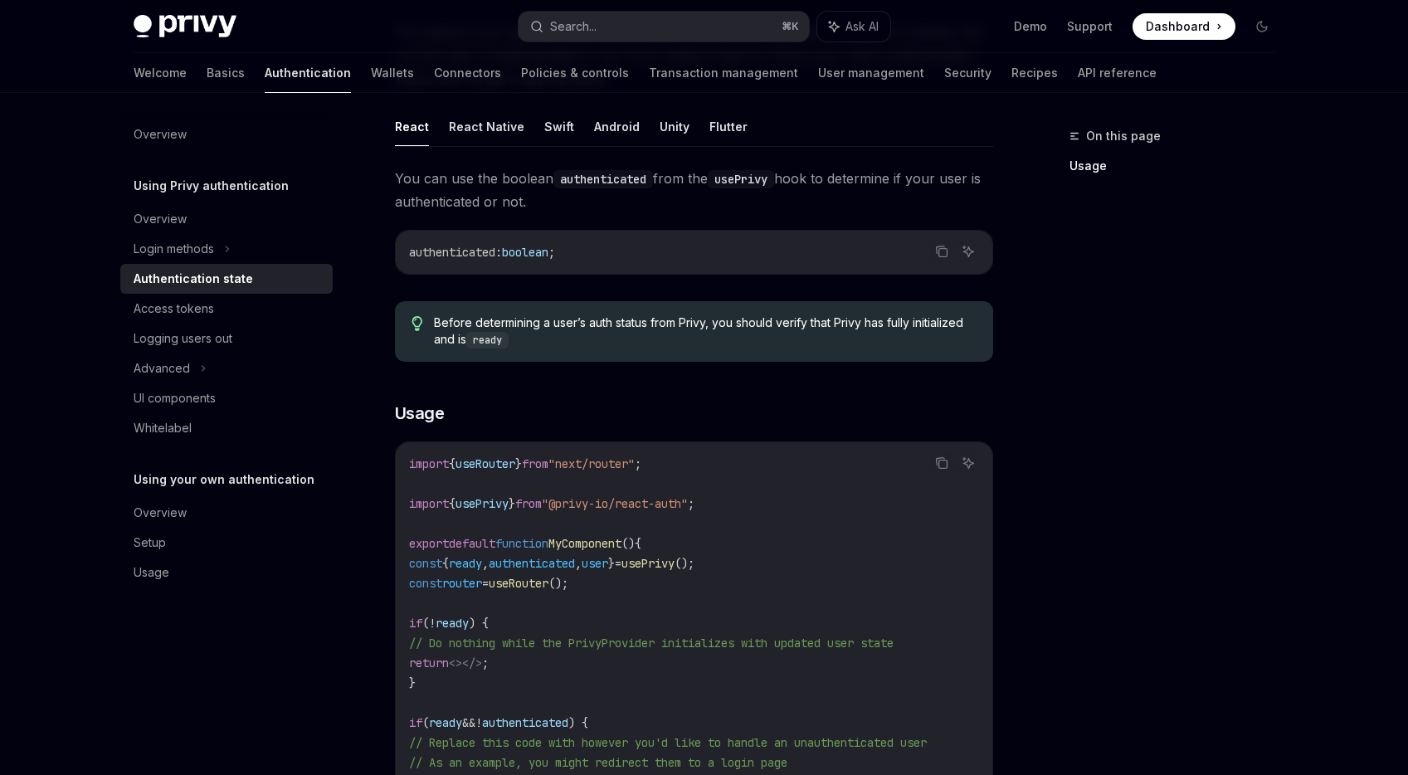
click at [515, 503] on span "}" at bounding box center [512, 503] width 7 height 15
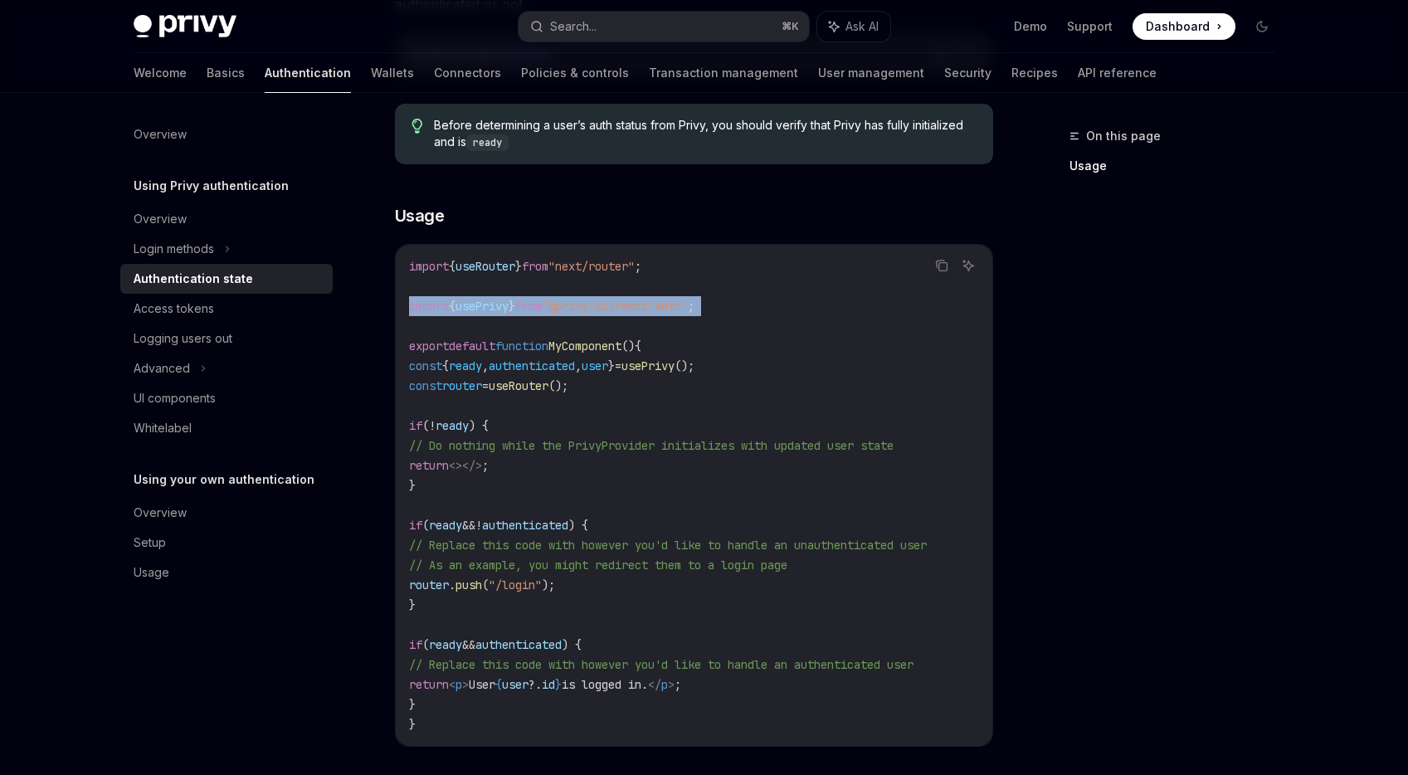
scroll to position [373, 0]
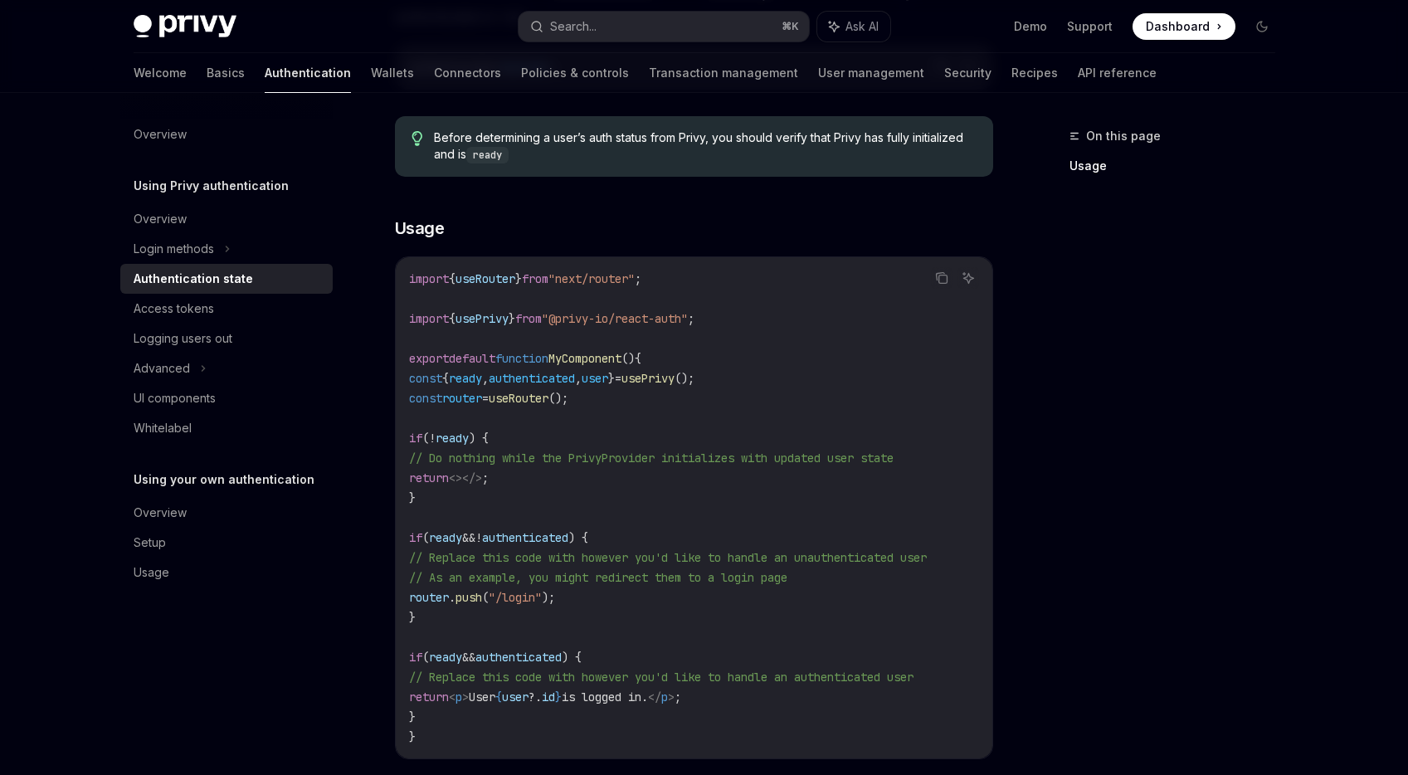
click at [575, 382] on span "authenticated" at bounding box center [532, 378] width 86 height 15
copy code "const { ready , authenticated , user } = usePrivy ();"
drag, startPoint x: 748, startPoint y: 317, endPoint x: 368, endPoint y: 325, distance: 380.0
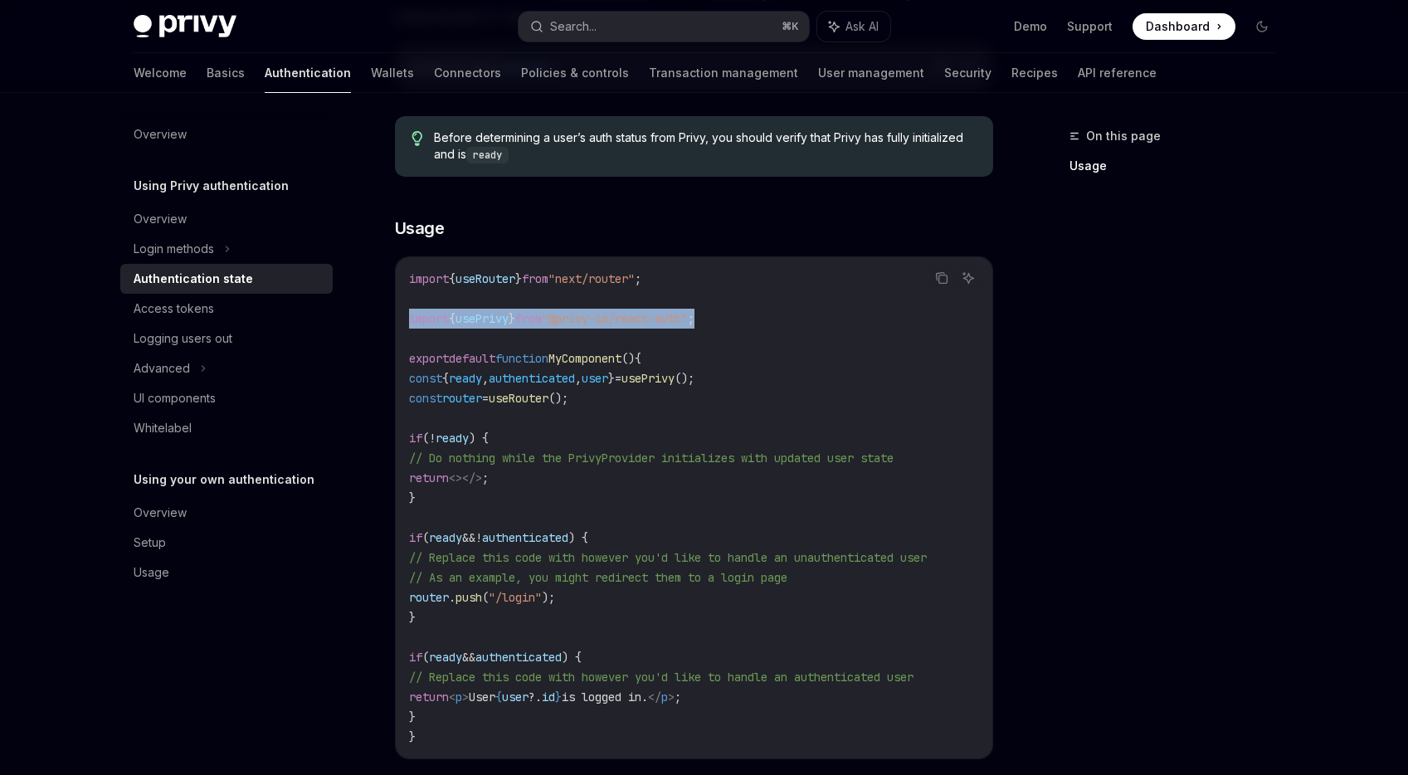
click at [369, 325] on div "Using Privy authentication Authentication state OpenAI Open in ChatGPT OpenAI O…" at bounding box center [538, 392] width 916 height 1279
click at [640, 314] on span ""@privy-io/react-auth"" at bounding box center [615, 318] width 146 height 15
click at [207, 66] on link "Basics" at bounding box center [226, 73] width 38 height 40
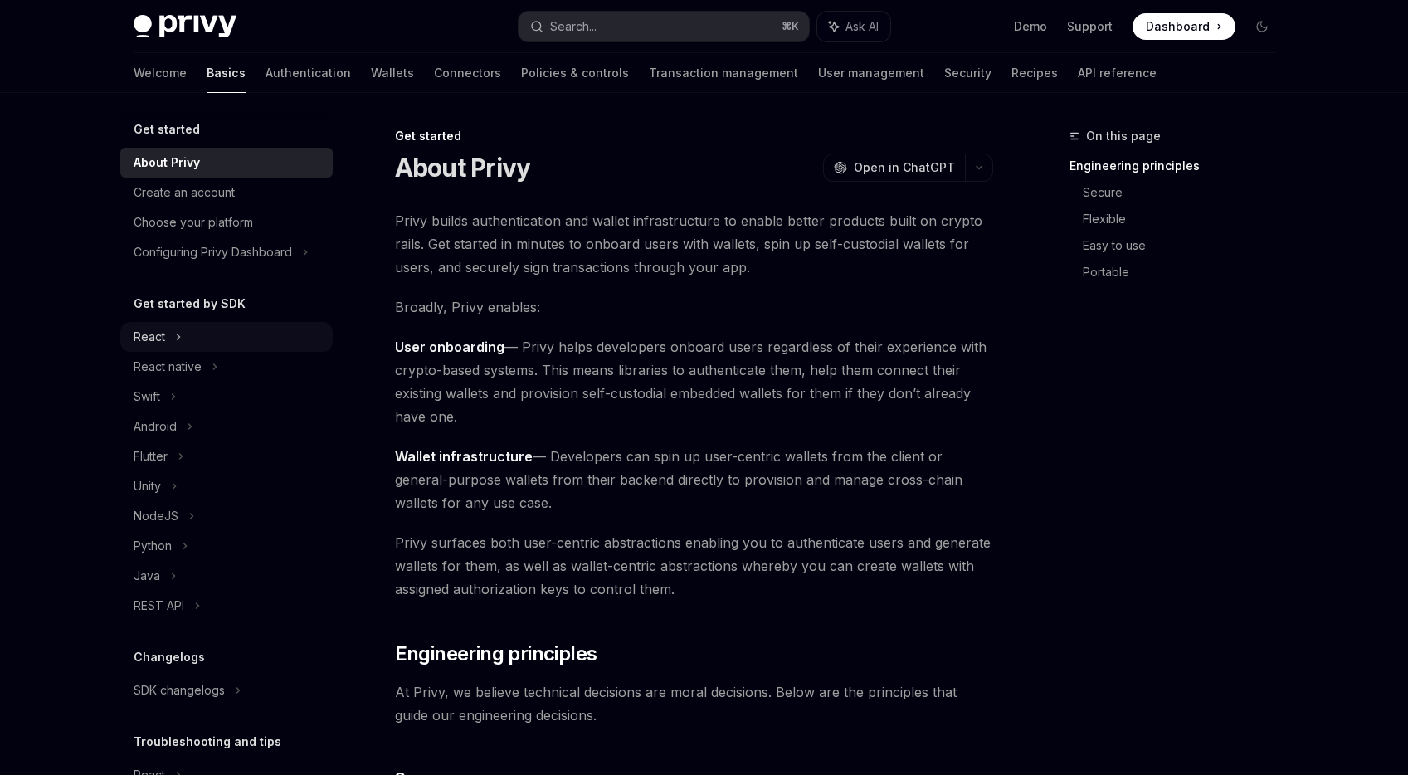
click at [209, 348] on div "React" at bounding box center [226, 337] width 212 height 30
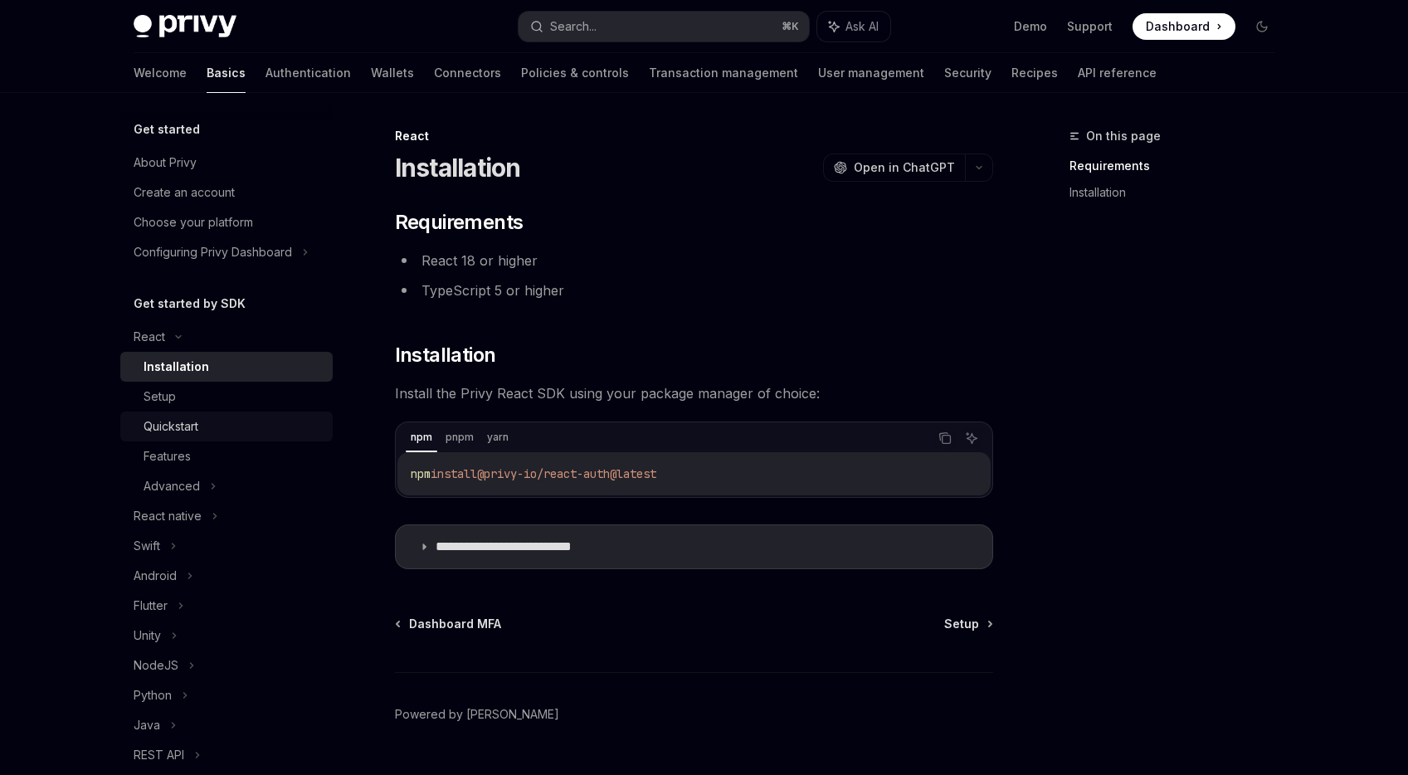
click at [204, 429] on div "Quickstart" at bounding box center [233, 426] width 179 height 20
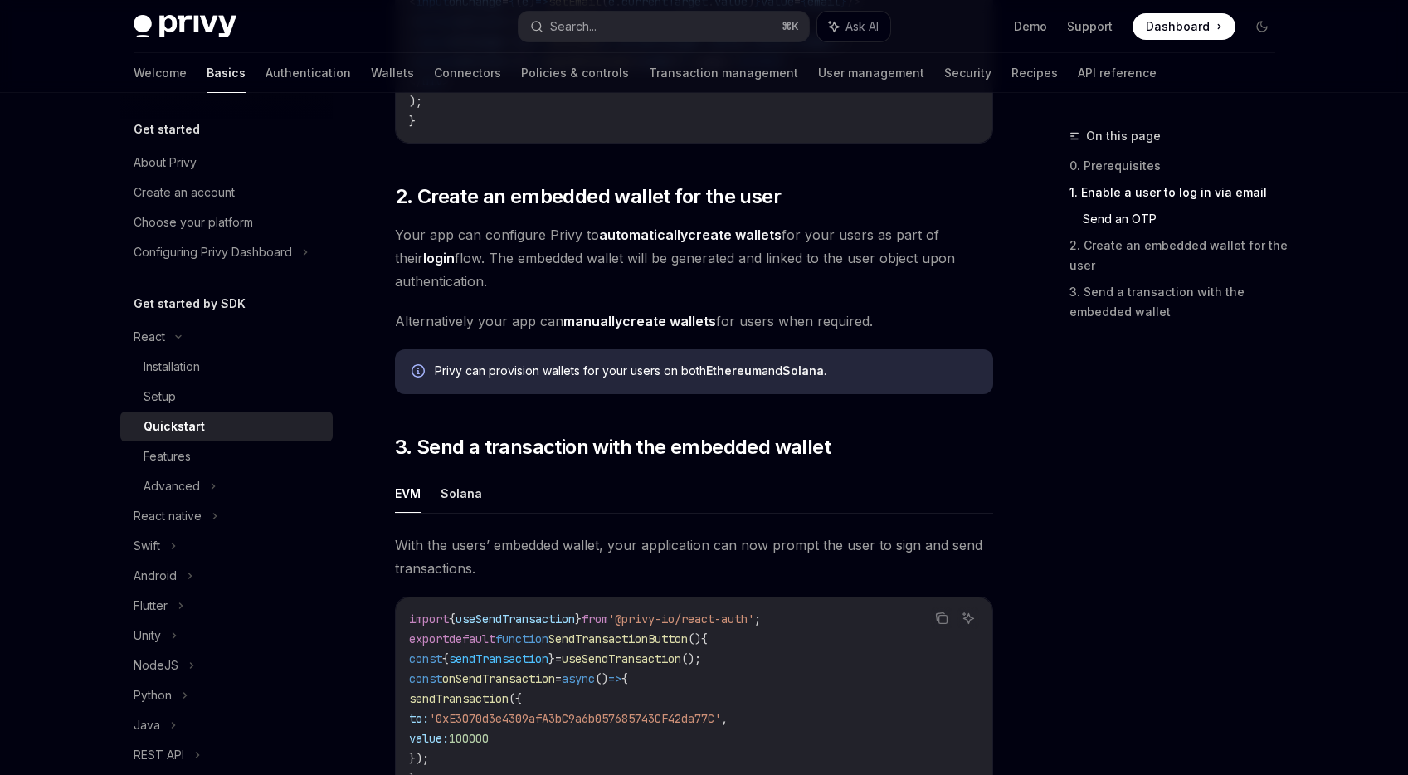
scroll to position [1112, 0]
click at [655, 235] on strong "automatically" at bounding box center [643, 236] width 89 height 17
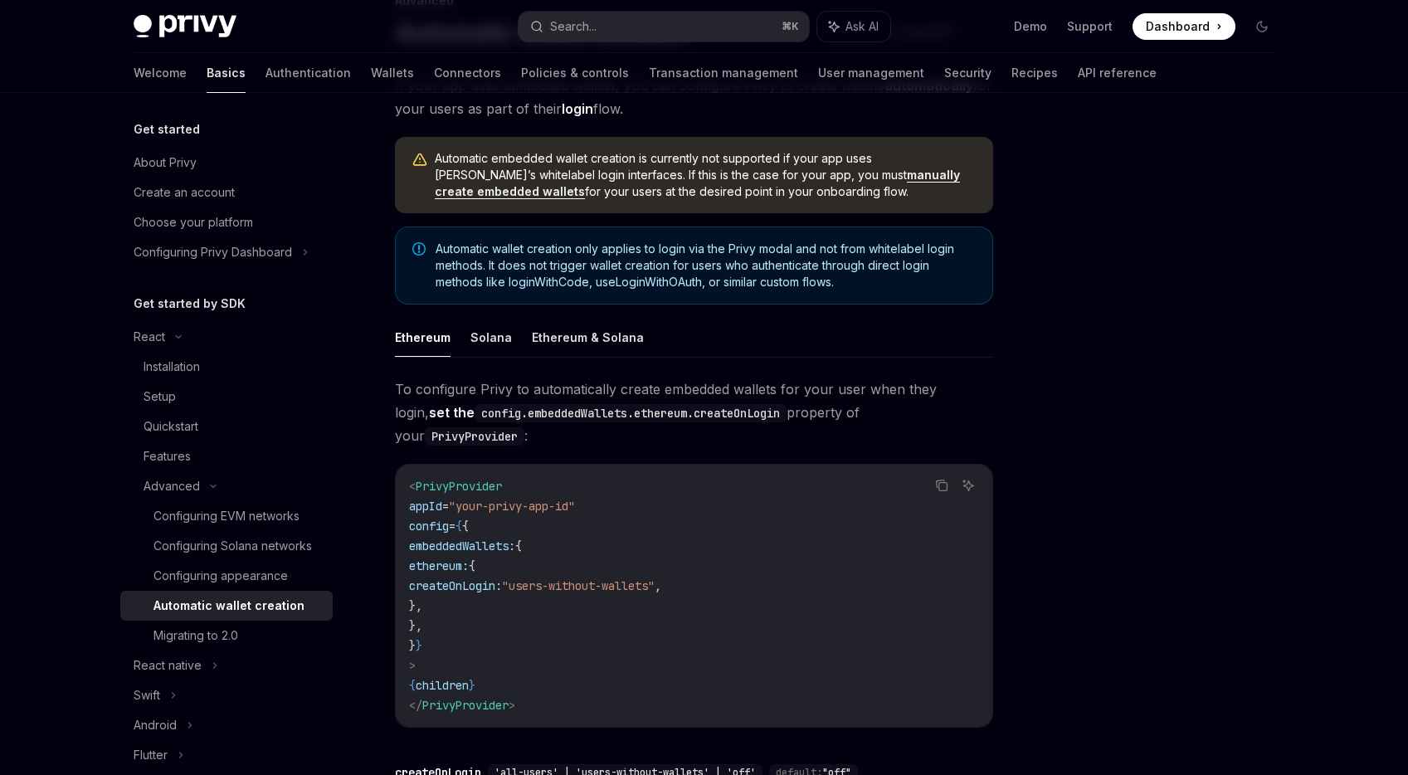
scroll to position [134, 0]
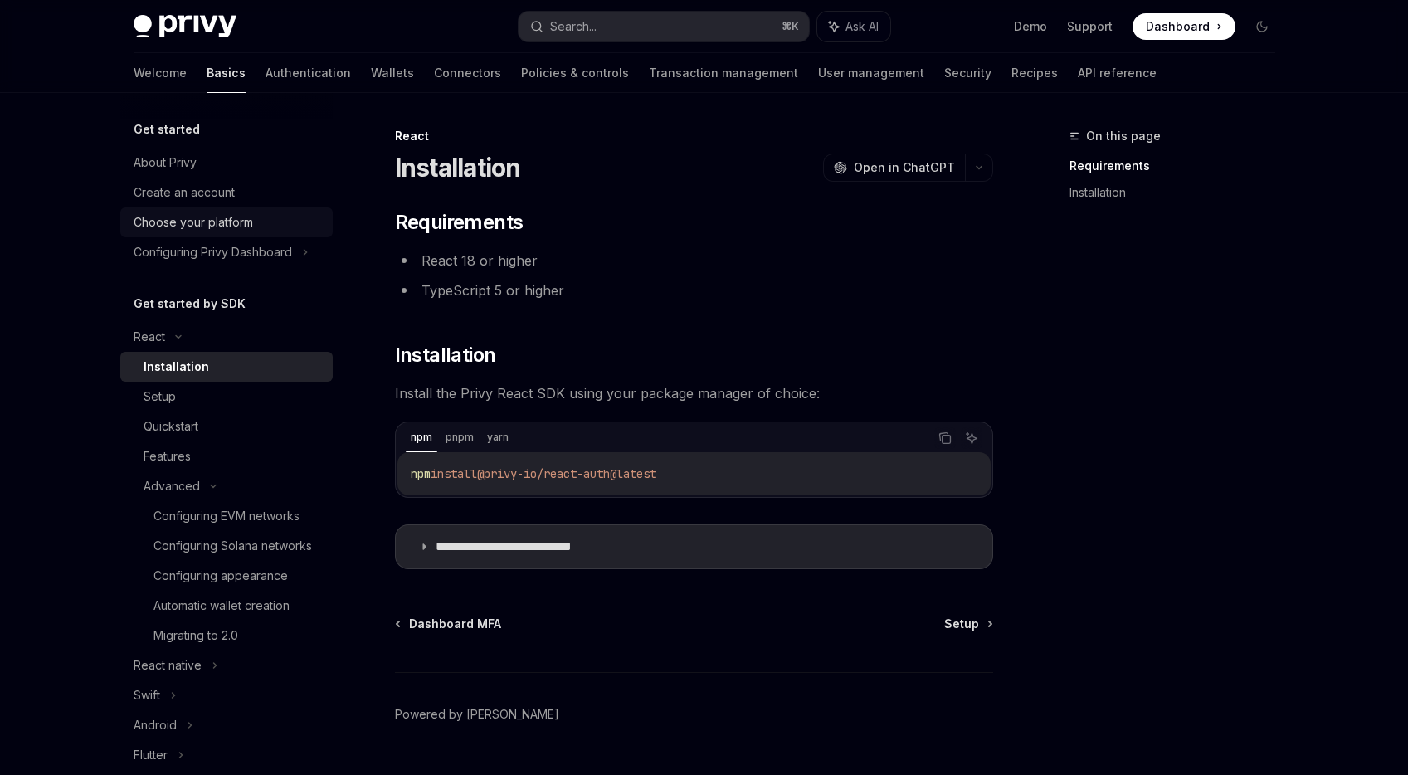
click at [251, 226] on div "Choose your platform" at bounding box center [193, 222] width 119 height 20
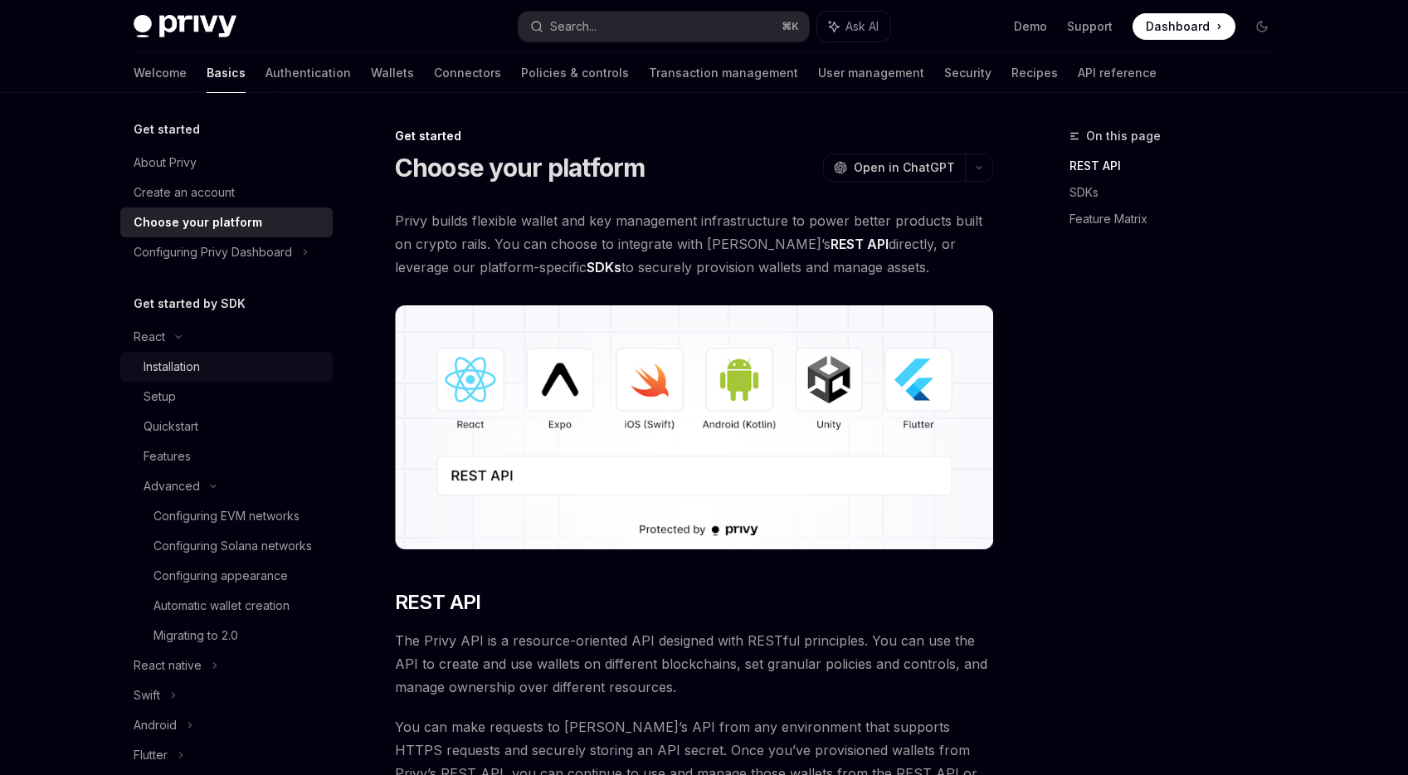
click at [222, 366] on div "Installation" at bounding box center [233, 367] width 179 height 20
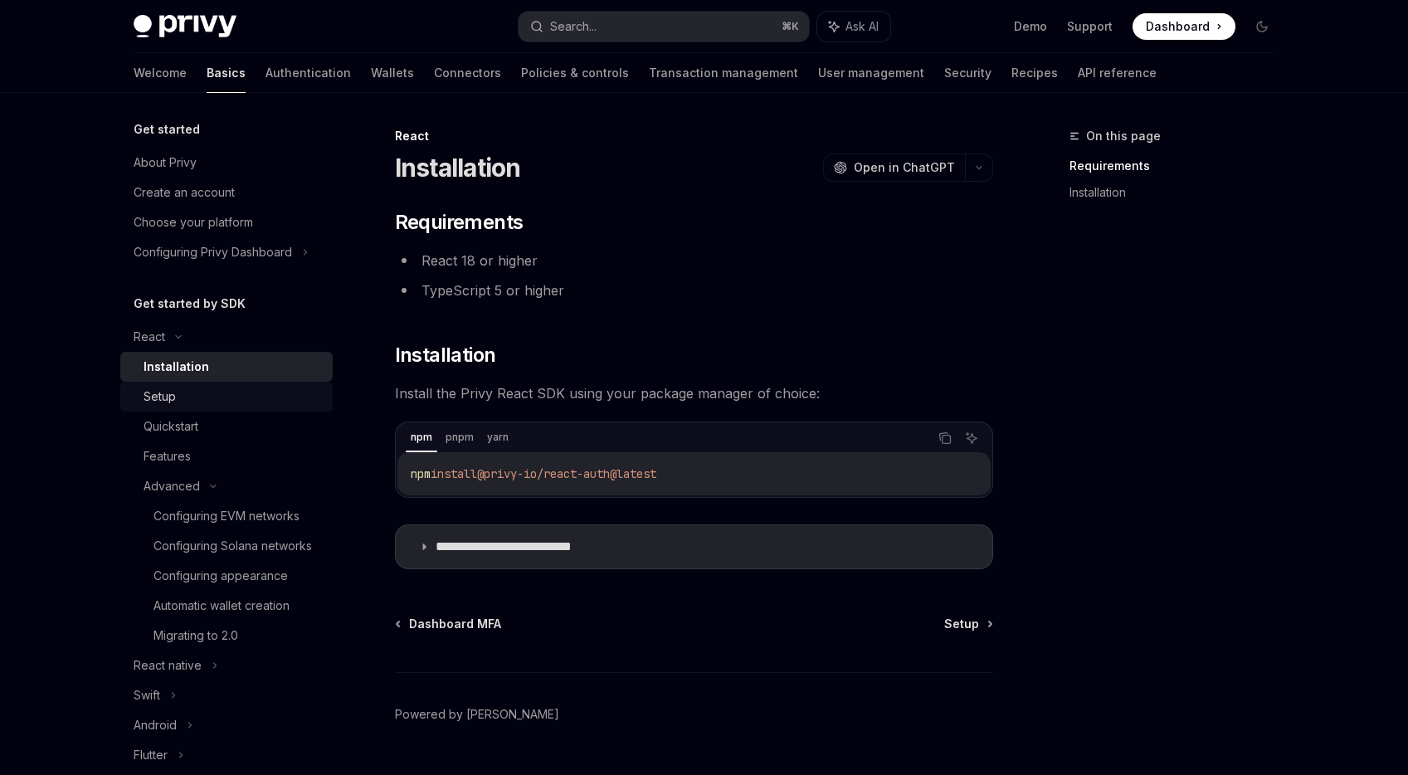
click at [220, 397] on div "Setup" at bounding box center [233, 397] width 179 height 20
type textarea "*"
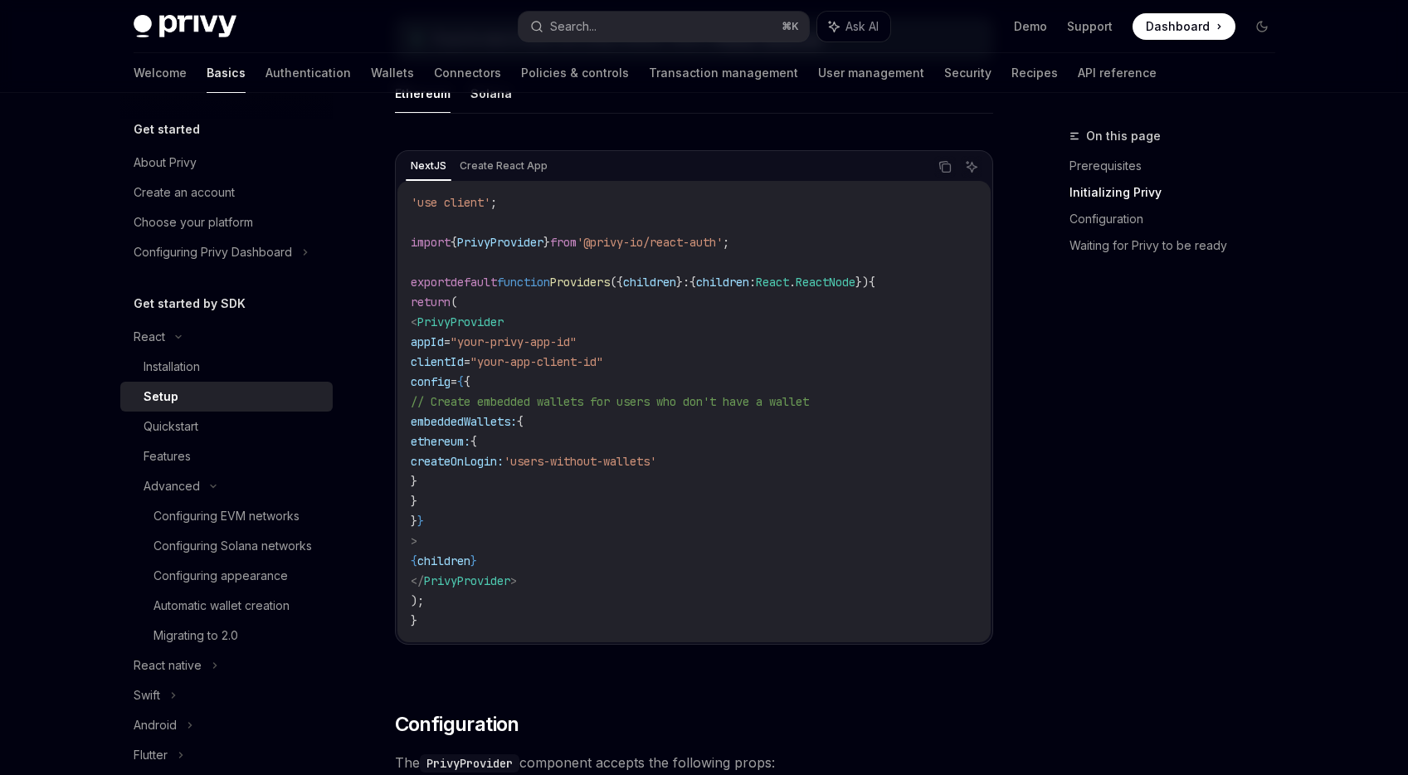
scroll to position [516, 0]
click at [942, 173] on icon "Copy the contents from the code block" at bounding box center [944, 170] width 13 height 13
click at [1088, 348] on div "On this page Prerequisites Initializing Privy Configuration Waiting for Privy t…" at bounding box center [1162, 450] width 252 height 649
click at [1133, 312] on div "On this page Prerequisites Initializing Privy Configuration Waiting for Privy t…" at bounding box center [1162, 450] width 252 height 649
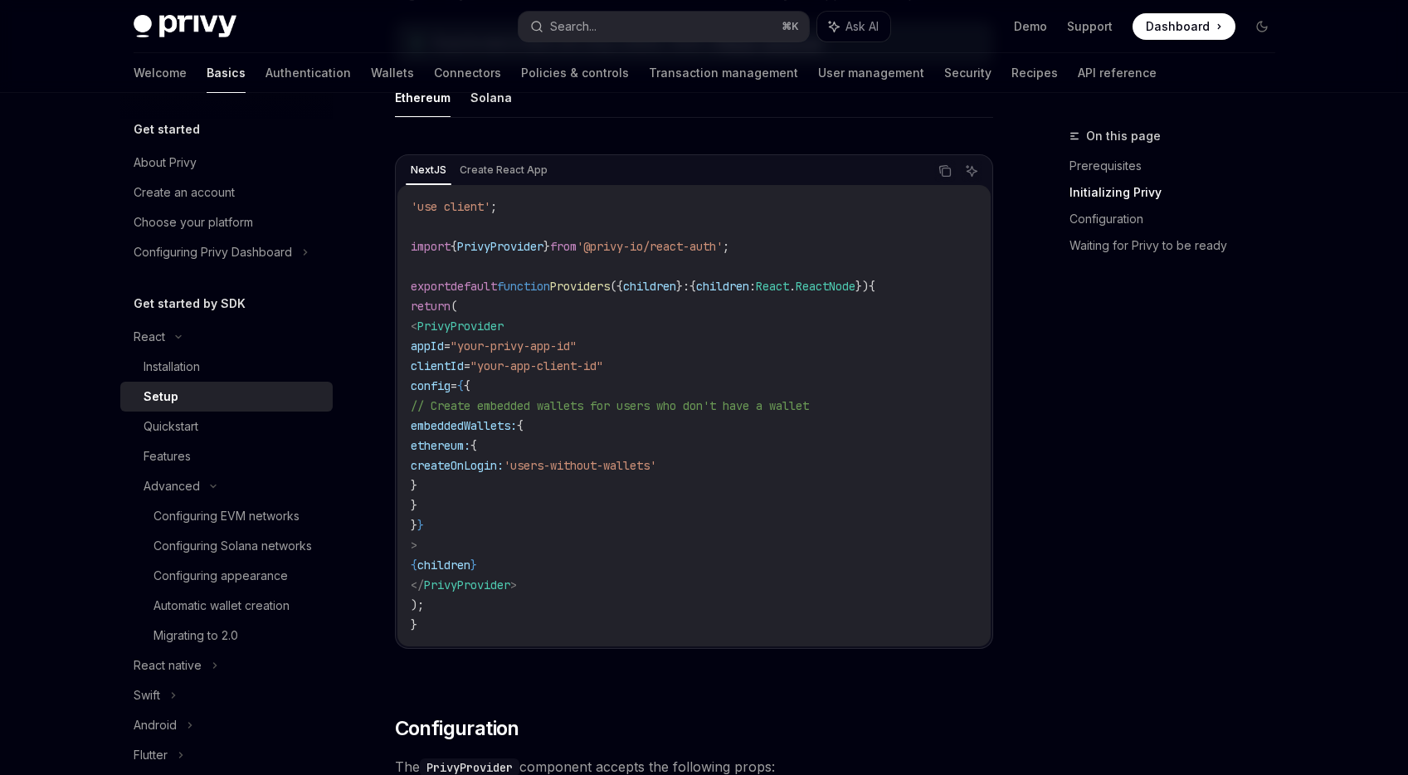
click at [1133, 312] on div "On this page Prerequisites Initializing Privy Configuration Waiting for Privy t…" at bounding box center [1162, 450] width 252 height 649
click at [948, 176] on icon "Copy the contents from the code block" at bounding box center [946, 172] width 8 height 8
click at [643, 246] on span "'@privy-io/react-auth'" at bounding box center [650, 246] width 146 height 15
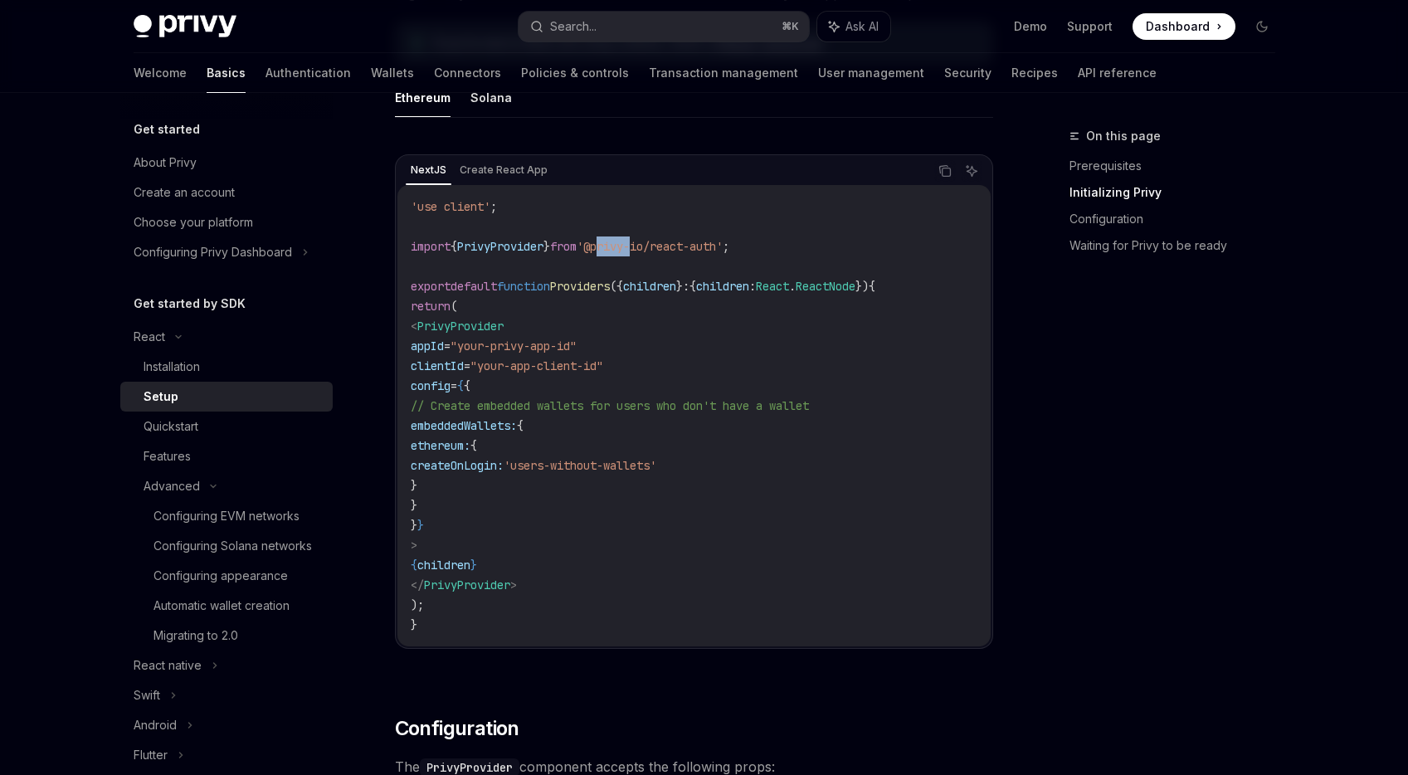
click at [643, 246] on span "'@privy-io/react-auth'" at bounding box center [650, 246] width 146 height 15
click at [723, 247] on span "'@privy-io/react-auth'" at bounding box center [650, 246] width 146 height 15
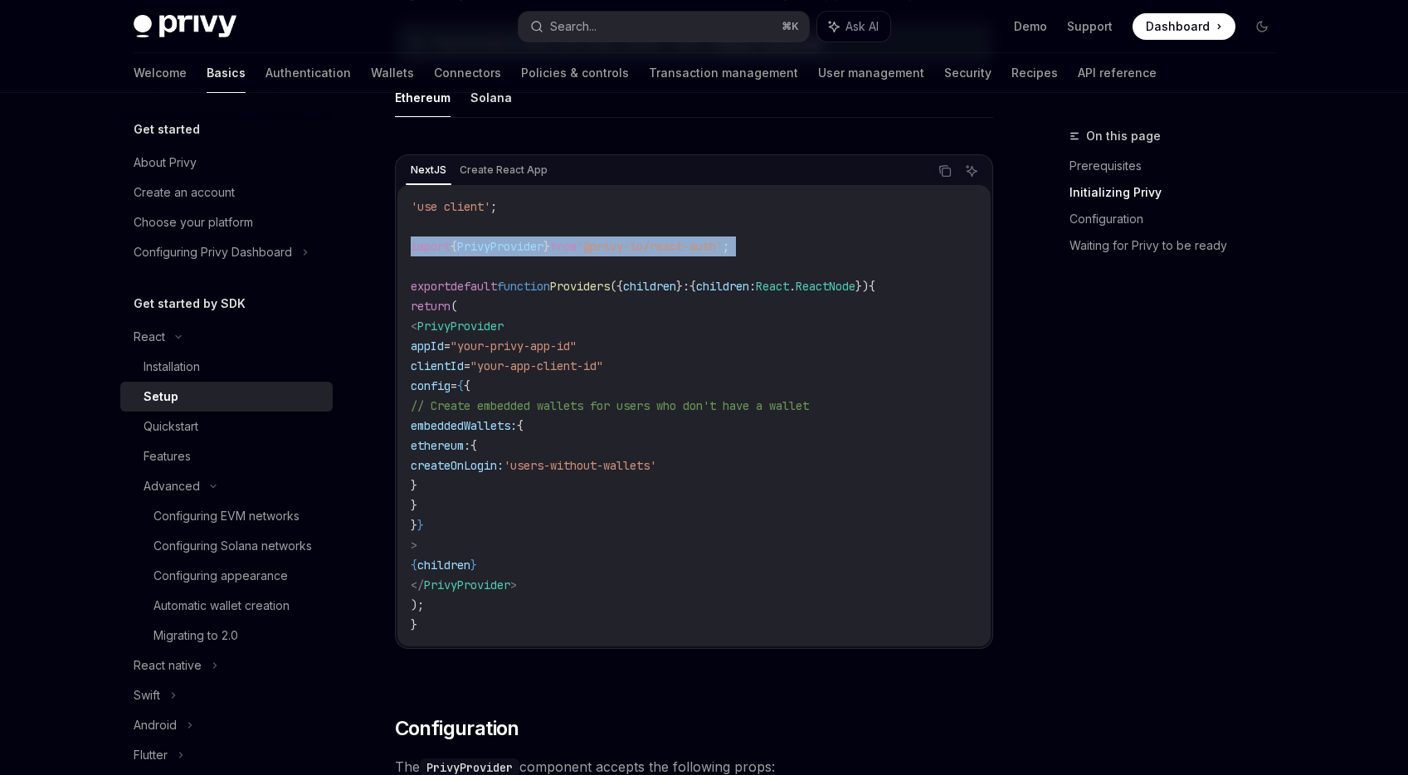
copy code "import { PrivyProvider } from '@privy-io/react-auth' ;"
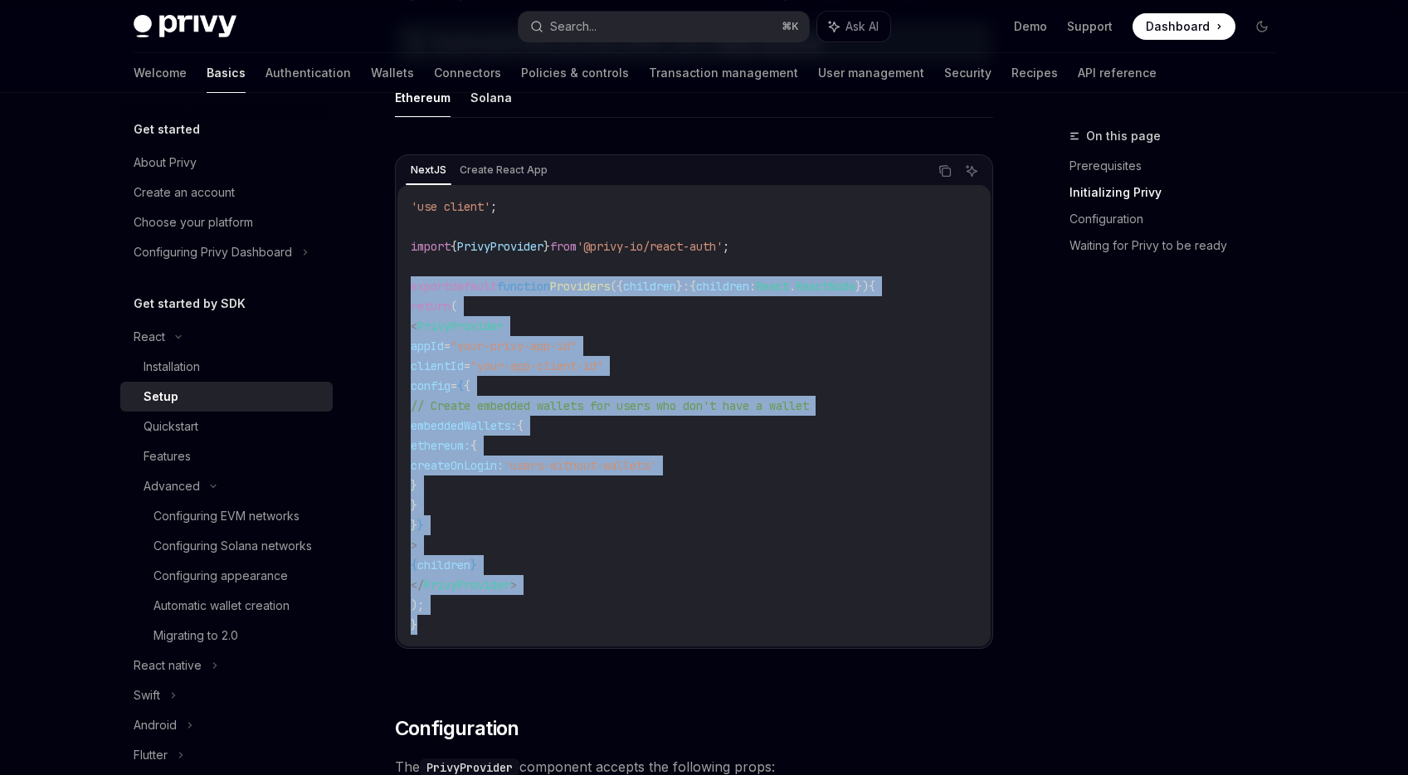
drag, startPoint x: 430, startPoint y: 620, endPoint x: 411, endPoint y: 282, distance: 338.1
click at [411, 282] on code "'use client' ; import { PrivyProvider } from '@privy-io/react-auth' ; export de…" at bounding box center [694, 416] width 567 height 438
copy code "export default function Providers ({ children } : { children : React . ReactNod…"
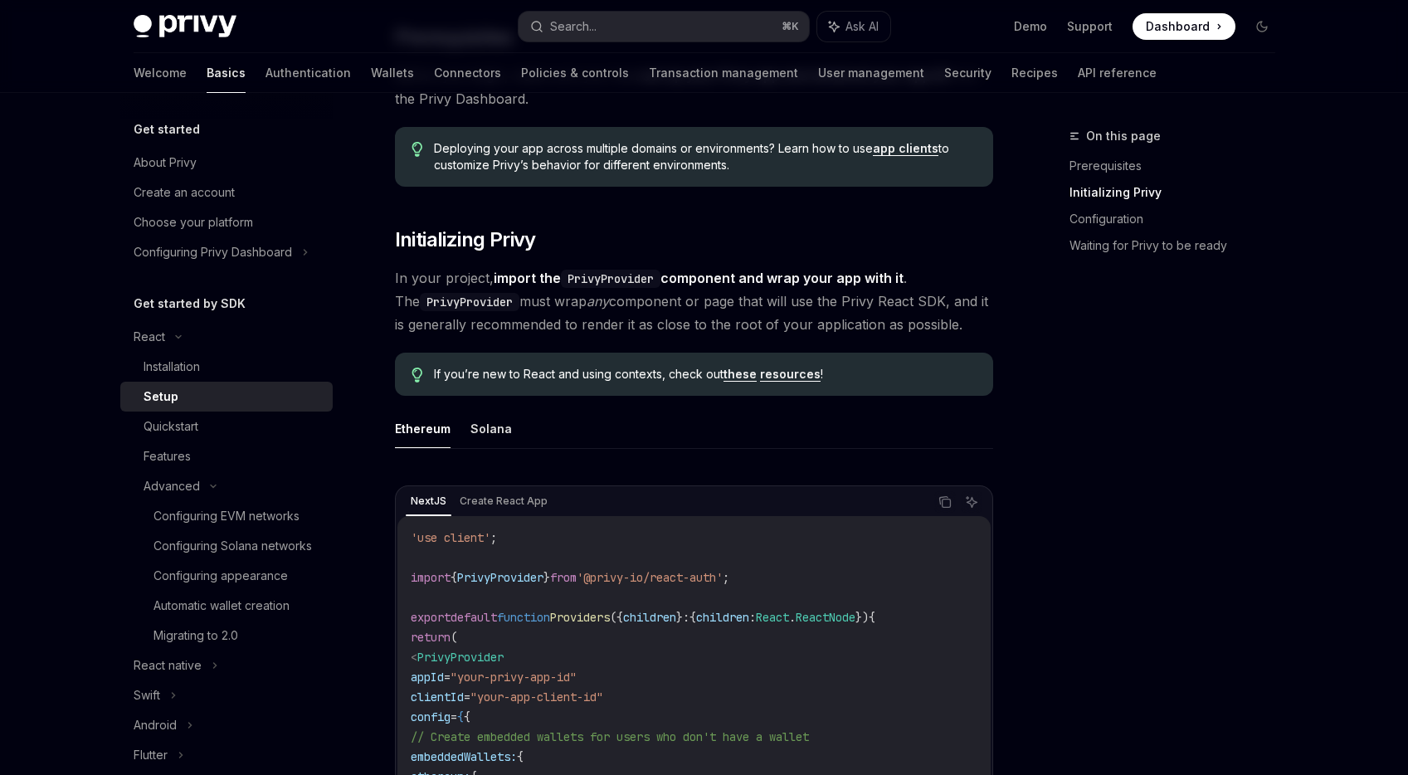
scroll to position [0, 0]
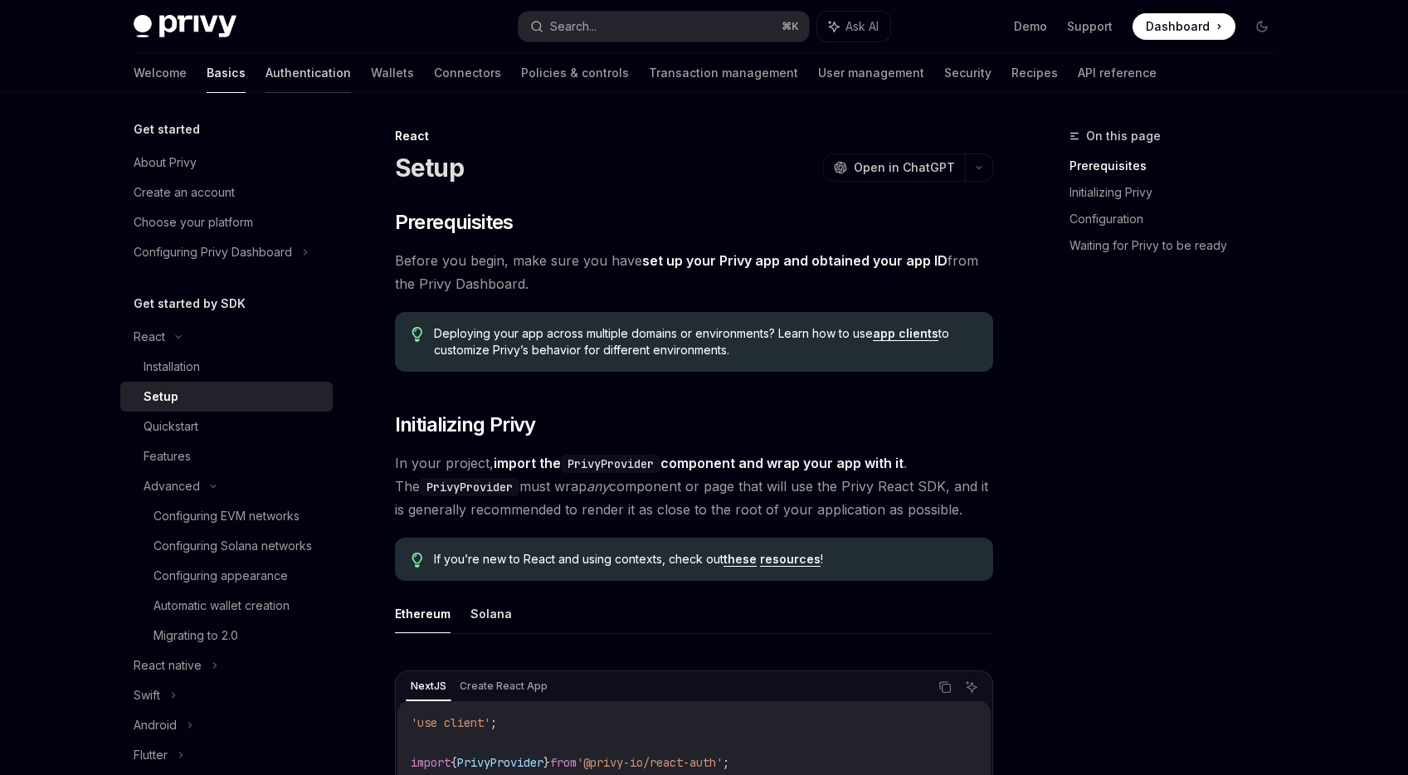
click at [265, 71] on link "Authentication" at bounding box center [307, 73] width 85 height 40
click at [265, 67] on link "Authentication" at bounding box center [307, 73] width 85 height 40
click at [265, 69] on link "Authentication" at bounding box center [307, 73] width 85 height 40
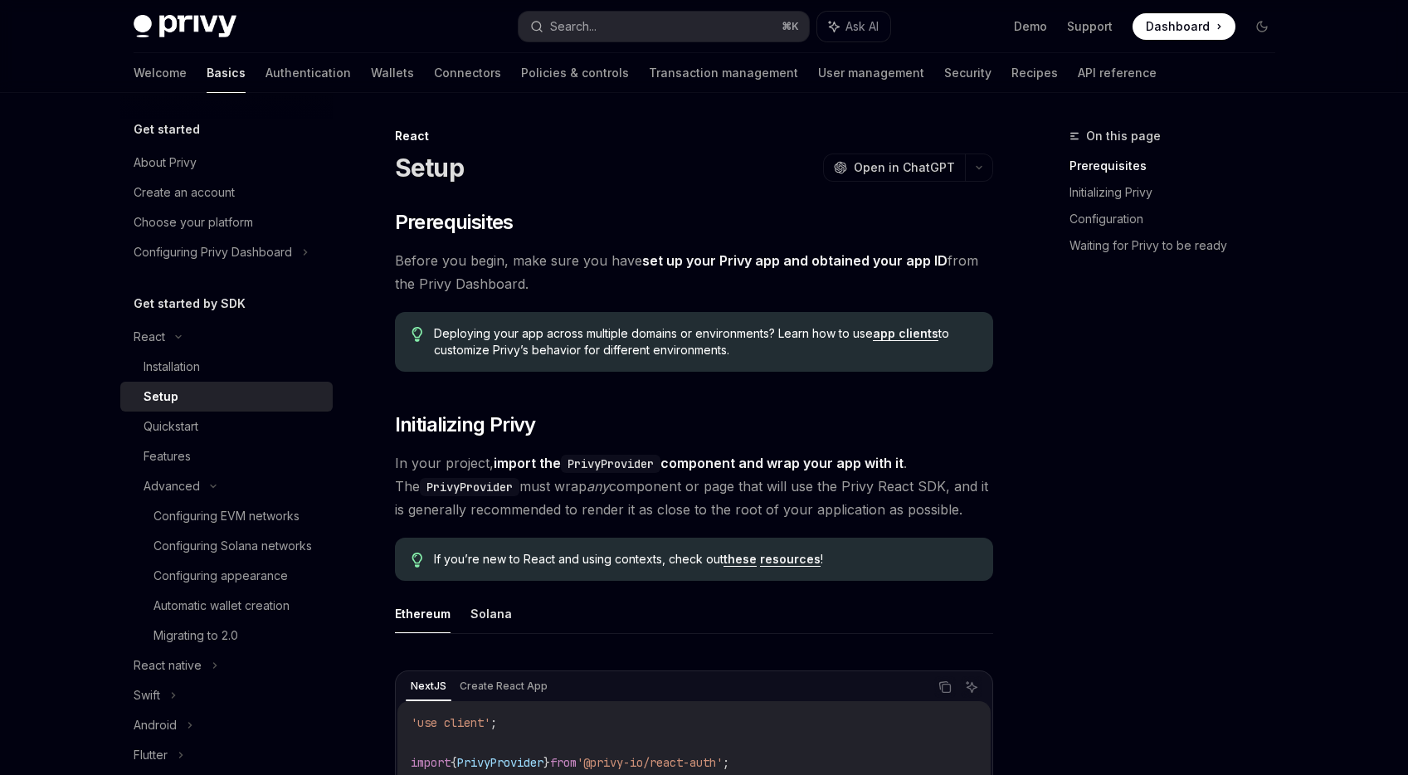
click at [534, 146] on div "React Setup OpenAI Open in ChatGPT" at bounding box center [694, 155] width 598 height 55
click at [265, 77] on link "Authentication" at bounding box center [307, 73] width 85 height 40
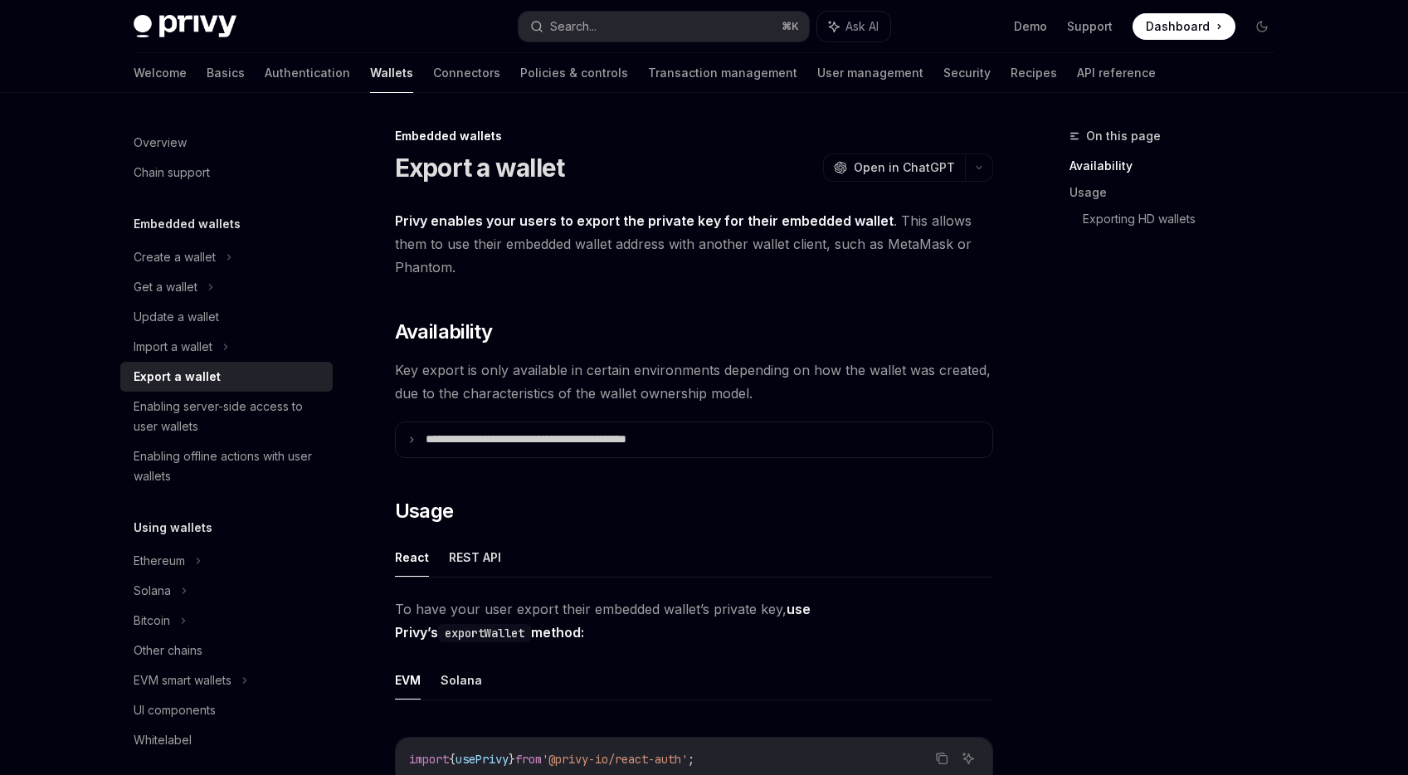
click at [190, 274] on div "Get a wallet" at bounding box center [226, 287] width 212 height 30
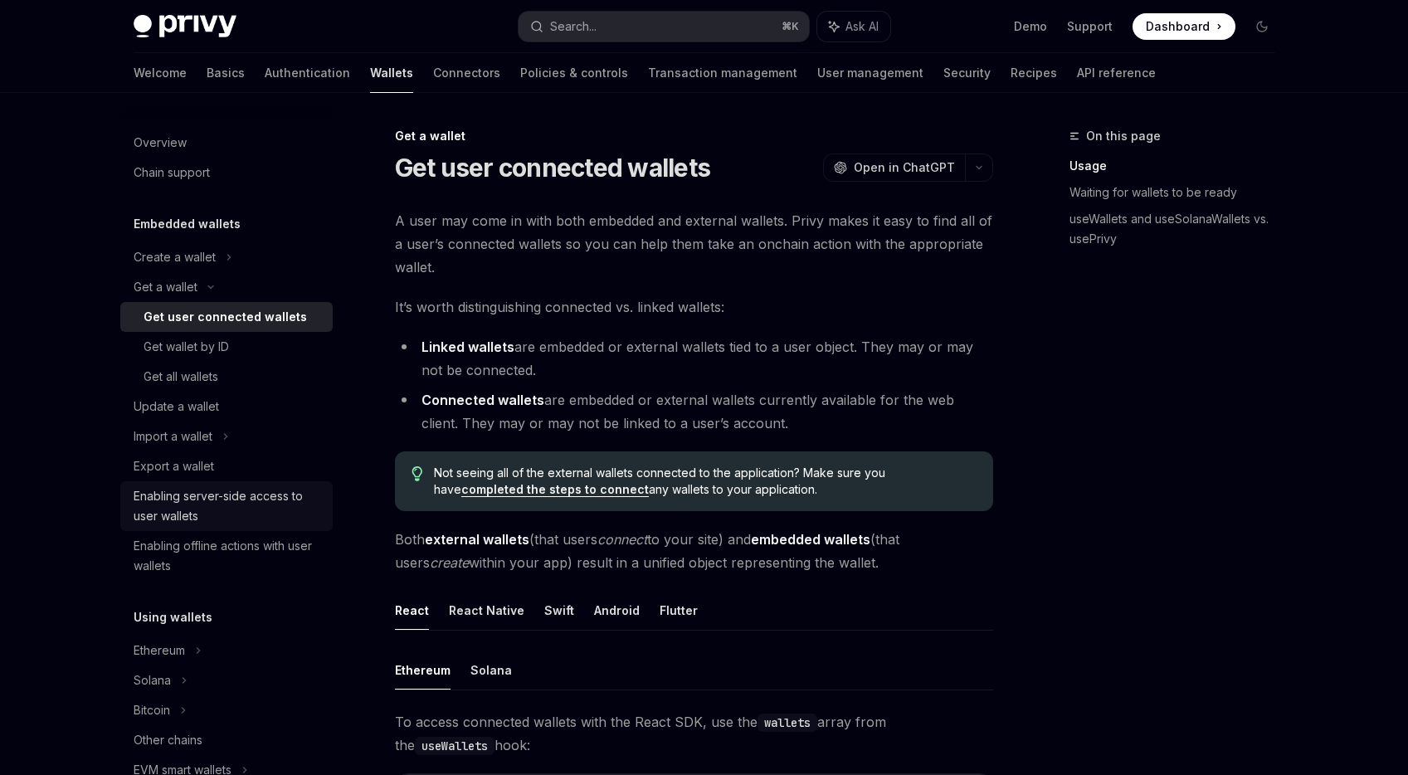
click at [201, 488] on div "Enabling server-side access to user wallets" at bounding box center [228, 506] width 189 height 40
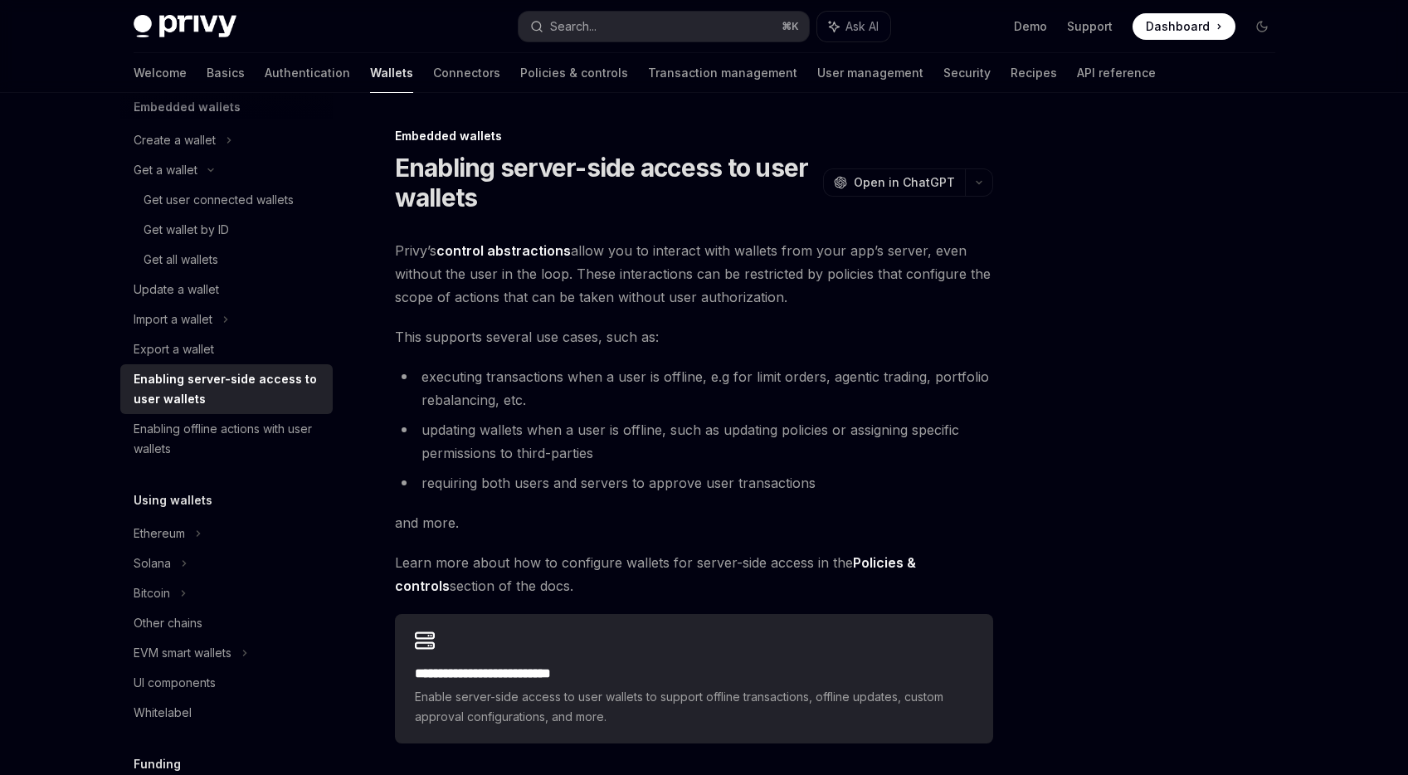
scroll to position [114, 0]
click at [78, 497] on div "Privy Docs home page Search... ⌘ K Ask AI Demo Support Dashboard Dashboard Sear…" at bounding box center [704, 495] width 1408 height 990
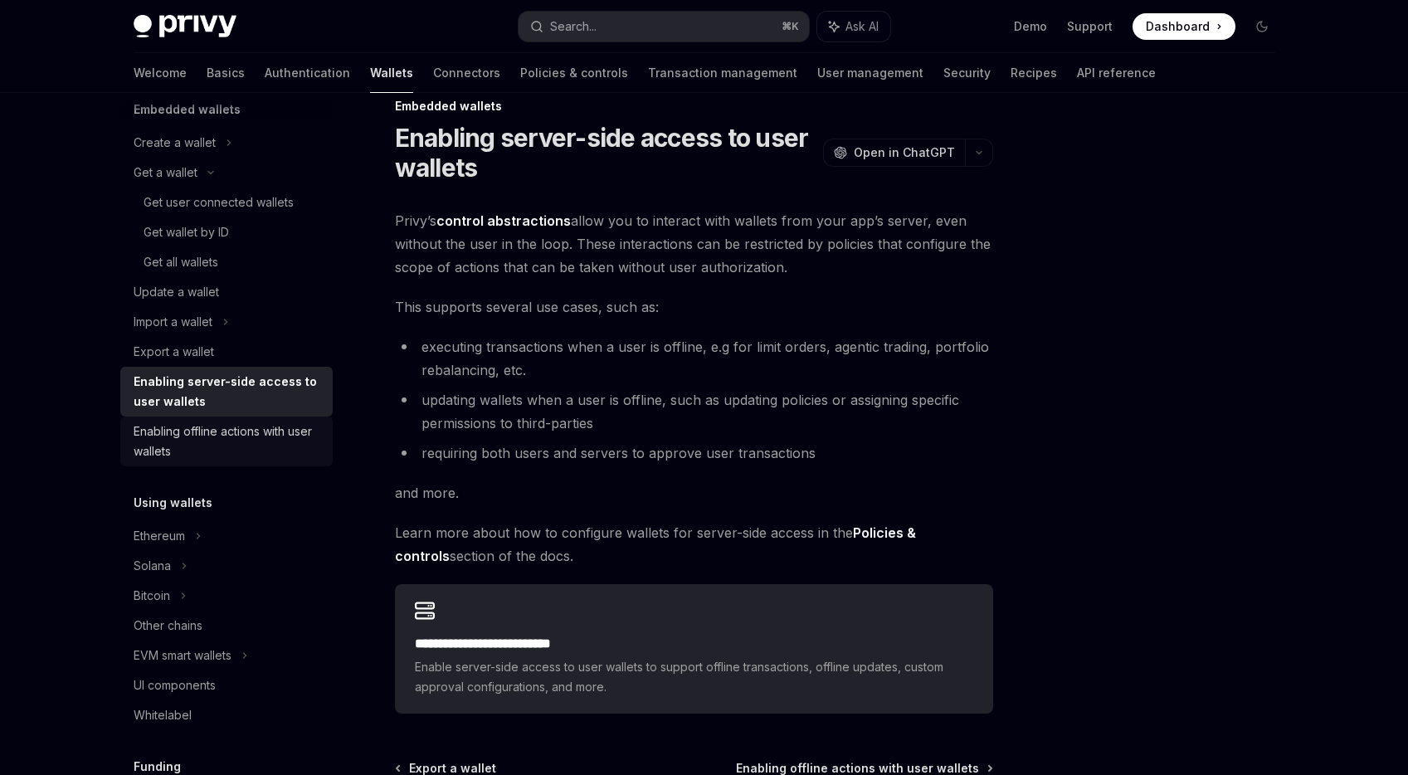
click at [251, 450] on div "Enabling offline actions with user wallets" at bounding box center [228, 441] width 189 height 40
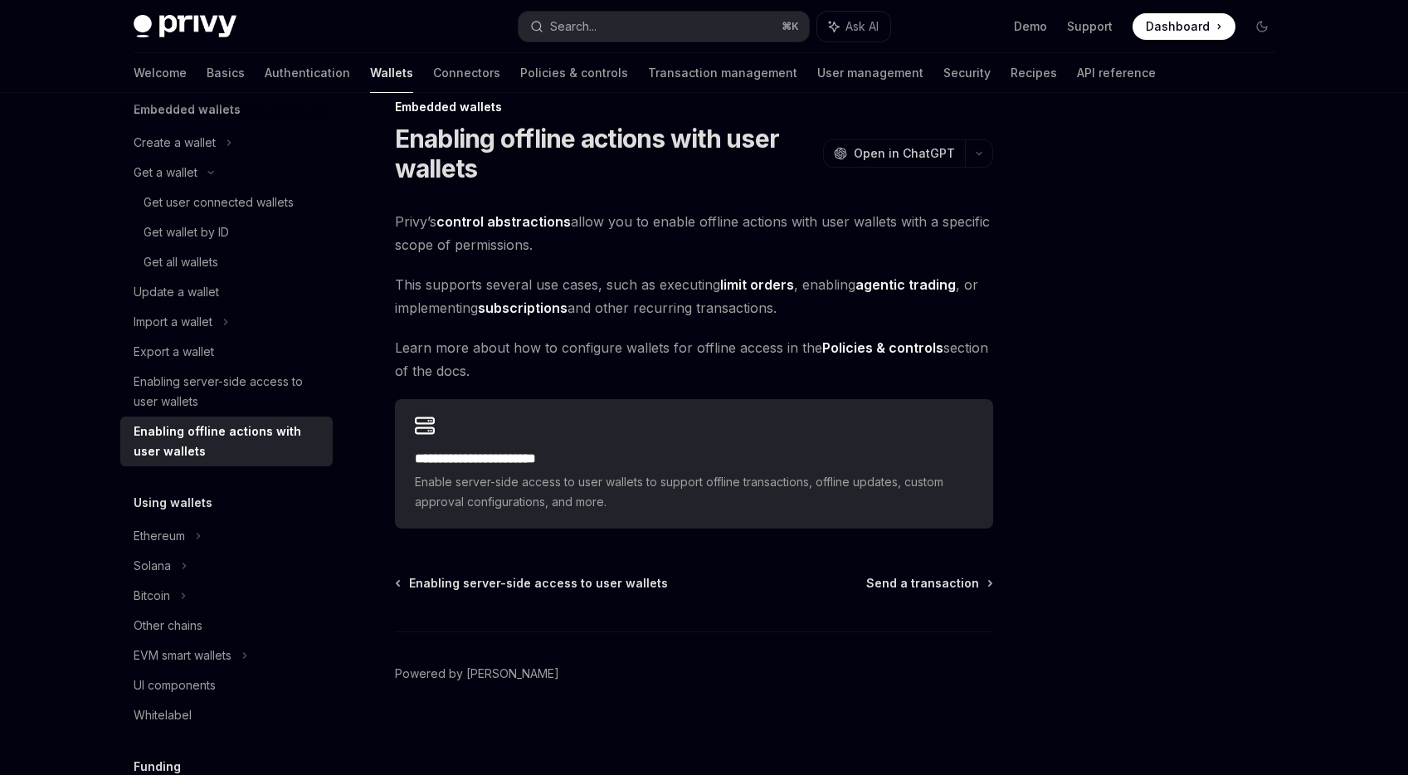
click at [688, 332] on div "**********" at bounding box center [694, 369] width 598 height 319
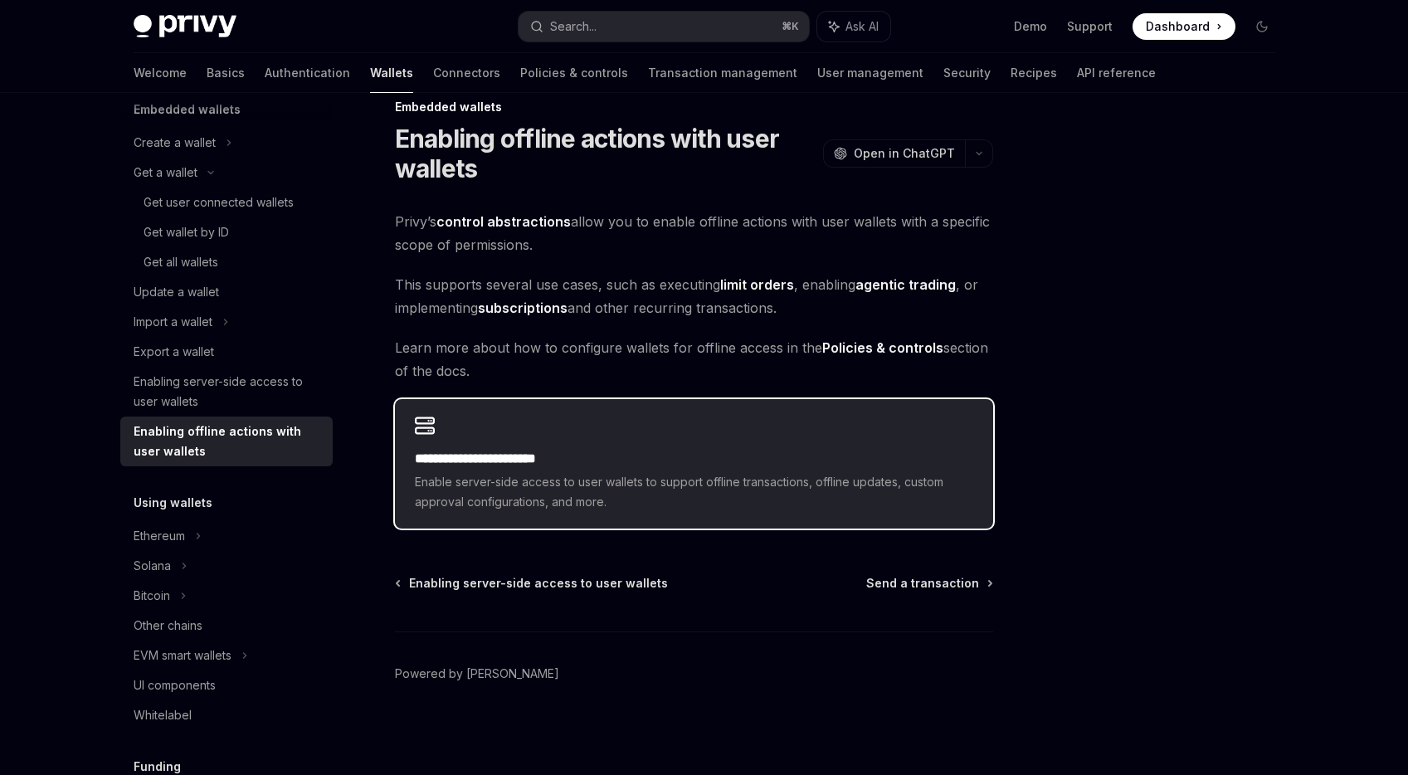
click at [627, 441] on div "**********" at bounding box center [694, 463] width 598 height 129
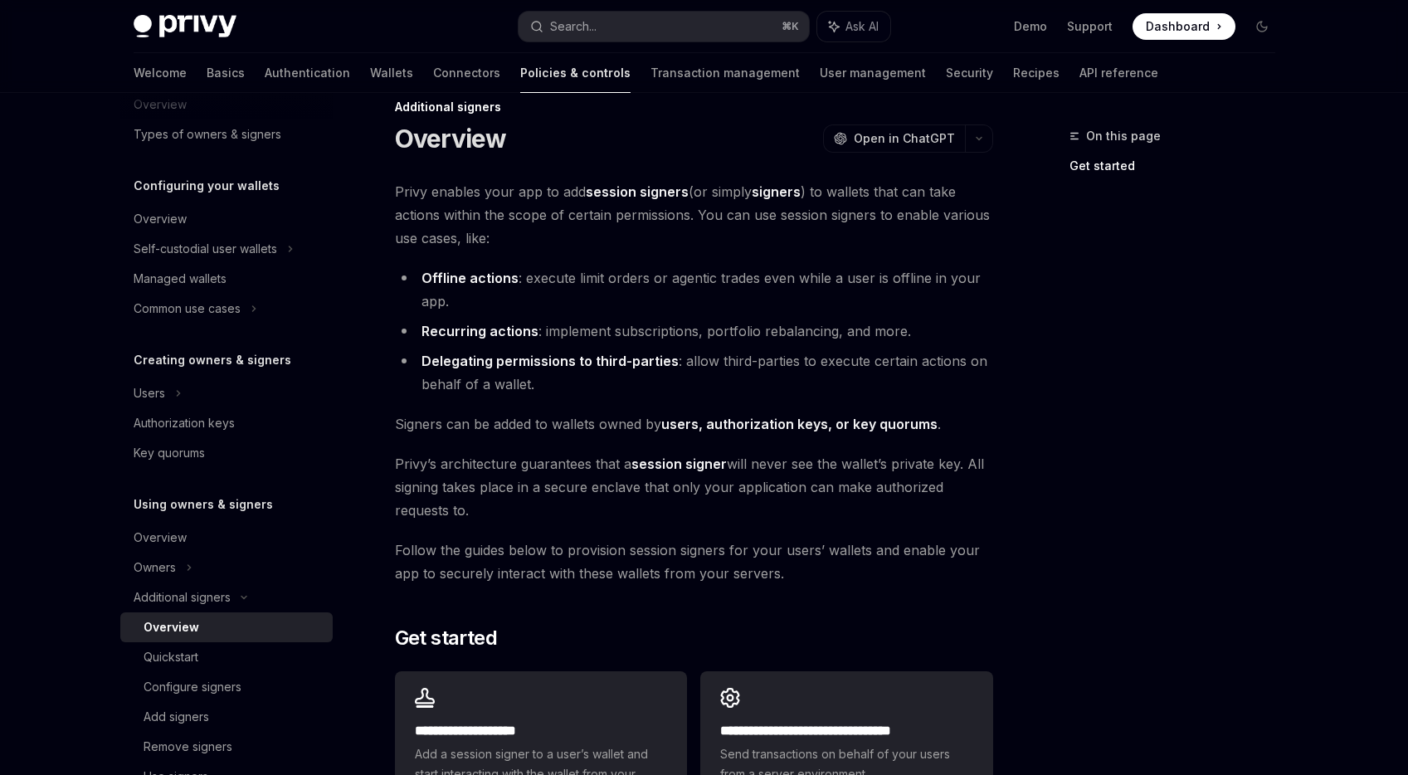
click at [622, 433] on span "Signers can be added to wallets owned by users, authorization keys, or key quor…" at bounding box center [694, 423] width 598 height 23
click at [614, 426] on span "Signers can be added to wallets owned by users, authorization keys, or key quor…" at bounding box center [694, 423] width 598 height 23
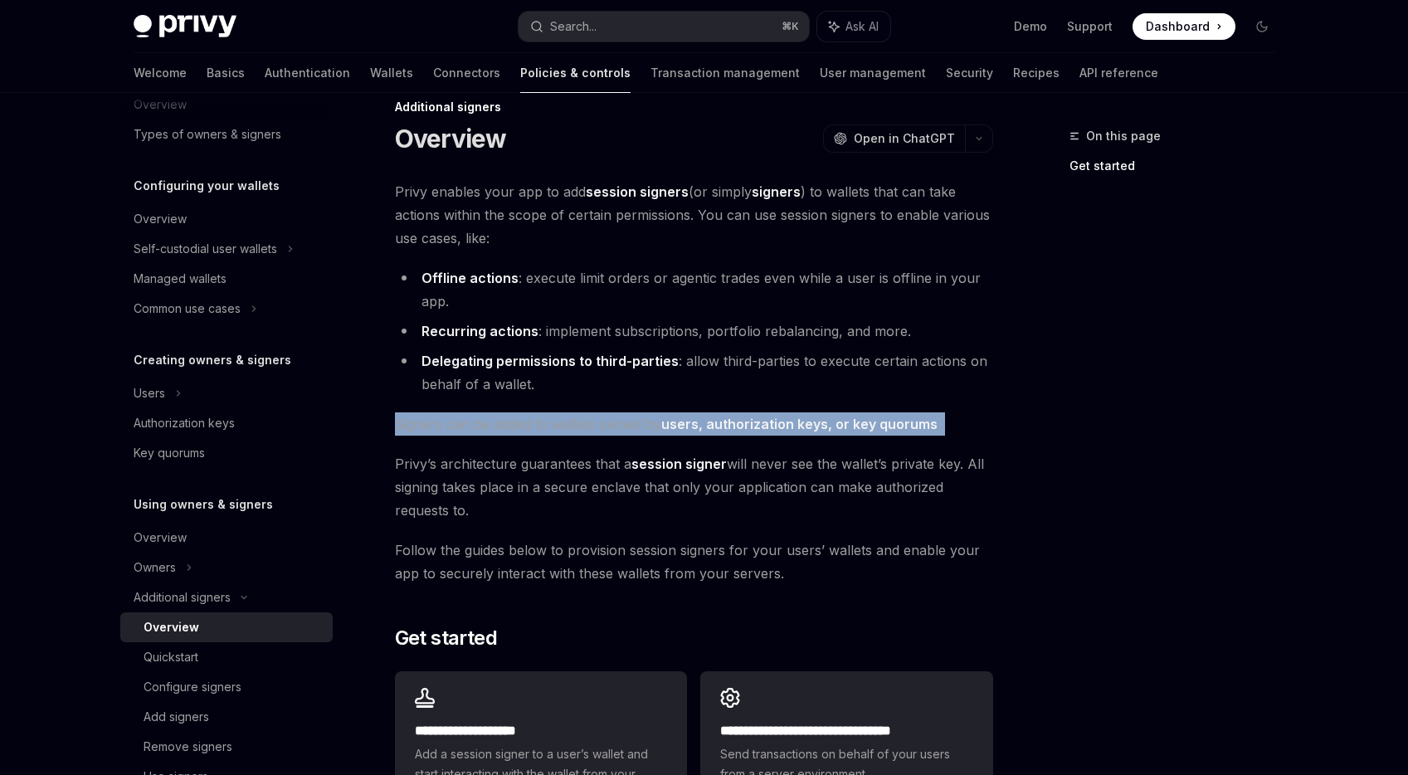
click at [614, 426] on span "Signers can be added to wallets owned by users, authorization keys, or key quor…" at bounding box center [694, 423] width 598 height 23
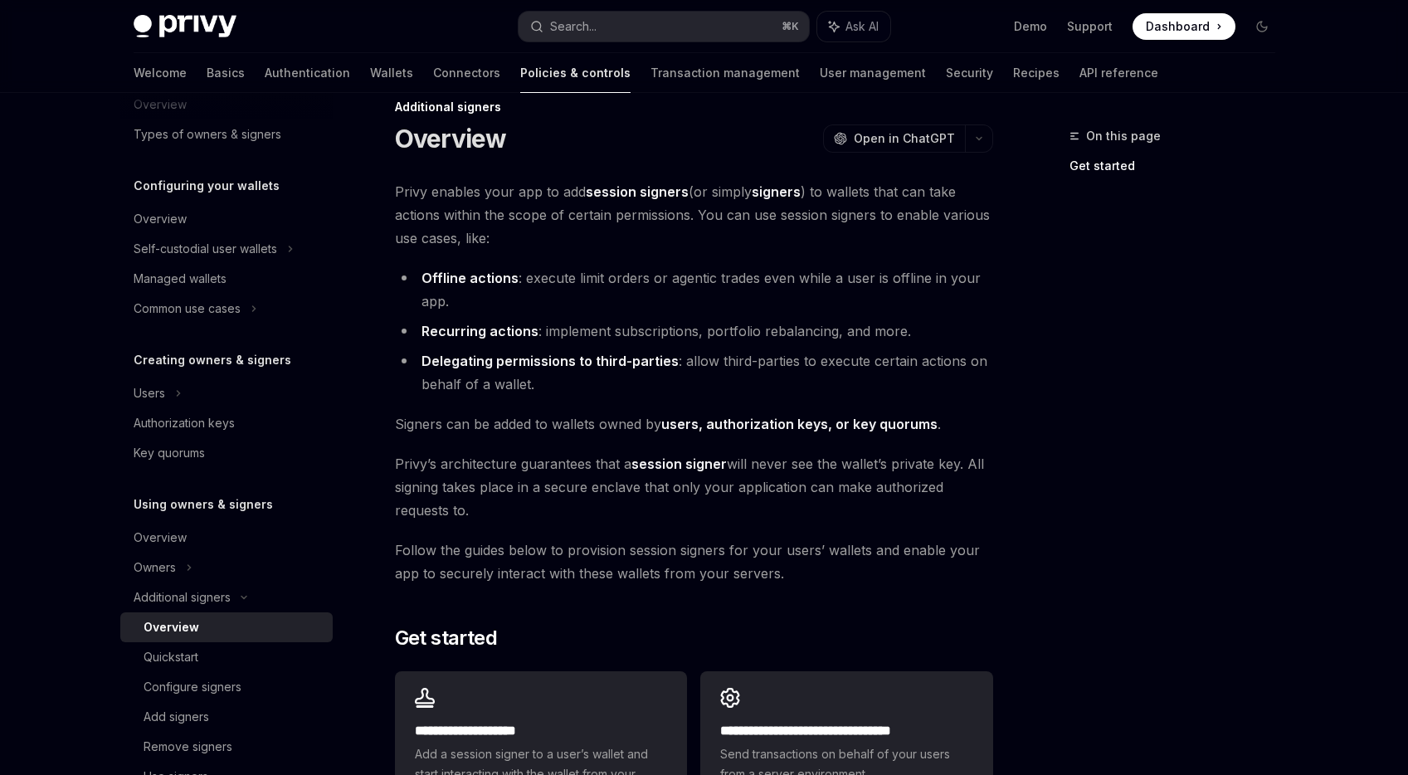
click at [622, 419] on span "Signers can be added to wallets owned by users, authorization keys, or key quor…" at bounding box center [694, 423] width 598 height 23
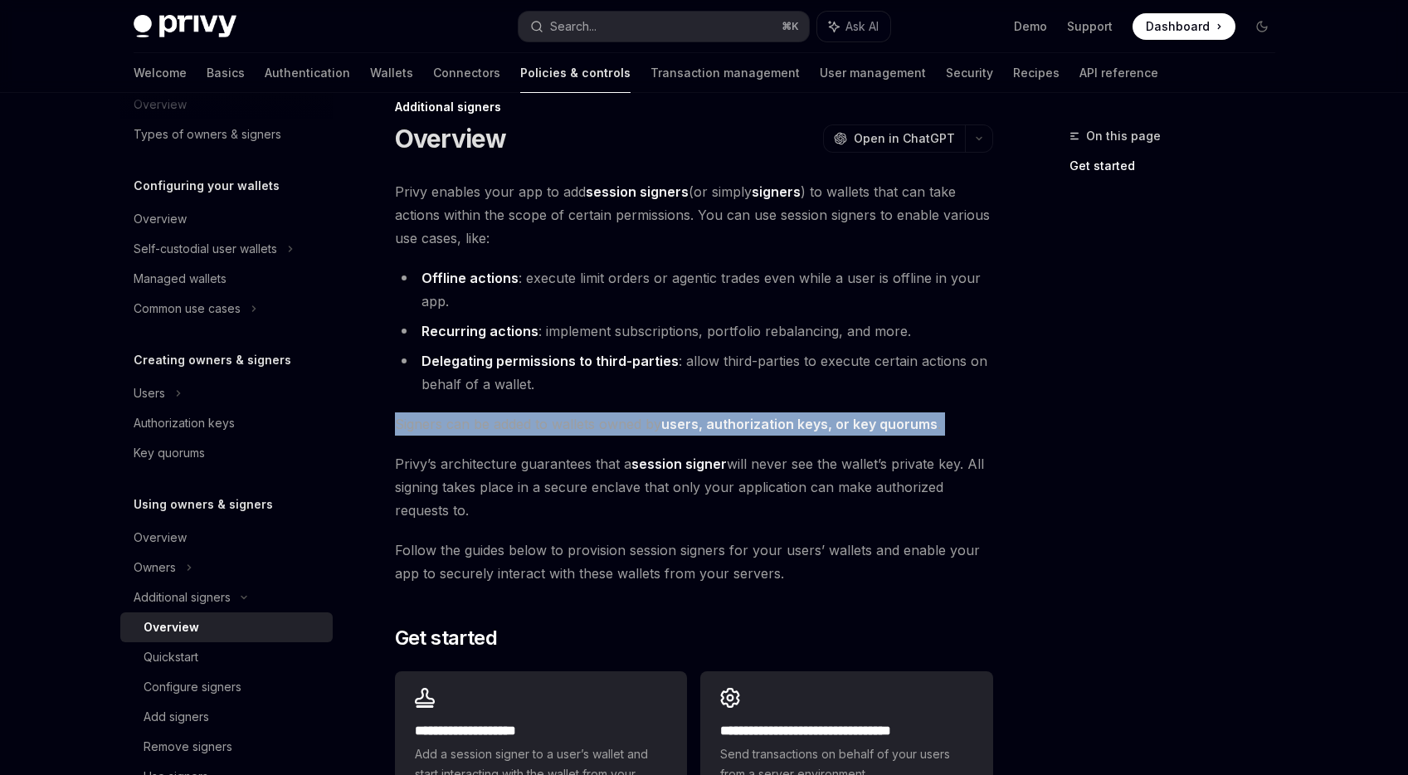
click at [622, 419] on span "Signers can be added to wallets owned by users, authorization keys, or key quor…" at bounding box center [694, 423] width 598 height 23
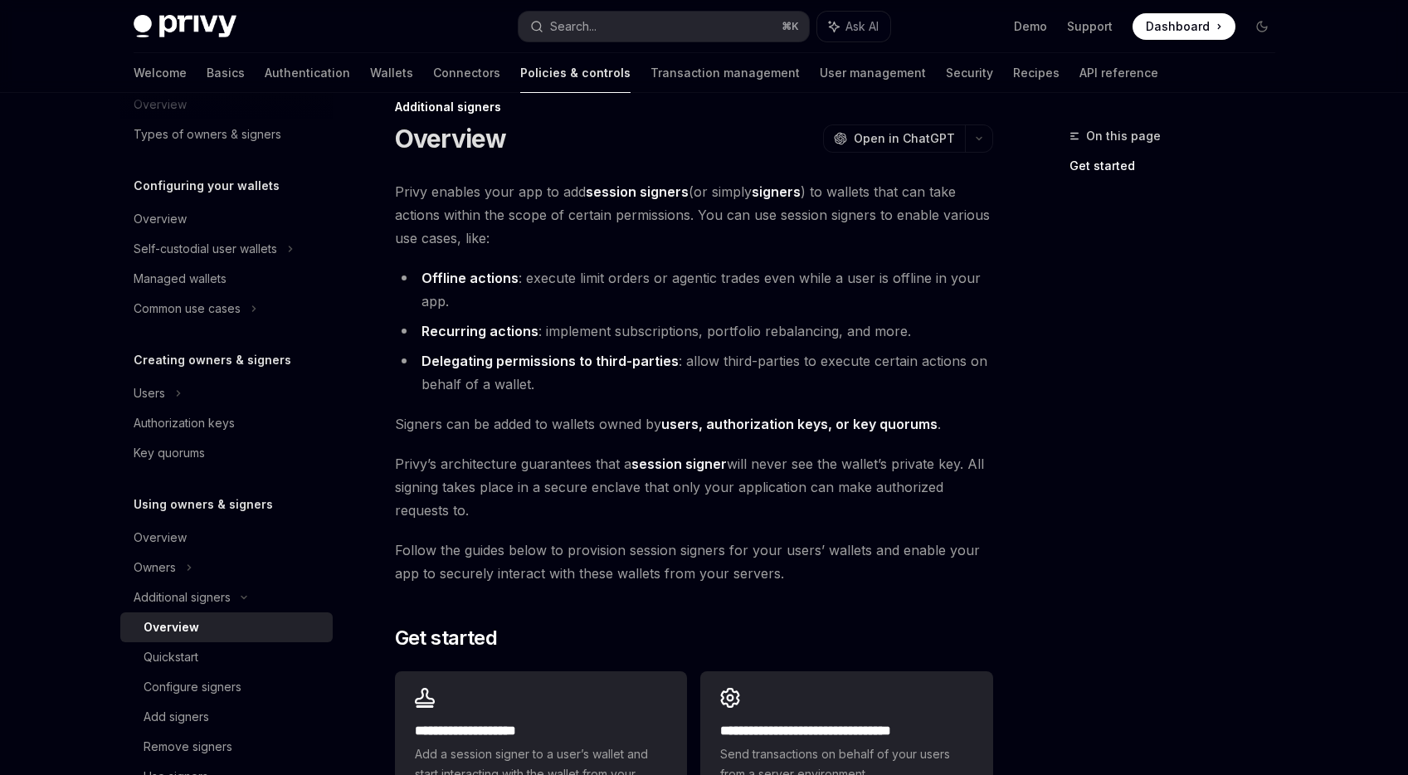
click at [623, 420] on span "Signers can be added to wallets owned by users, authorization keys, or key quor…" at bounding box center [694, 423] width 598 height 23
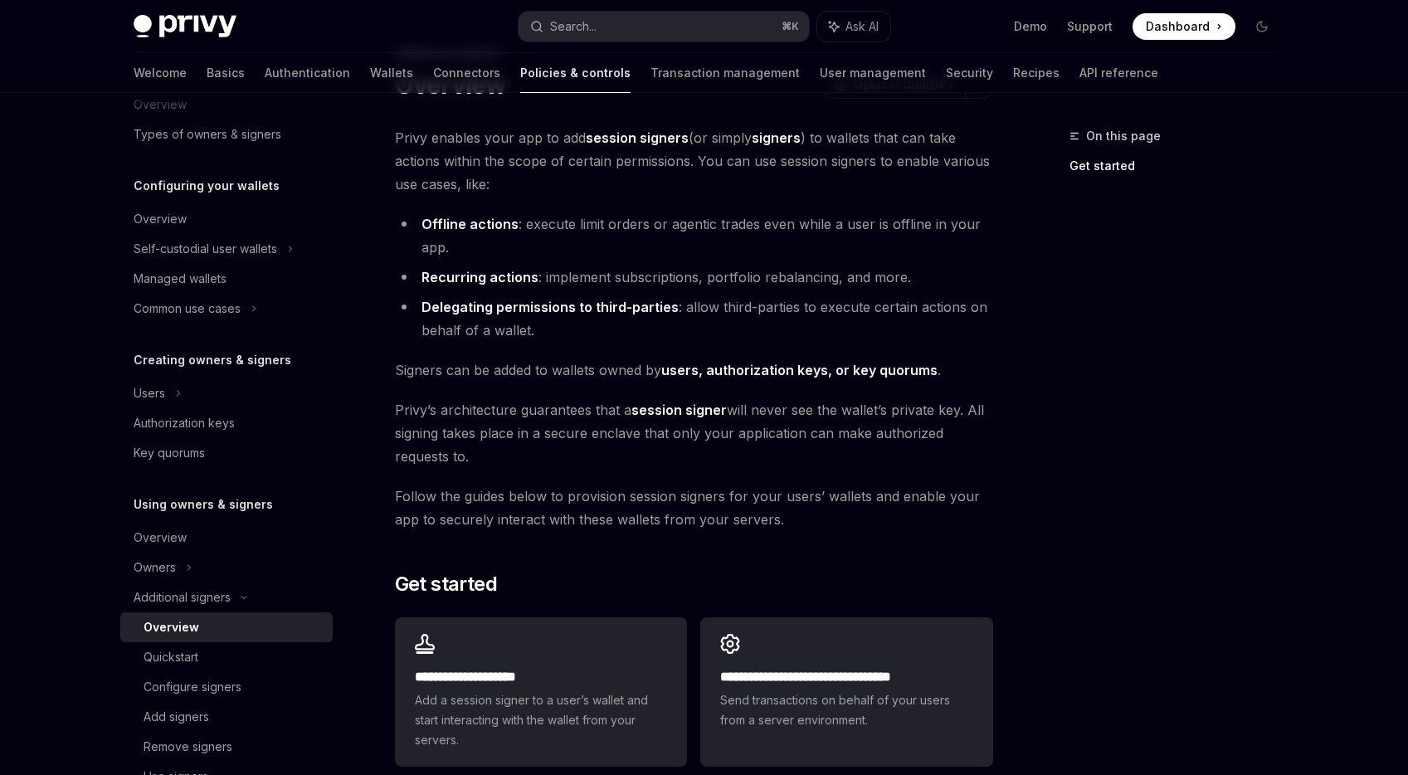
scroll to position [89, 0]
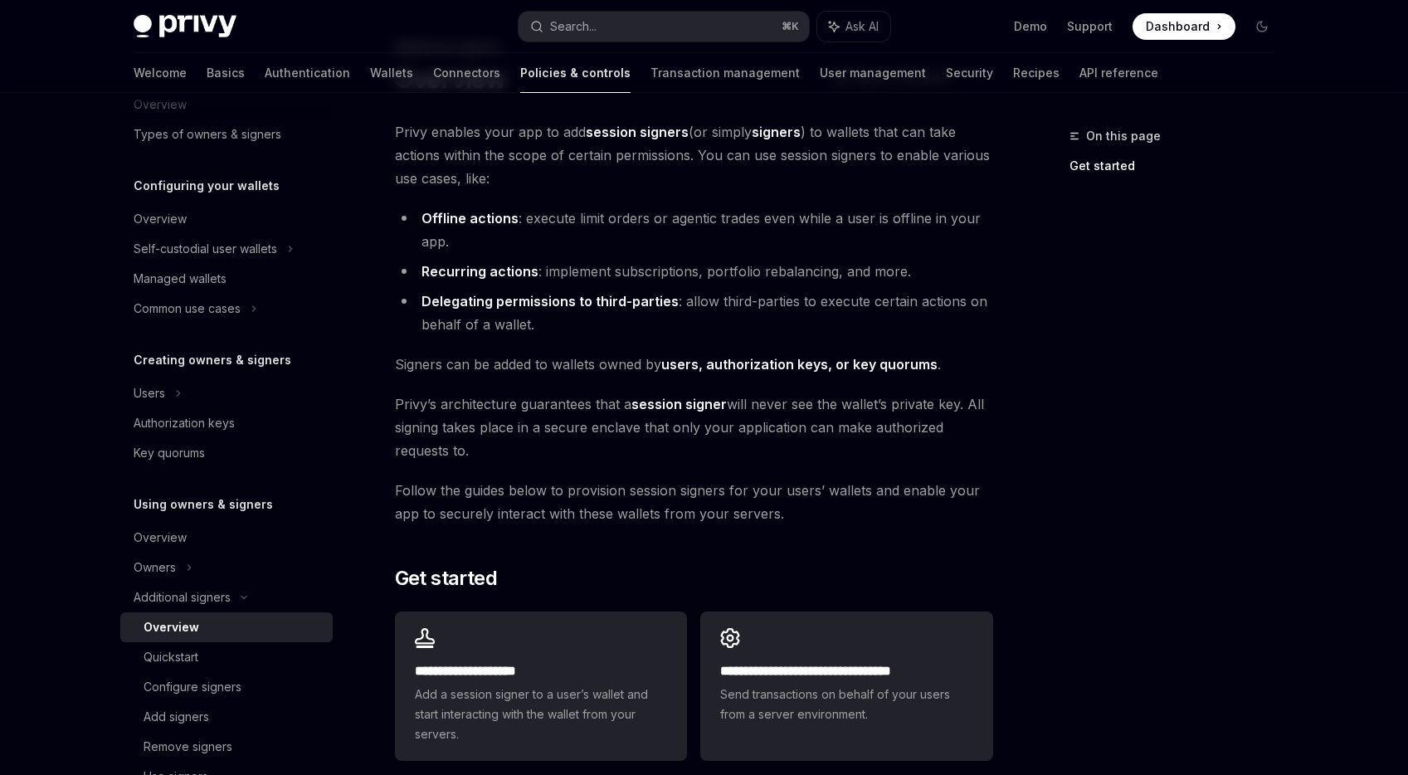
click at [661, 504] on span "Follow the guides below to provision session signers for your users’ wallets an…" at bounding box center [694, 502] width 598 height 46
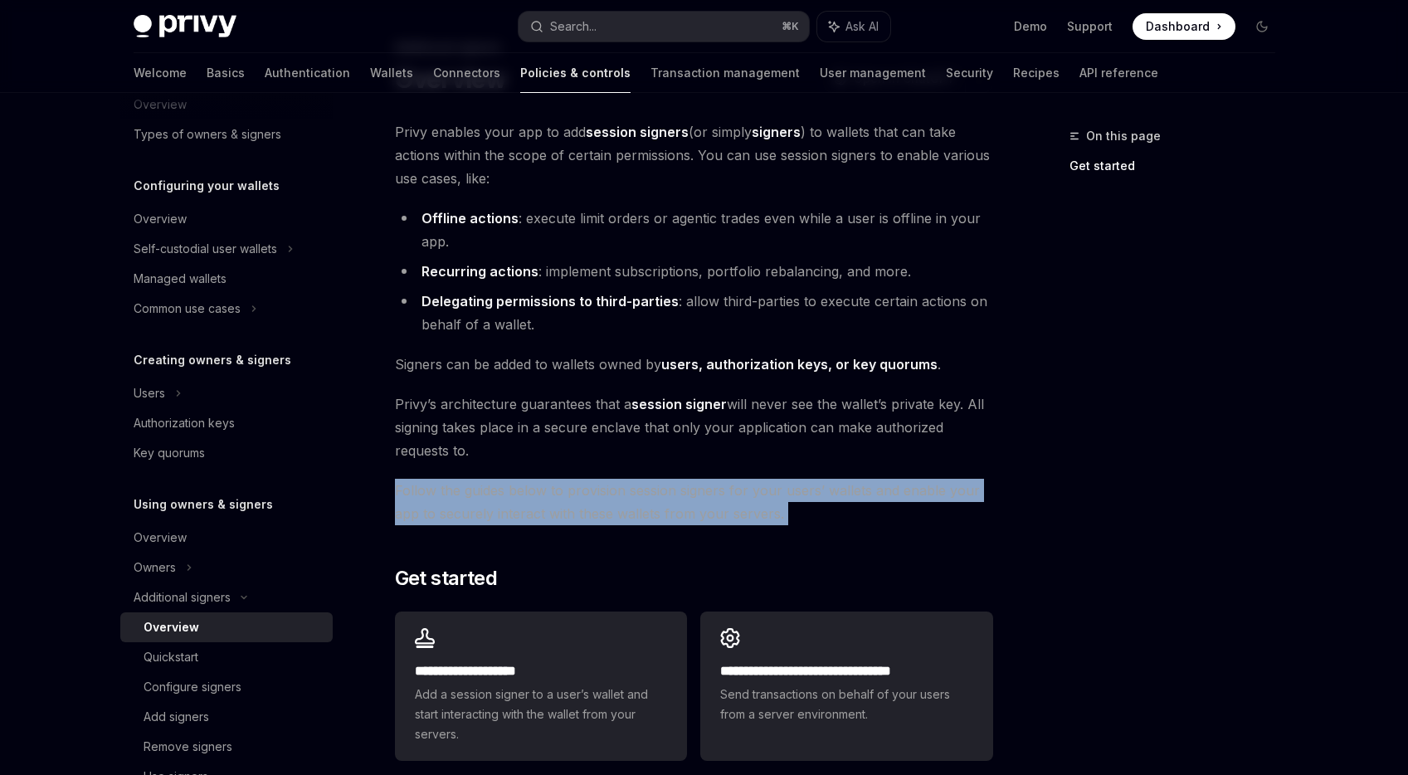
click at [661, 504] on span "Follow the guides below to provision session signers for your users’ wallets an…" at bounding box center [694, 502] width 598 height 46
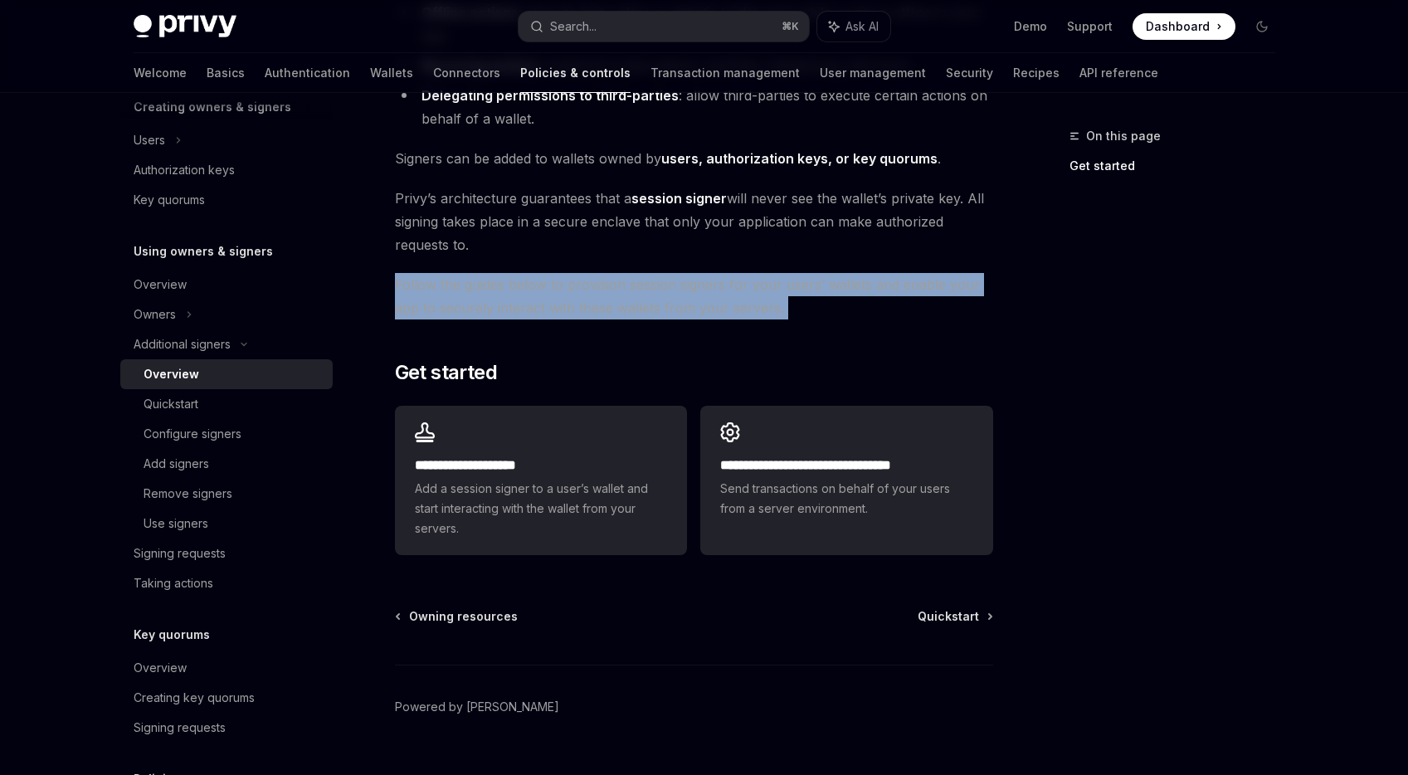
scroll to position [0, 0]
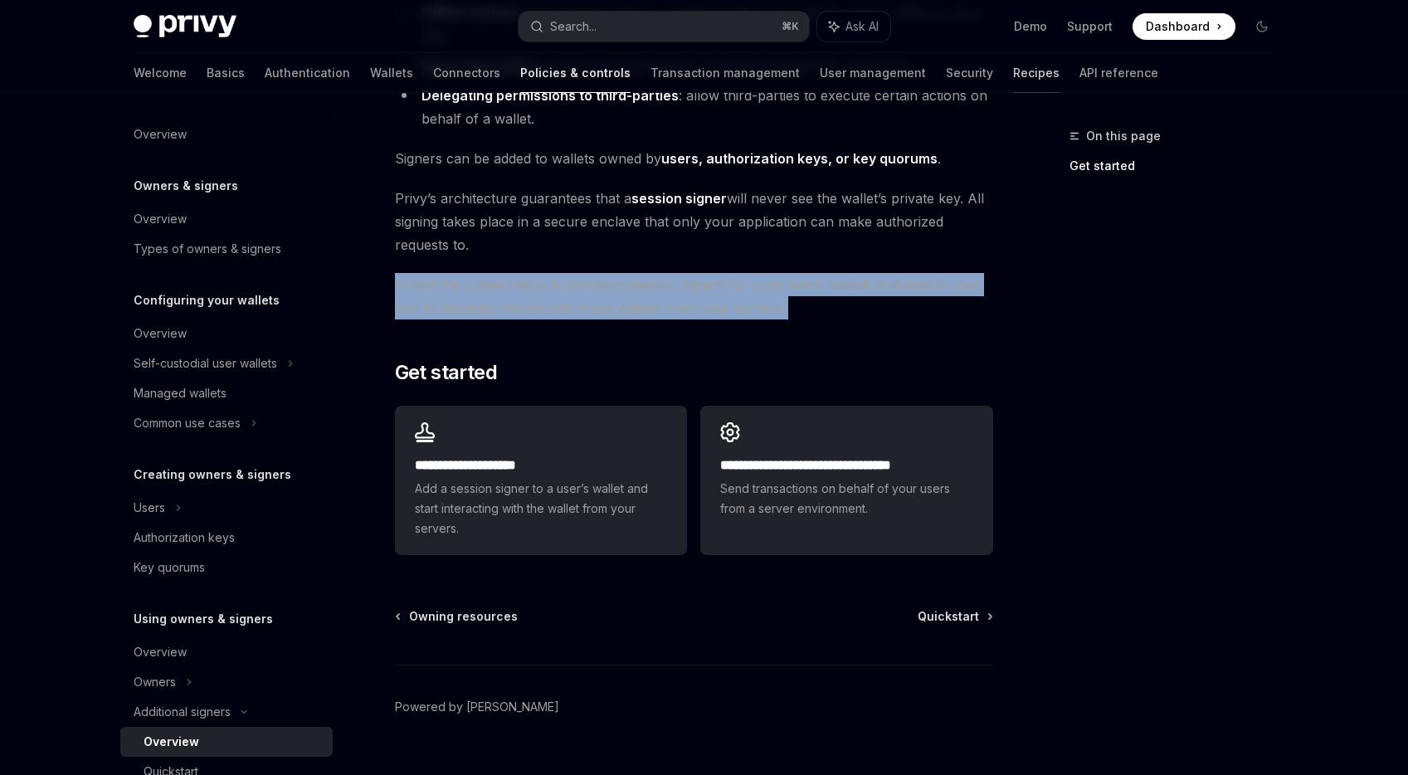
click at [1013, 78] on link "Recipes" at bounding box center [1036, 73] width 46 height 40
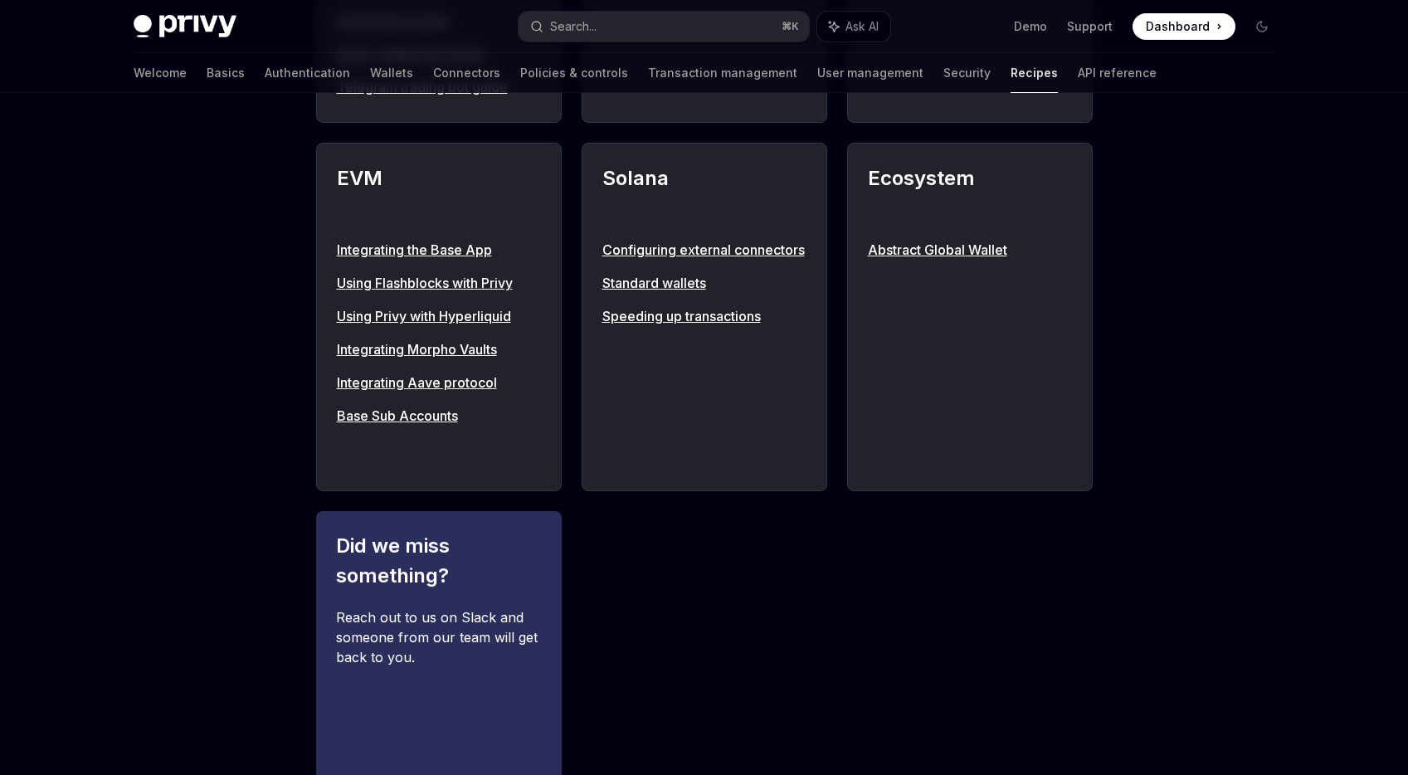
scroll to position [1753, 0]
click at [964, 251] on link "Abstract Global Wallet" at bounding box center [970, 249] width 204 height 20
type textarea "*"
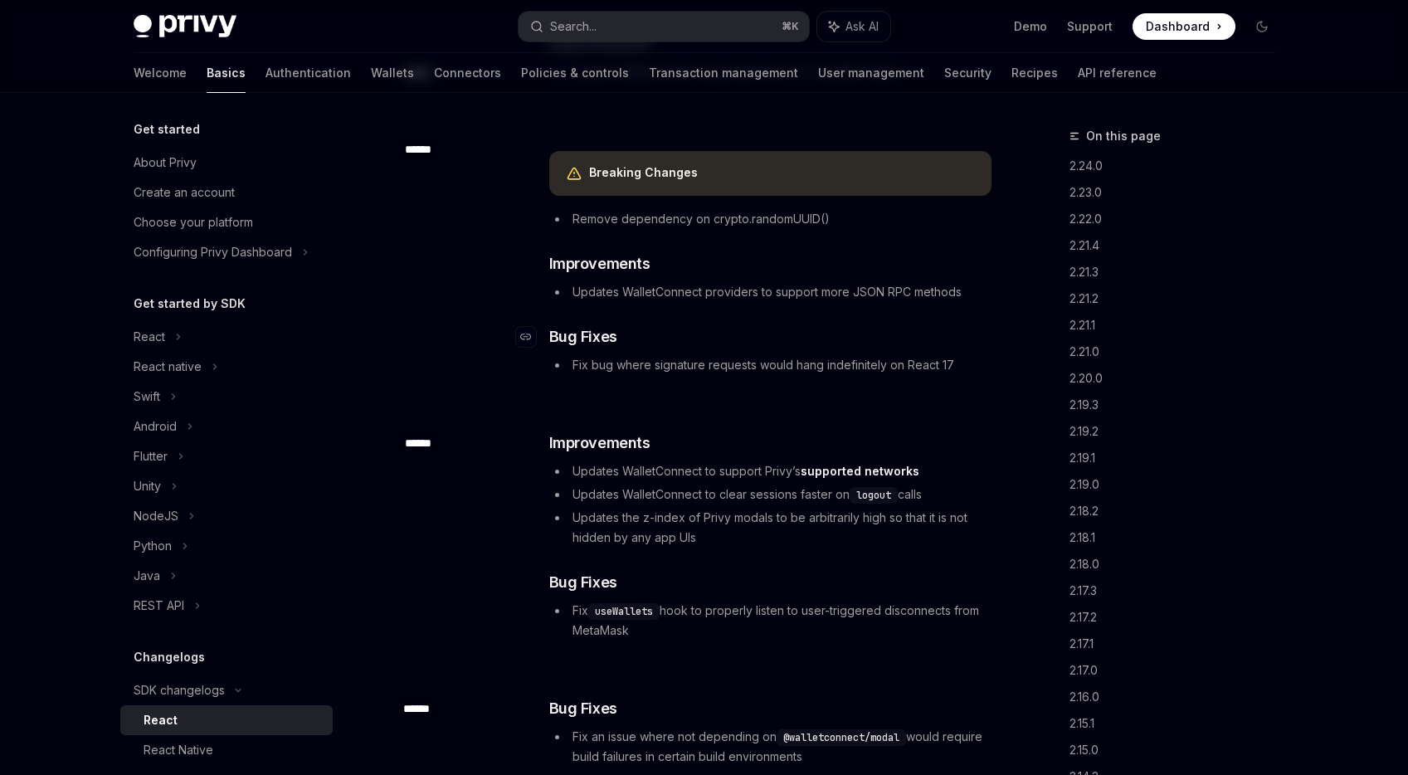
scroll to position [59641, 0]
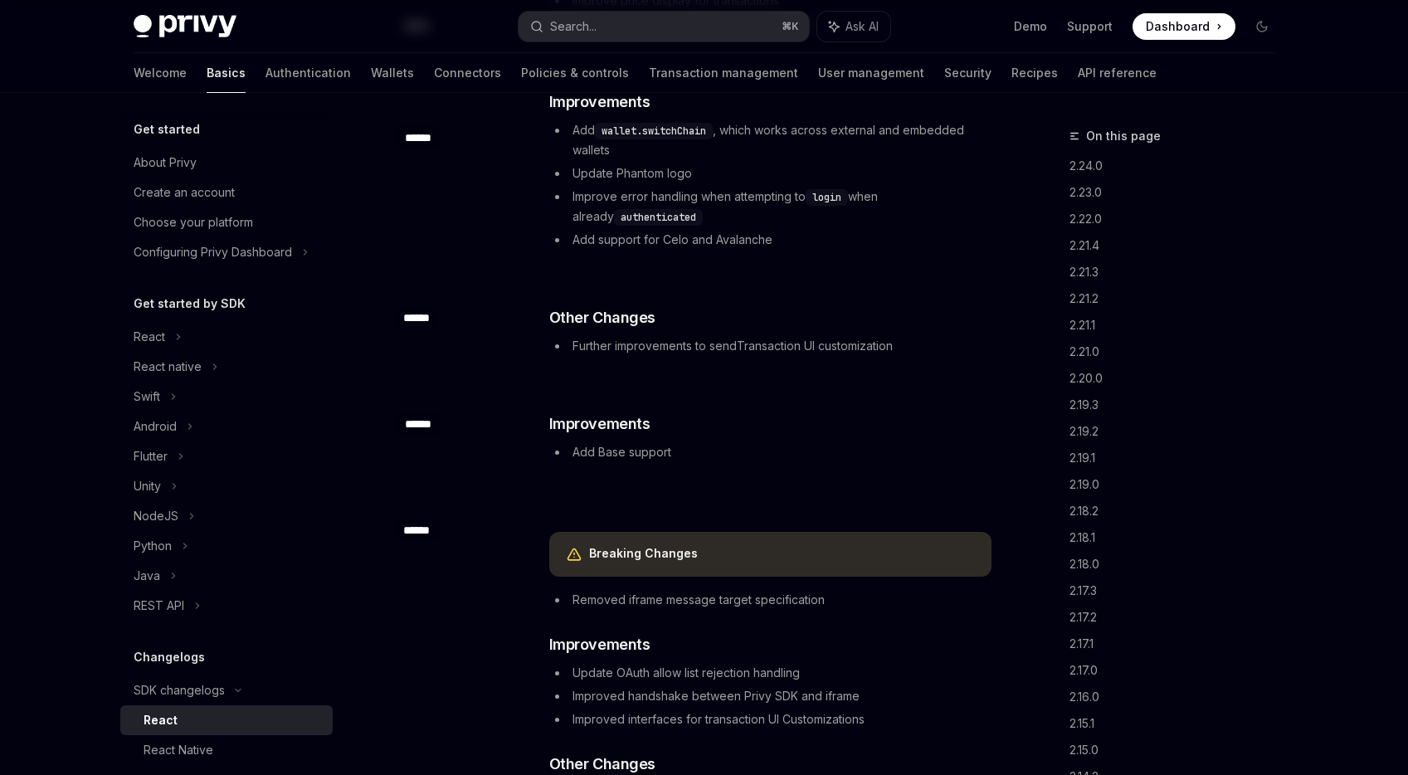
click at [763, 356] on div "​ Other Changes Further improvements to sendTransaction UI customization" at bounding box center [770, 331] width 442 height 50
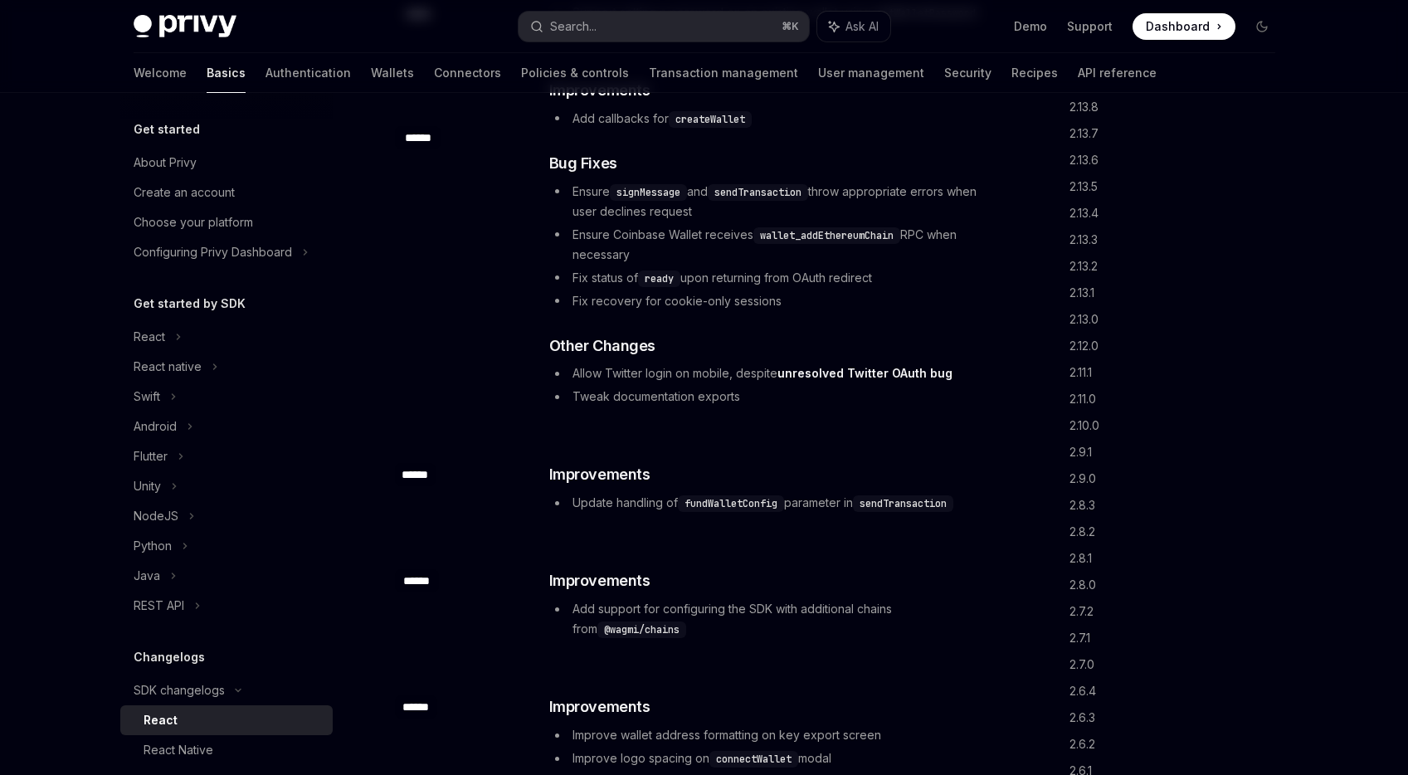
scroll to position [0, 0]
click at [1074, 167] on link "2.24.0" at bounding box center [1178, 166] width 219 height 27
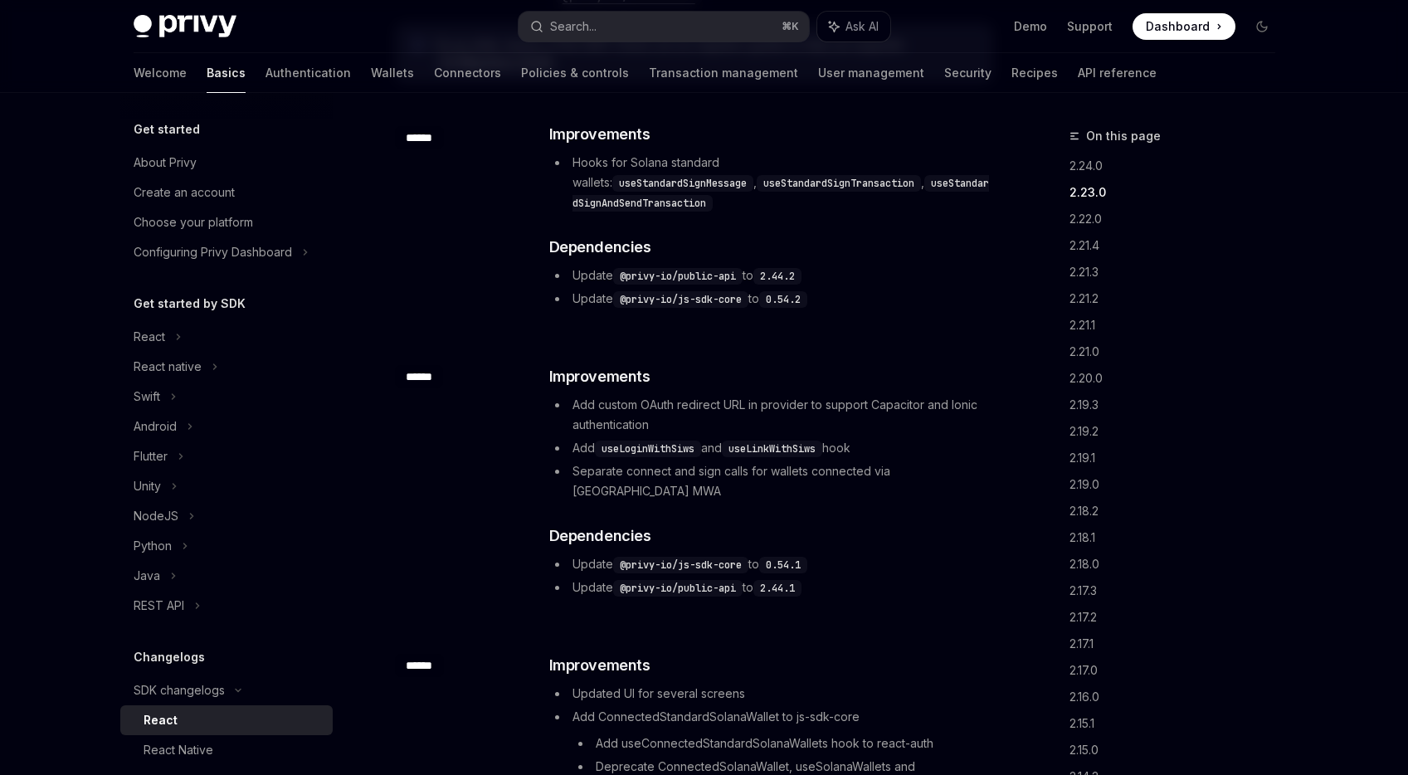
scroll to position [222, 0]
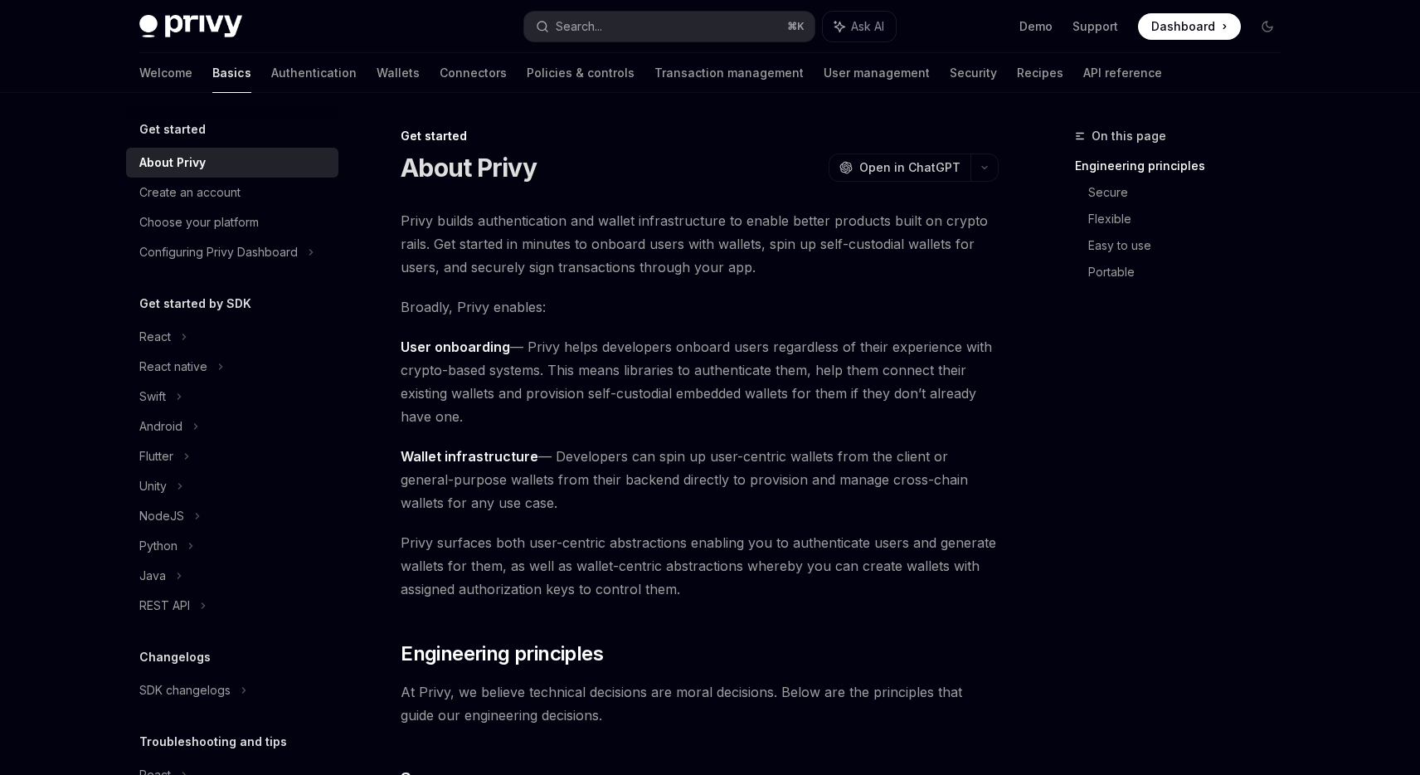
click at [945, 367] on span "User onboarding — Privy helps developers onboard users regardless of their expe…" at bounding box center [700, 381] width 598 height 93
click at [759, 231] on span "Privy builds authentication and wallet infrastructure to enable better products…" at bounding box center [700, 244] width 598 height 70
click at [753, 239] on span "Privy builds authentication and wallet infrastructure to enable better products…" at bounding box center [700, 244] width 598 height 70
click at [135, 341] on div "React" at bounding box center [232, 337] width 212 height 30
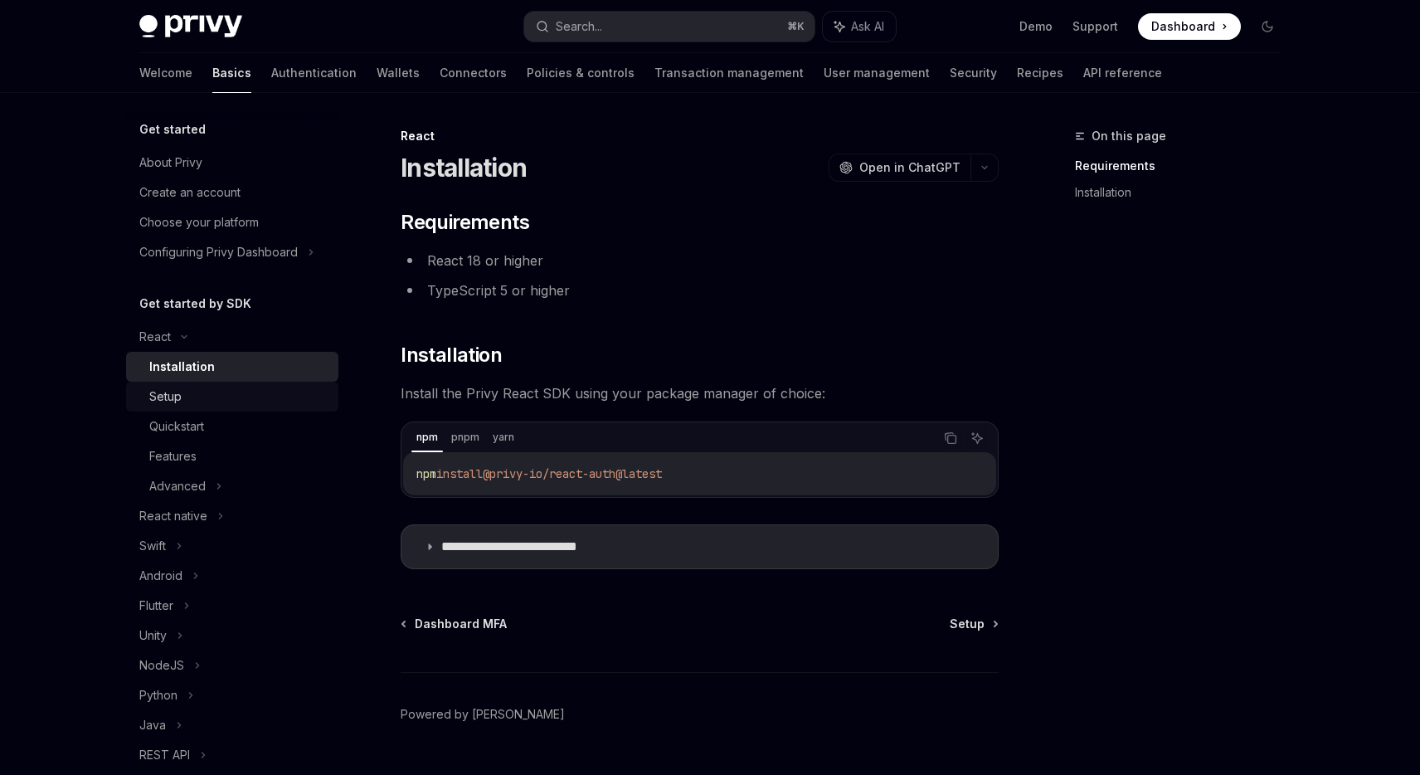
click at [192, 396] on div "Setup" at bounding box center [238, 397] width 179 height 20
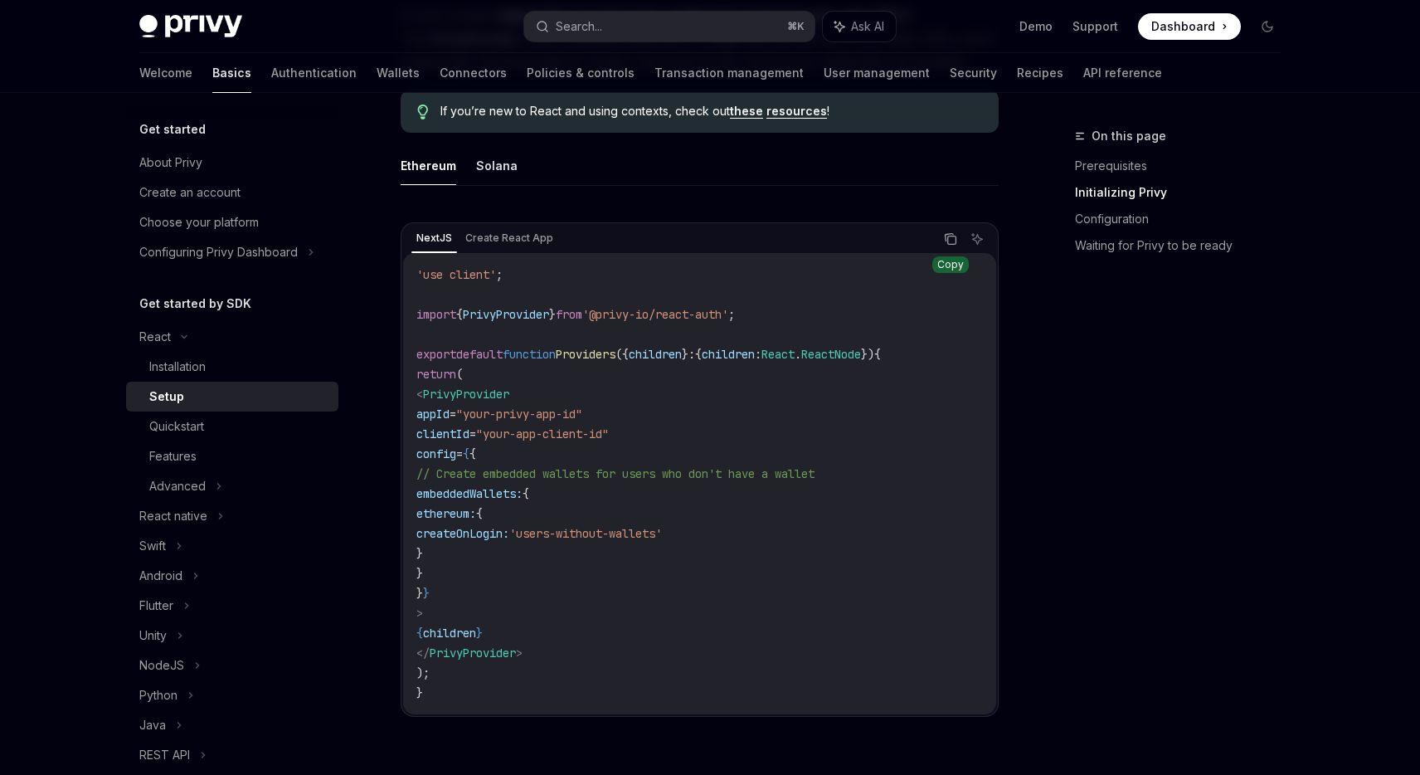
scroll to position [449, 0]
click at [948, 241] on icon "Copy the contents from the code block" at bounding box center [952, 240] width 8 height 8
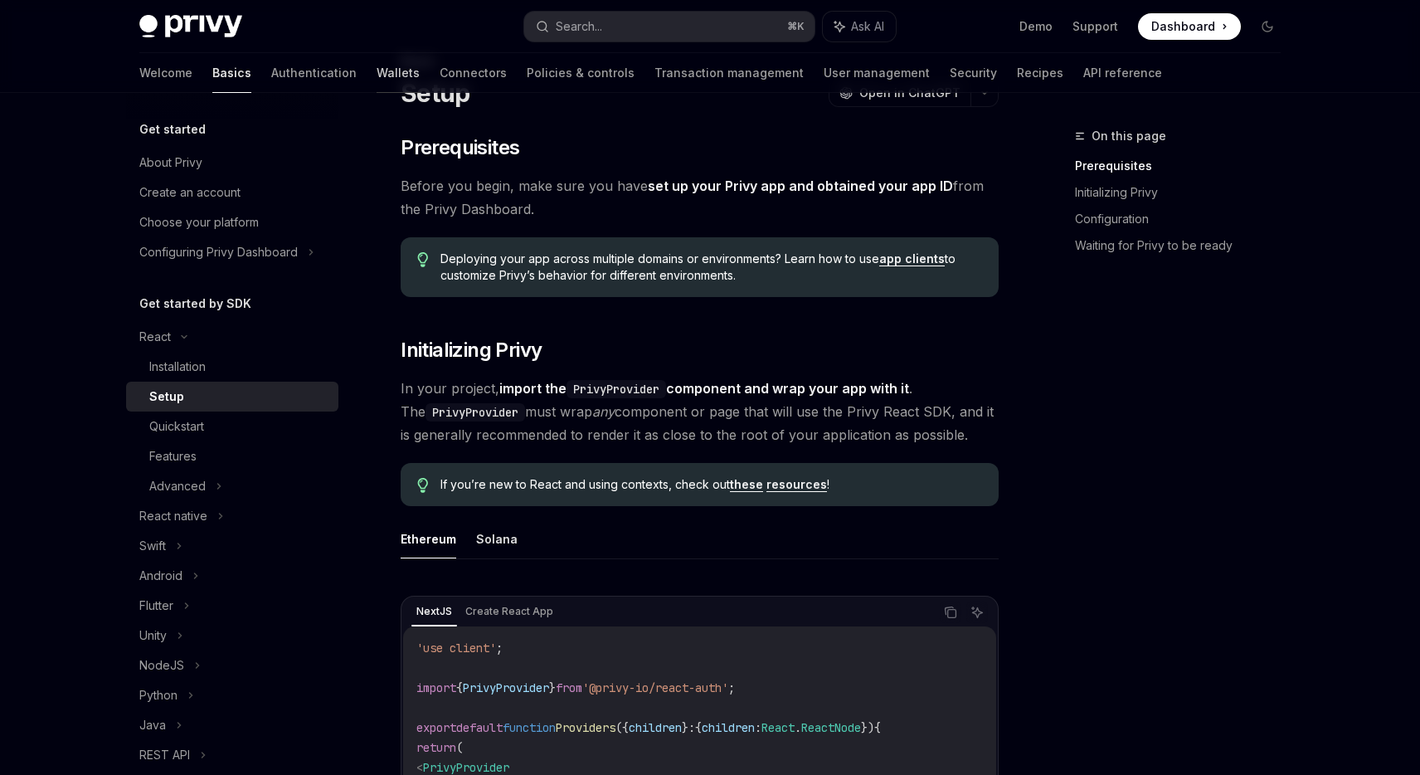
scroll to position [70, 0]
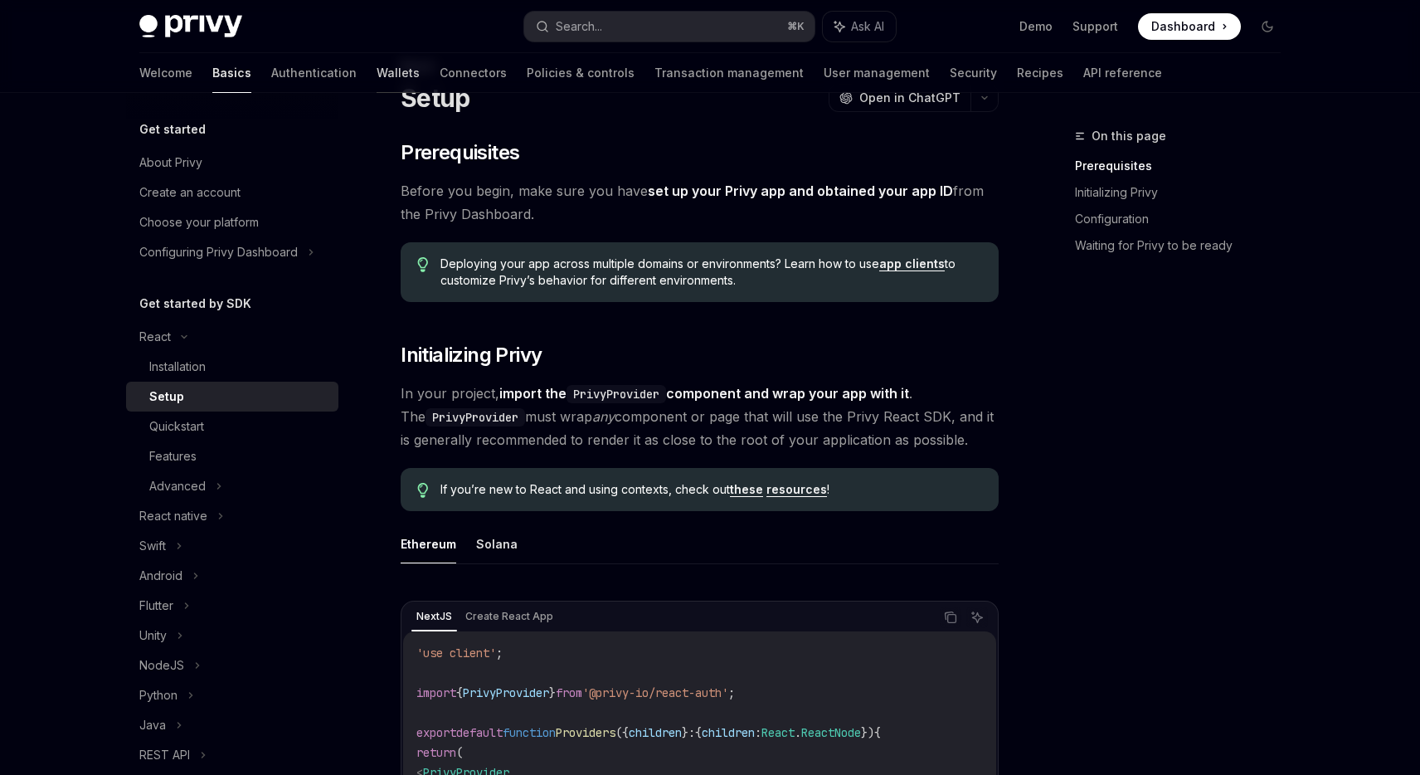
click at [377, 72] on link "Wallets" at bounding box center [398, 73] width 43 height 40
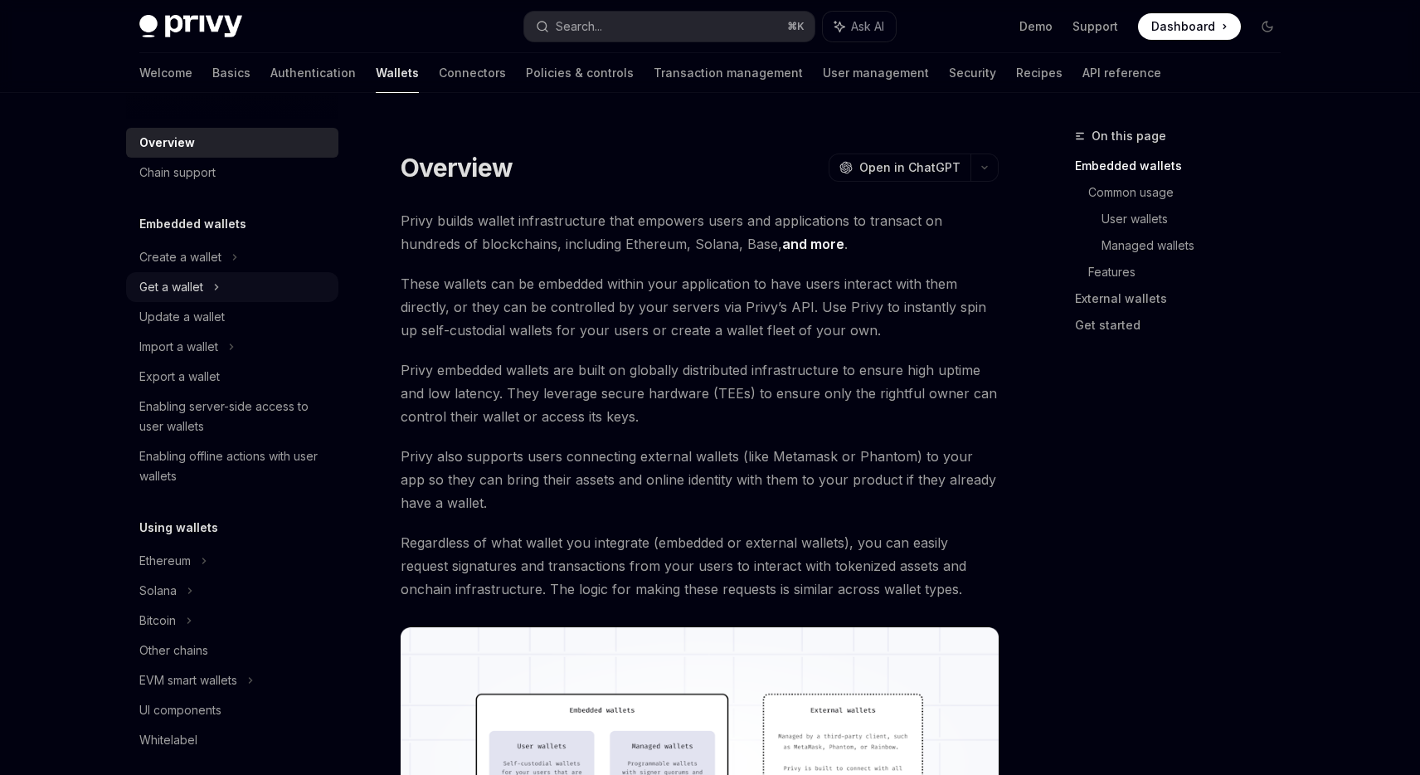
click at [222, 289] on div "Get a wallet" at bounding box center [232, 287] width 212 height 30
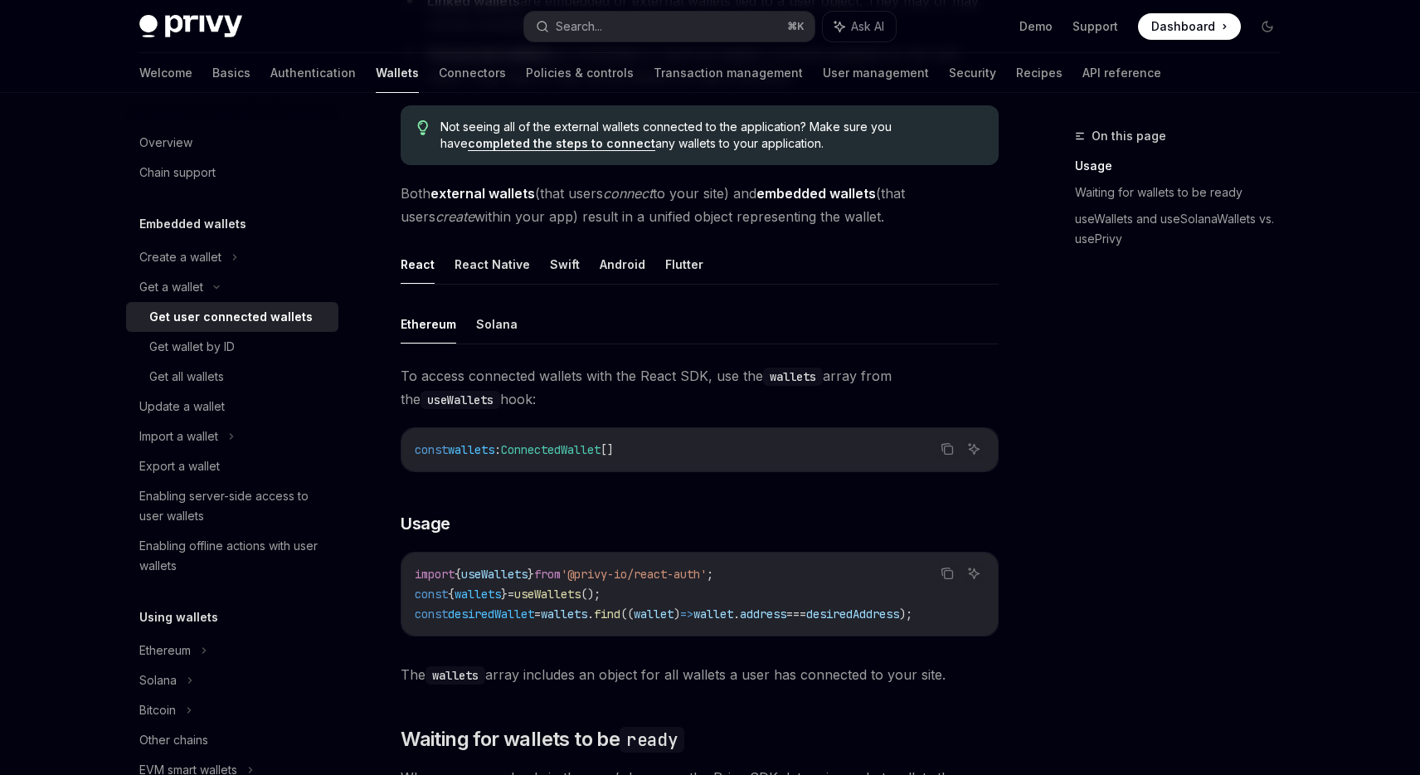
scroll to position [355, 0]
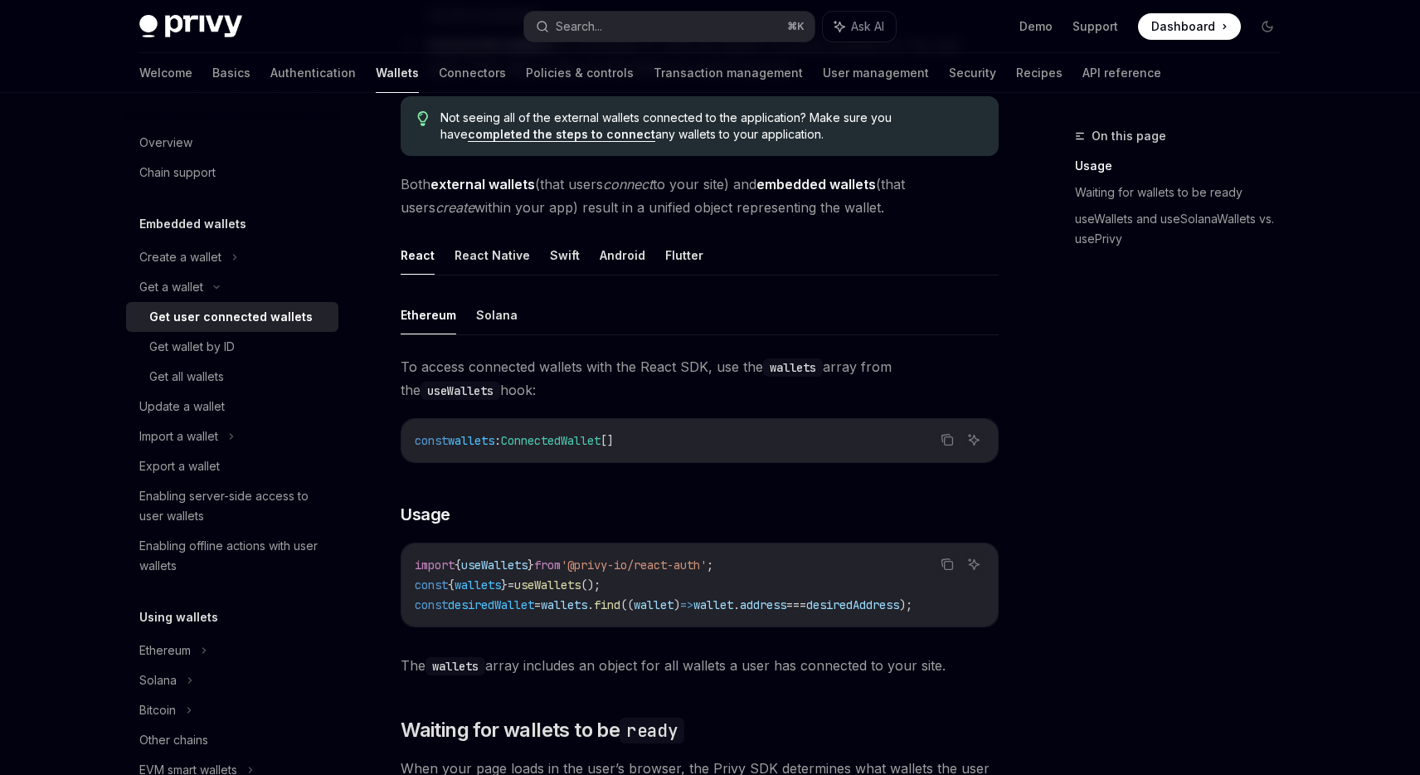
click at [581, 584] on span "useWallets" at bounding box center [547, 584] width 66 height 15
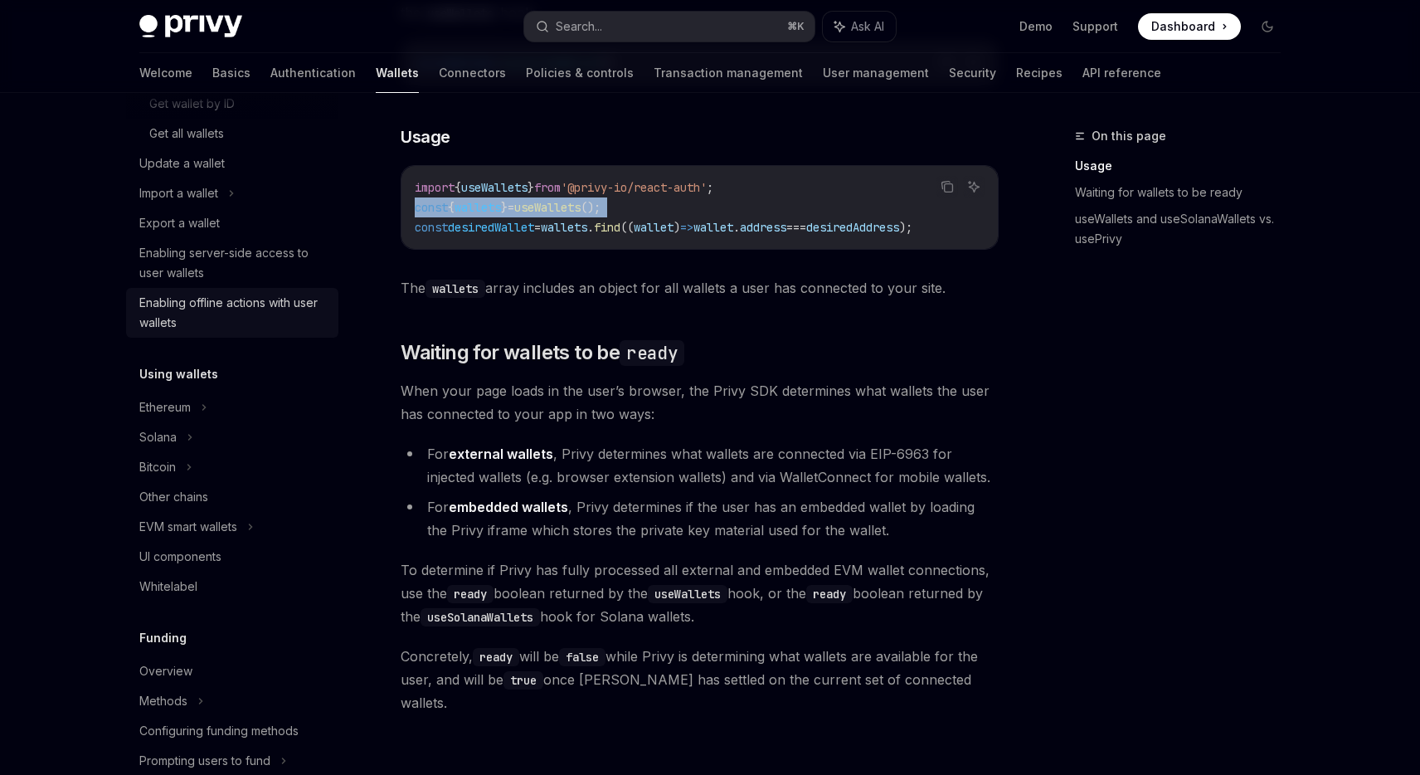
scroll to position [246, 0]
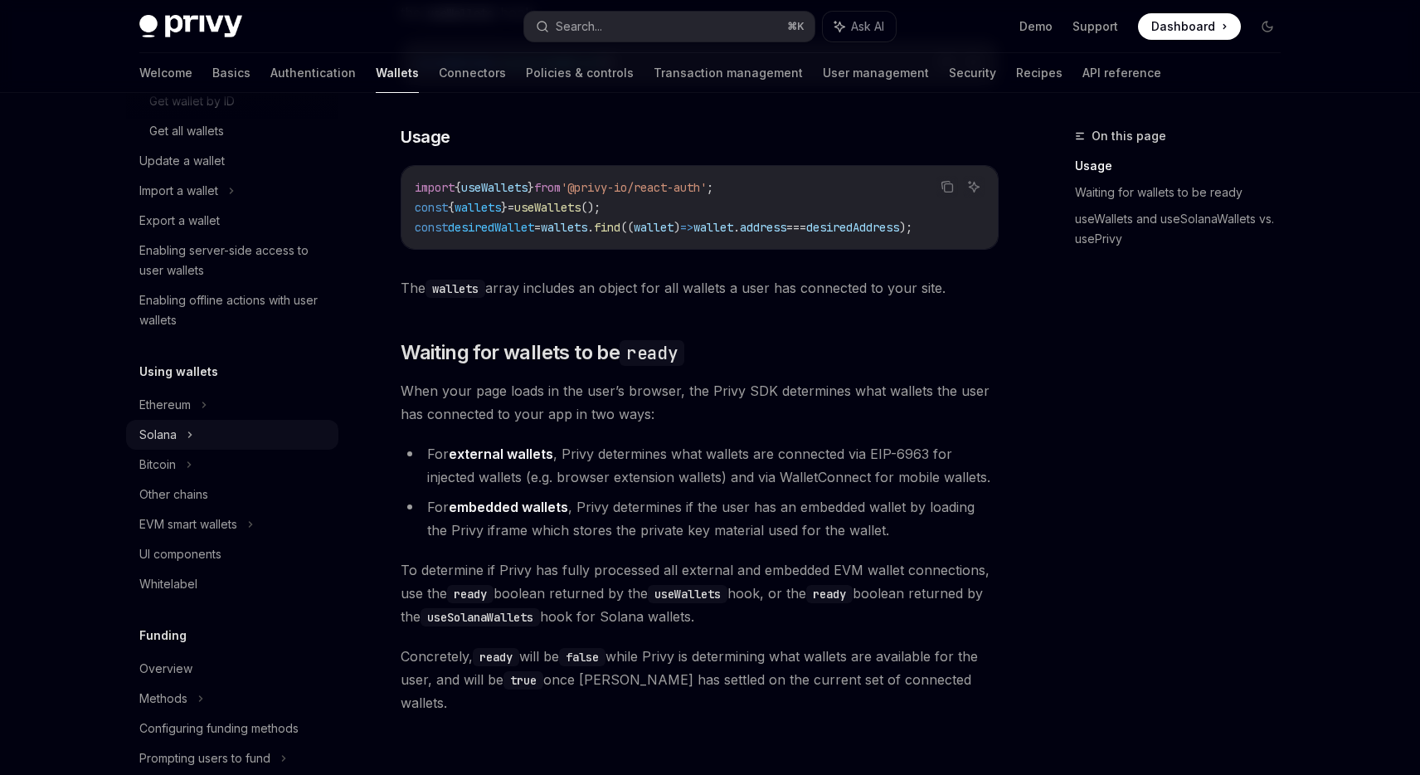
click at [184, 436] on div "Solana" at bounding box center [232, 435] width 212 height 30
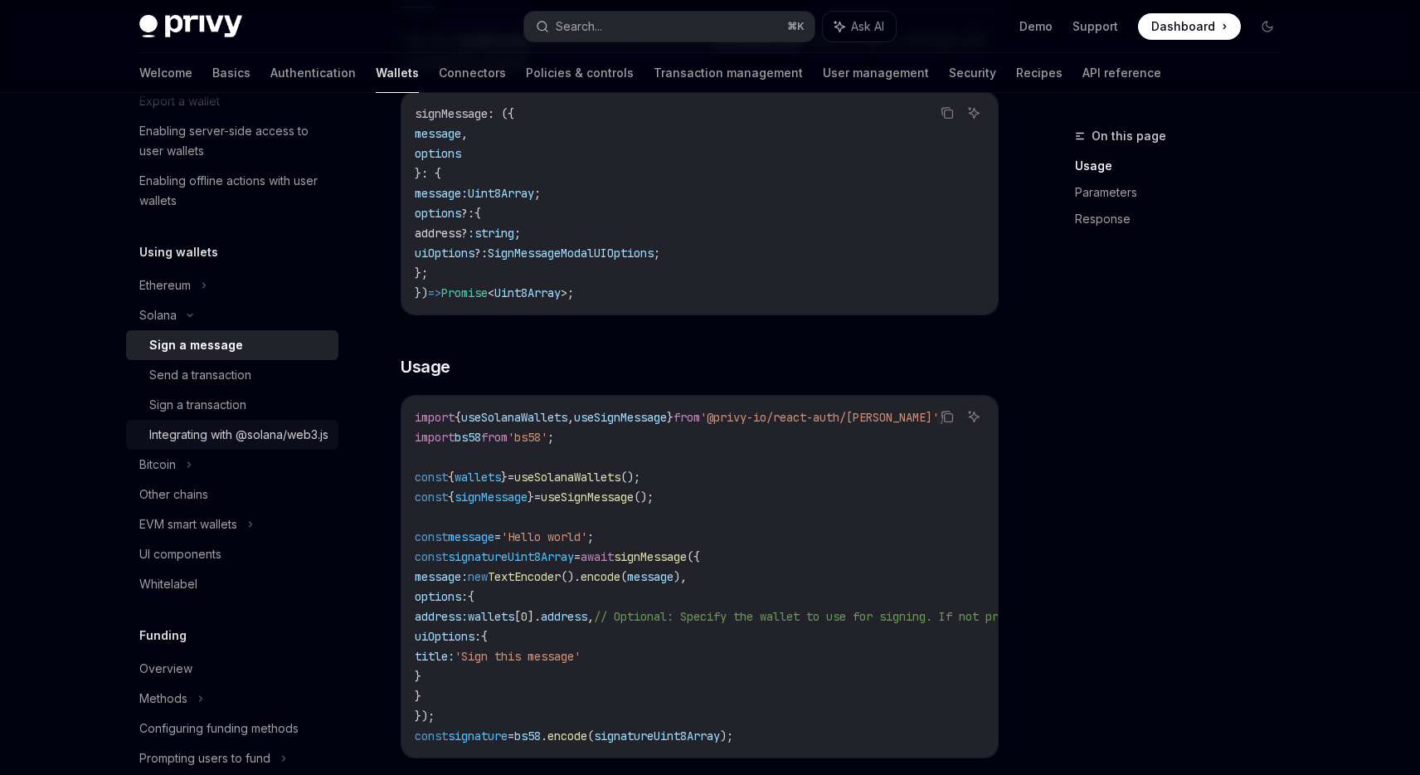
scroll to position [388, 0]
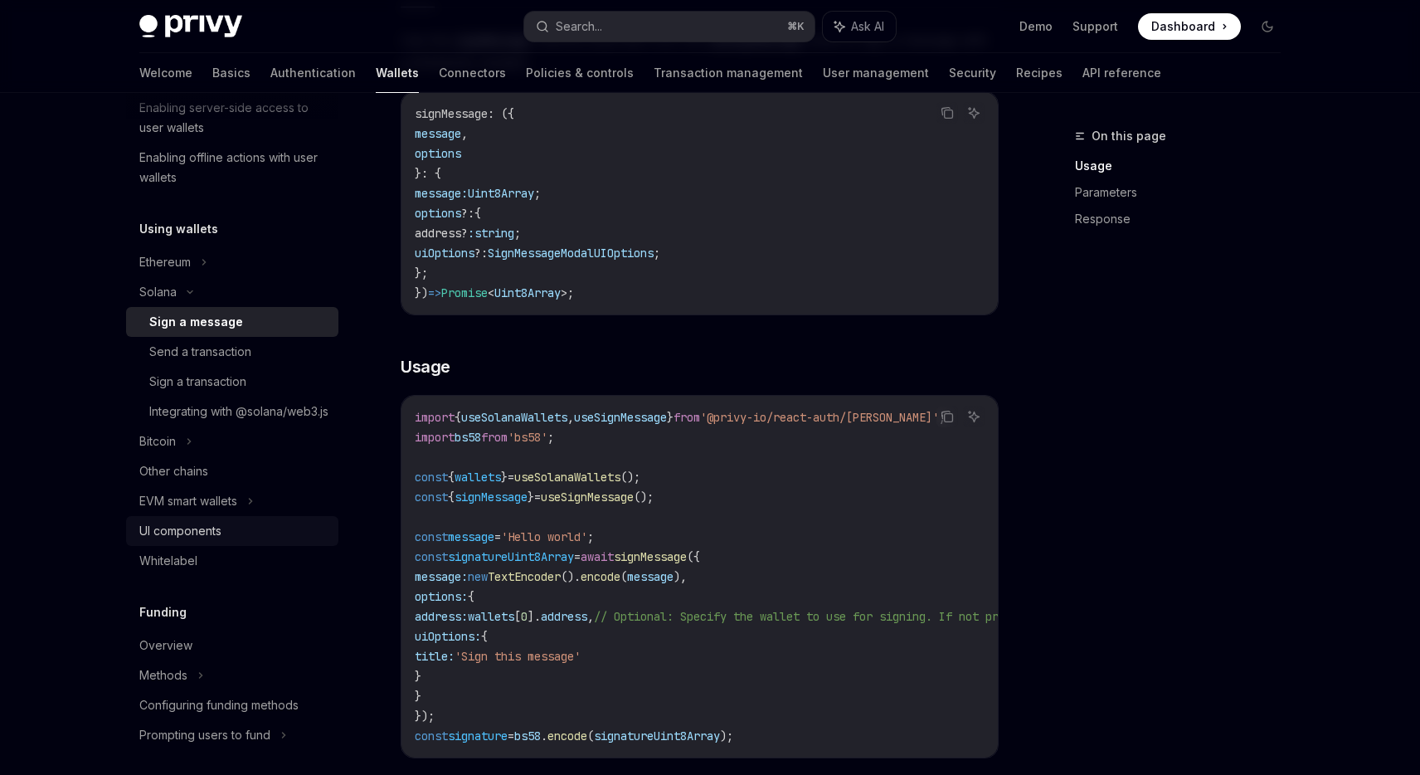
click at [231, 541] on div "UI components" at bounding box center [233, 531] width 189 height 20
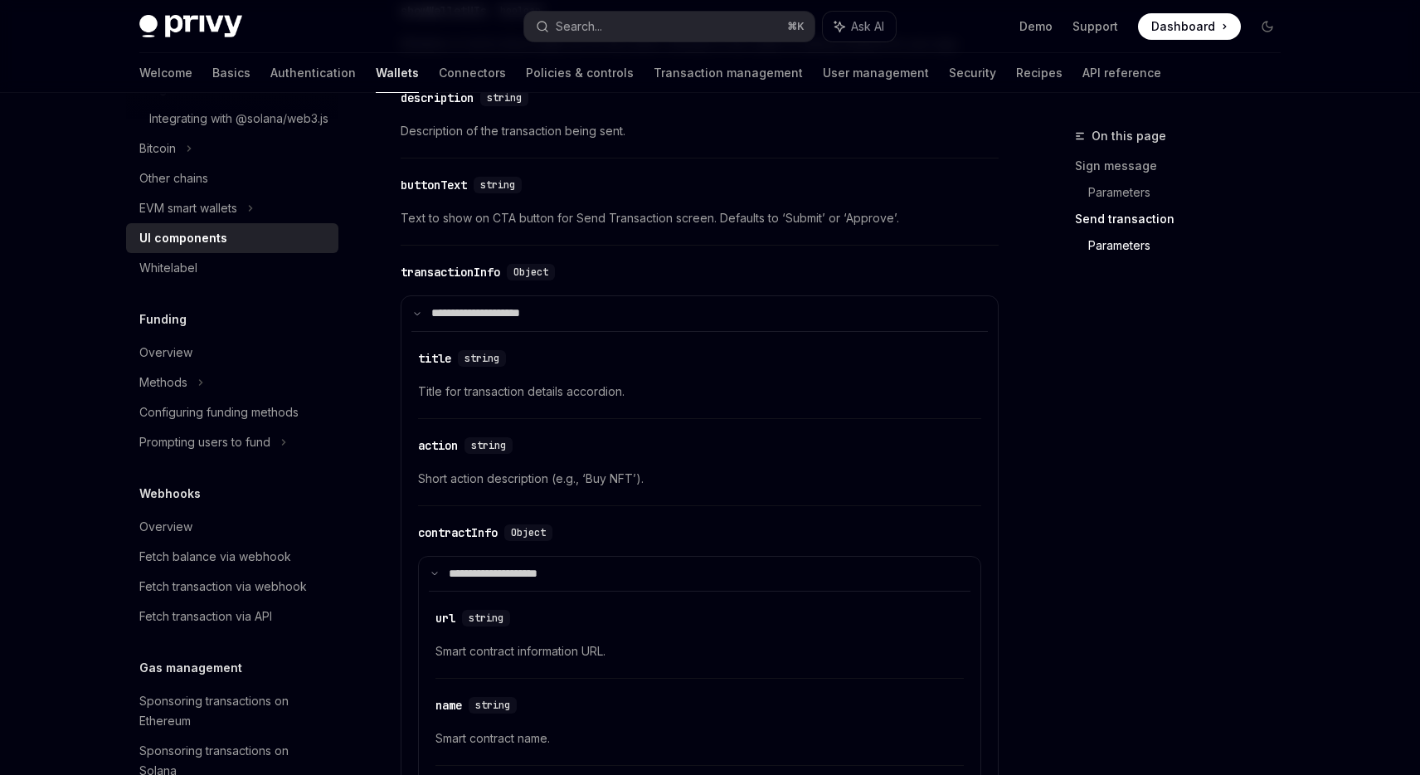
scroll to position [2126, 0]
click at [1181, 390] on div "On this page Sign message Parameters Send transaction Parameters" at bounding box center [1168, 450] width 252 height 649
click at [1132, 403] on div "On this page Sign message Parameters Send transaction Parameters" at bounding box center [1168, 450] width 252 height 649
click at [1113, 398] on div "On this page Sign message Parameters Send transaction Parameters" at bounding box center [1168, 450] width 252 height 649
click at [1108, 388] on div "On this page Sign message Parameters Send transaction Parameters" at bounding box center [1168, 450] width 252 height 649
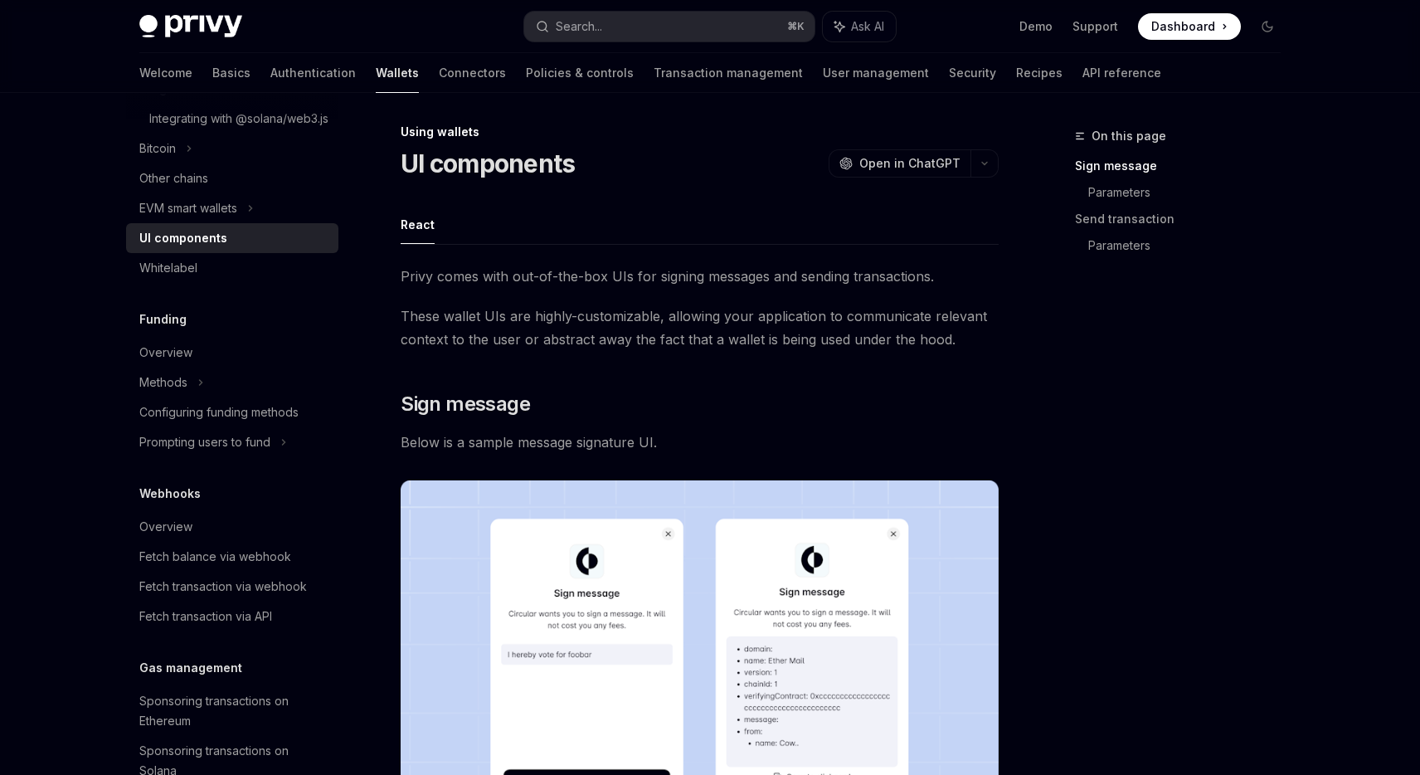
scroll to position [2, 0]
click at [270, 70] on link "Authentication" at bounding box center [312, 73] width 85 height 40
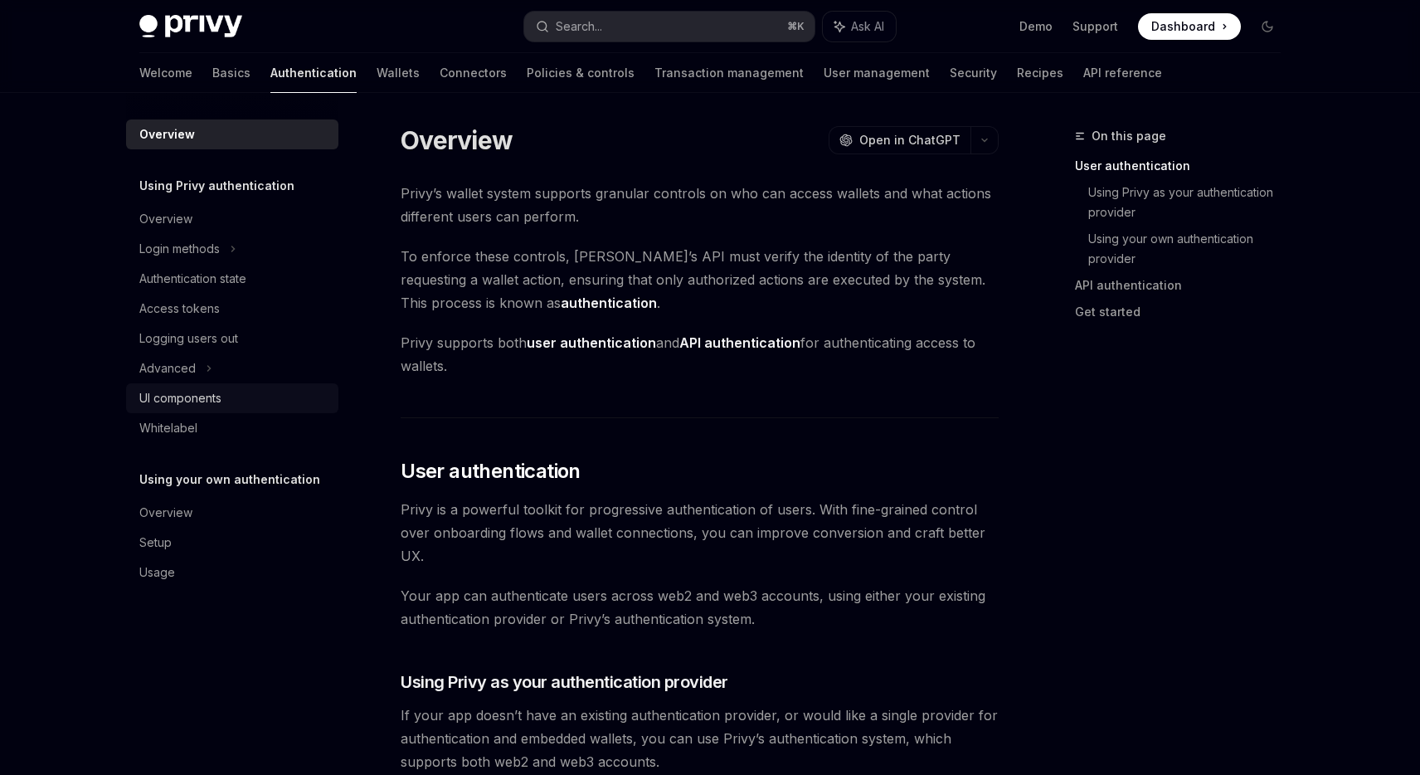
click at [217, 394] on div "UI components" at bounding box center [180, 398] width 82 height 20
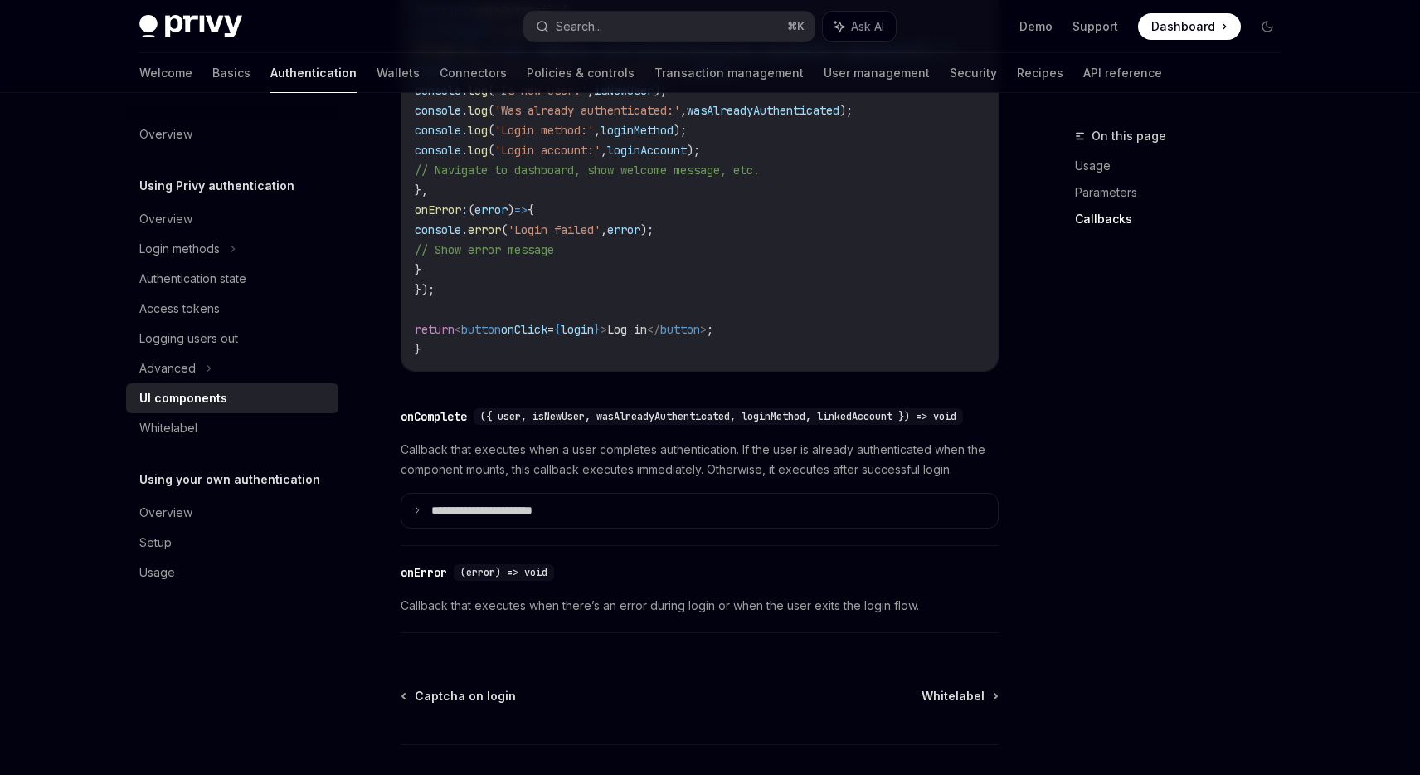
scroll to position [2078, 0]
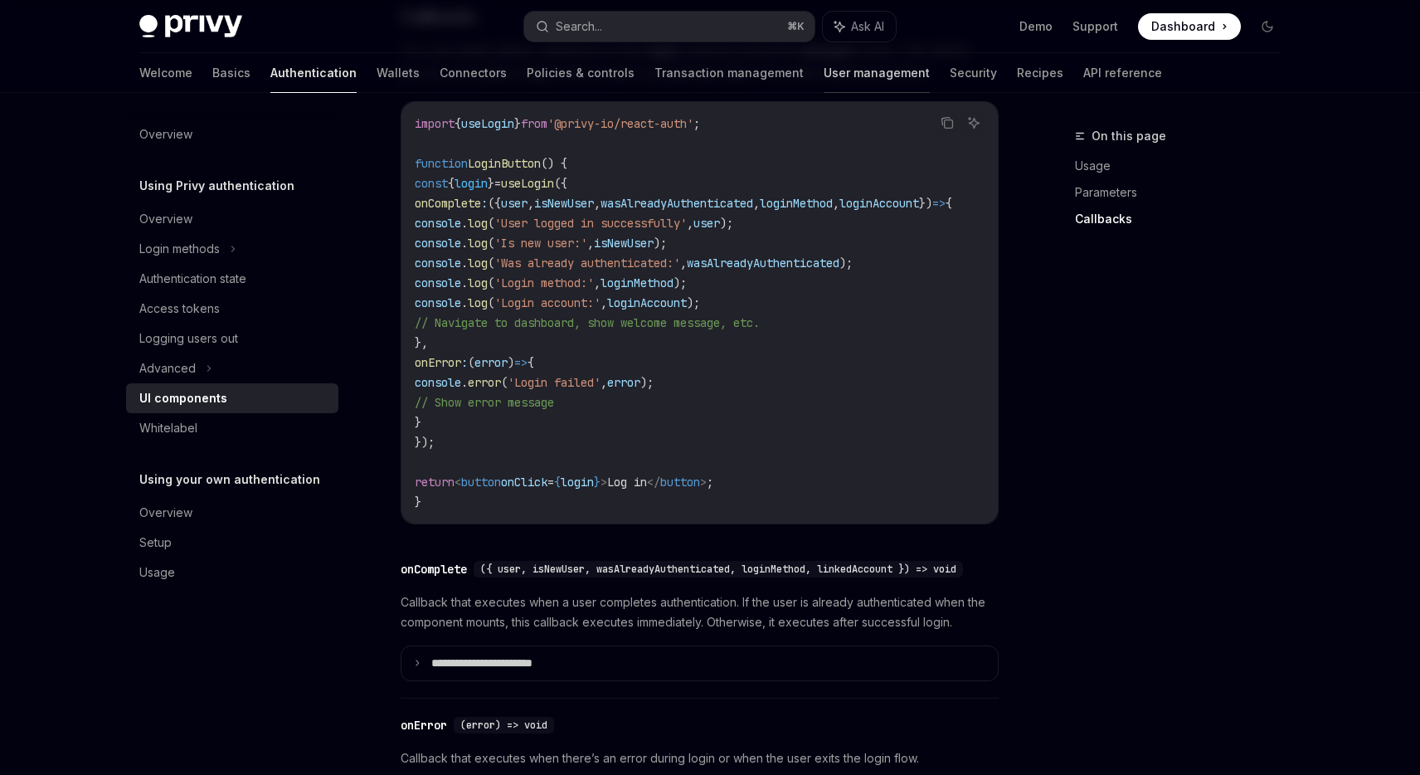
click at [824, 67] on link "User management" at bounding box center [877, 73] width 106 height 40
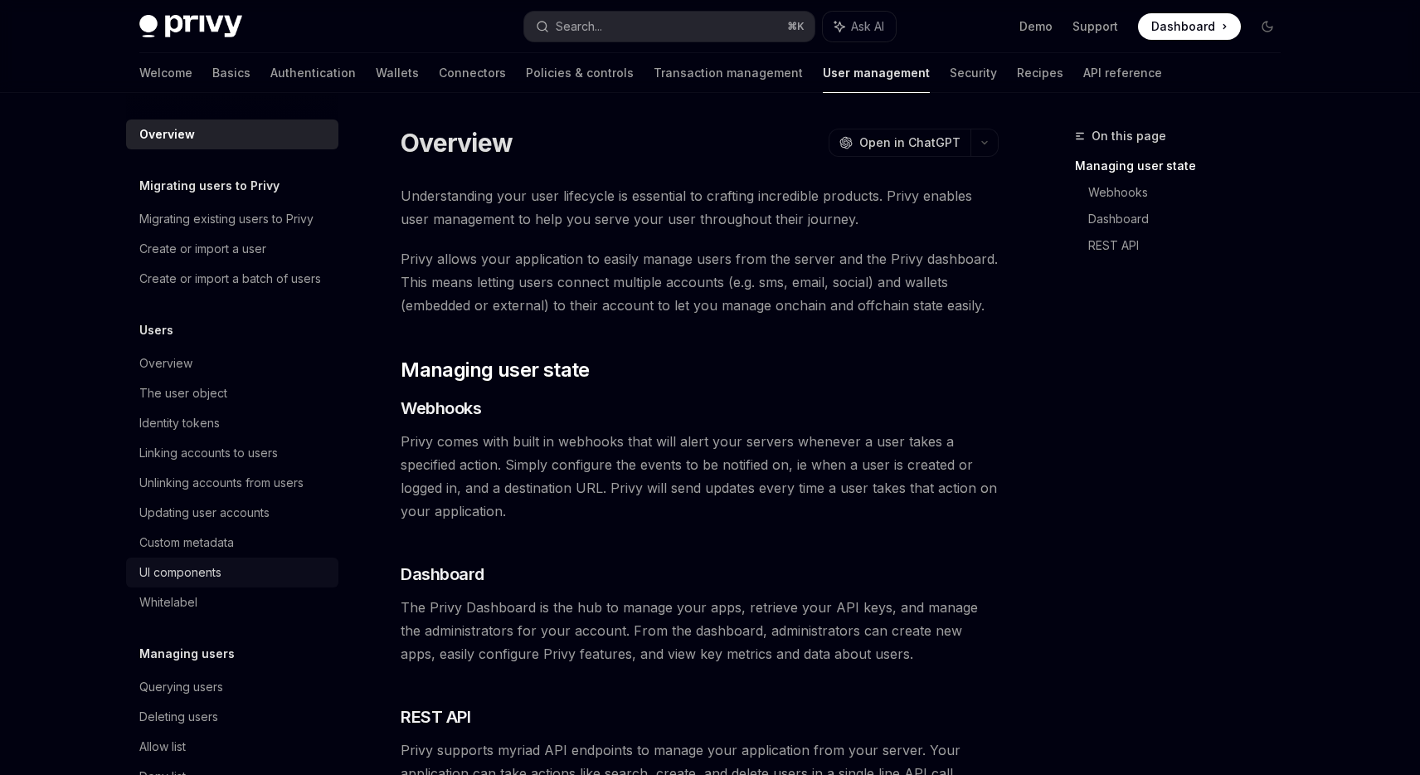
click at [192, 573] on div "UI components" at bounding box center [180, 572] width 82 height 20
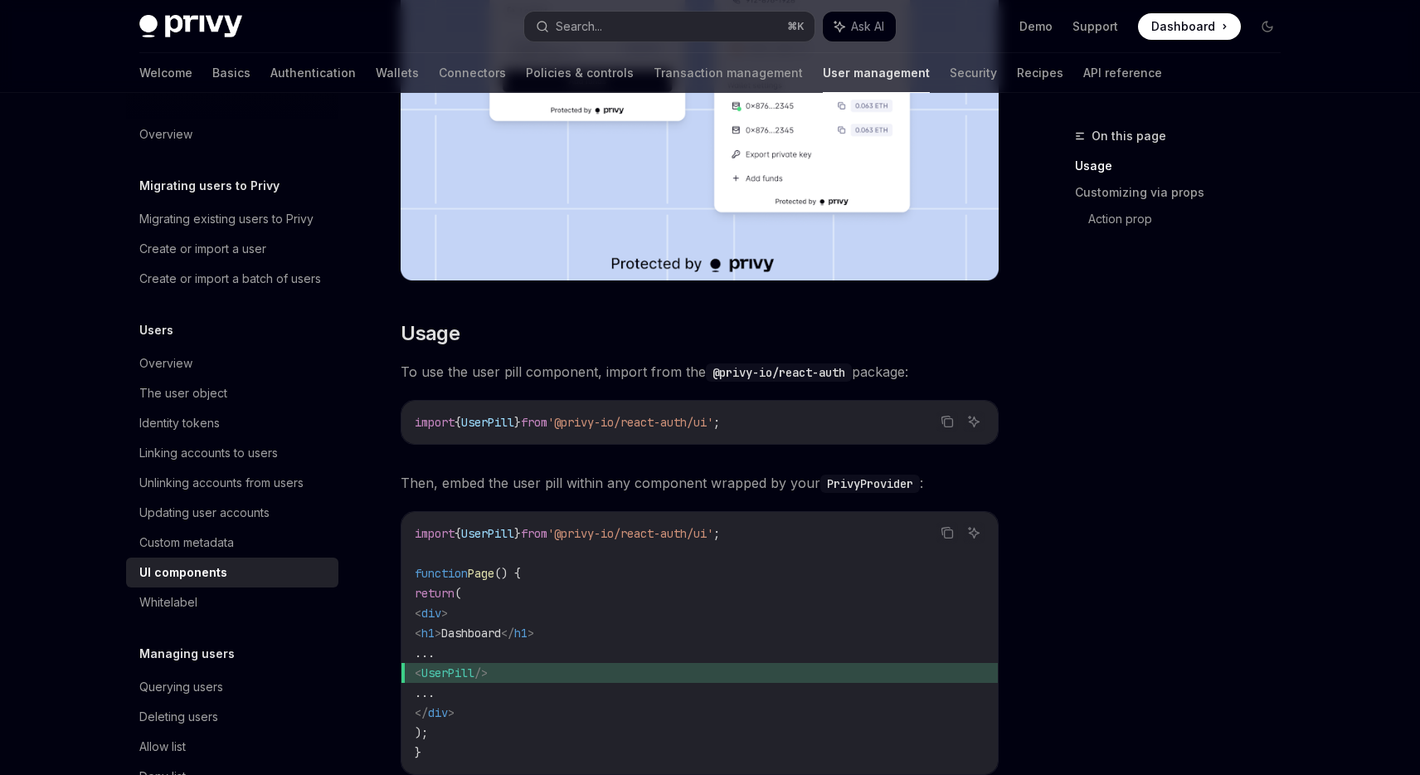
scroll to position [518, 0]
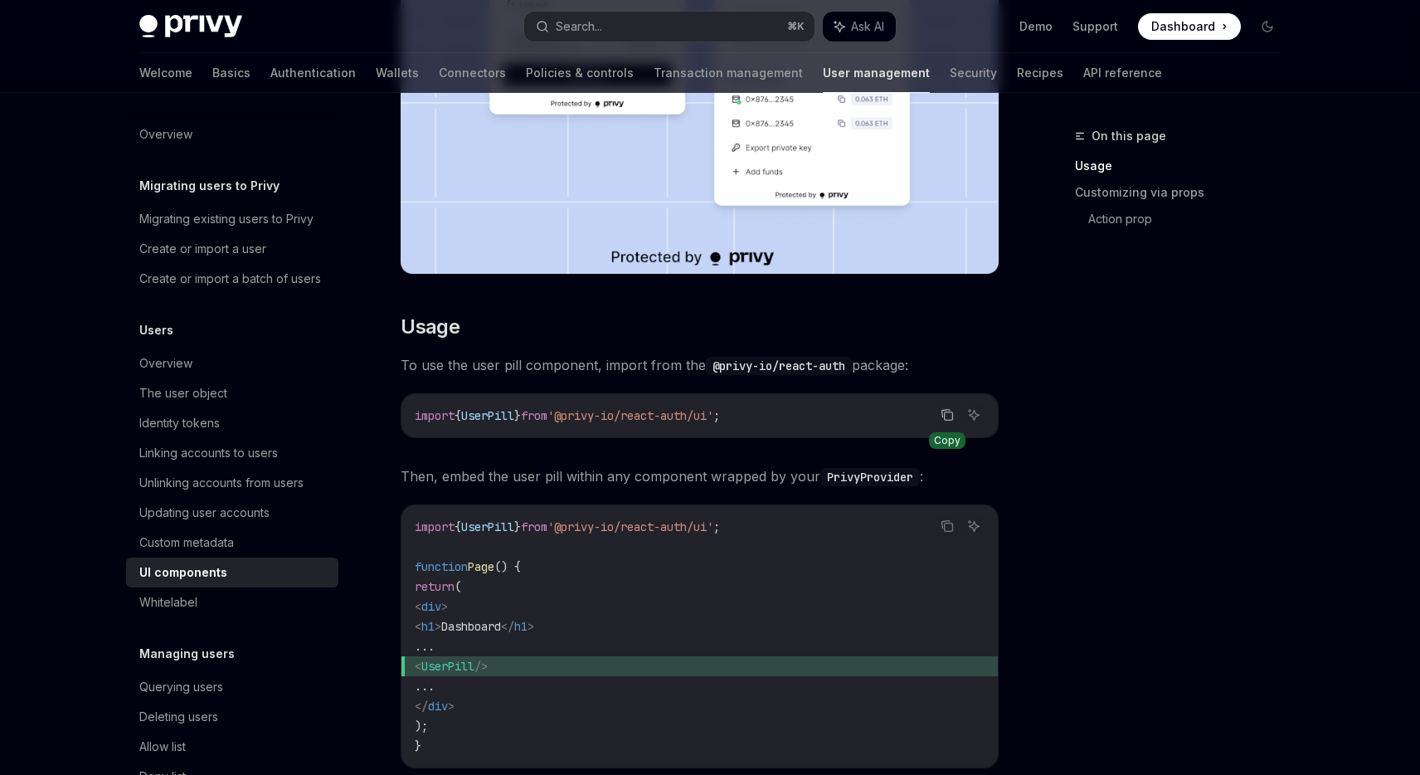
click at [949, 419] on icon "Copy the contents from the code block" at bounding box center [947, 414] width 13 height 13
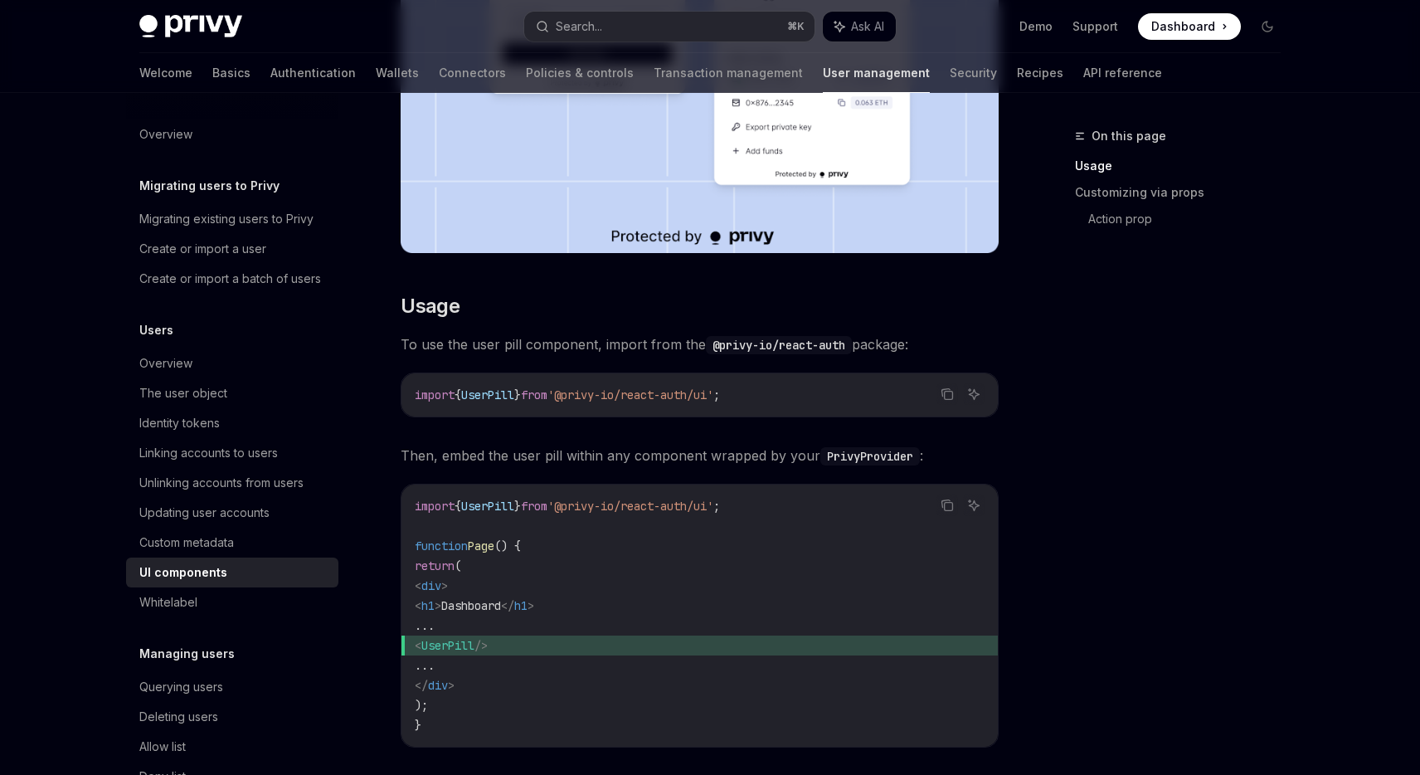
scroll to position [545, 0]
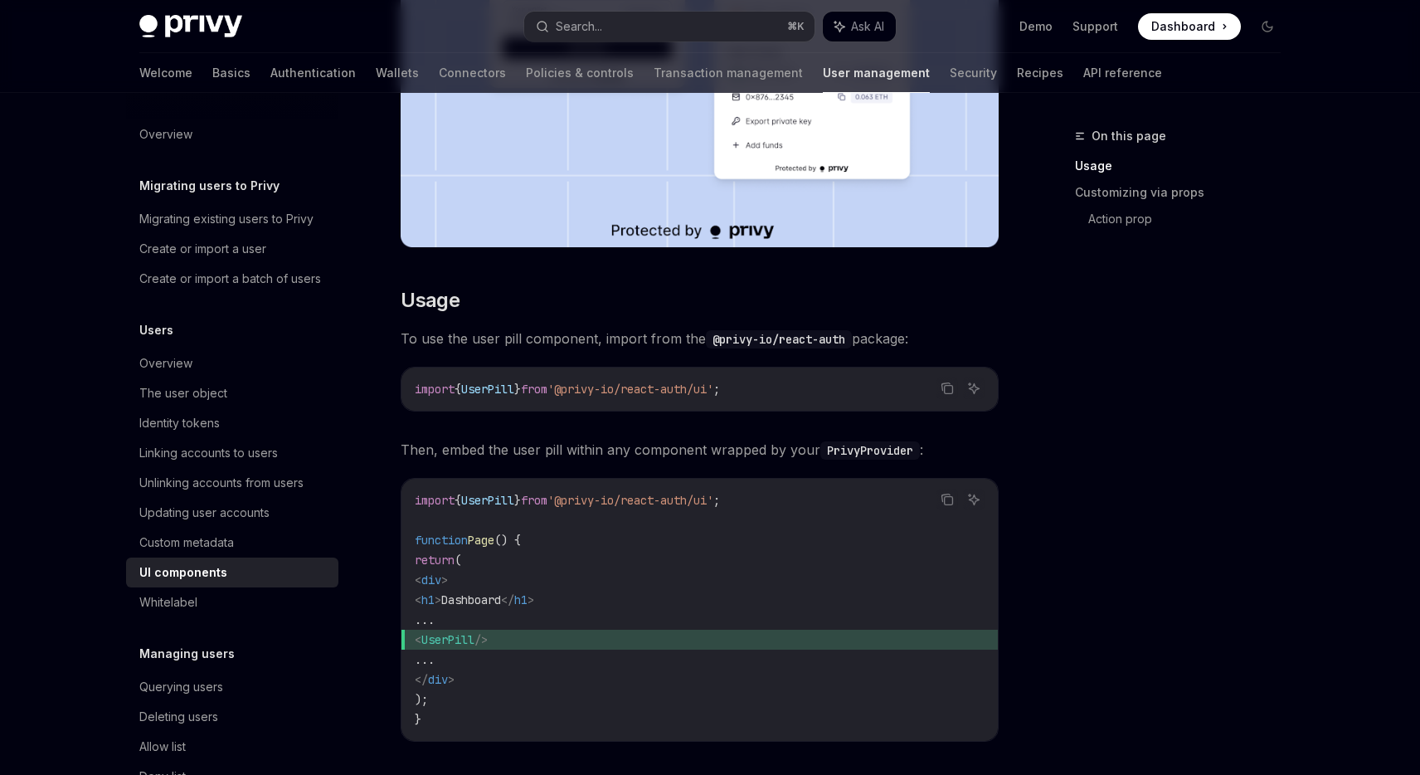
drag, startPoint x: 457, startPoint y: 639, endPoint x: 544, endPoint y: 644, distance: 87.2
click at [544, 644] on span "< UserPill />" at bounding box center [700, 640] width 570 height 20
copy span "< UserPill />"
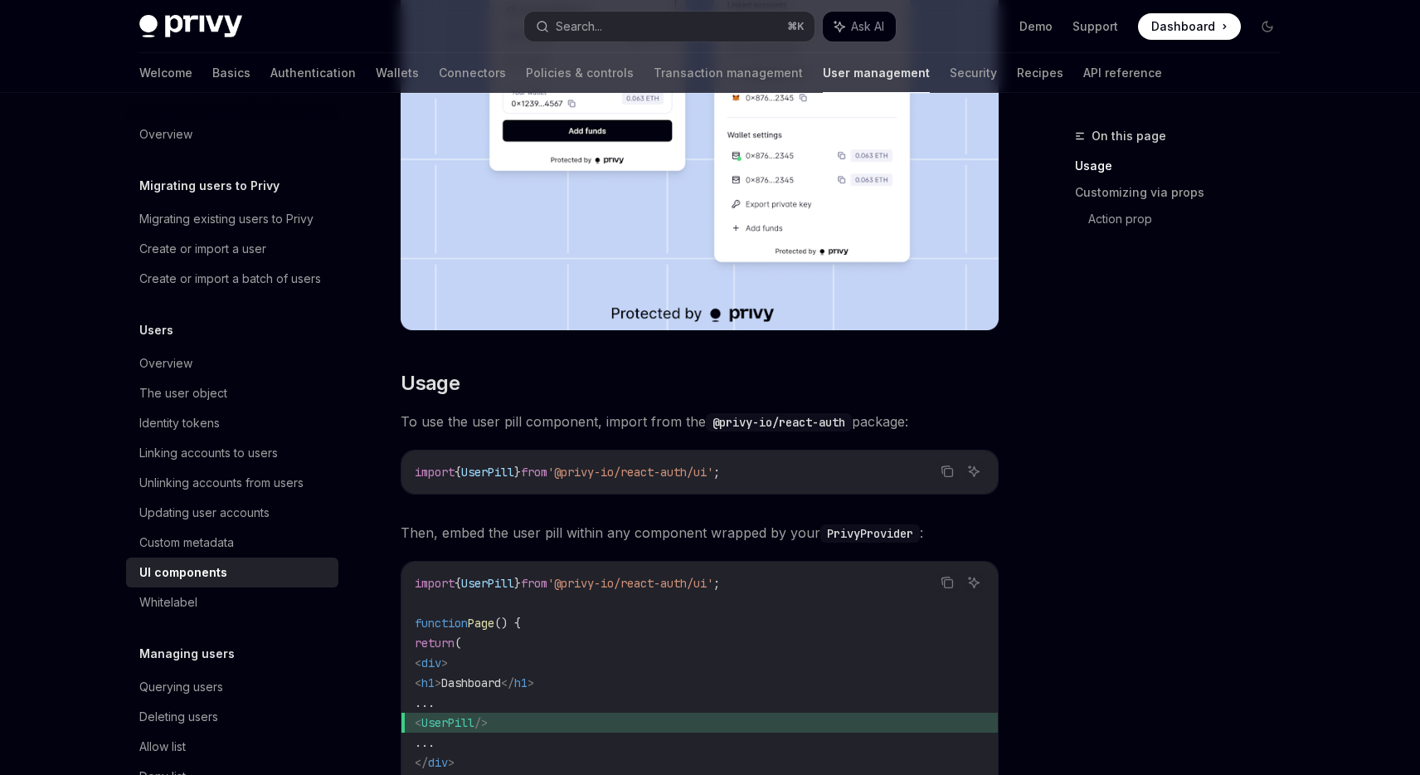
scroll to position [382, 0]
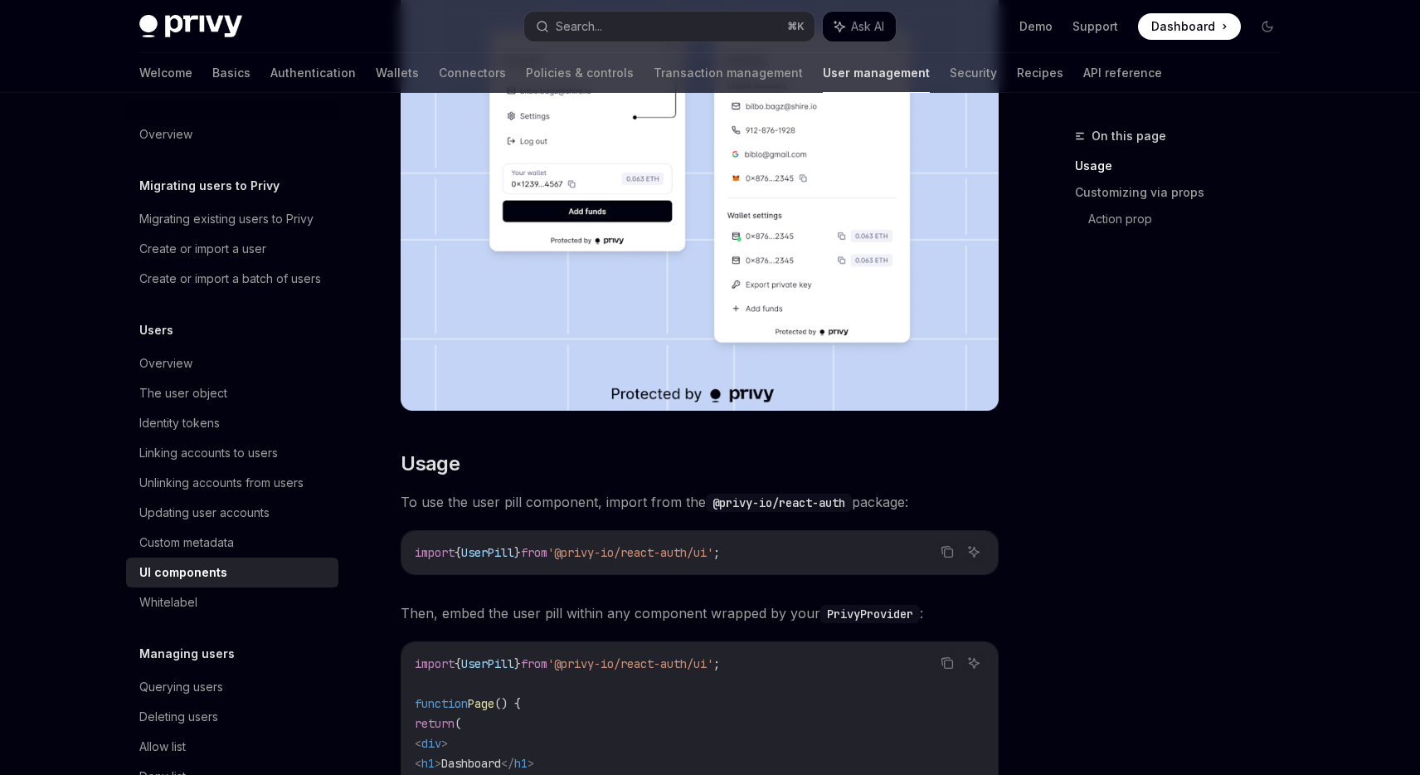
click at [366, 37] on div "Privy Docs home page" at bounding box center [325, 26] width 372 height 23
click at [340, 32] on div "Privy Docs home page" at bounding box center [325, 26] width 372 height 23
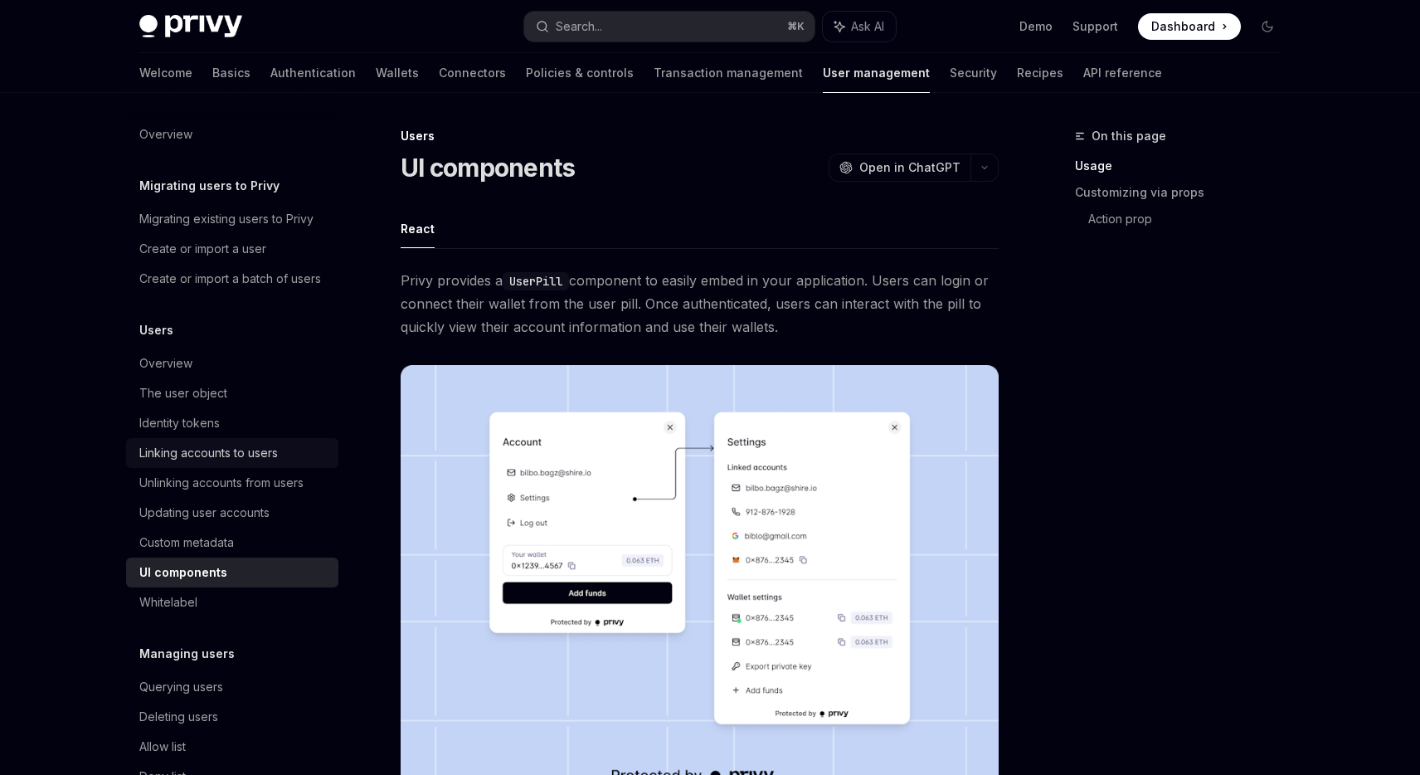
click at [220, 455] on div "Linking accounts to users" at bounding box center [208, 453] width 139 height 20
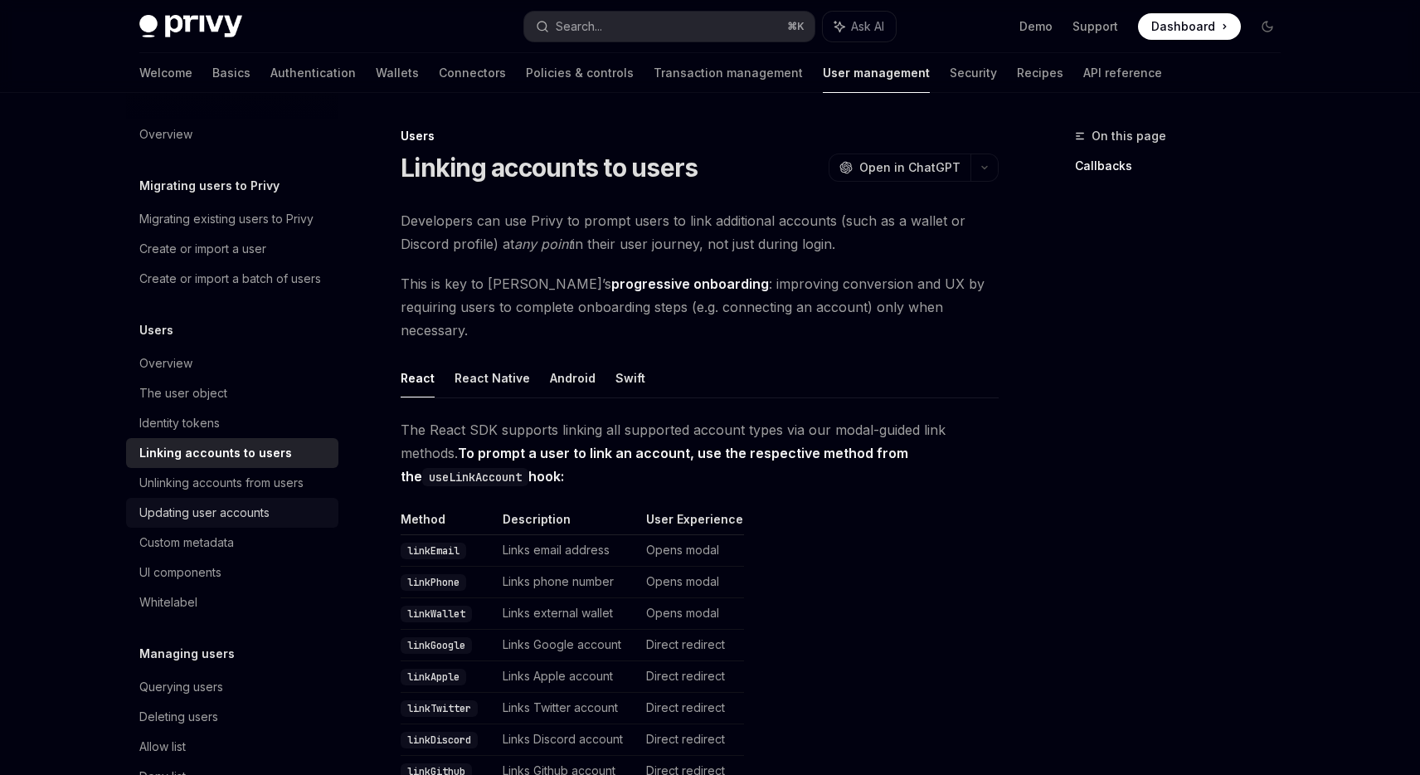
click at [280, 511] on div "Updating user accounts" at bounding box center [233, 513] width 189 height 20
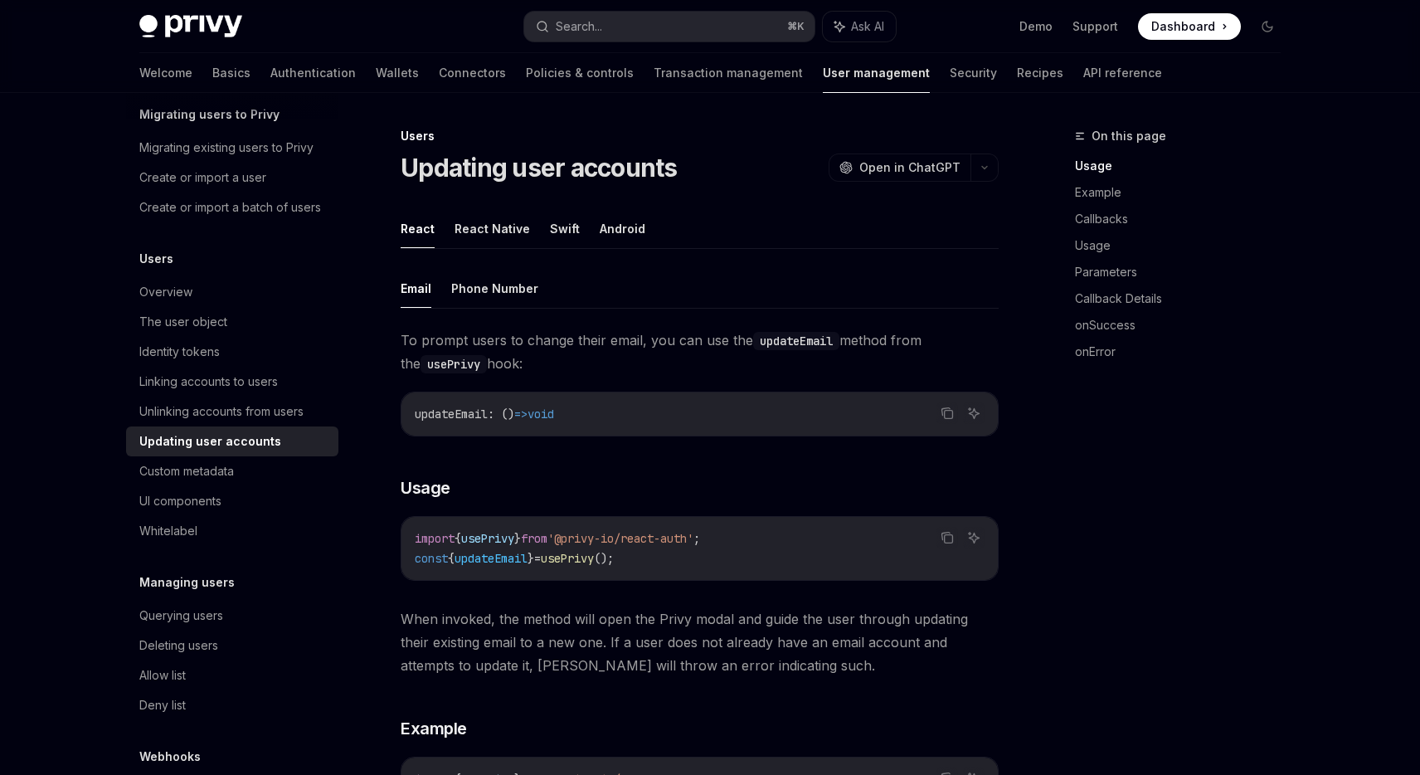
scroll to position [71, 0]
click at [256, 395] on link "Linking accounts to users" at bounding box center [232, 383] width 212 height 30
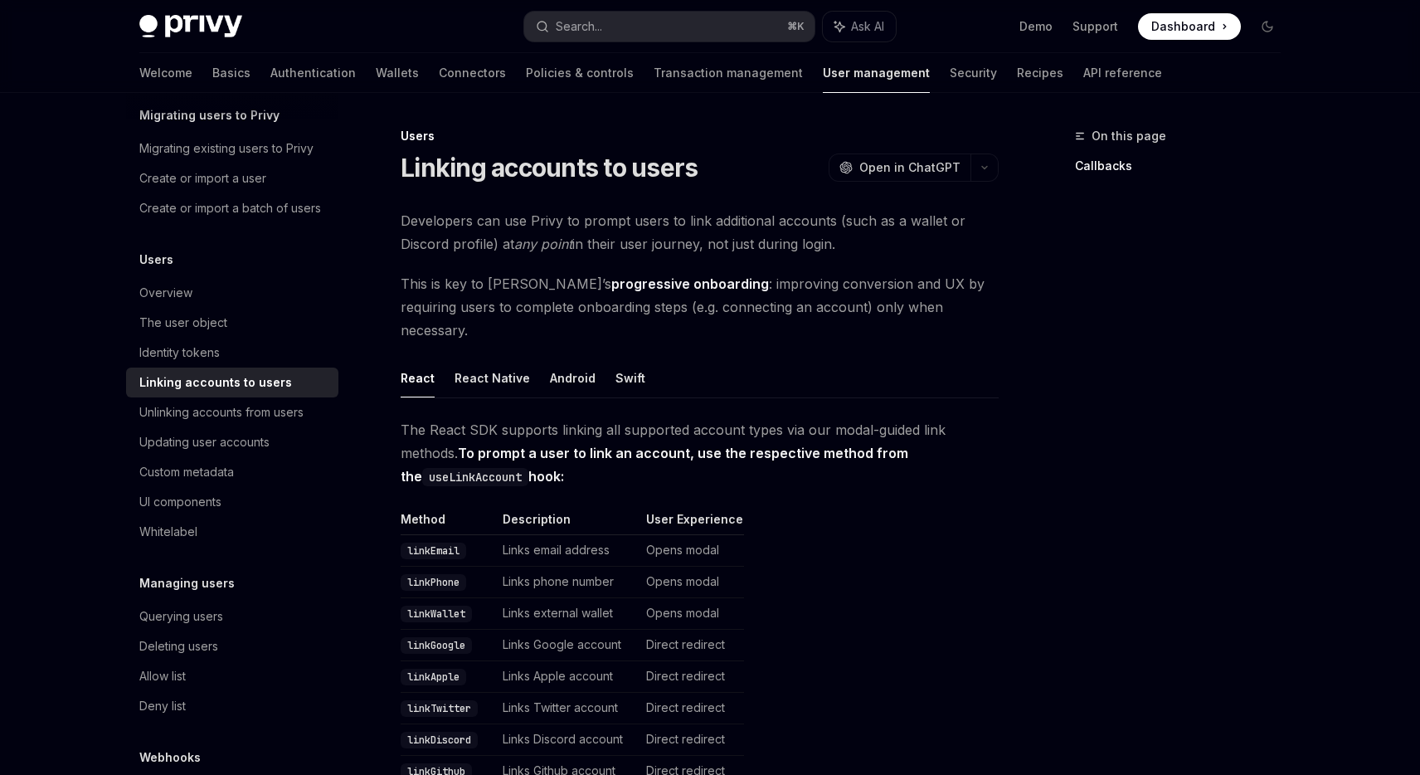
click at [444, 543] on code "linkEmail" at bounding box center [434, 551] width 66 height 17
click at [270, 500] on div "UI components" at bounding box center [233, 502] width 189 height 20
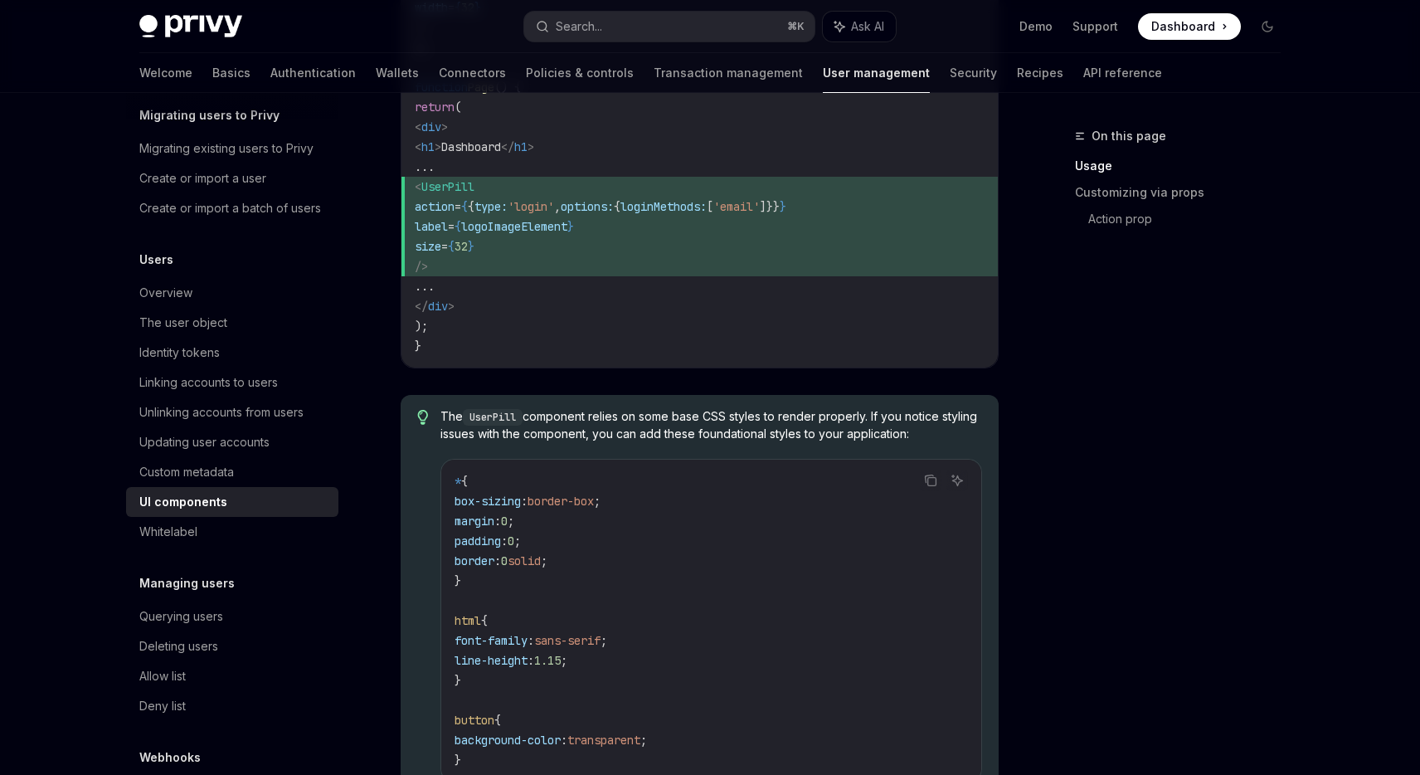
scroll to position [626, 0]
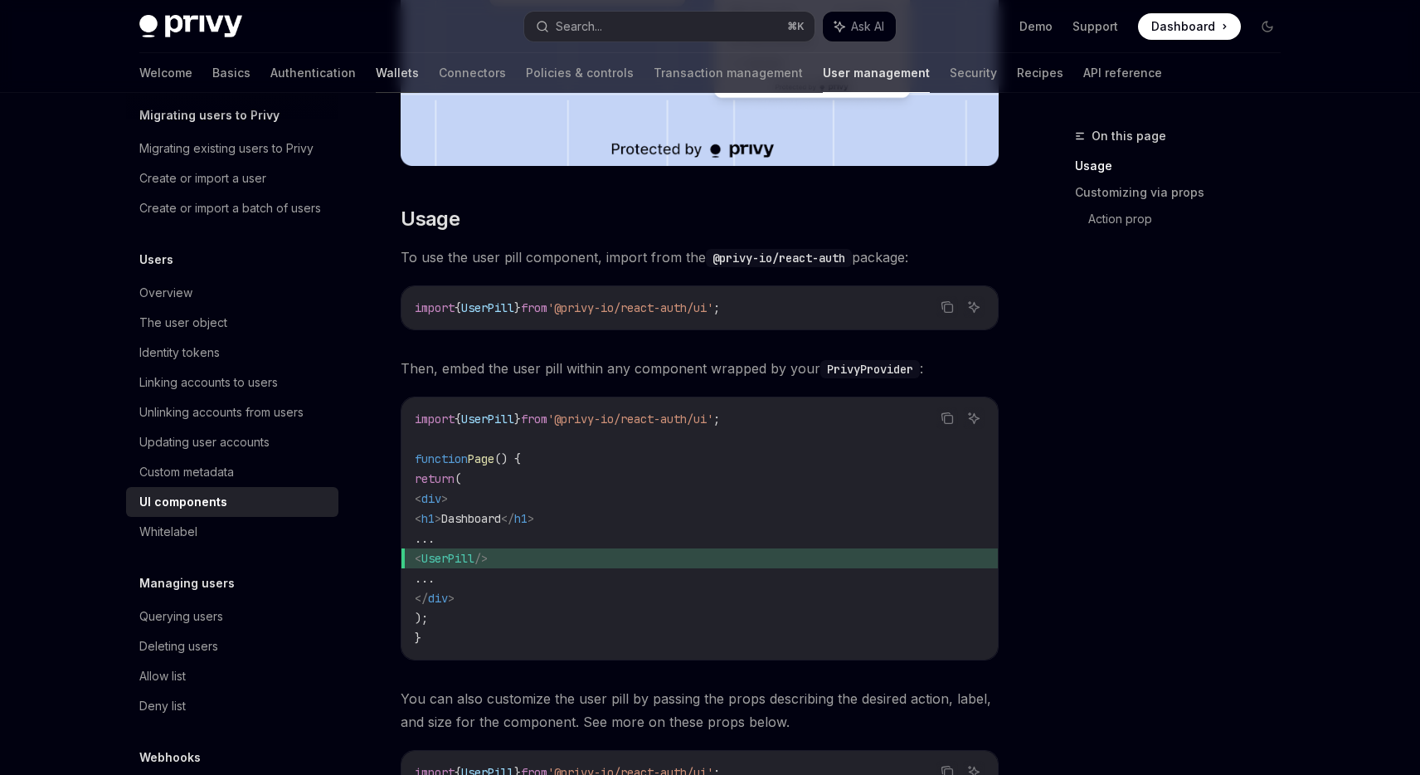
click at [376, 67] on link "Wallets" at bounding box center [397, 73] width 43 height 40
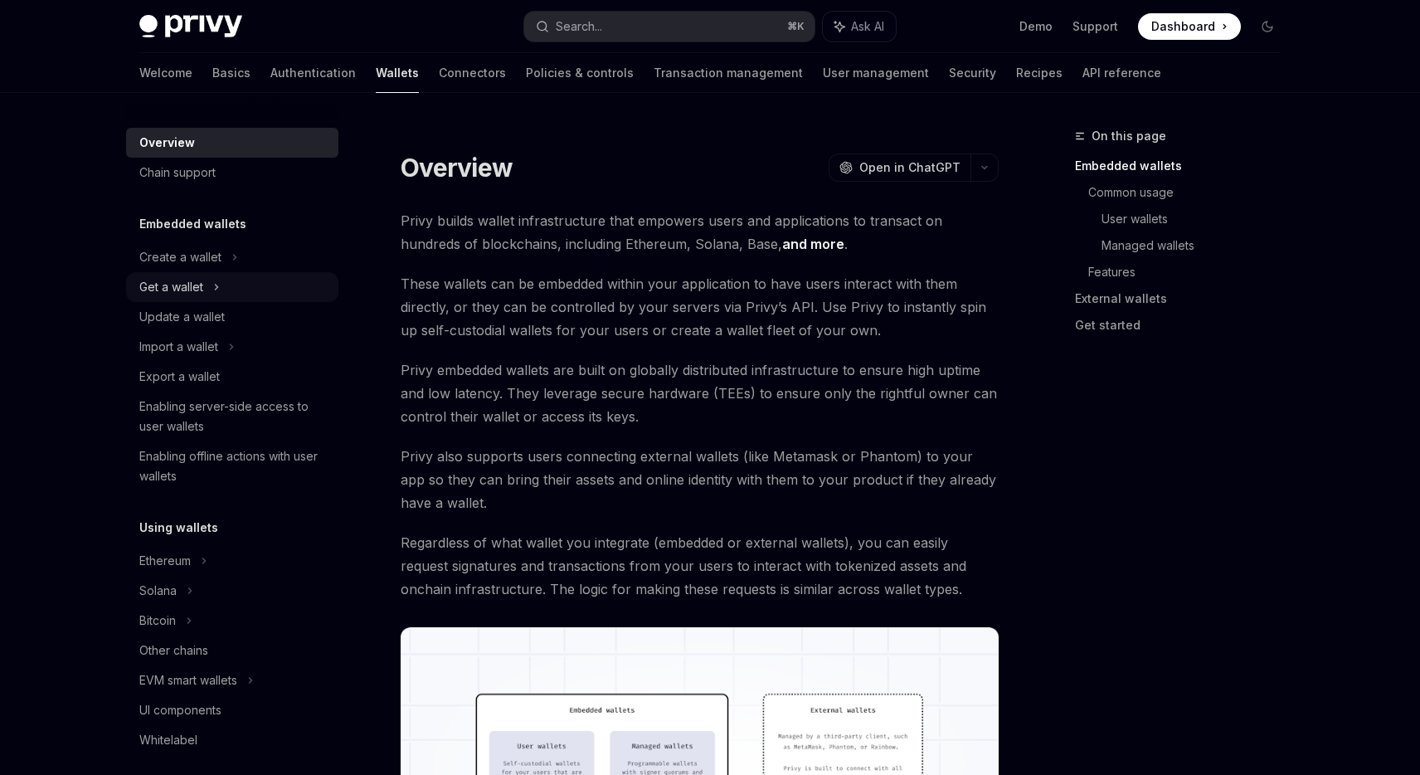
click at [217, 288] on icon at bounding box center [217, 287] width 2 height 5
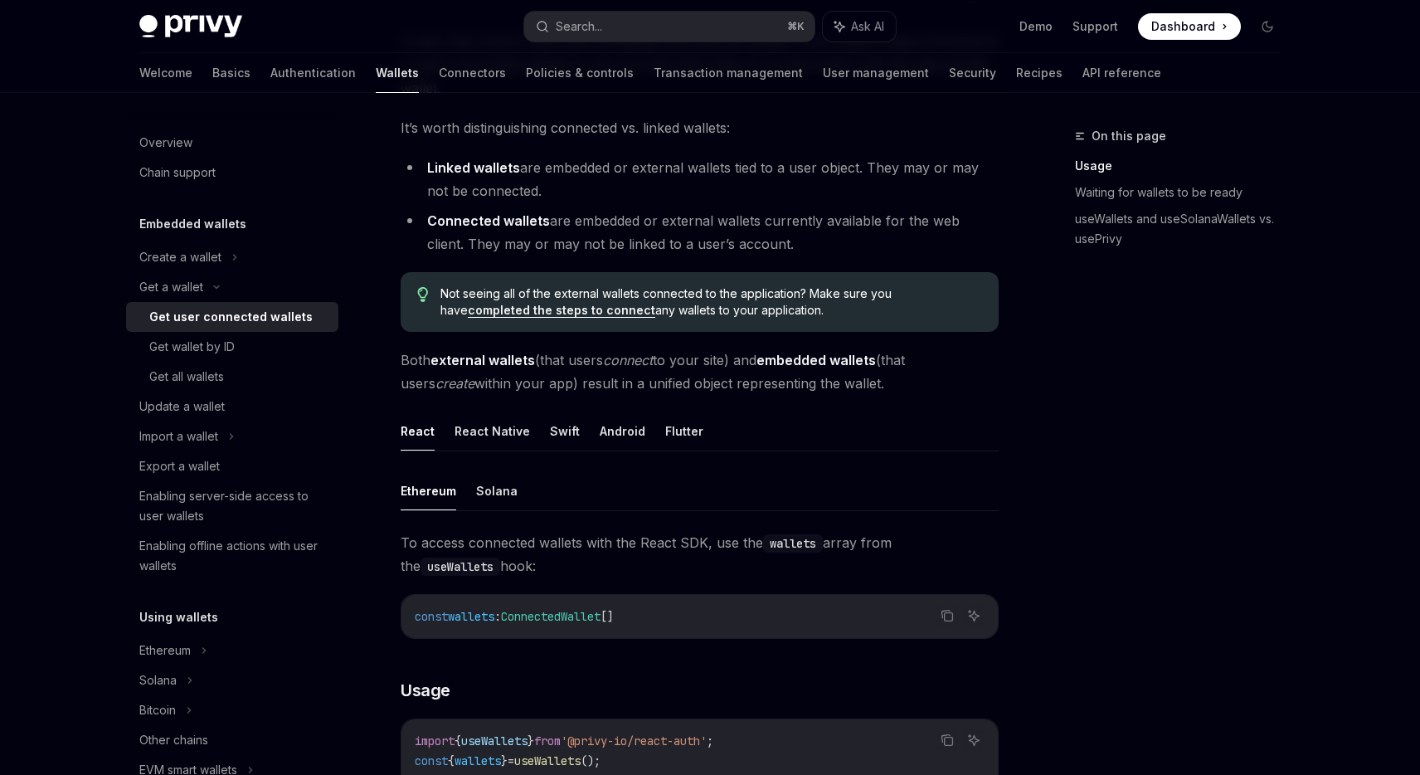
scroll to position [188, 0]
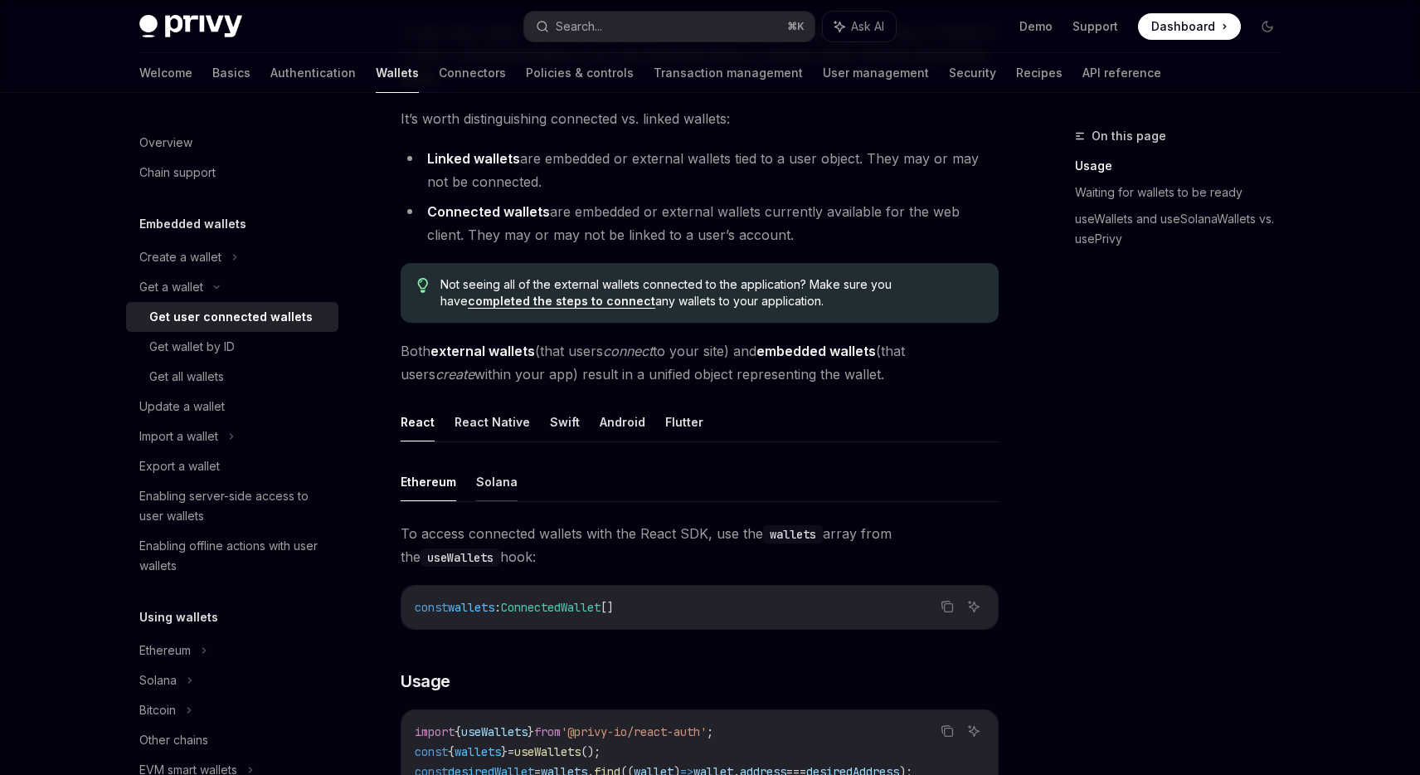
click at [493, 480] on button "Solana" at bounding box center [496, 481] width 41 height 39
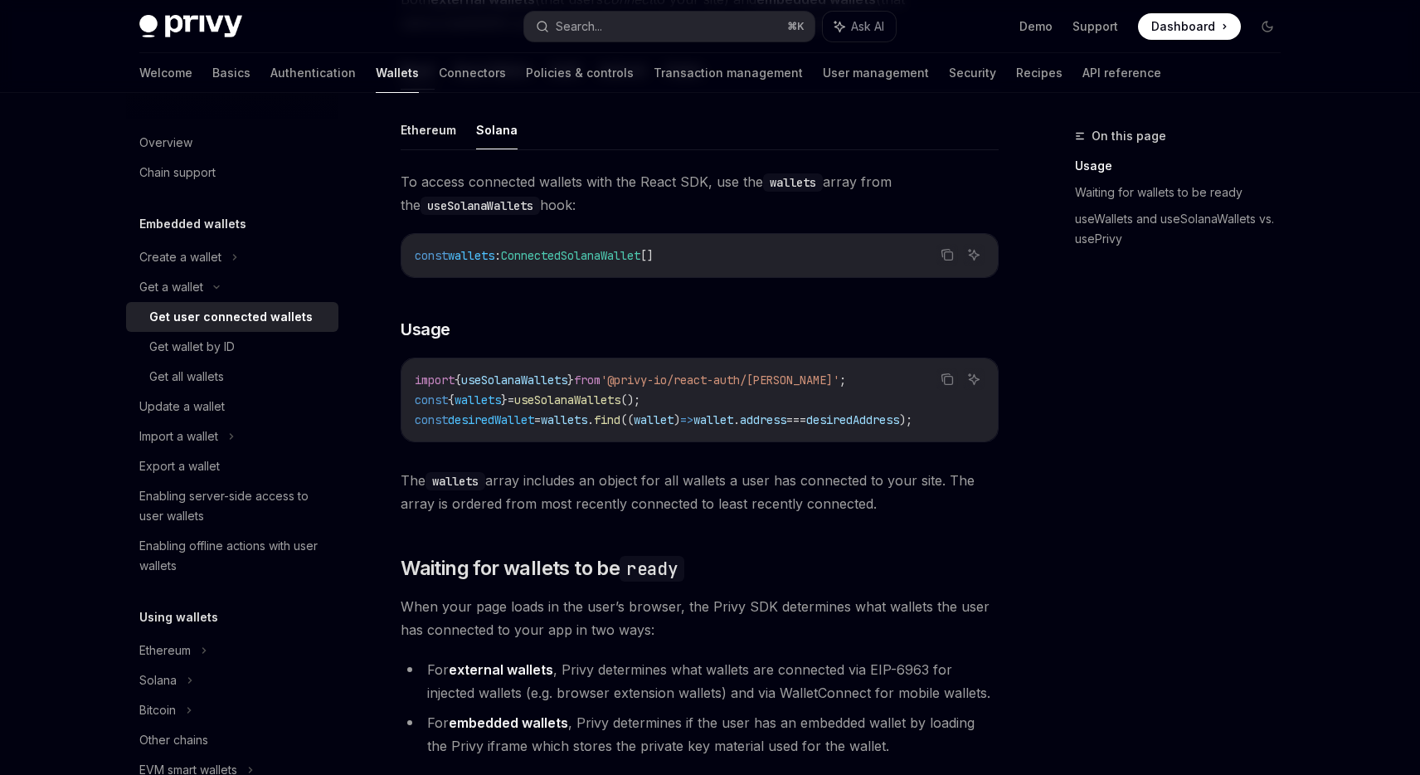
scroll to position [544, 0]
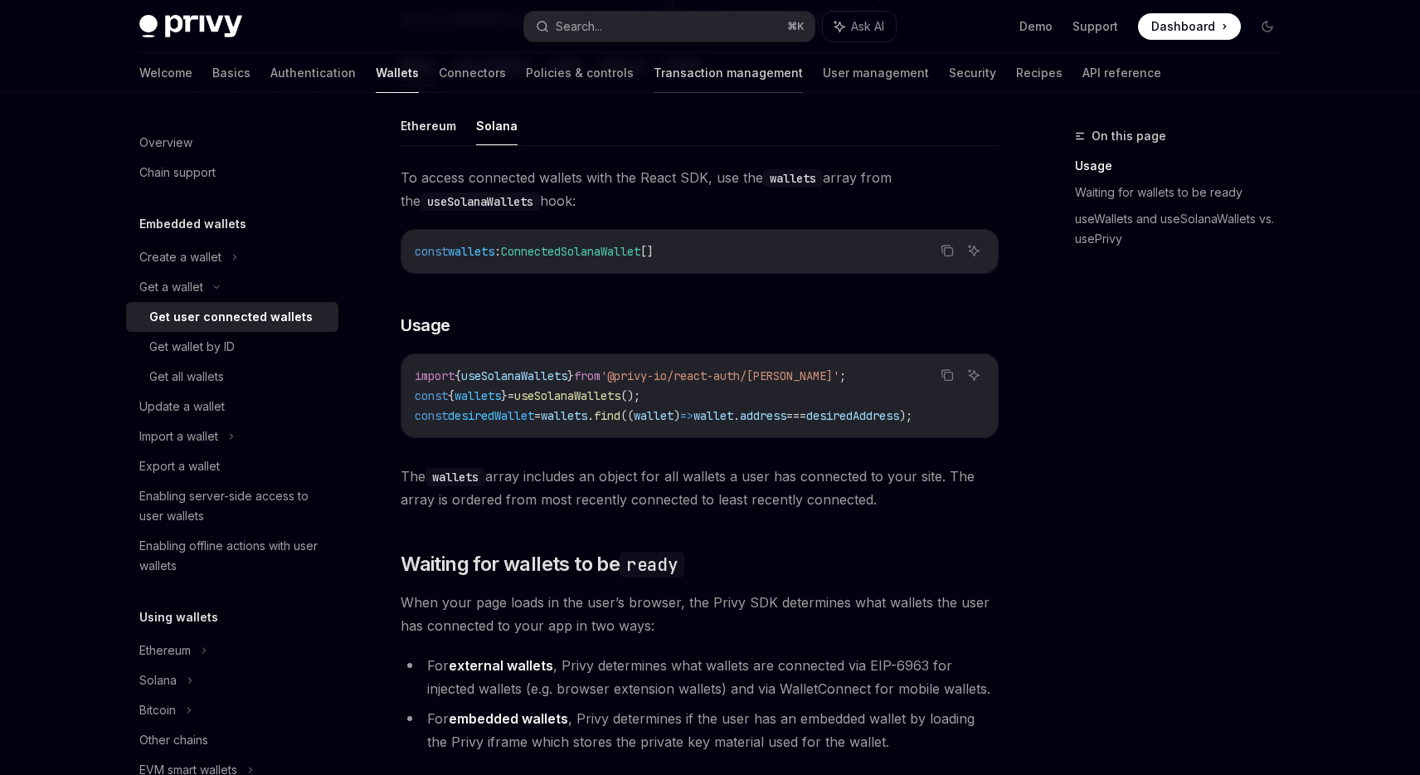
click at [654, 76] on link "Transaction management" at bounding box center [728, 73] width 149 height 40
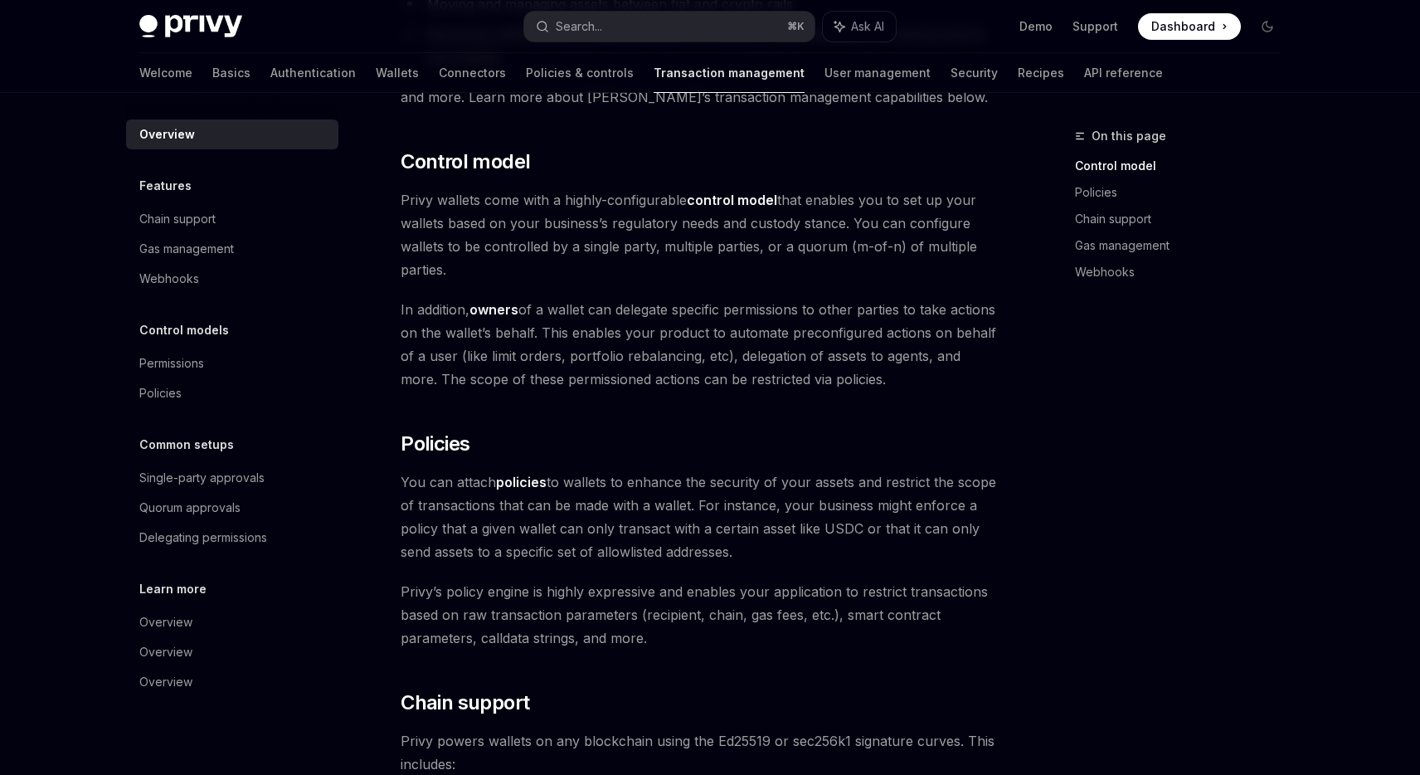
scroll to position [324, 0]
click at [230, 222] on div "Chain support" at bounding box center [233, 219] width 189 height 20
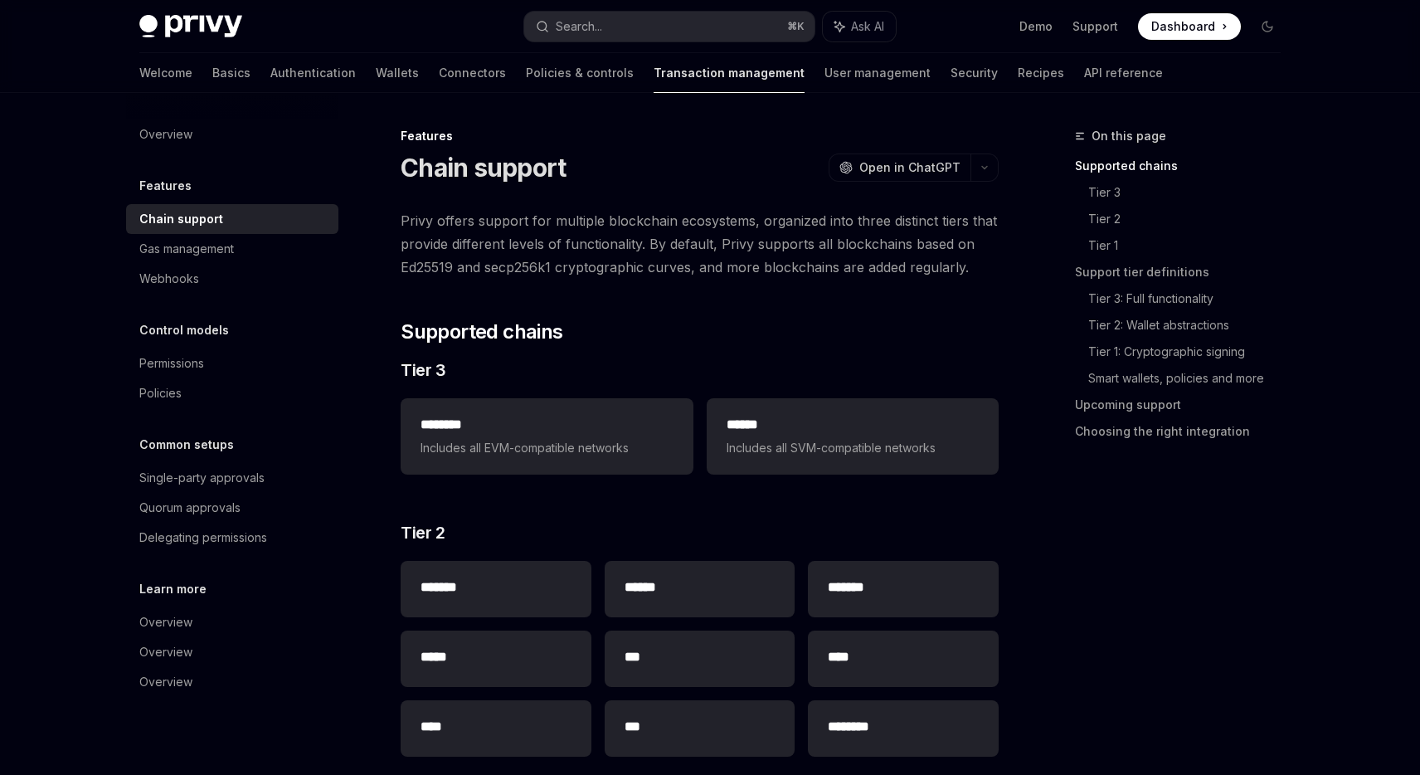
click at [217, 178] on div "Features" at bounding box center [232, 186] width 212 height 20
click at [214, 139] on div "Overview" at bounding box center [233, 134] width 189 height 20
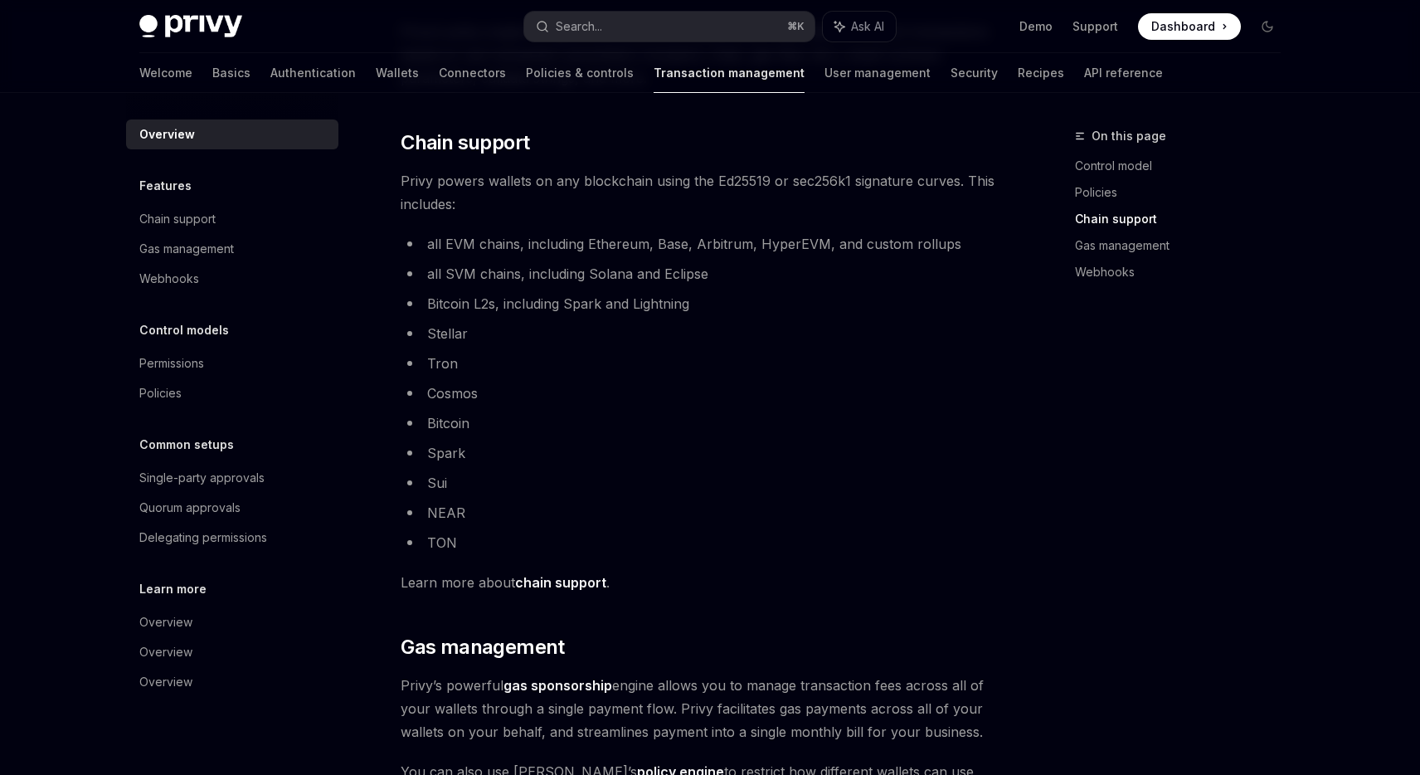
scroll to position [903, 0]
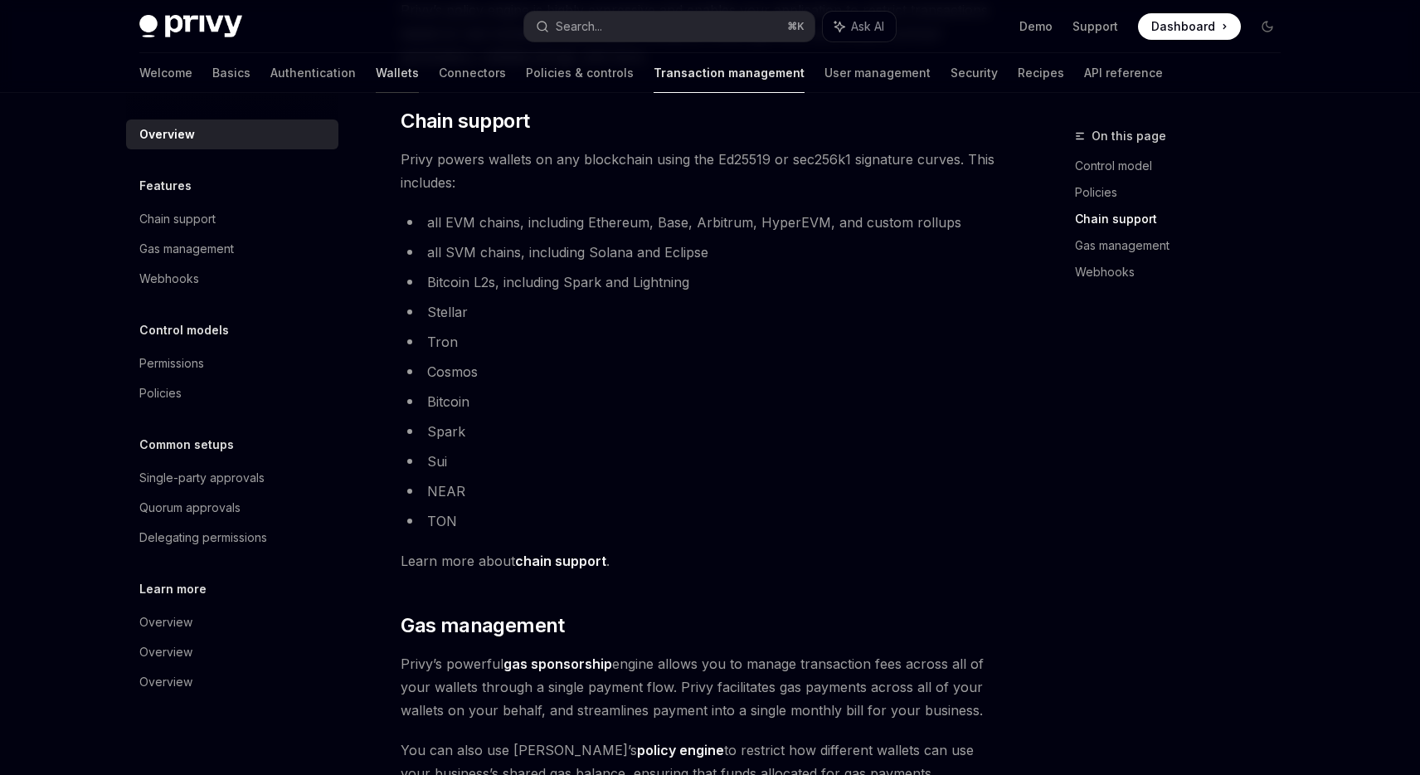
click at [376, 76] on link "Wallets" at bounding box center [397, 73] width 43 height 40
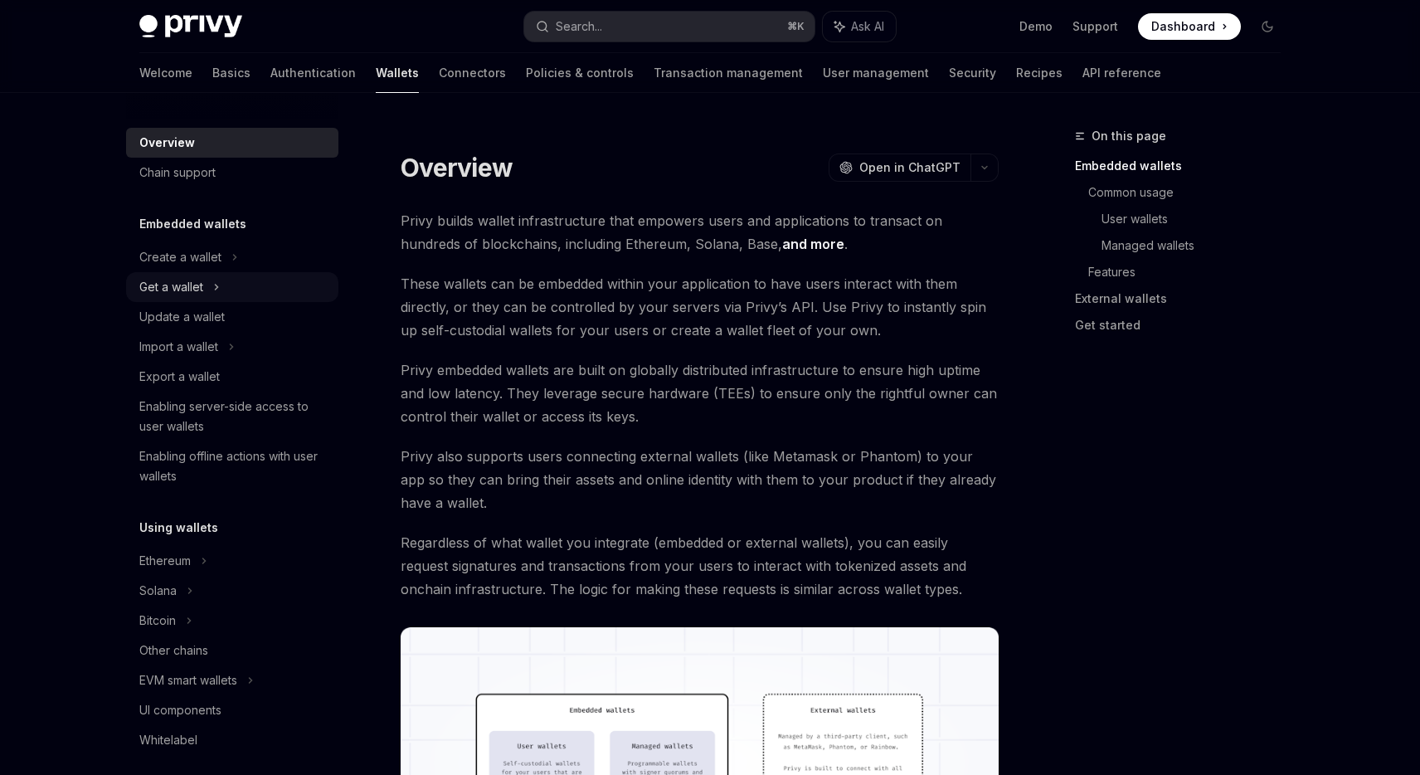
click at [196, 288] on div "Get a wallet" at bounding box center [171, 287] width 64 height 20
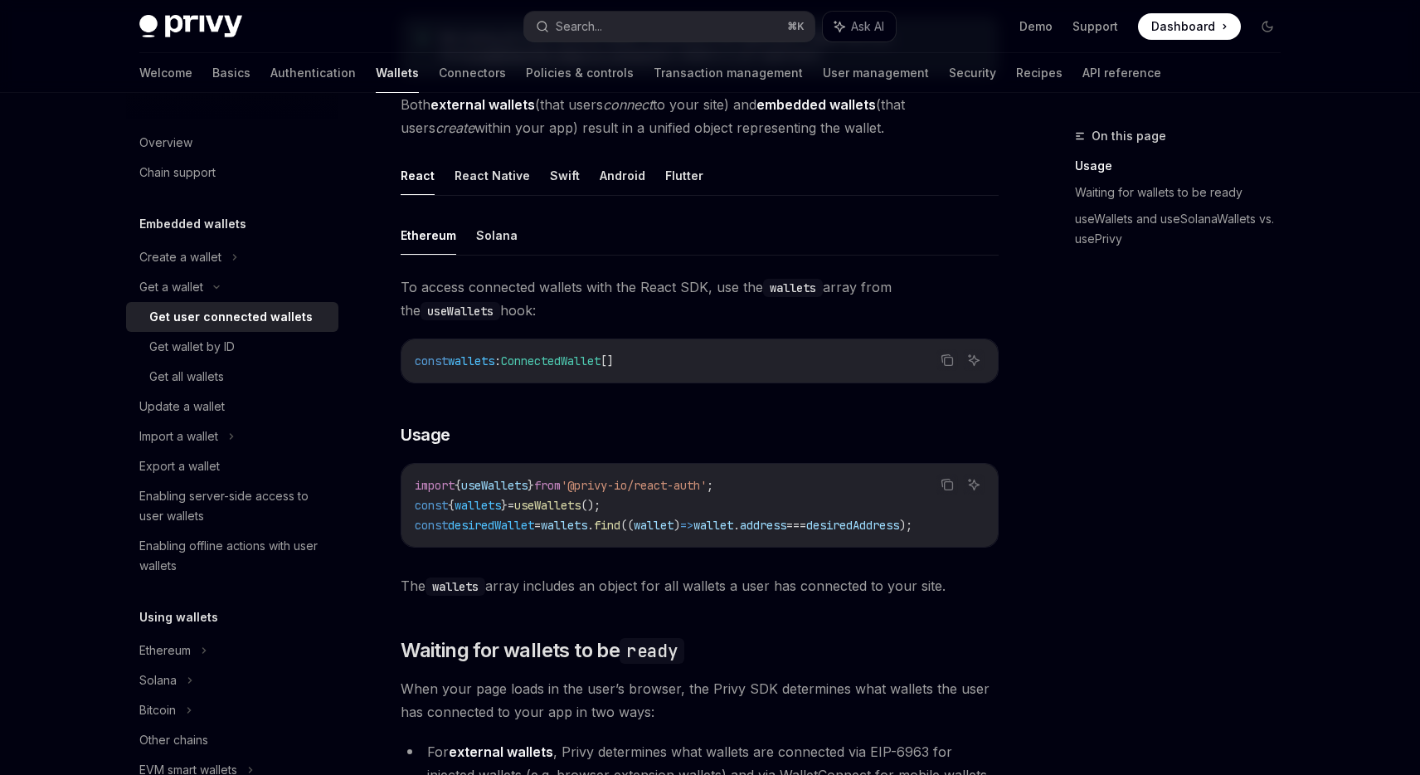
scroll to position [437, 0]
click at [957, 484] on button "Copy the contents from the code block" at bounding box center [948, 482] width 22 height 22
click at [618, 489] on span "'@privy-io/react-auth'" at bounding box center [634, 482] width 146 height 15
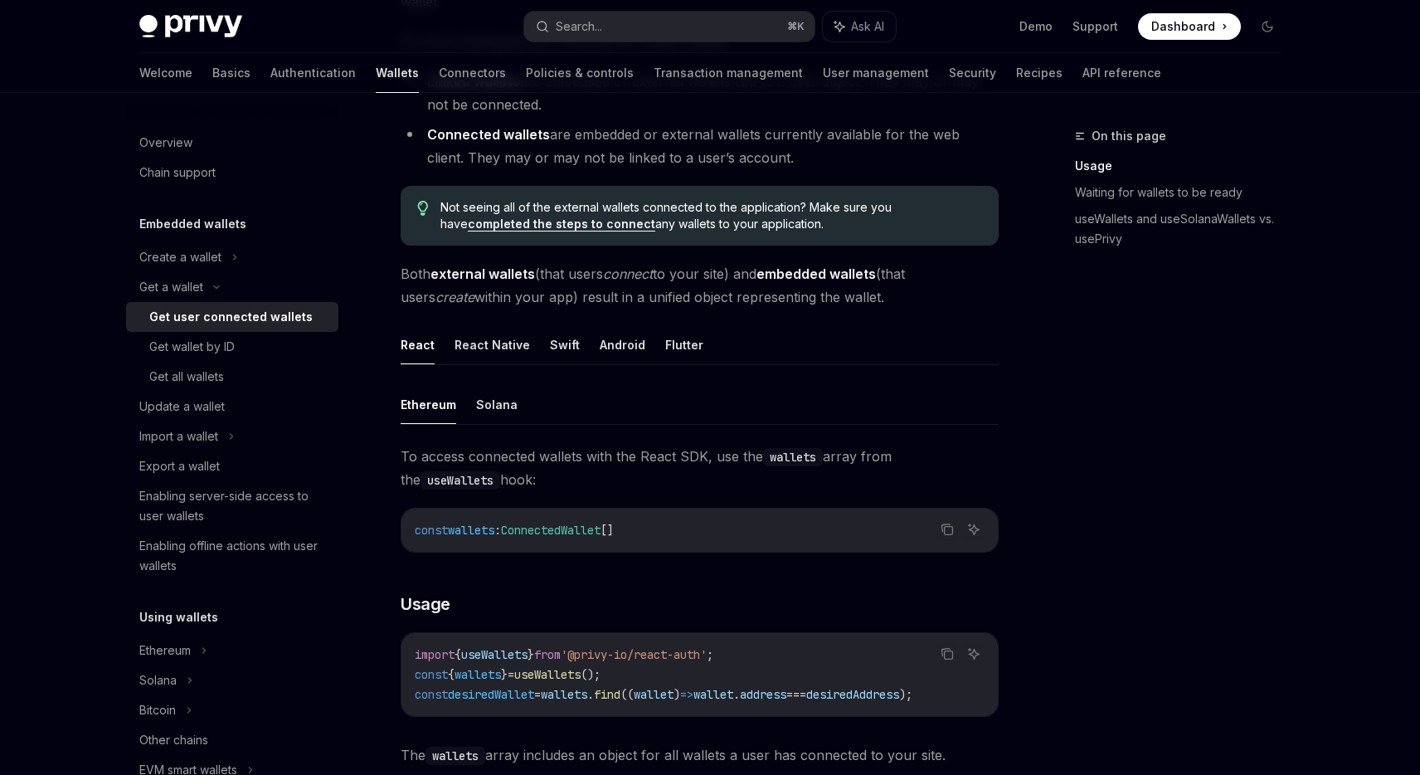
scroll to position [261, 0]
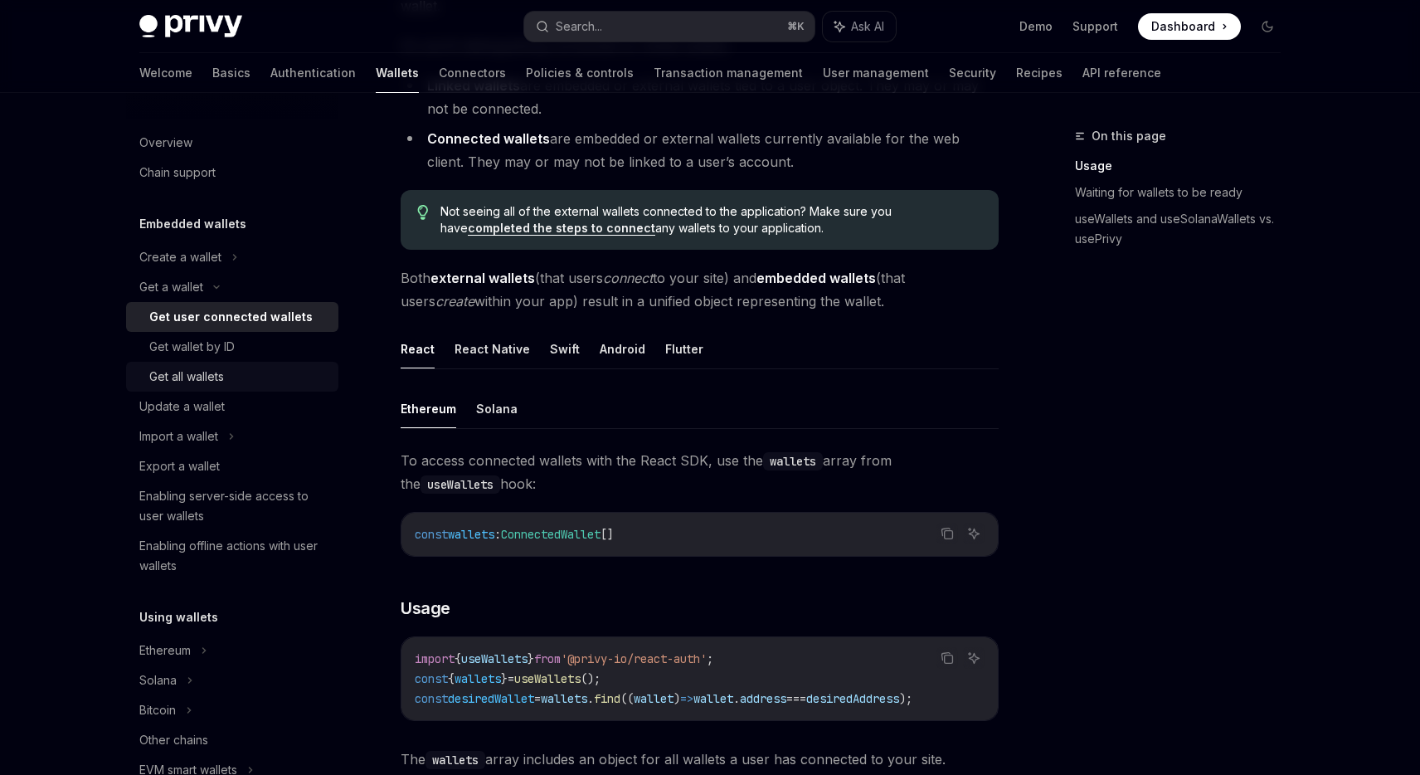
click at [228, 379] on div "Get all wallets" at bounding box center [238, 377] width 179 height 20
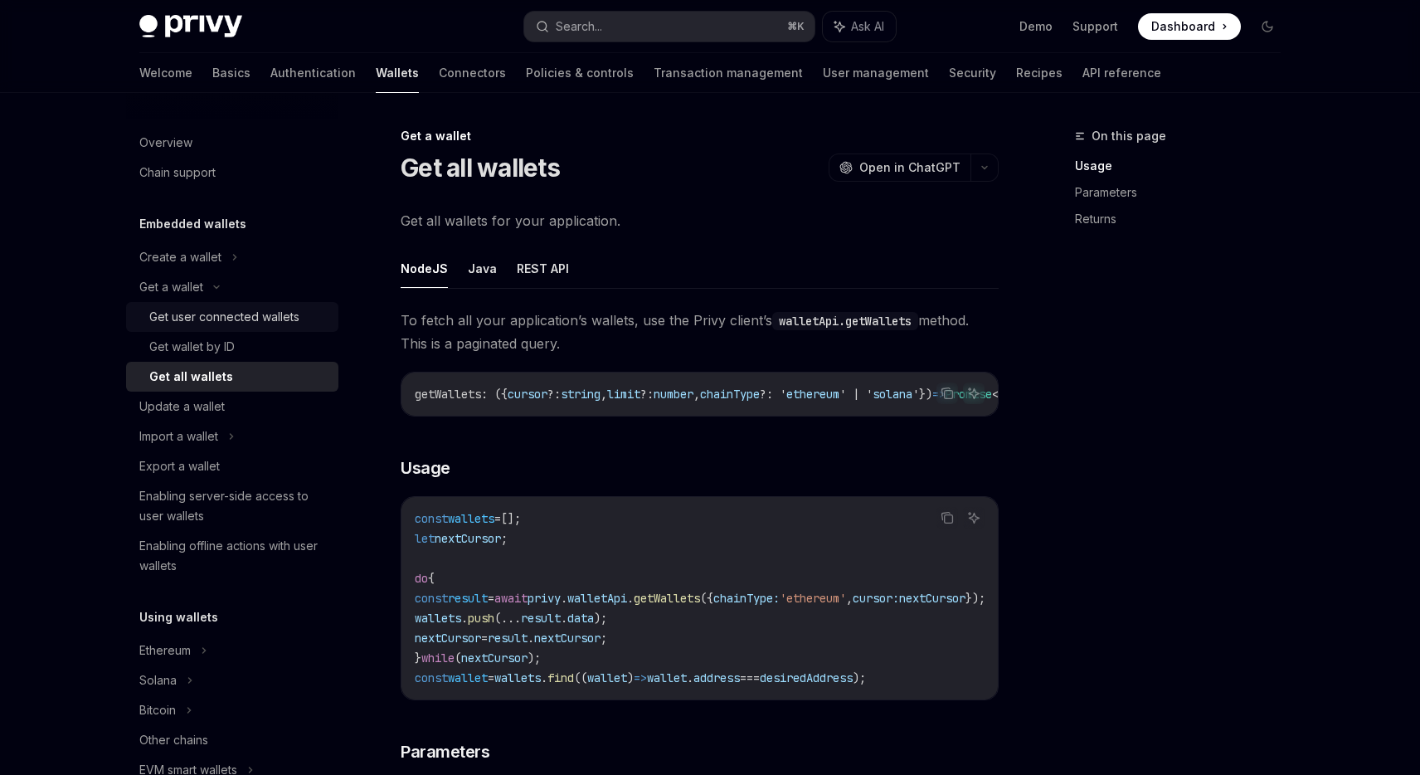
click at [235, 324] on div "Get user connected wallets" at bounding box center [224, 317] width 150 height 20
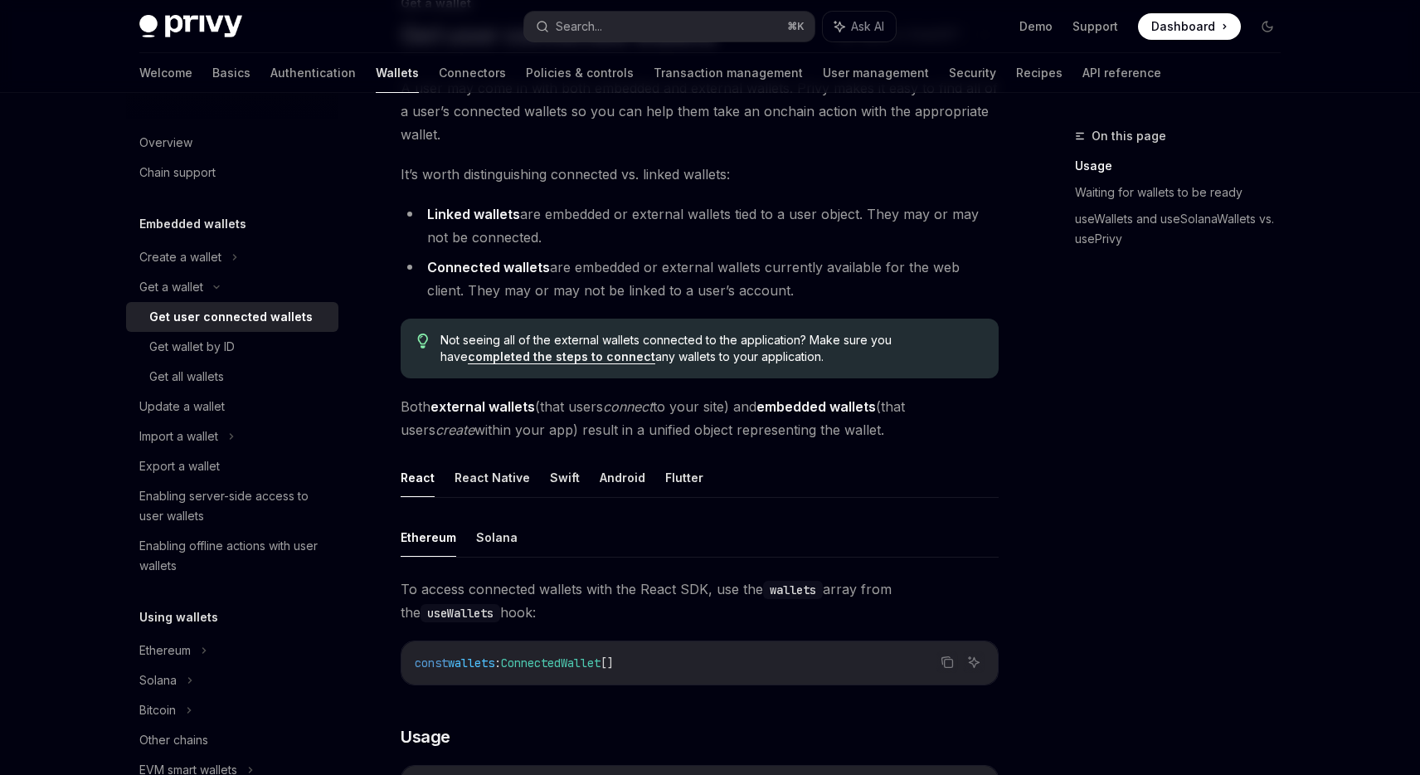
scroll to position [135, 0]
click at [1196, 463] on div "On this page Usage Waiting for wallets to be ready useWallets and useSolanaWall…" at bounding box center [1168, 450] width 252 height 649
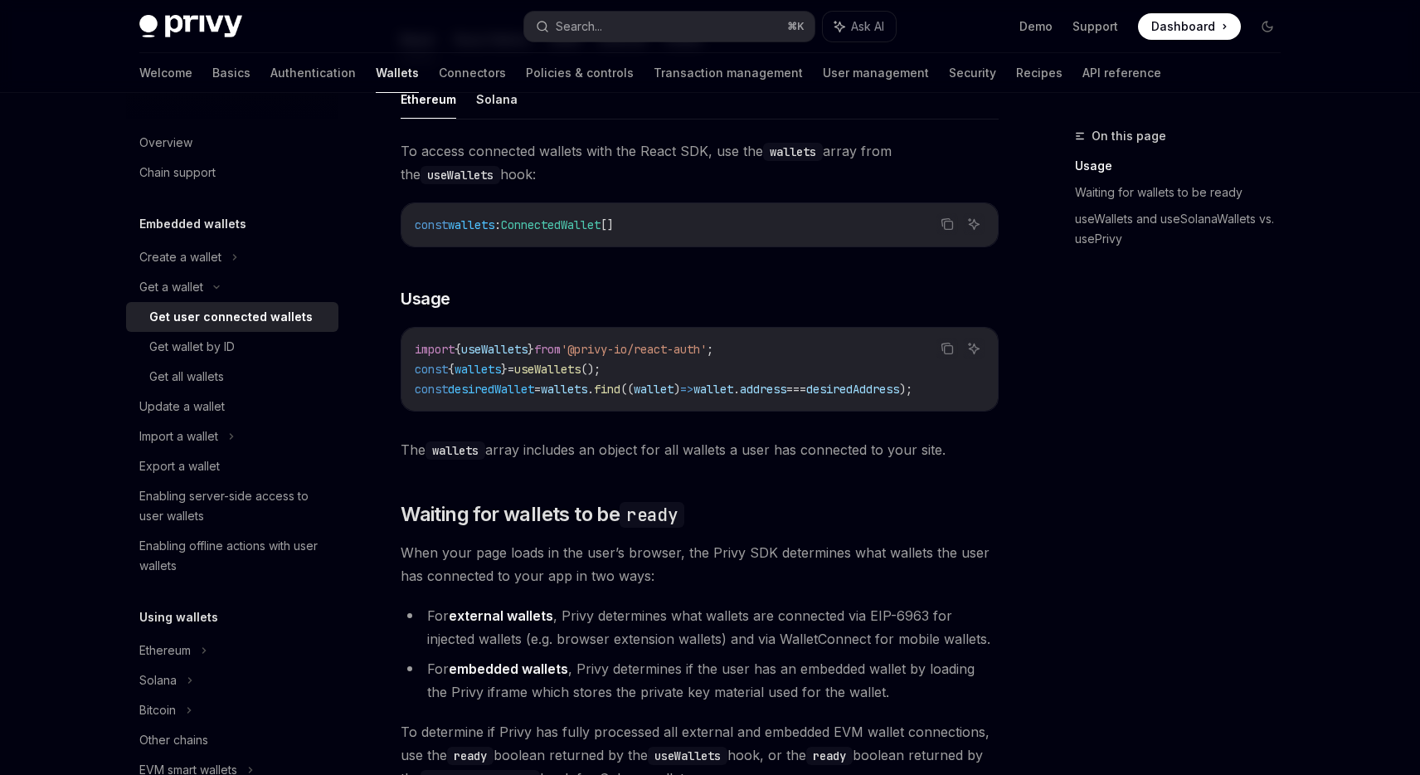
scroll to position [582, 0]
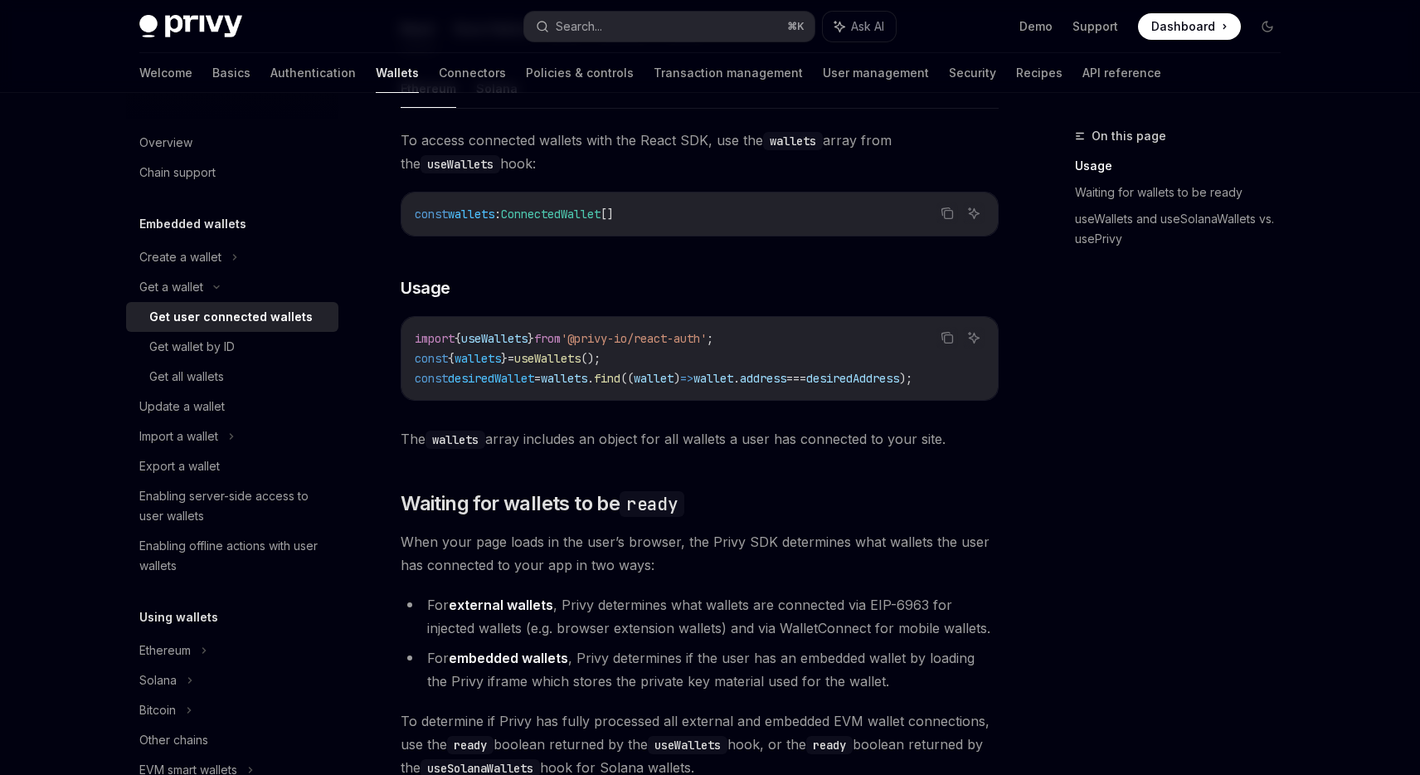
click at [1151, 431] on div "On this page Usage Waiting for wallets to be ready useWallets and useSolanaWall…" at bounding box center [1168, 450] width 252 height 649
click at [1169, 390] on div "On this page Usage Waiting for wallets to be ready useWallets and useSolanaWall…" at bounding box center [1168, 450] width 252 height 649
click at [1128, 361] on div "On this page Usage Waiting for wallets to be ready useWallets and useSolanaWall…" at bounding box center [1168, 450] width 252 height 649
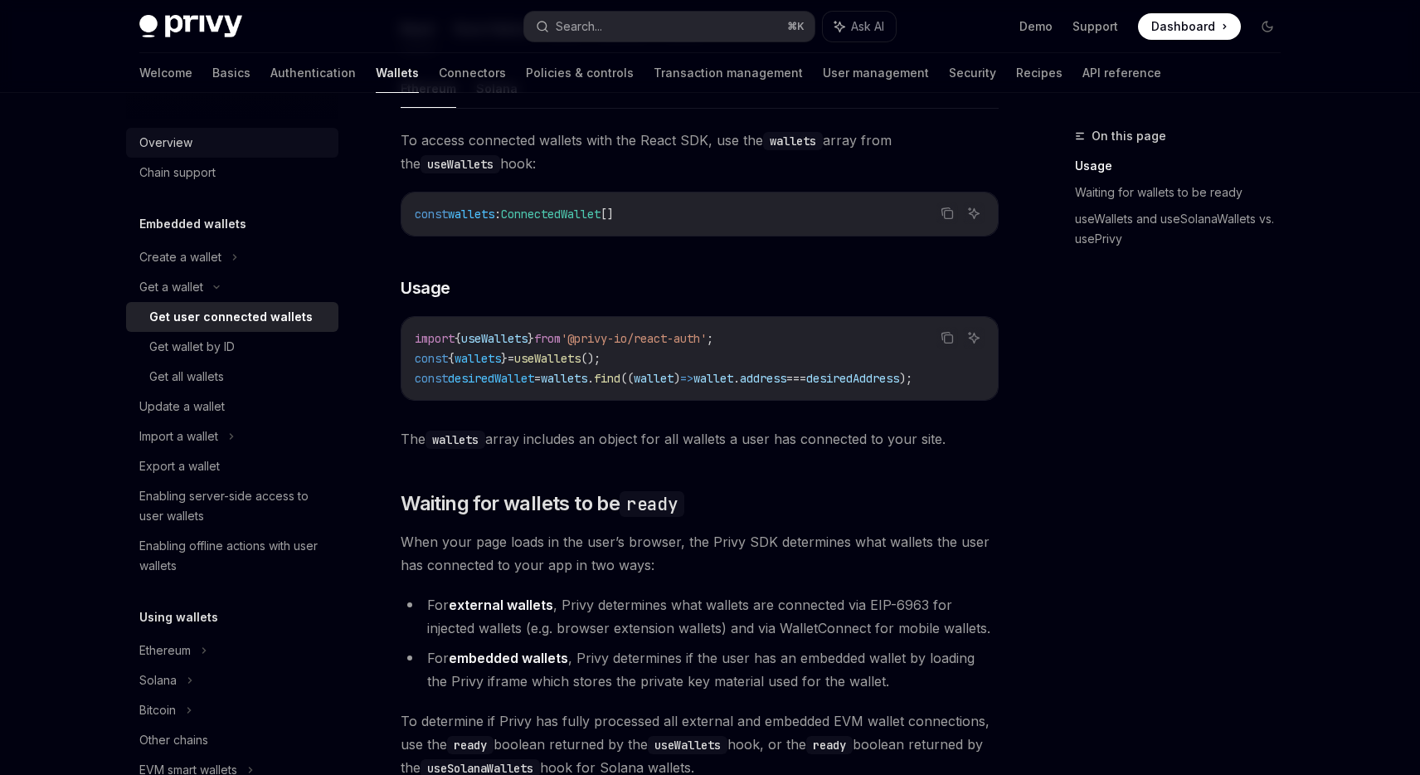
click at [126, 145] on link "Overview" at bounding box center [232, 143] width 212 height 30
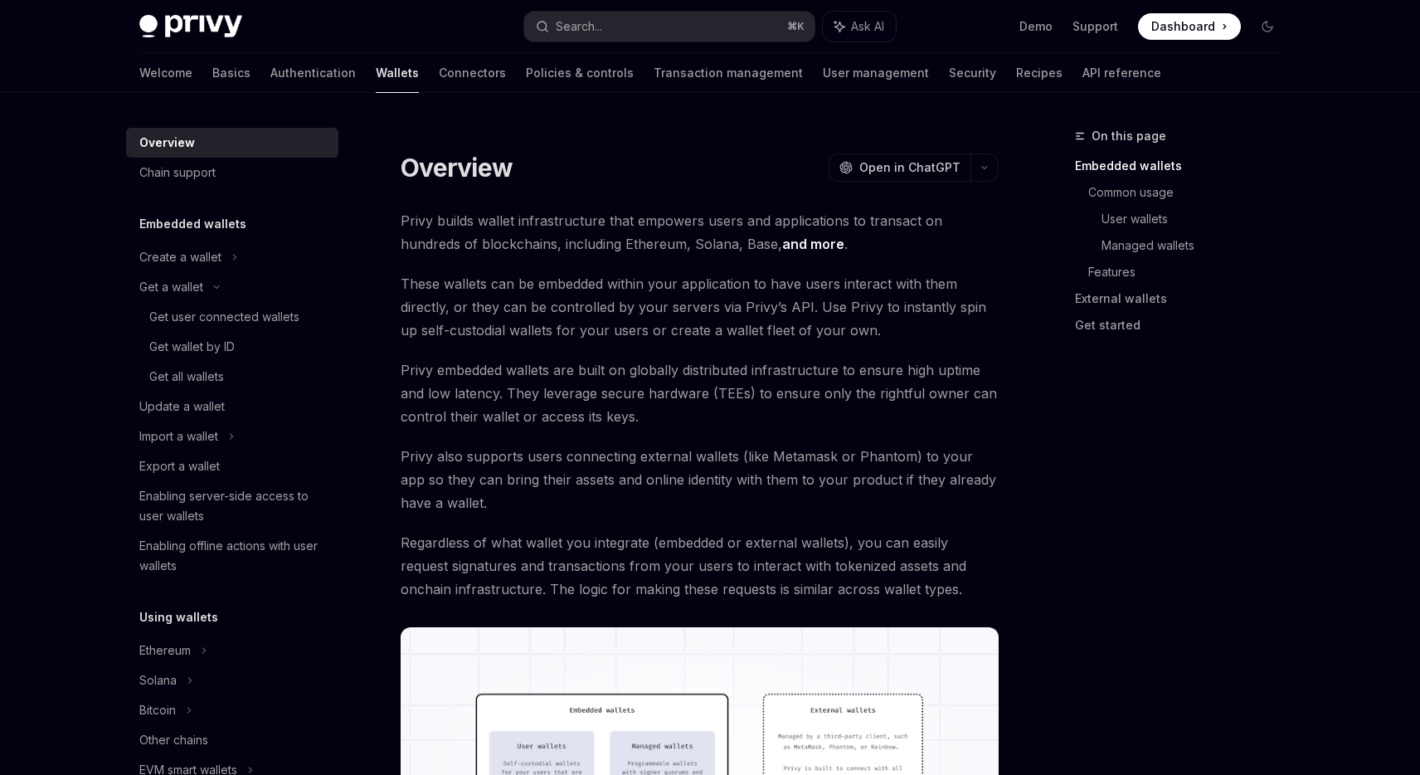
click at [376, 76] on link "Wallets" at bounding box center [397, 73] width 43 height 40
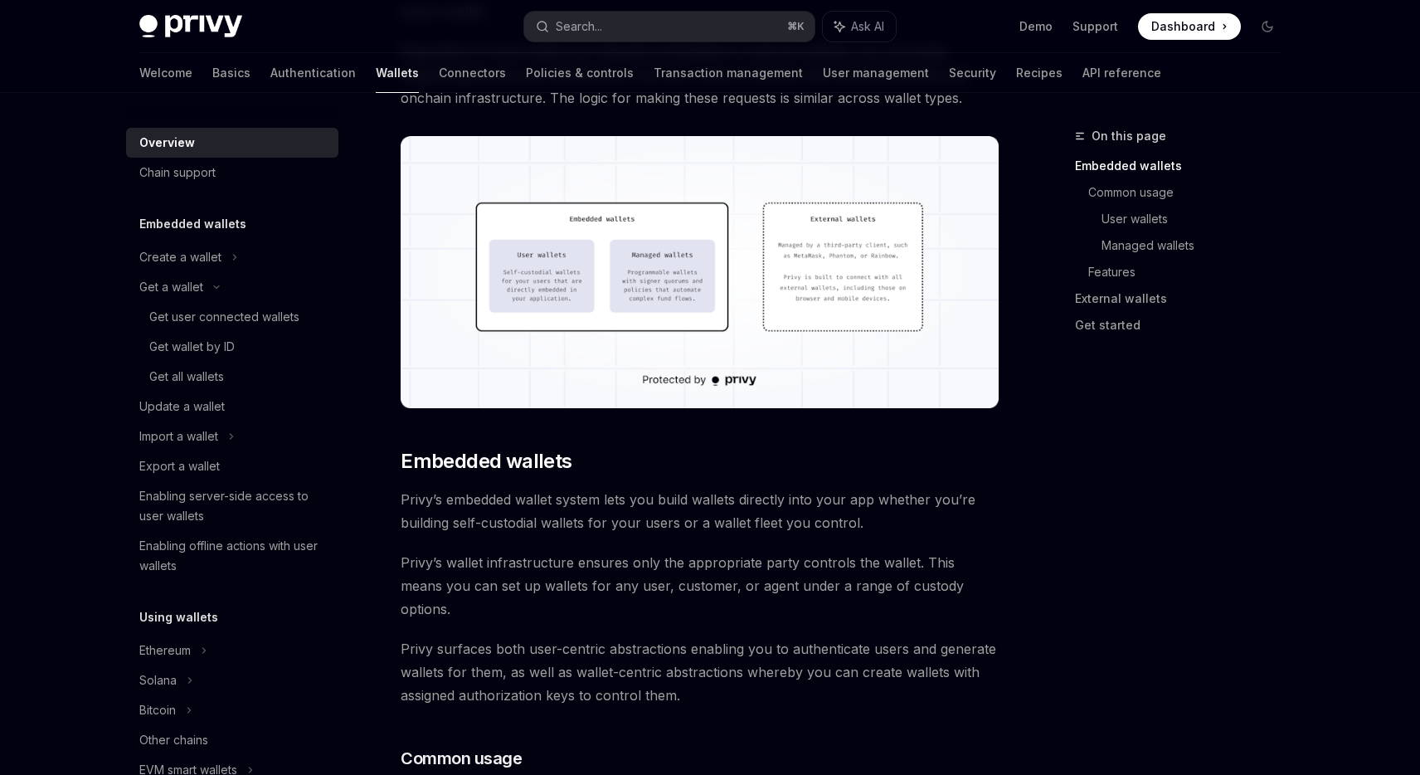
scroll to position [636, 0]
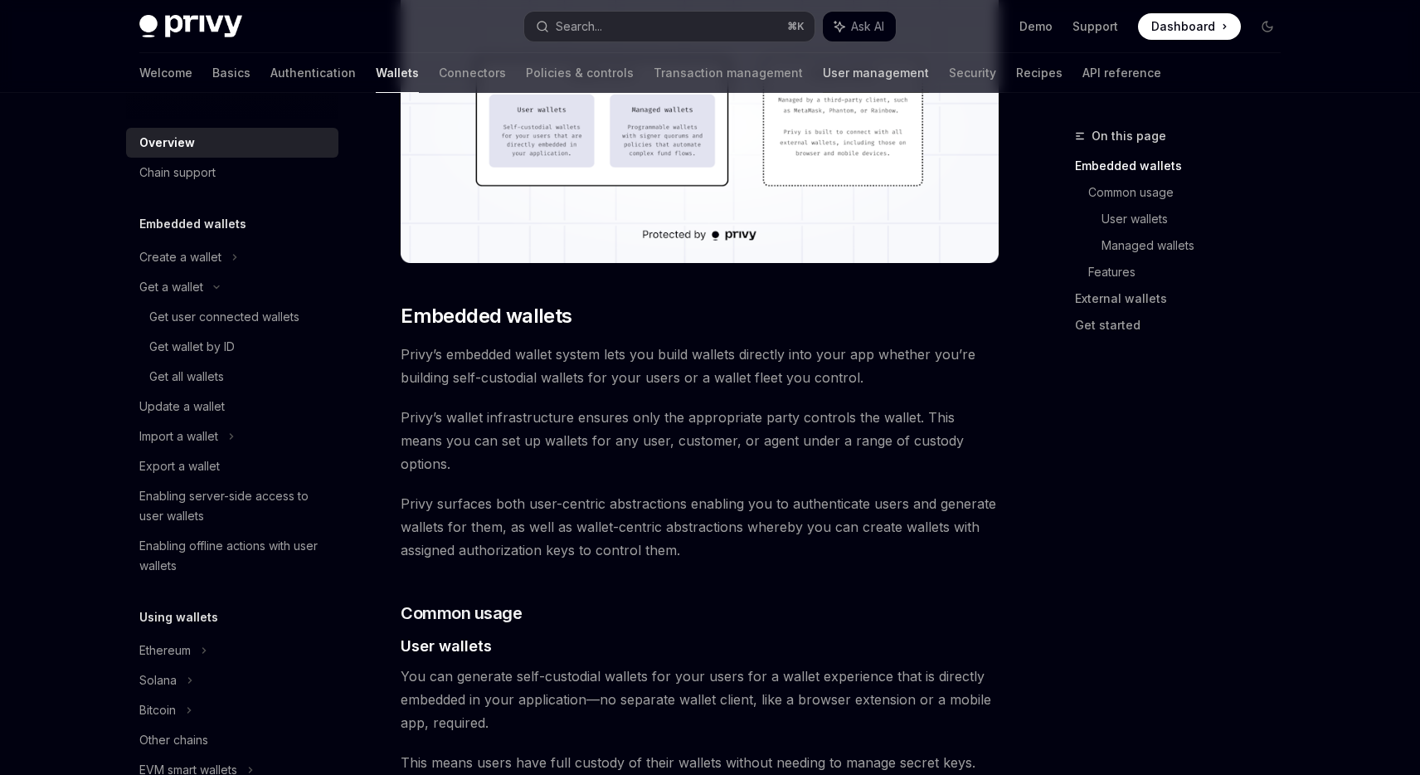
click at [823, 80] on link "User management" at bounding box center [876, 73] width 106 height 40
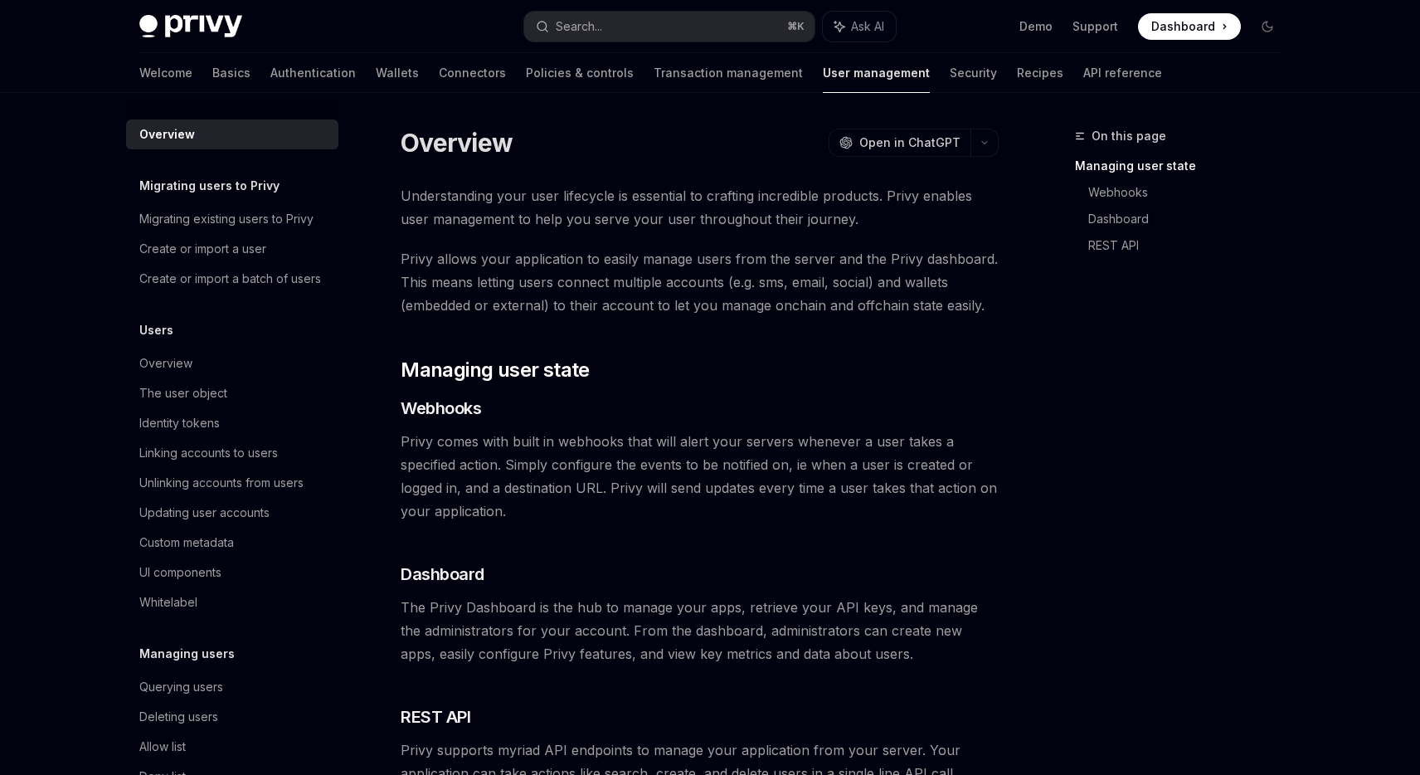
click at [547, 280] on span "Privy allows your application to easily manage users from the server and the Pr…" at bounding box center [700, 282] width 598 height 70
click at [542, 280] on span "Privy allows your application to easily manage users from the server and the Pr…" at bounding box center [700, 282] width 598 height 70
click at [93, 410] on div "Overview OpenAI Open in ChatGPT OpenAI Open in ChatGPT Understanding your user …" at bounding box center [544, 578] width 916 height 905
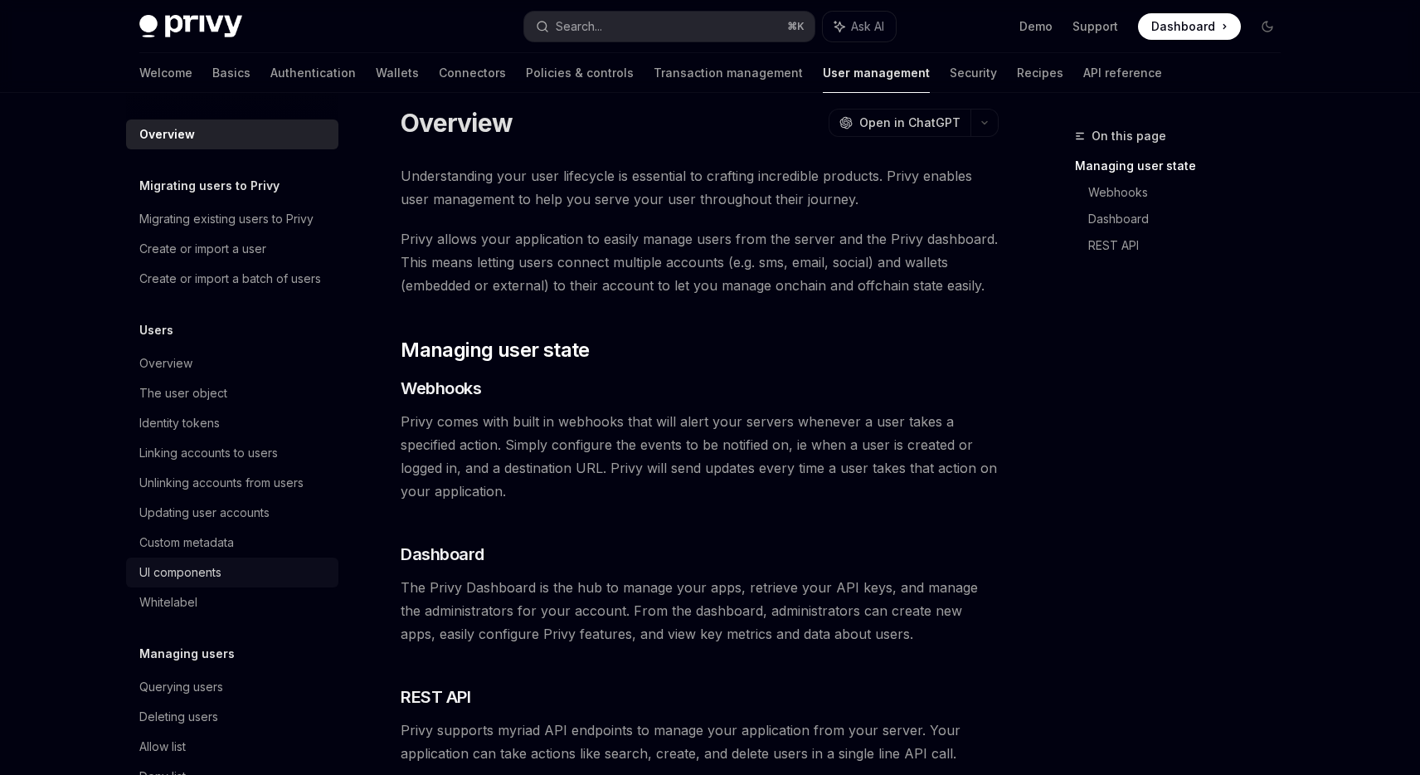
click at [231, 576] on div "UI components" at bounding box center [233, 572] width 189 height 20
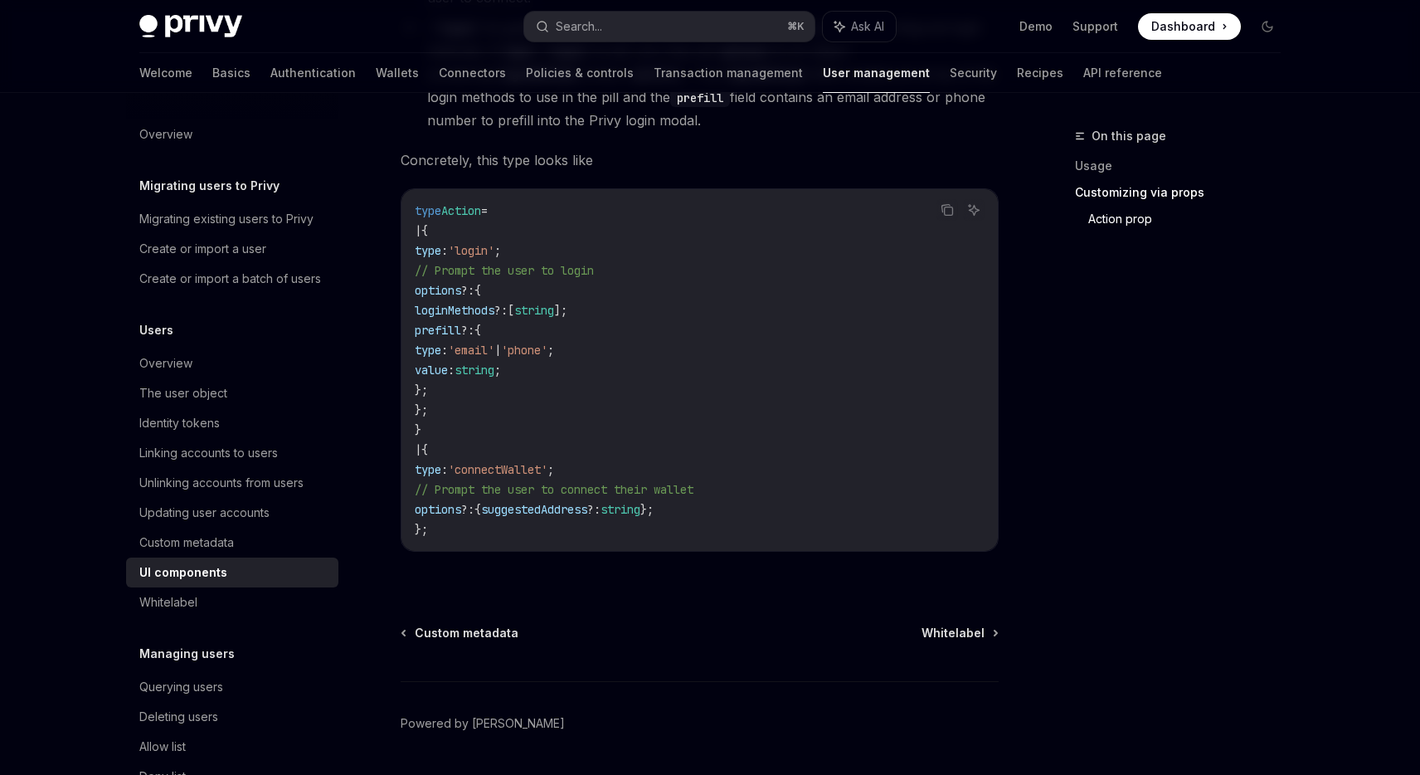
scroll to position [2868, 0]
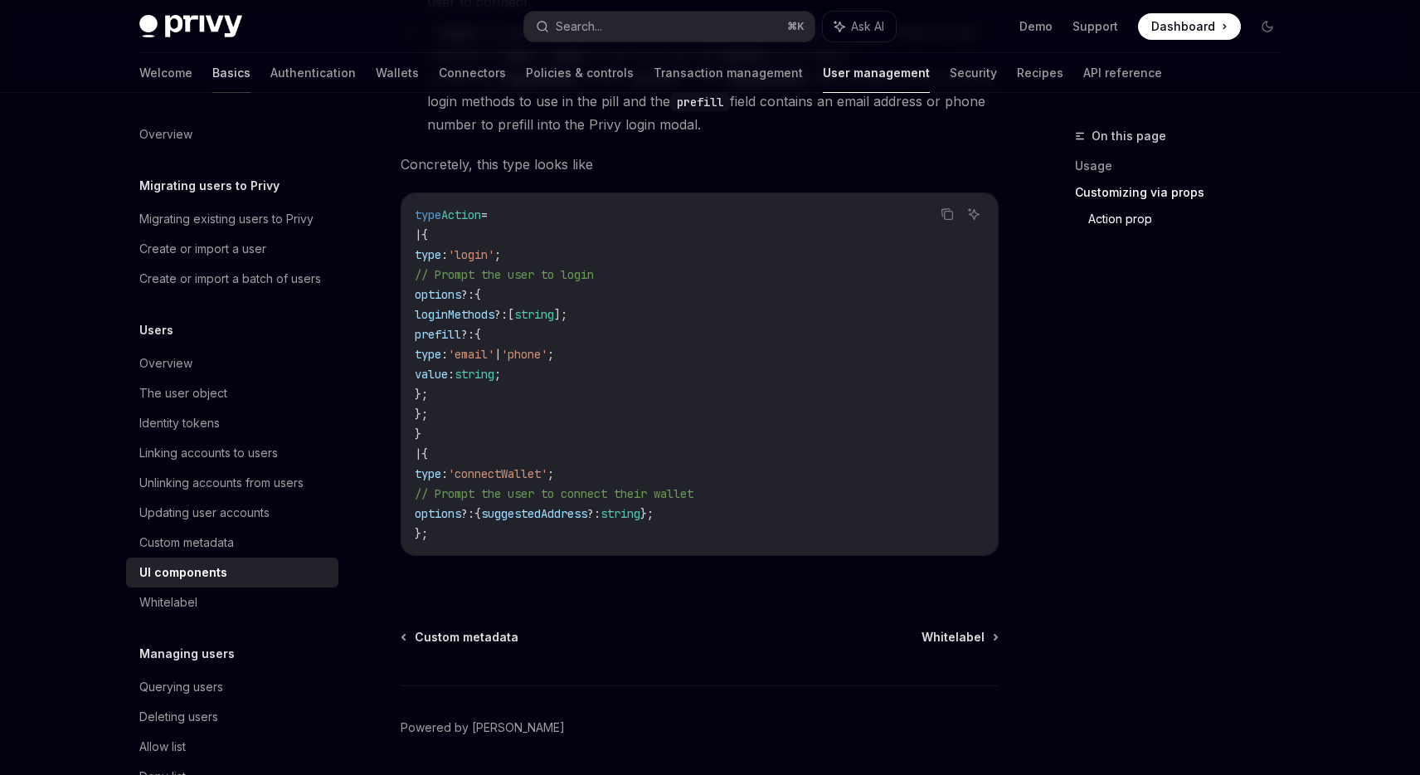
click at [212, 75] on link "Basics" at bounding box center [231, 73] width 38 height 40
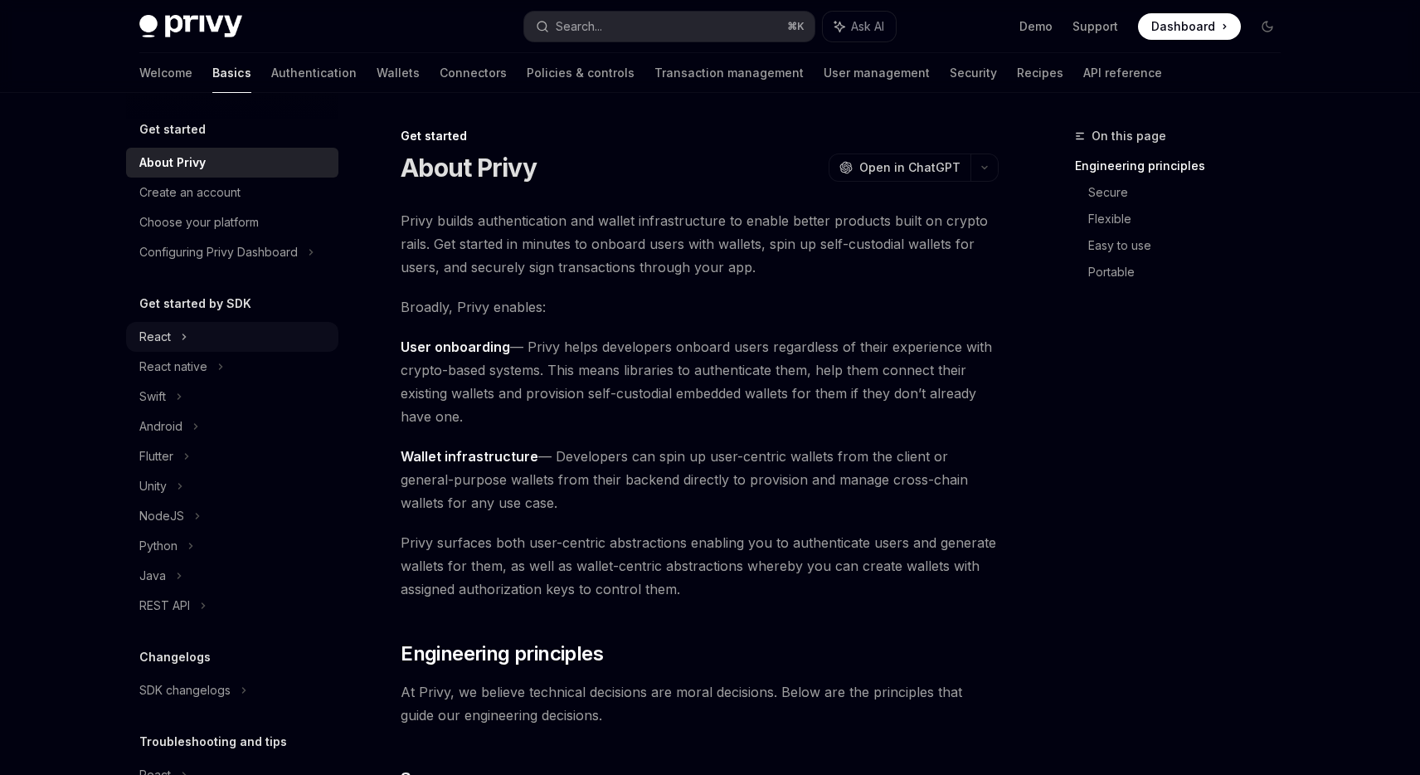
click at [183, 341] on icon at bounding box center [184, 337] width 7 height 20
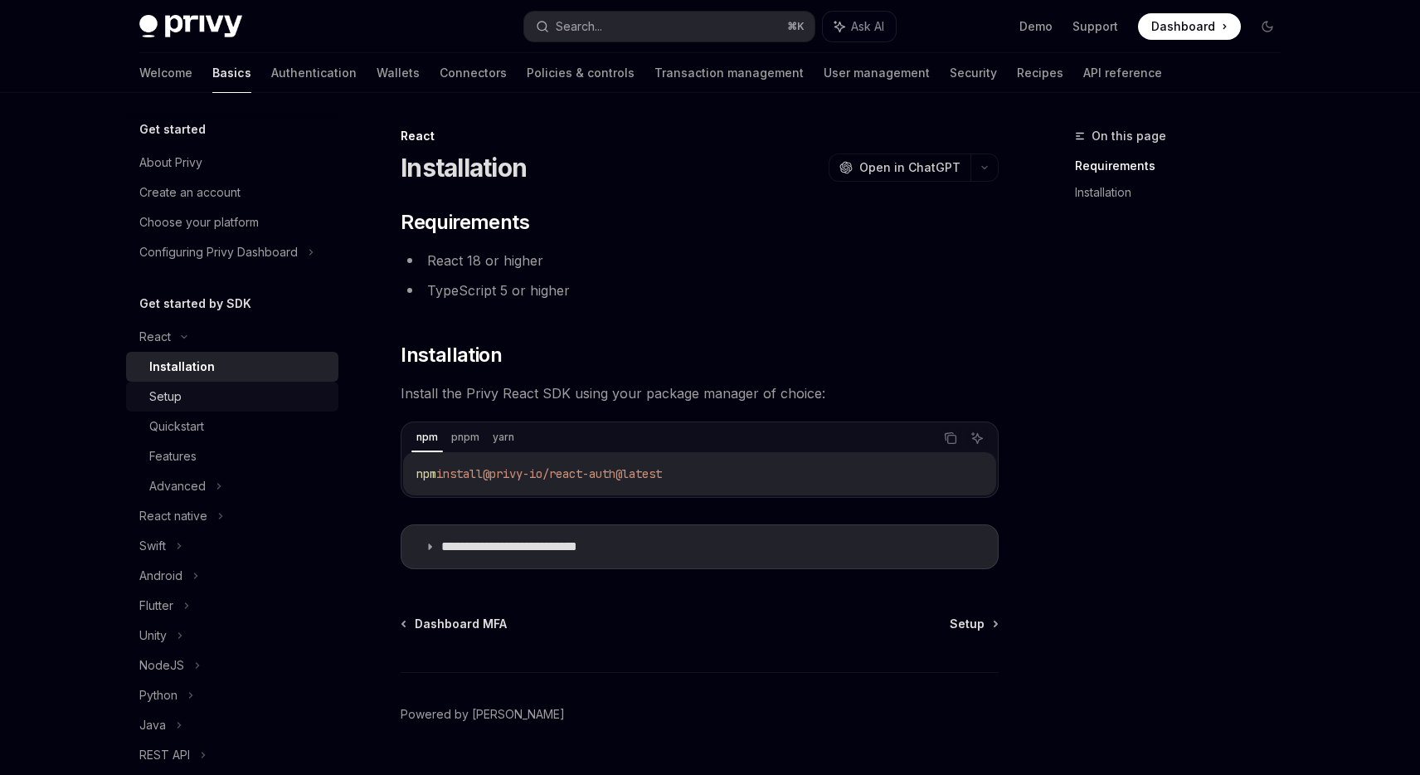
click at [194, 393] on div "Setup" at bounding box center [238, 397] width 179 height 20
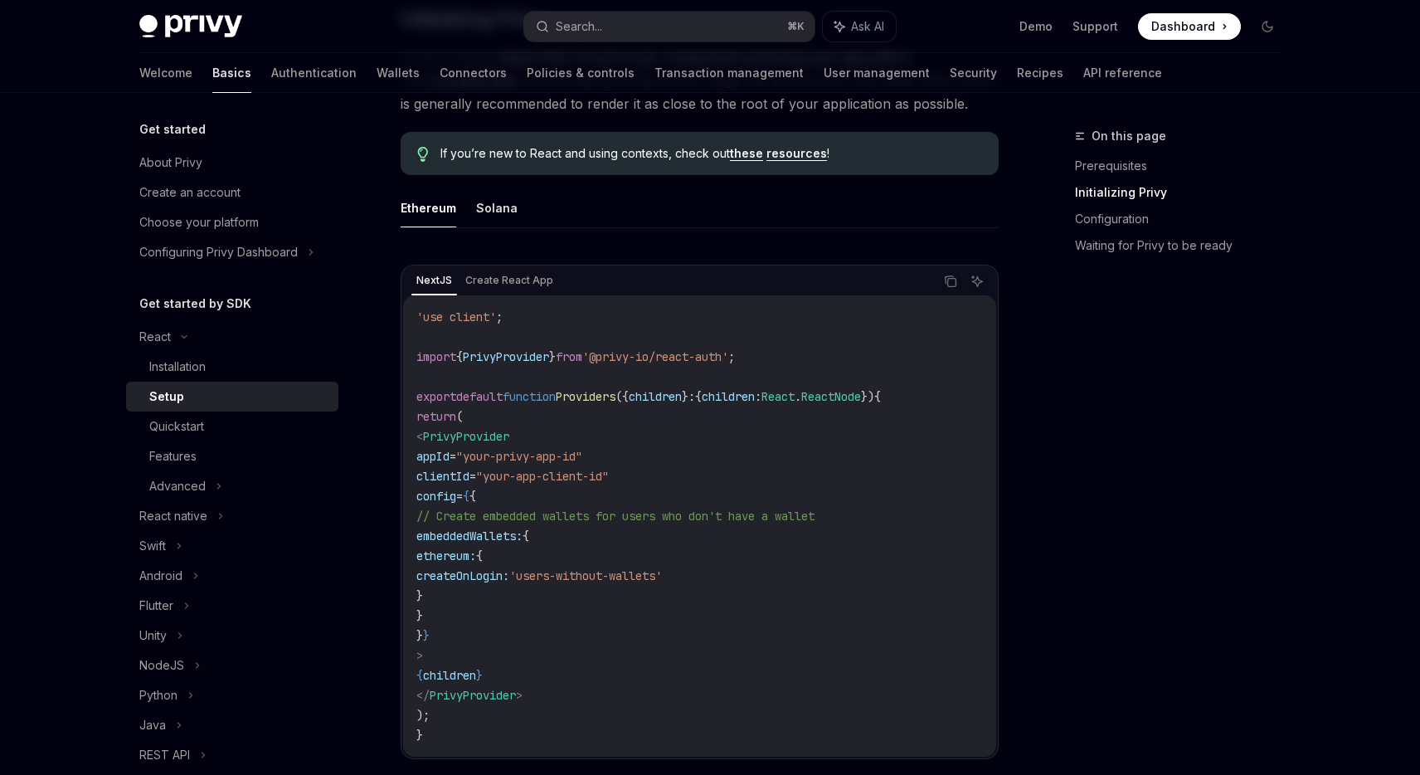
scroll to position [437, 0]
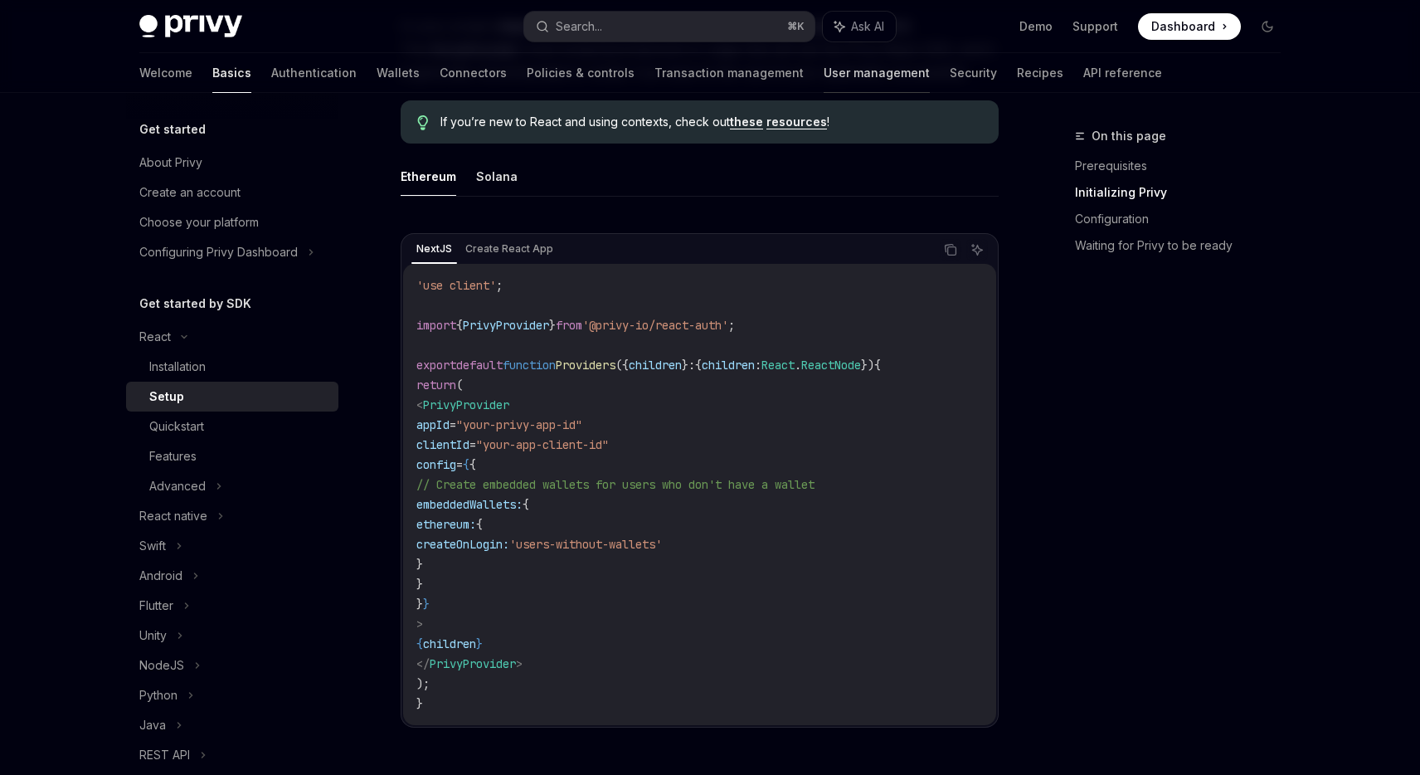
click at [824, 72] on link "User management" at bounding box center [877, 73] width 106 height 40
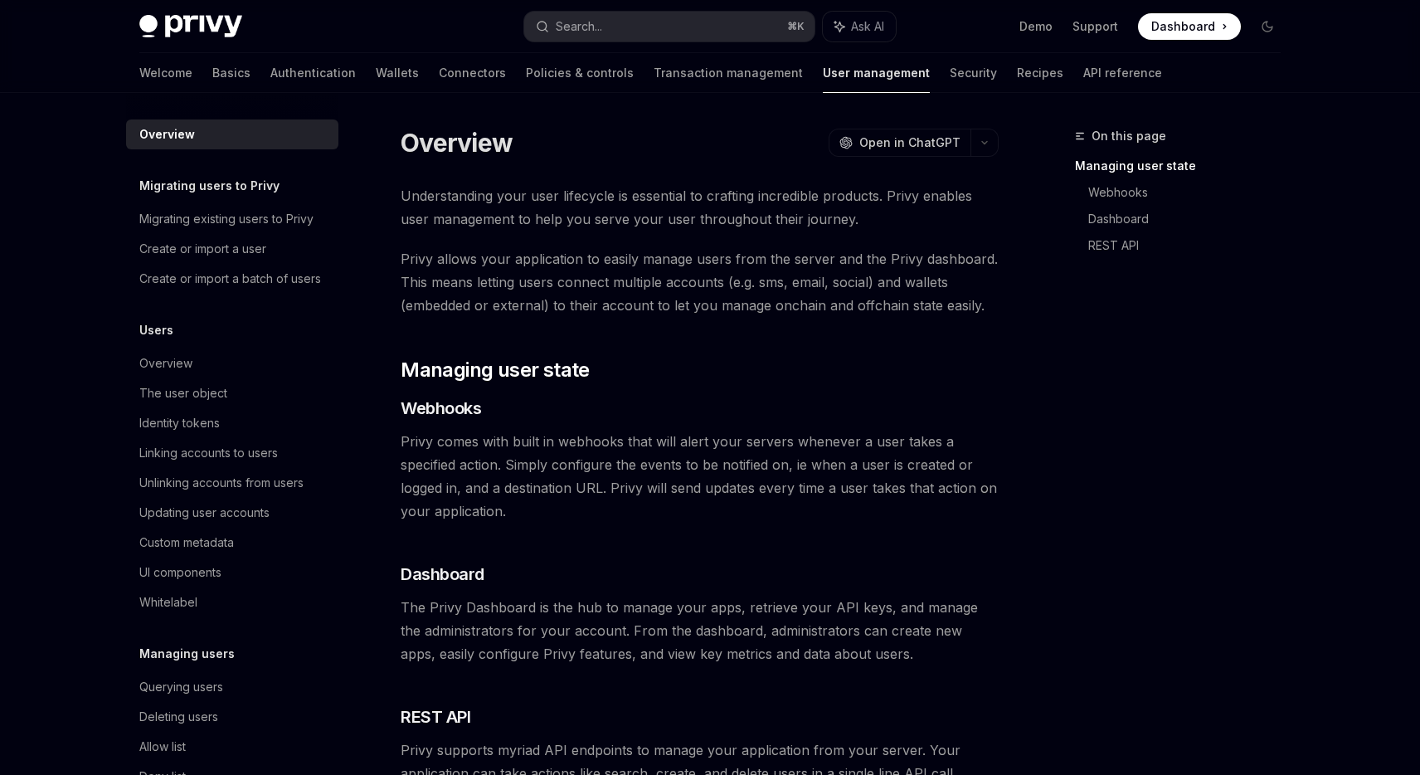
click at [617, 247] on span "Privy allows your application to easily manage users from the server and the Pr…" at bounding box center [700, 282] width 598 height 70
click at [536, 256] on span "Privy allows your application to easily manage users from the server and the Pr…" at bounding box center [700, 282] width 598 height 70
click at [191, 582] on link "UI components" at bounding box center [232, 572] width 212 height 30
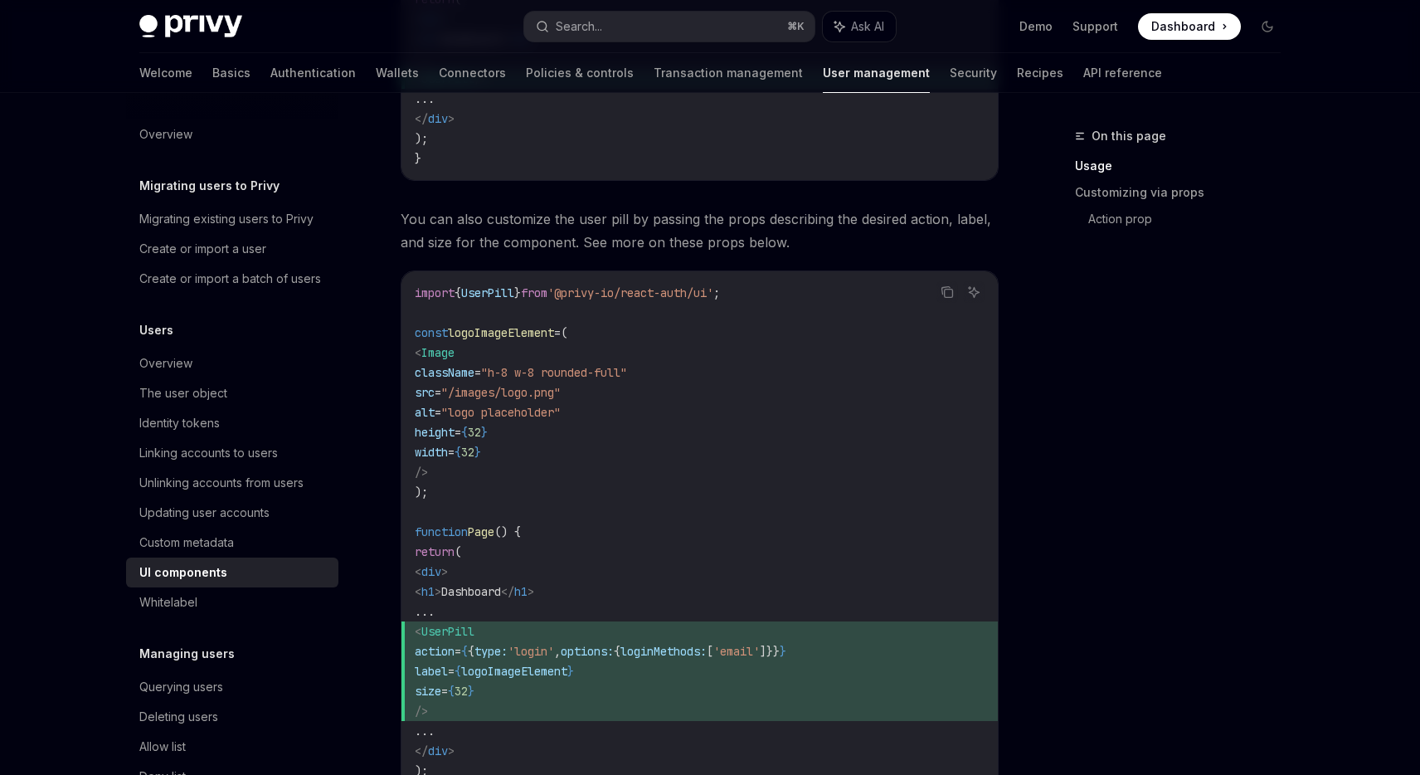
scroll to position [1112, 0]
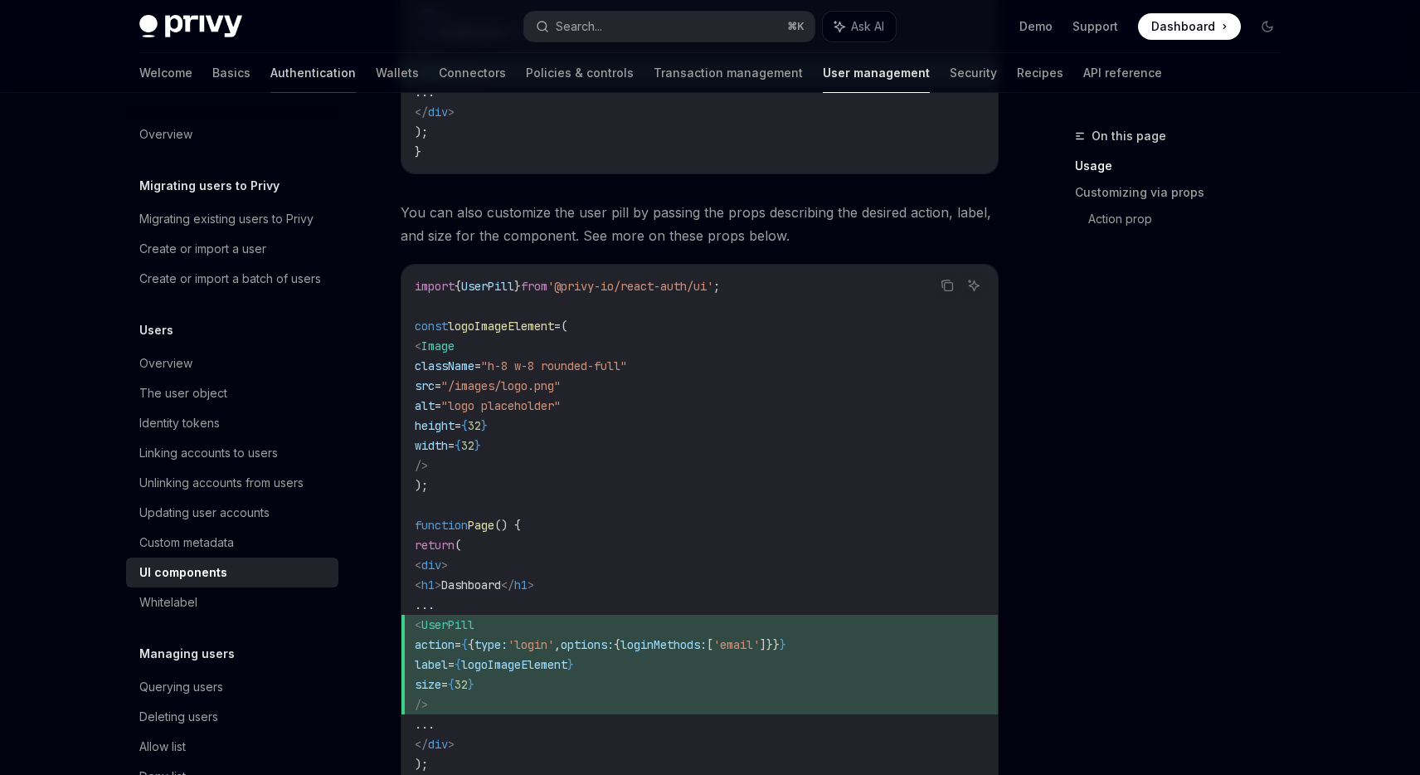
click at [270, 61] on link "Authentication" at bounding box center [312, 73] width 85 height 40
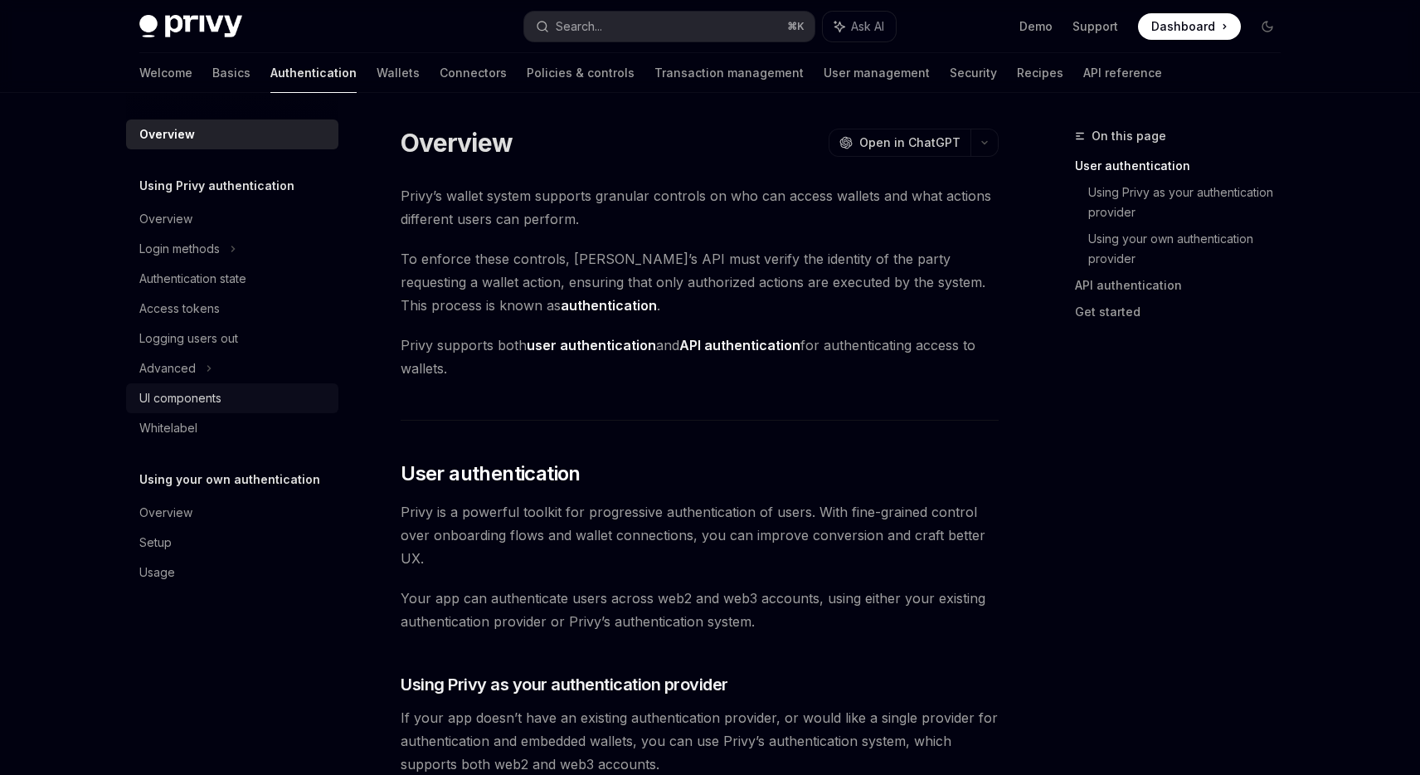
click at [227, 403] on div "UI components" at bounding box center [233, 398] width 189 height 20
type textarea "*"
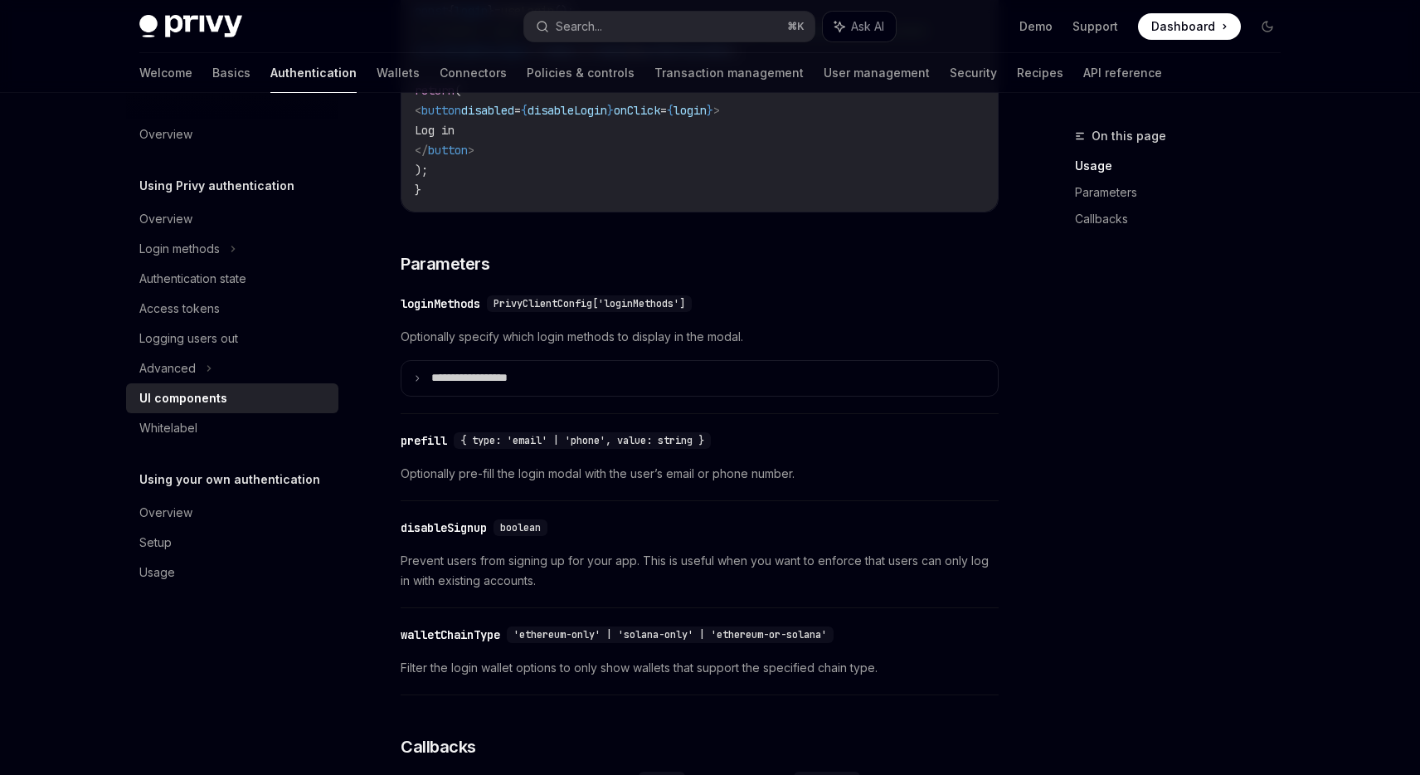
scroll to position [1345, 0]
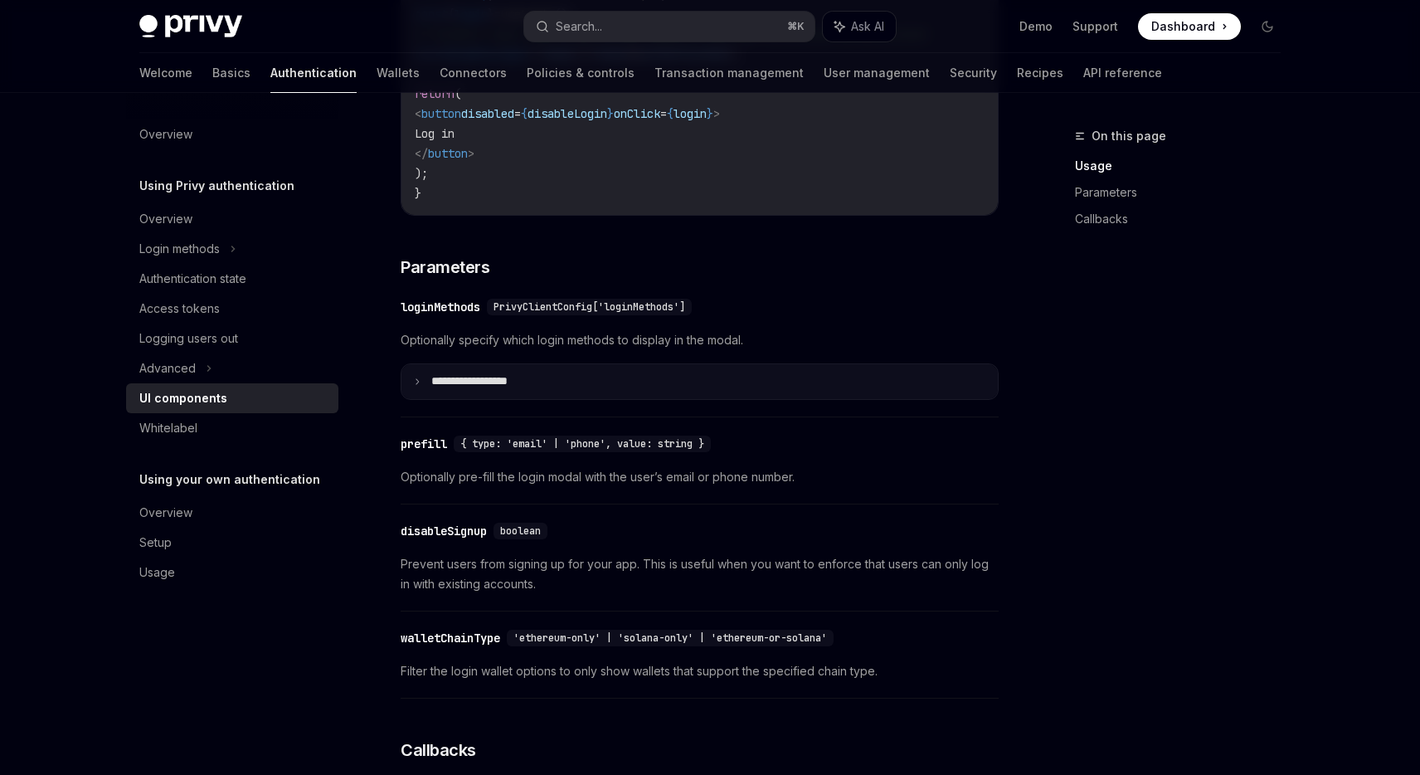
click at [507, 389] on p "**********" at bounding box center [488, 381] width 115 height 15
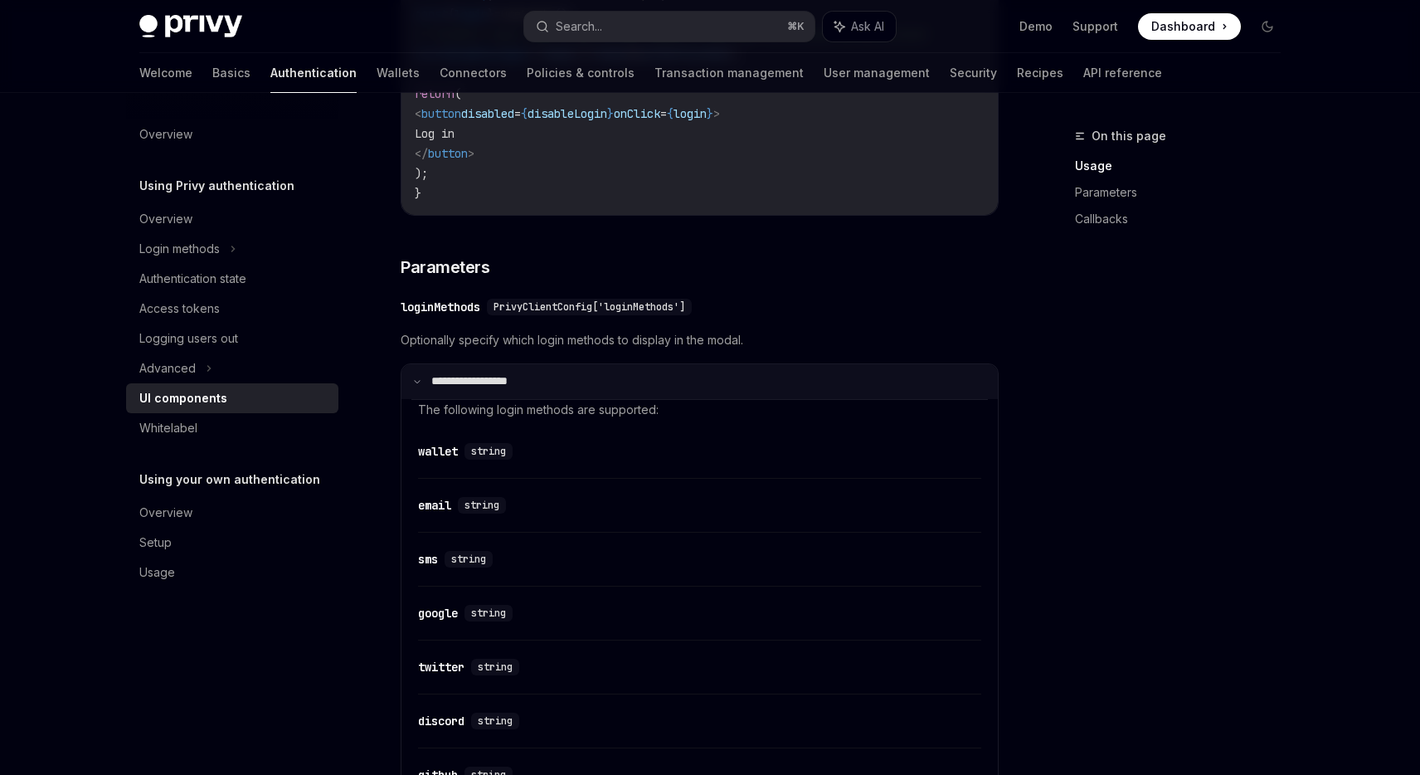
click at [583, 388] on summary "**********" at bounding box center [700, 381] width 596 height 35
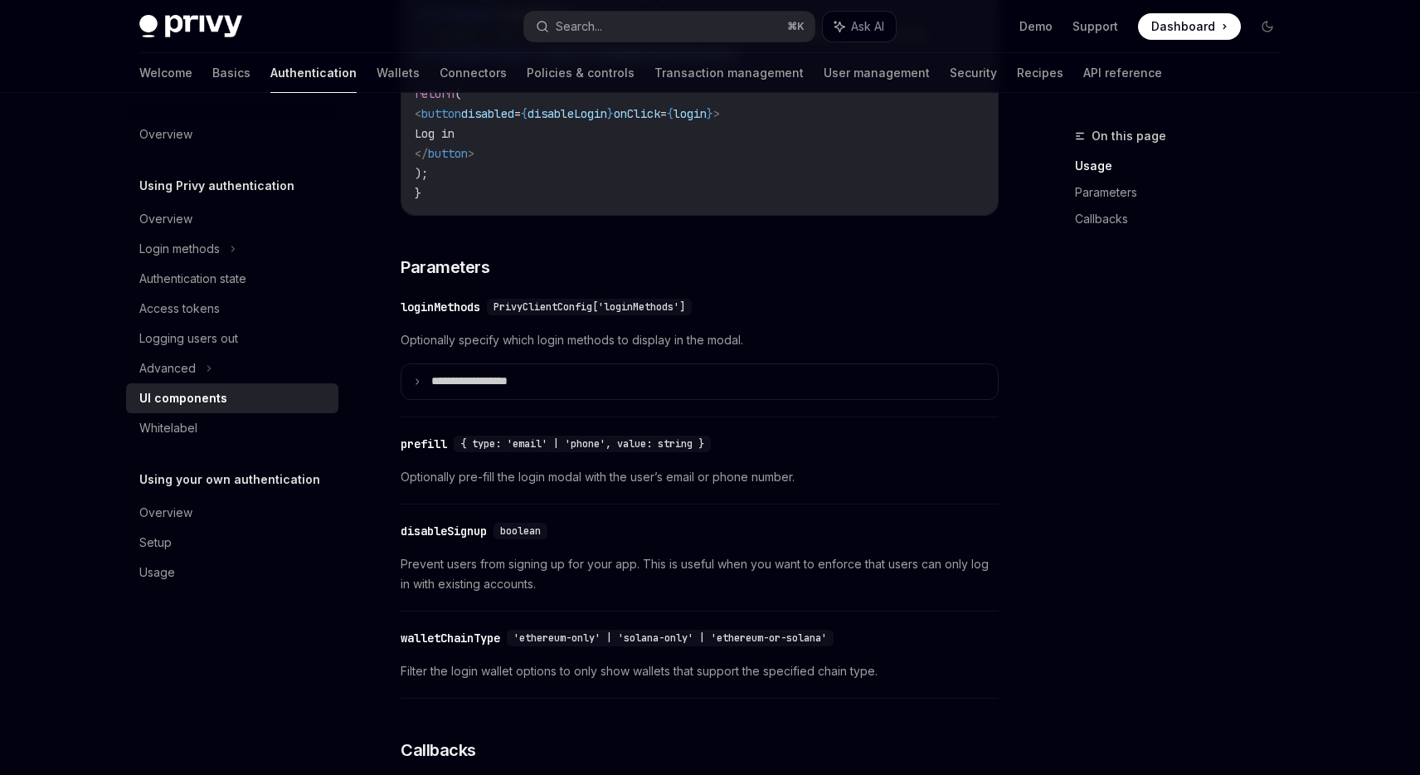
click at [985, 364] on div "**********" at bounding box center [700, 365] width 598 height 70
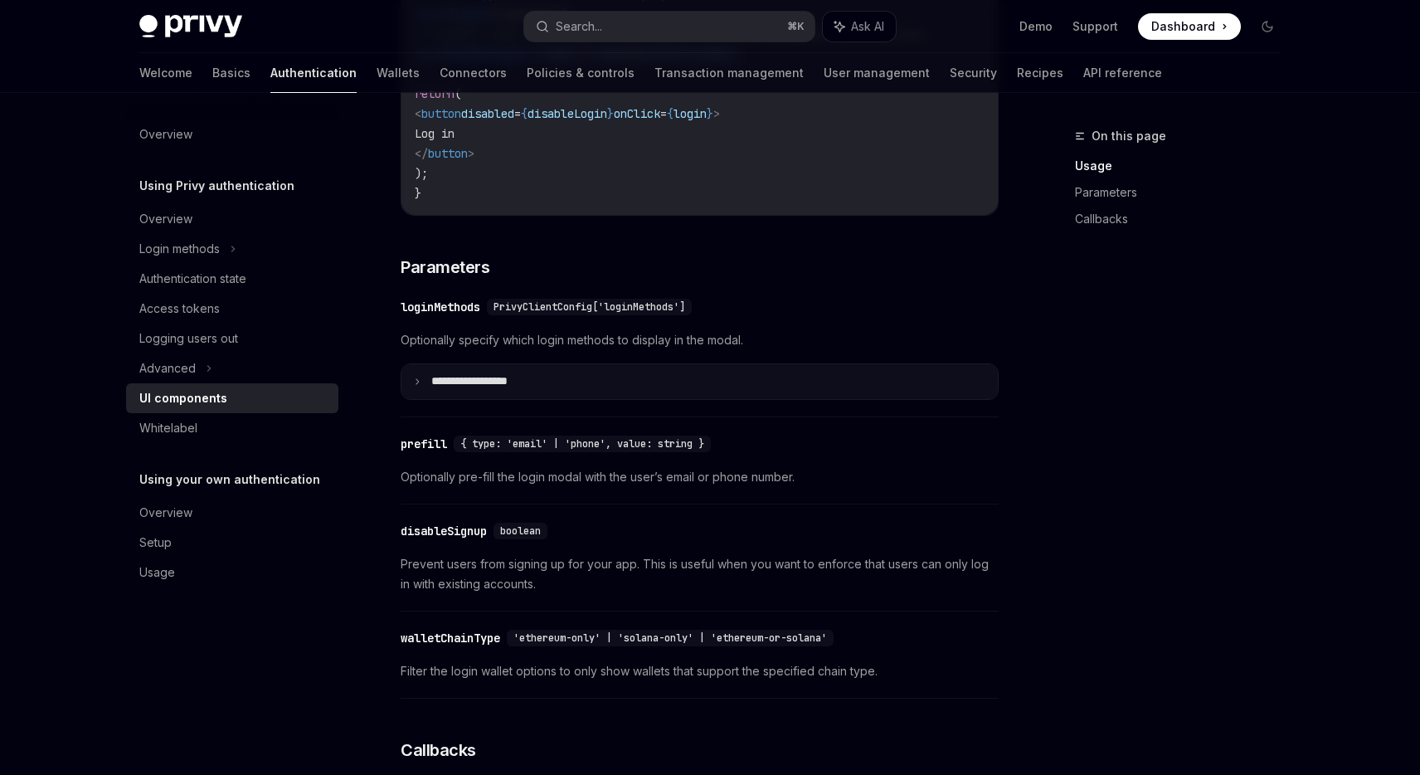
click at [987, 382] on summary "**********" at bounding box center [700, 381] width 596 height 35
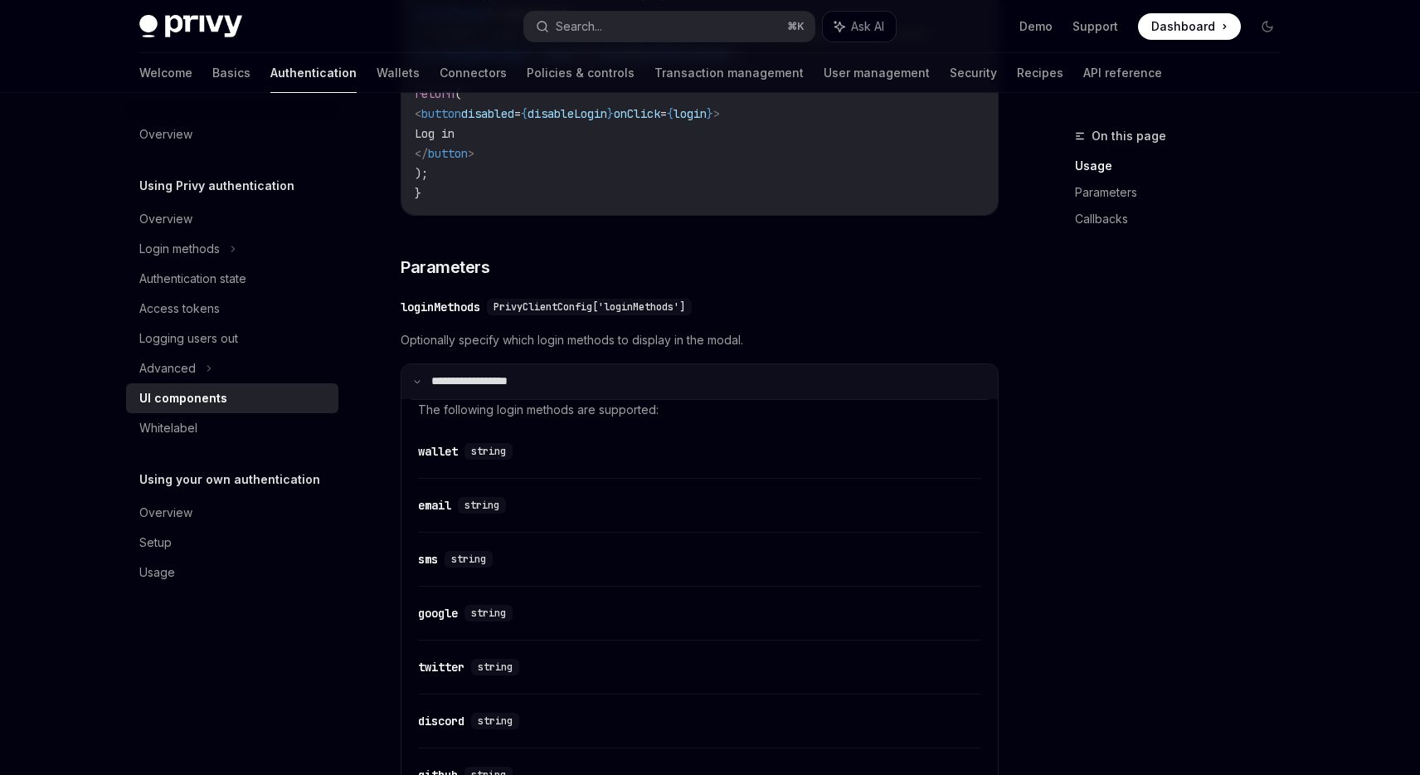
click at [994, 388] on summary "**********" at bounding box center [700, 381] width 596 height 35
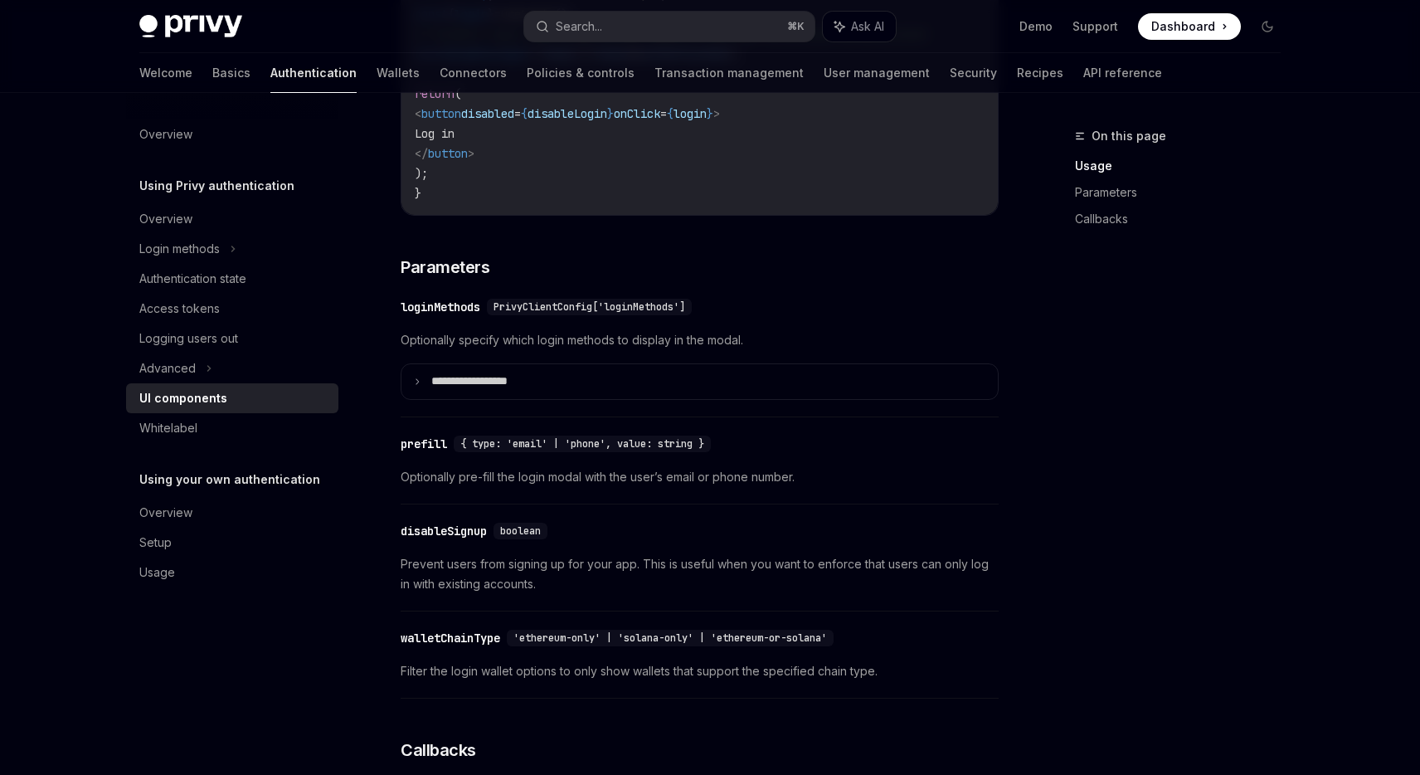
click at [1000, 388] on div "Using Privy authentication UI components OpenAI Open in ChatGPT OpenAI Open in …" at bounding box center [544, 277] width 916 height 2992
click at [1020, 403] on div "On this page Usage Parameters Callbacks Using Privy authentication UI component…" at bounding box center [710, 260] width 1168 height 3025
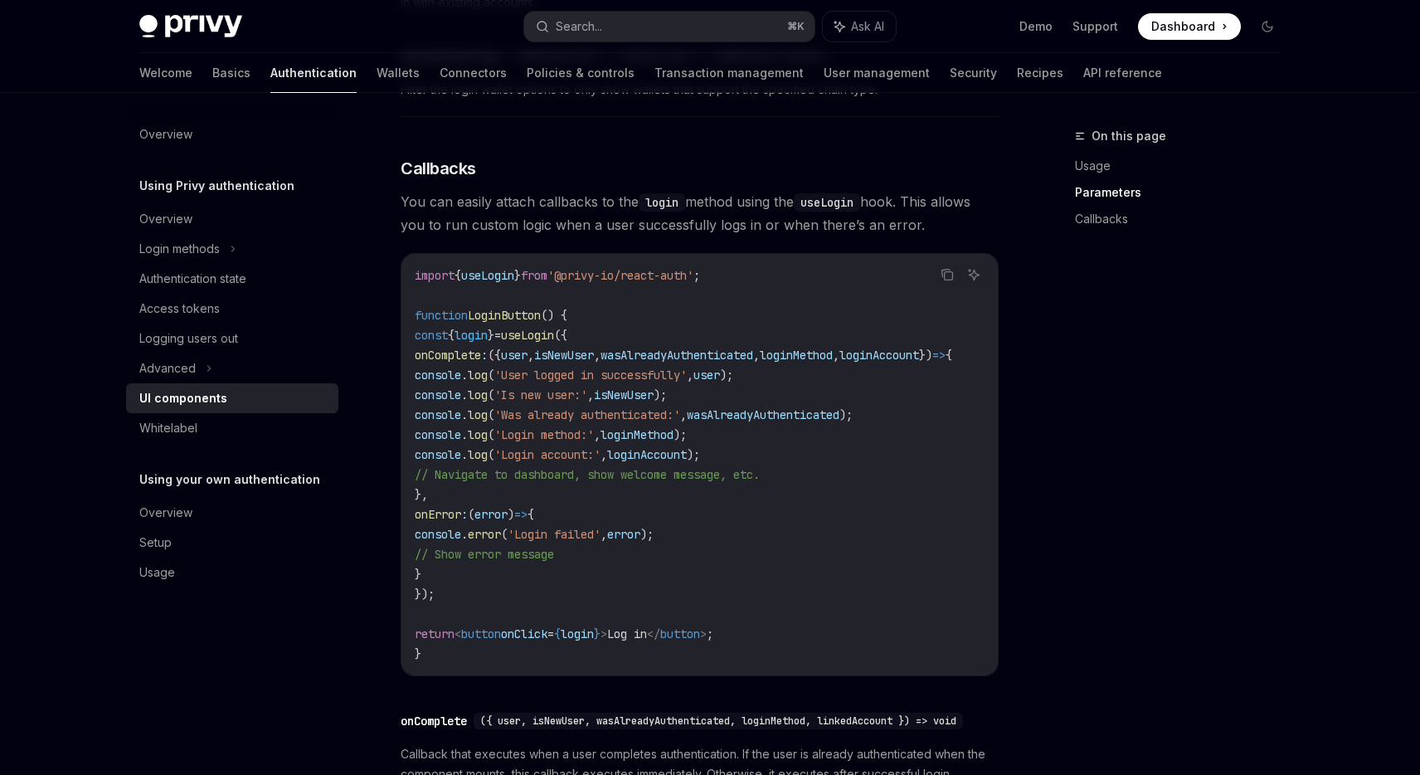
scroll to position [1952, 0]
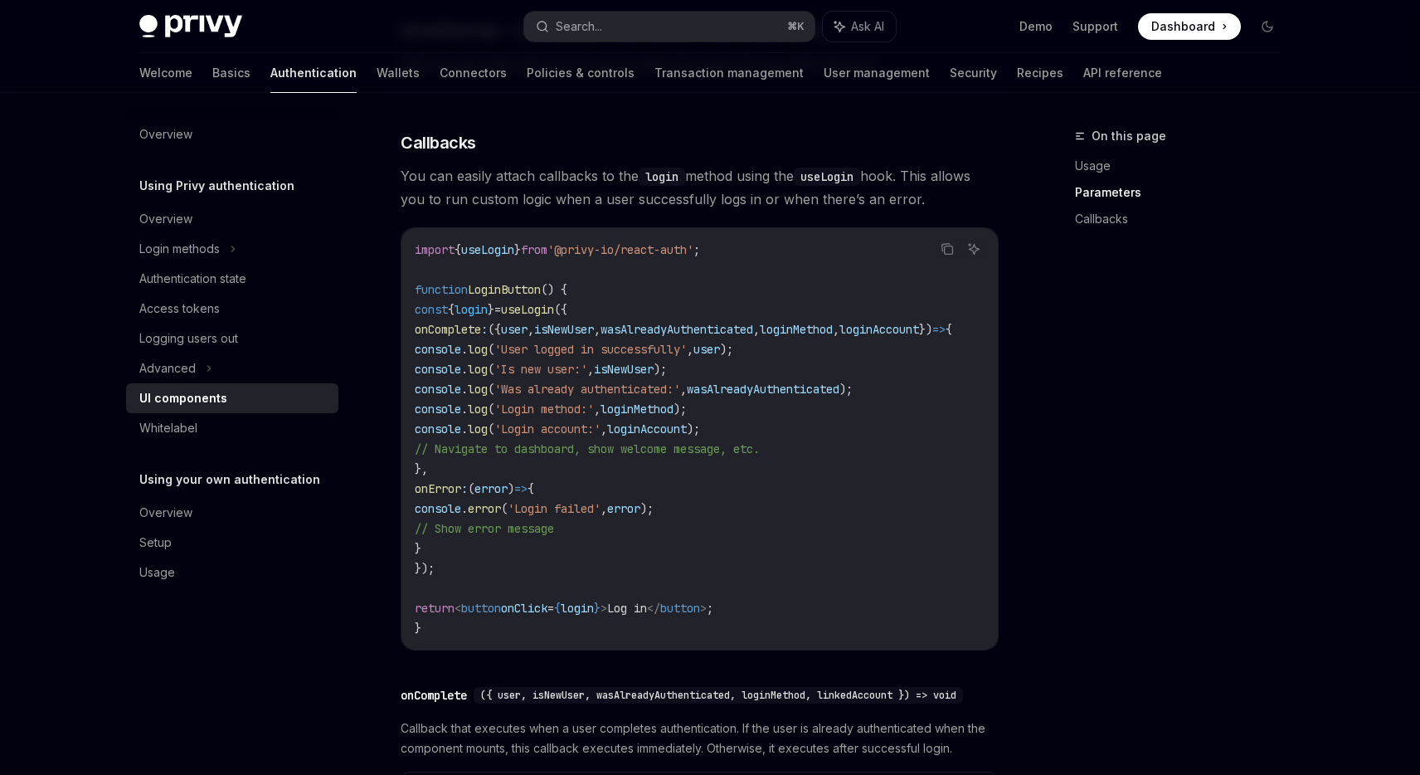
click at [1167, 375] on div "On this page Usage Parameters Callbacks" at bounding box center [1168, 450] width 252 height 649
click at [1166, 377] on div "On this page Usage Parameters Callbacks" at bounding box center [1168, 450] width 252 height 649
click at [1166, 378] on div "On this page Usage Parameters Callbacks" at bounding box center [1168, 450] width 252 height 649
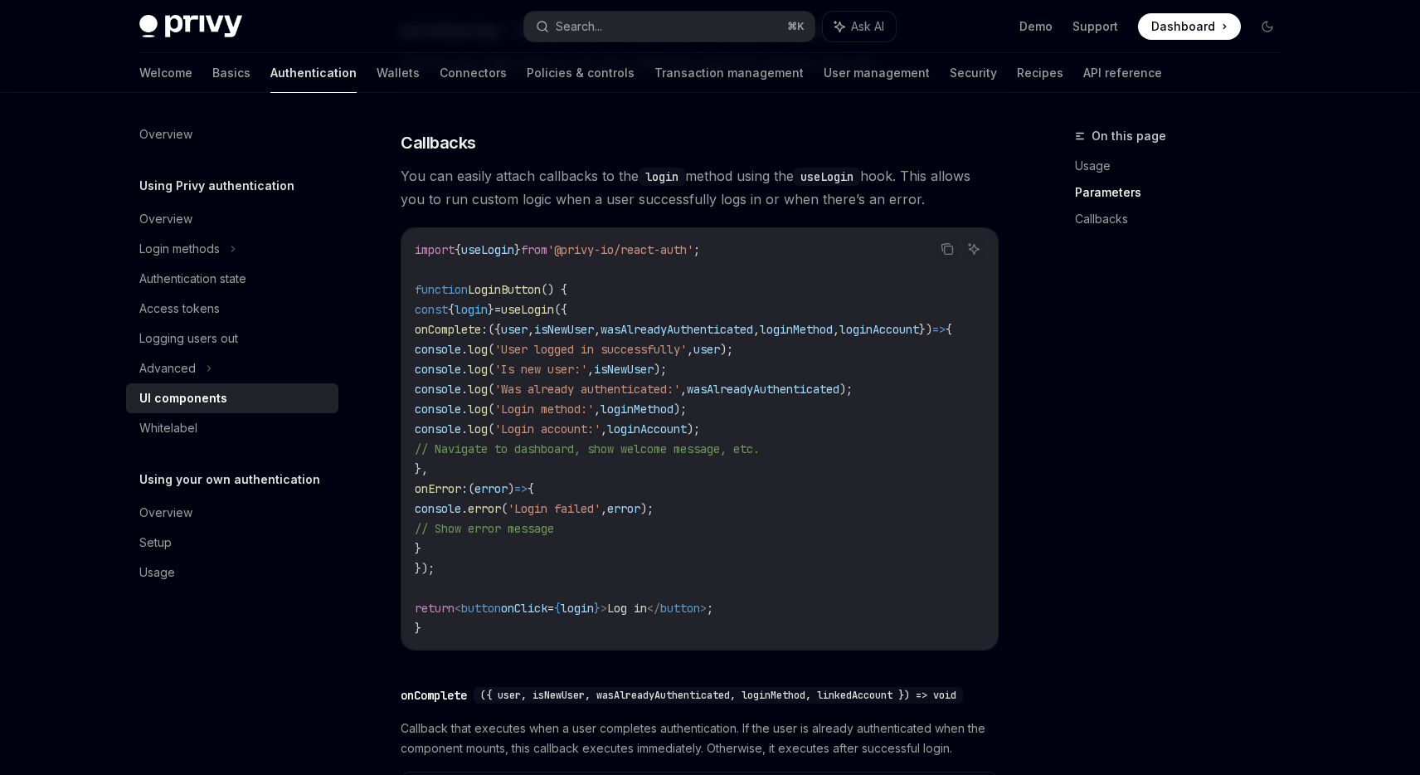
click at [1166, 388] on div "On this page Usage Parameters Callbacks" at bounding box center [1168, 450] width 252 height 649
click at [1166, 394] on div "On this page Usage Parameters Callbacks" at bounding box center [1168, 450] width 252 height 649
click at [1167, 397] on div "On this page Usage Parameters Callbacks" at bounding box center [1168, 450] width 252 height 649
click at [1191, 396] on div "On this page Usage Parameters Callbacks" at bounding box center [1168, 450] width 252 height 649
click at [1194, 401] on div "On this page Usage Parameters Callbacks" at bounding box center [1168, 450] width 252 height 649
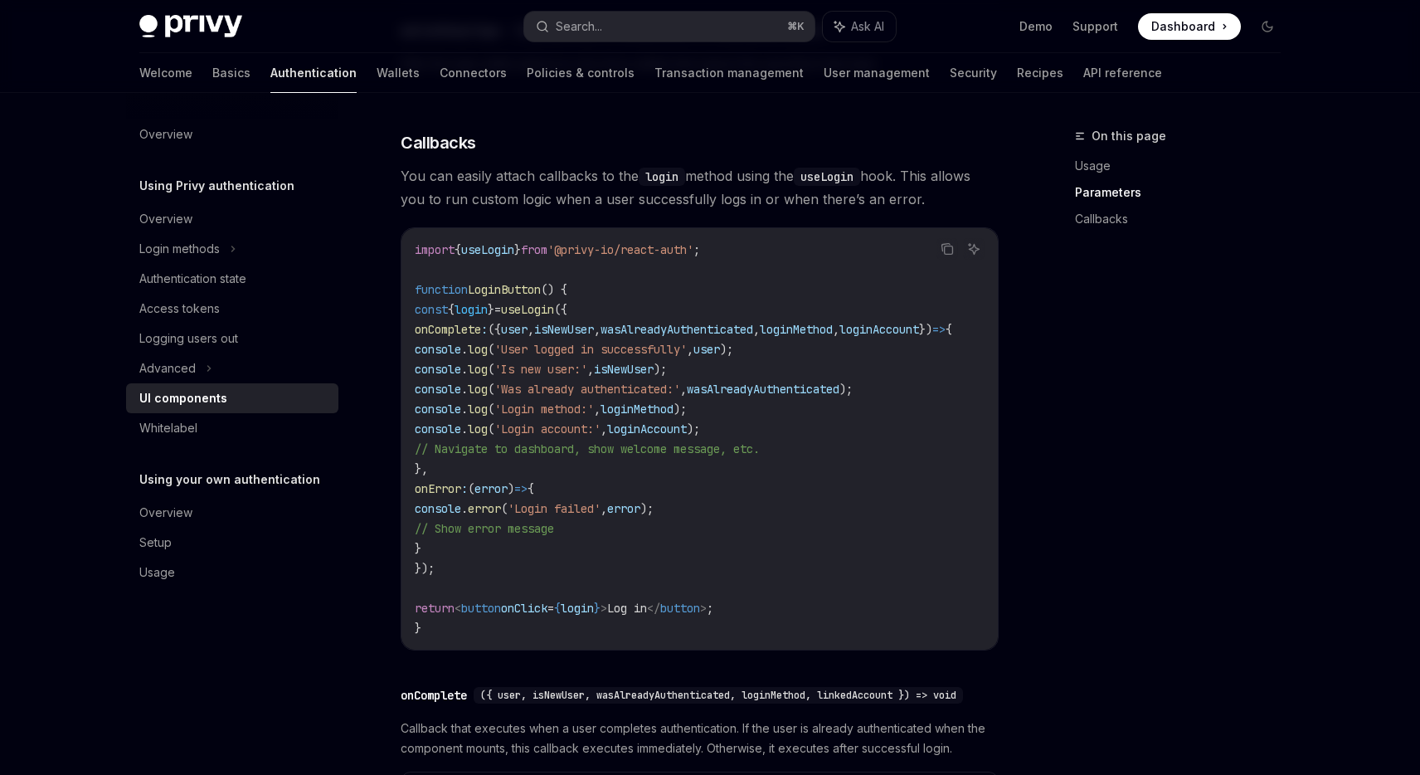
click at [1194, 401] on div "On this page Usage Parameters Callbacks" at bounding box center [1168, 450] width 252 height 649
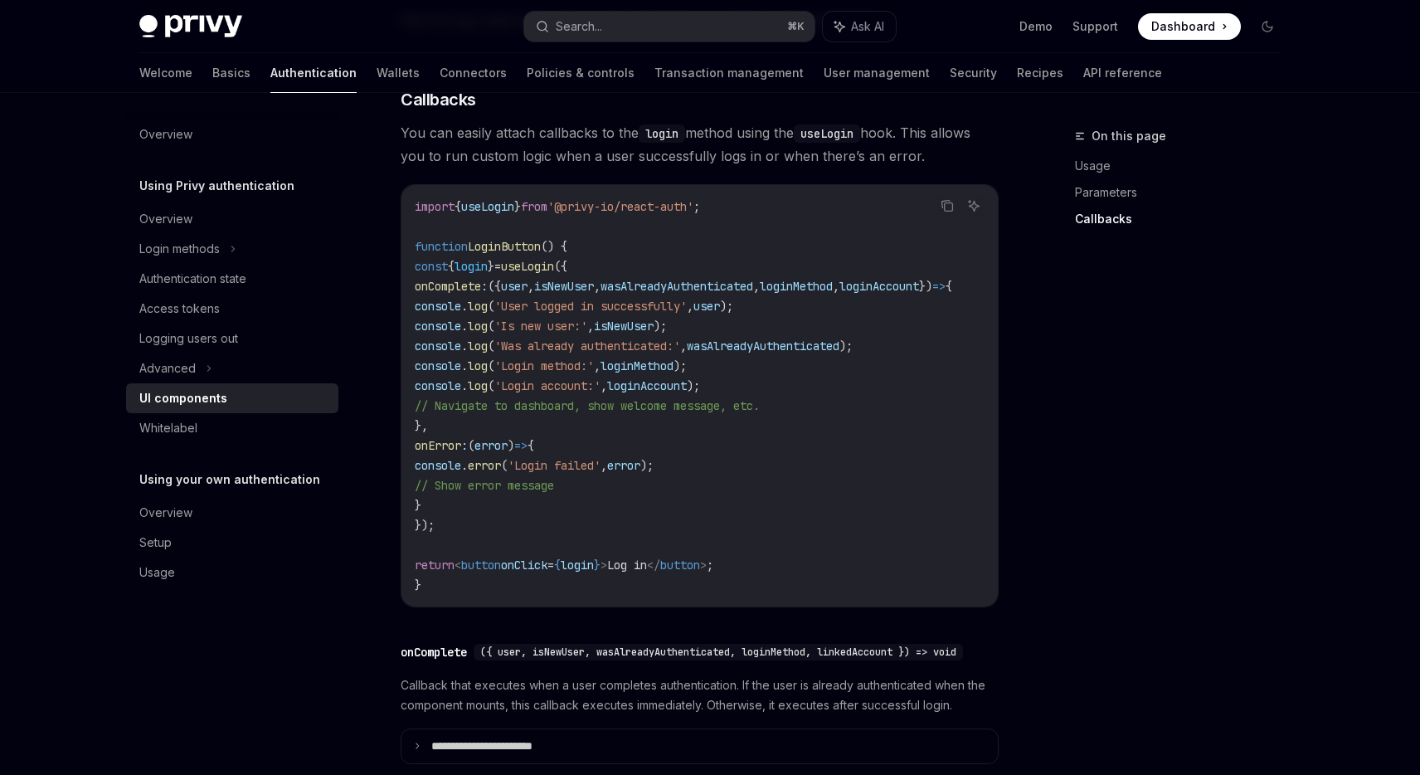
scroll to position [1993, 0]
